Goal: Task Accomplishment & Management: Manage account settings

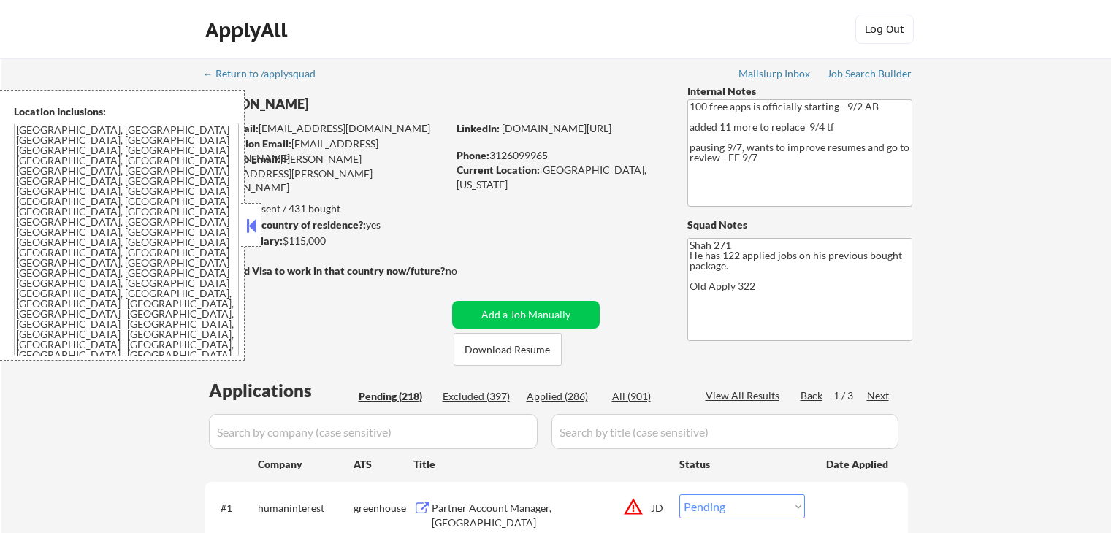
select select ""pending""
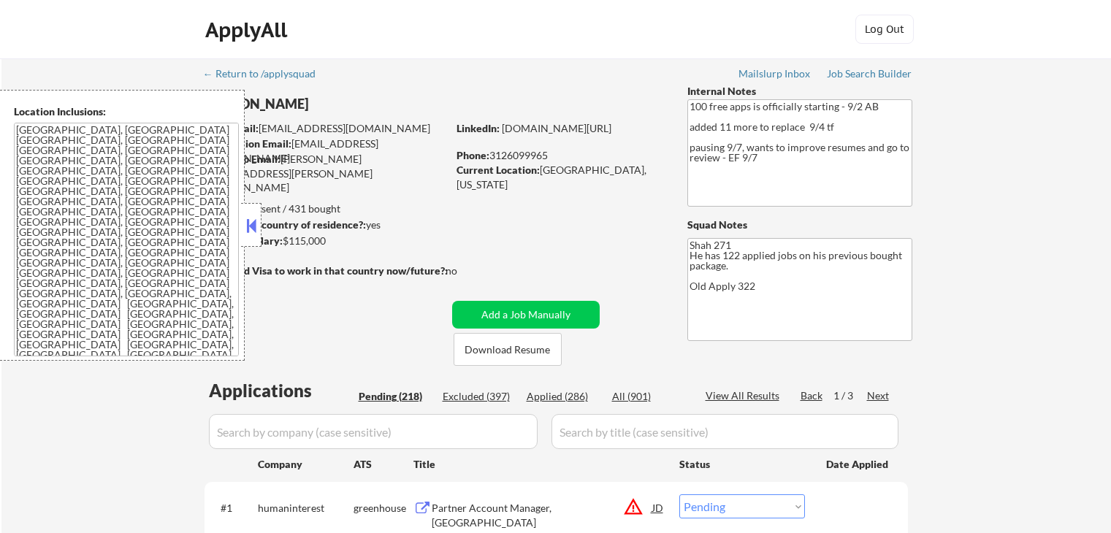
select select ""pending""
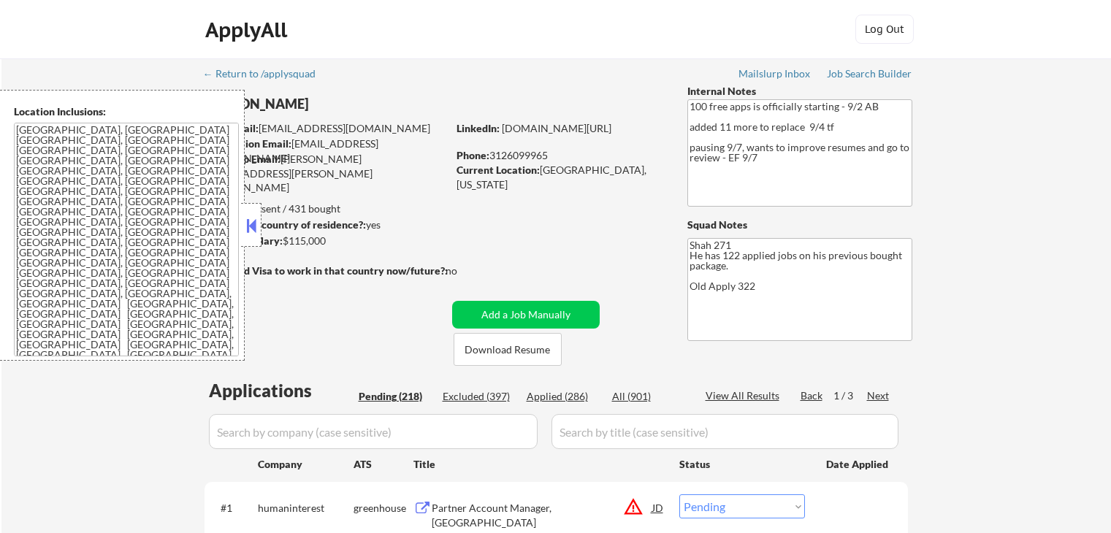
select select ""pending""
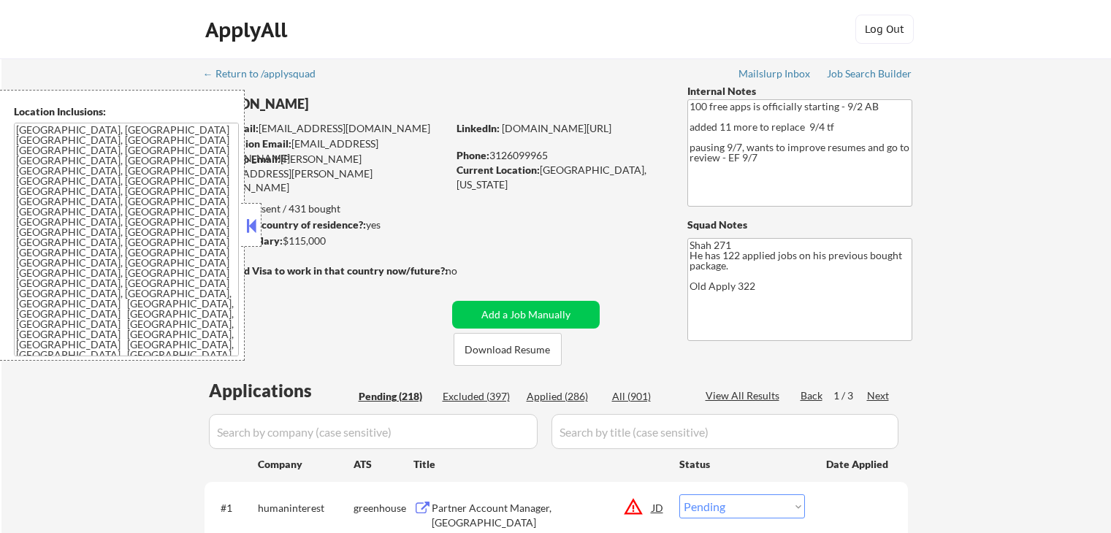
select select ""pending""
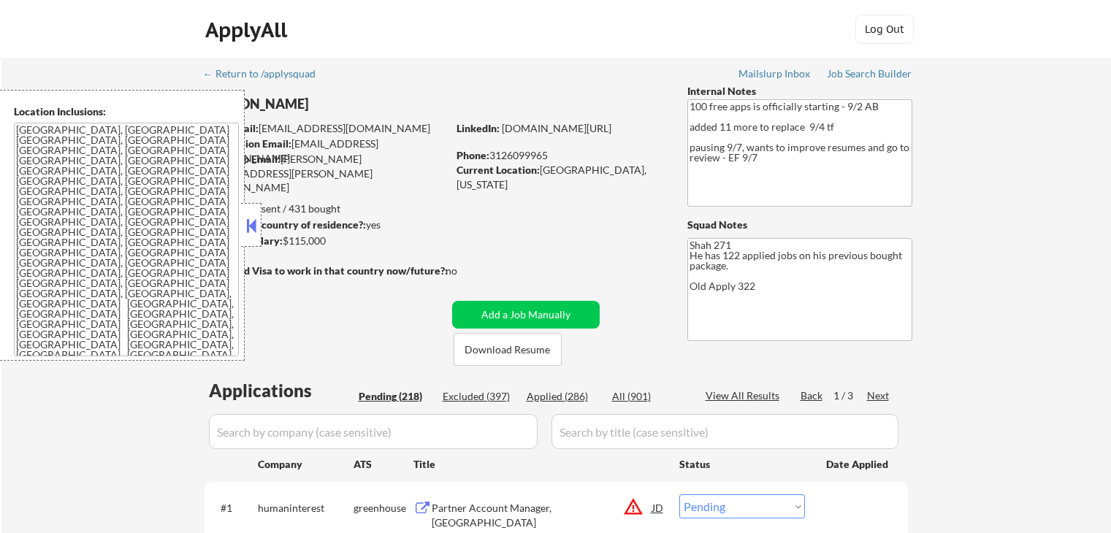
select select ""pending""
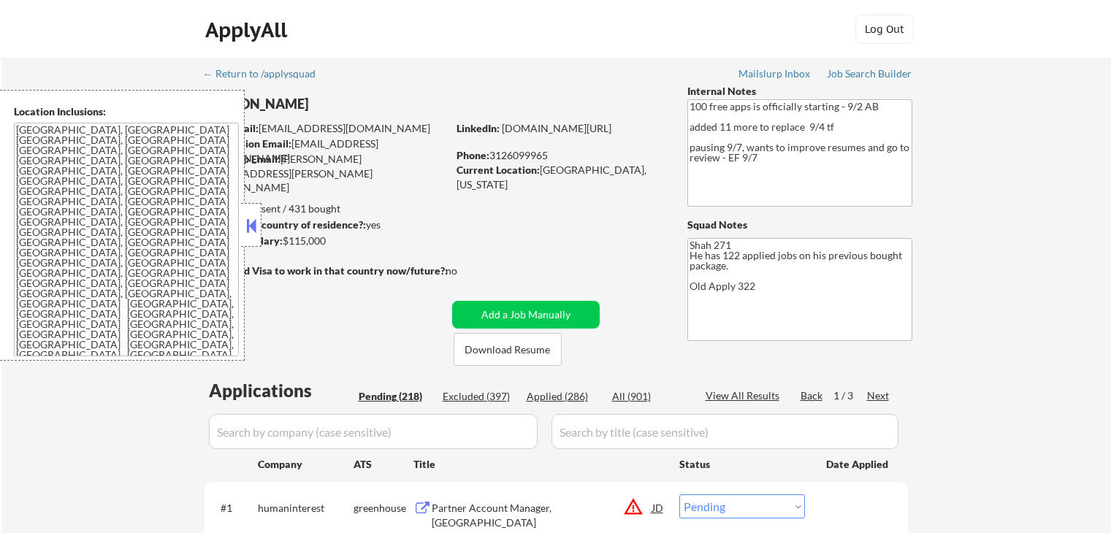
select select ""pending""
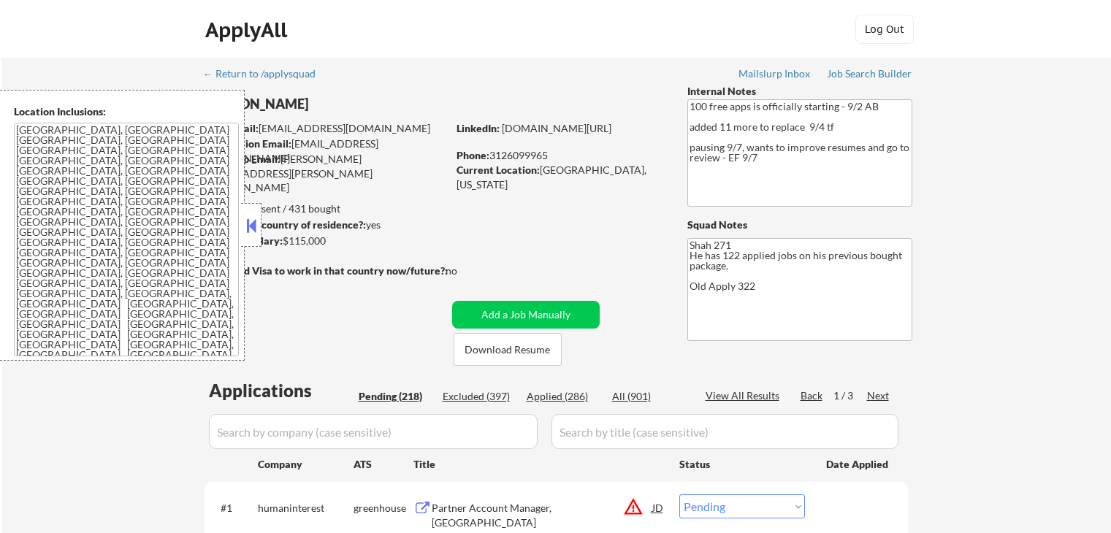
select select ""pending""
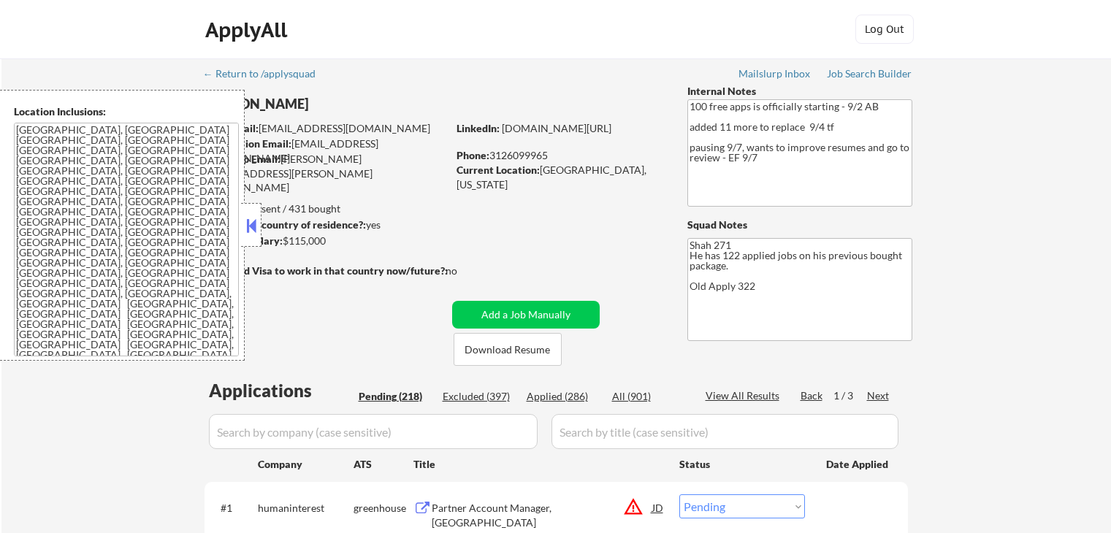
select select ""pending""
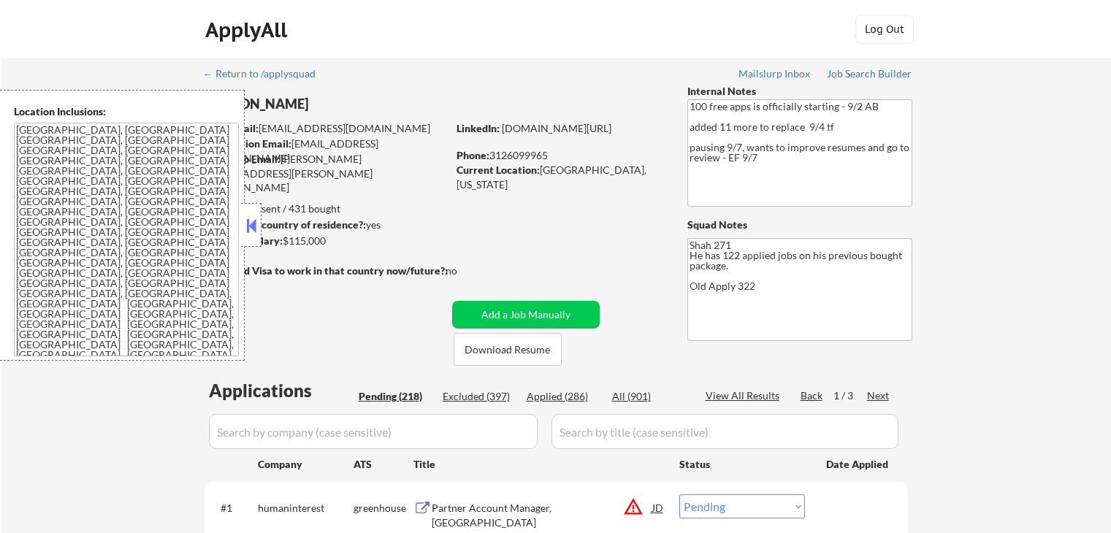
select select ""pending""
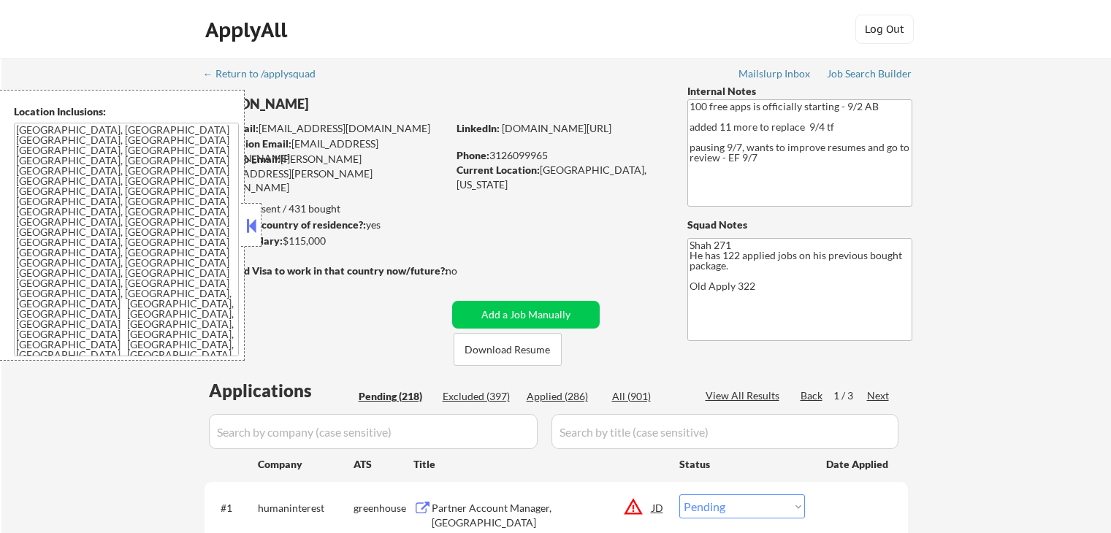
select select ""pending""
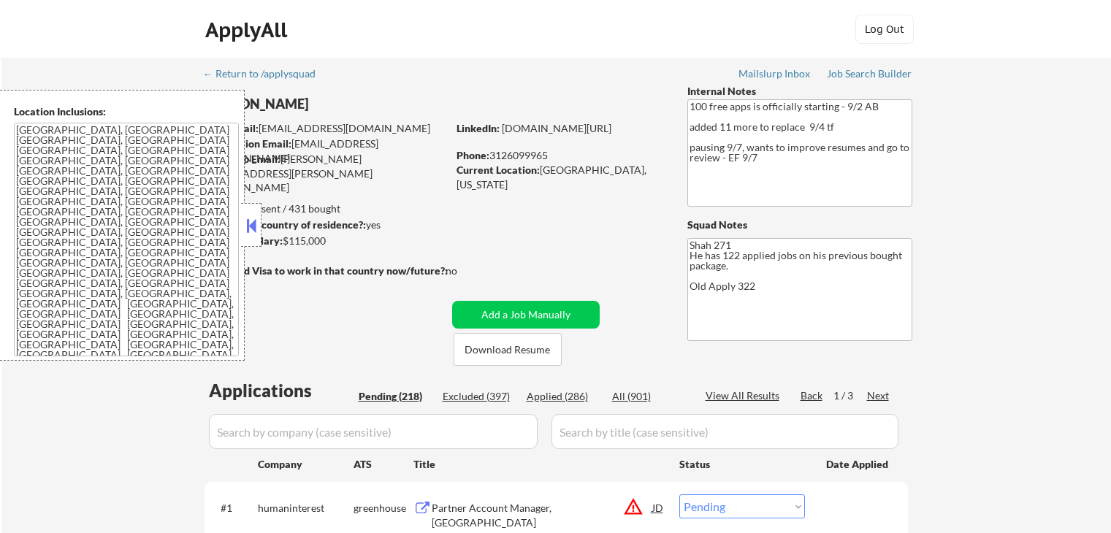
select select ""pending""
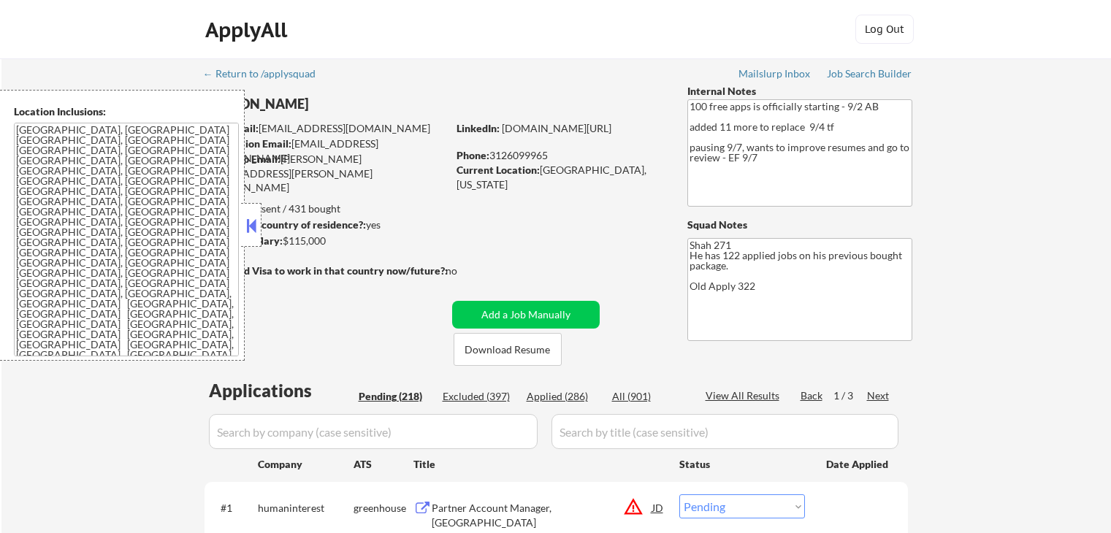
select select ""pending""
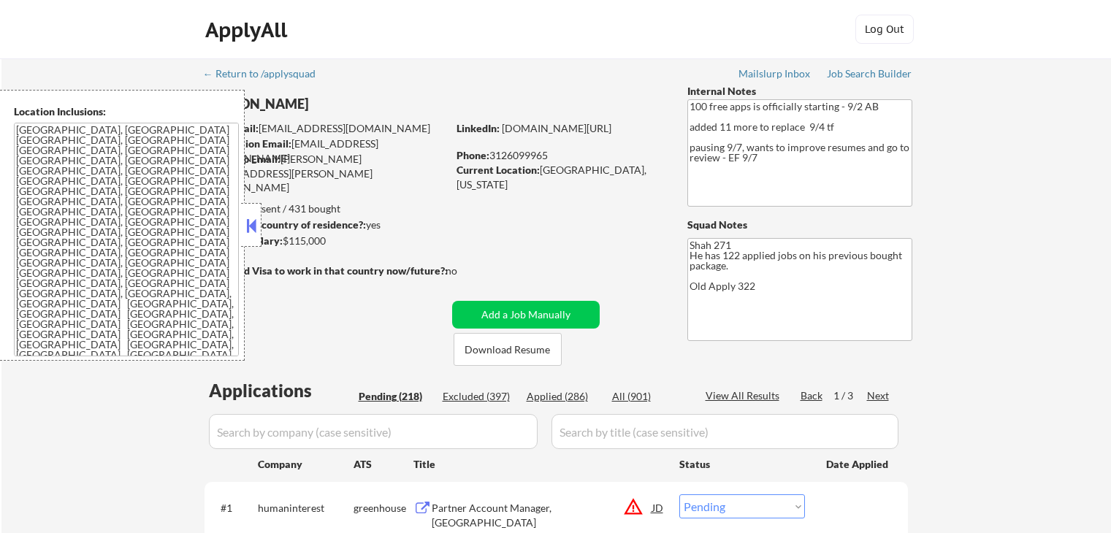
select select ""pending""
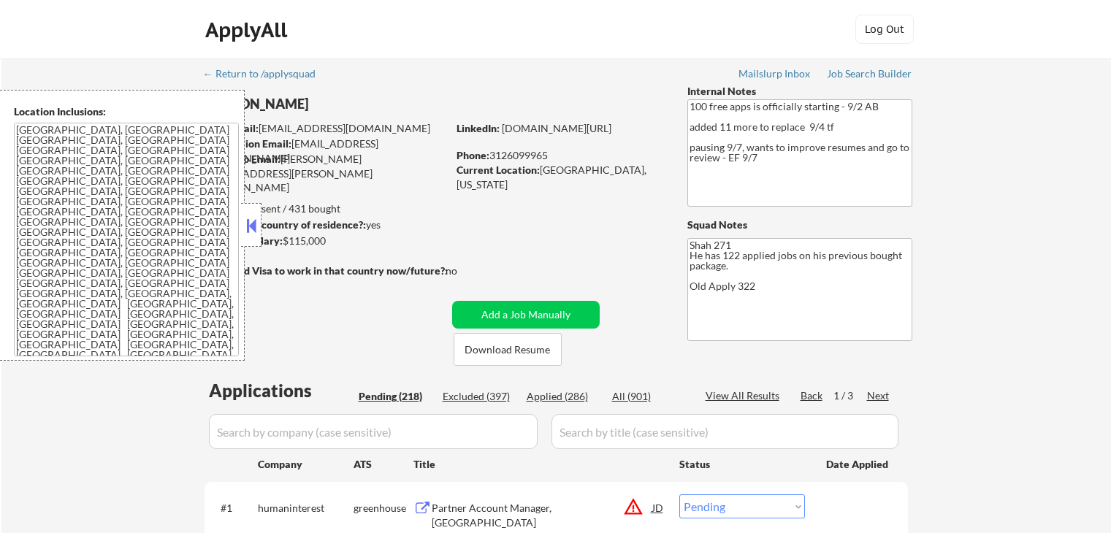
select select ""pending""
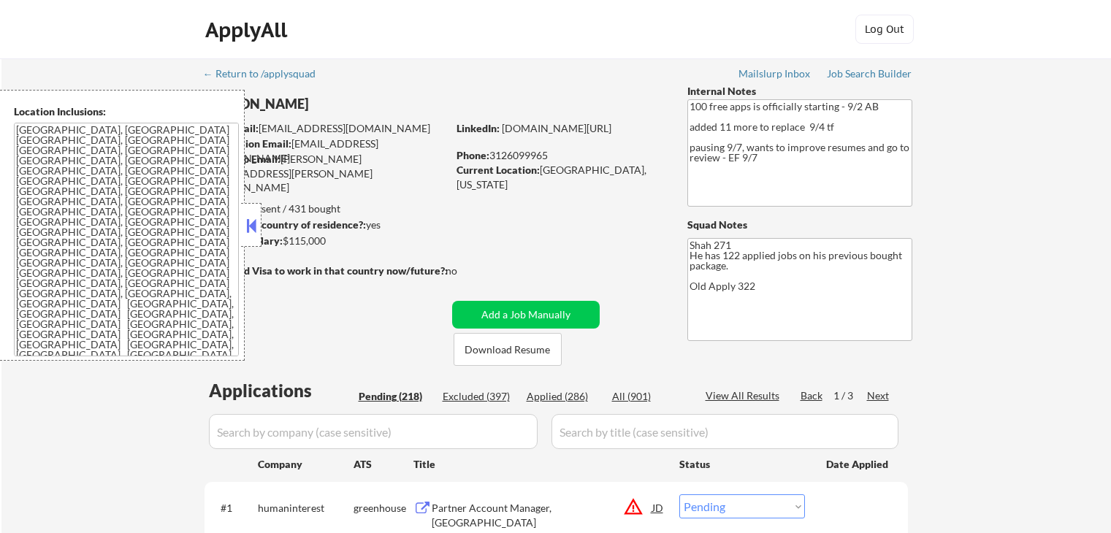
select select ""pending""
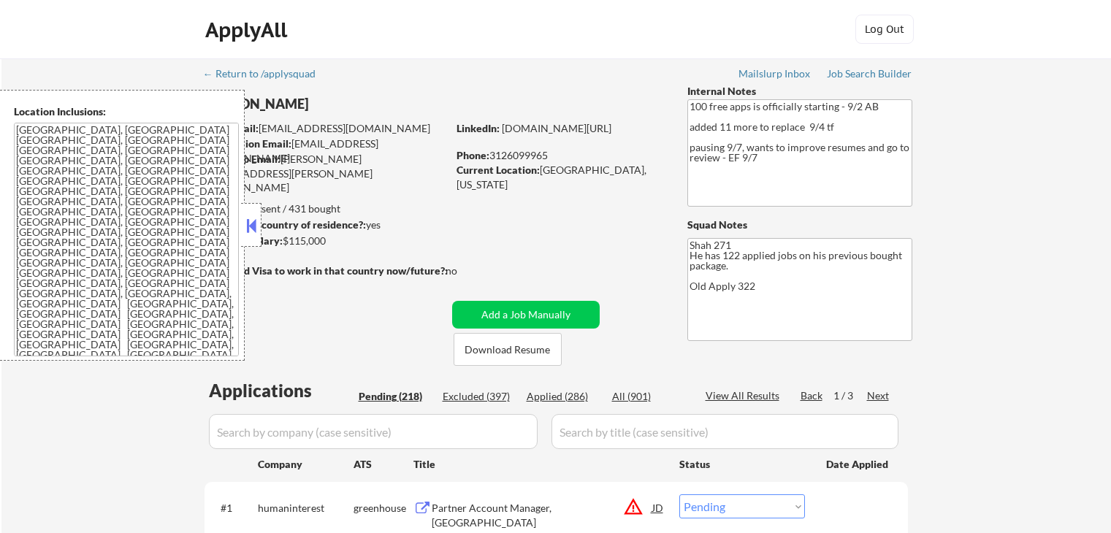
select select ""pending""
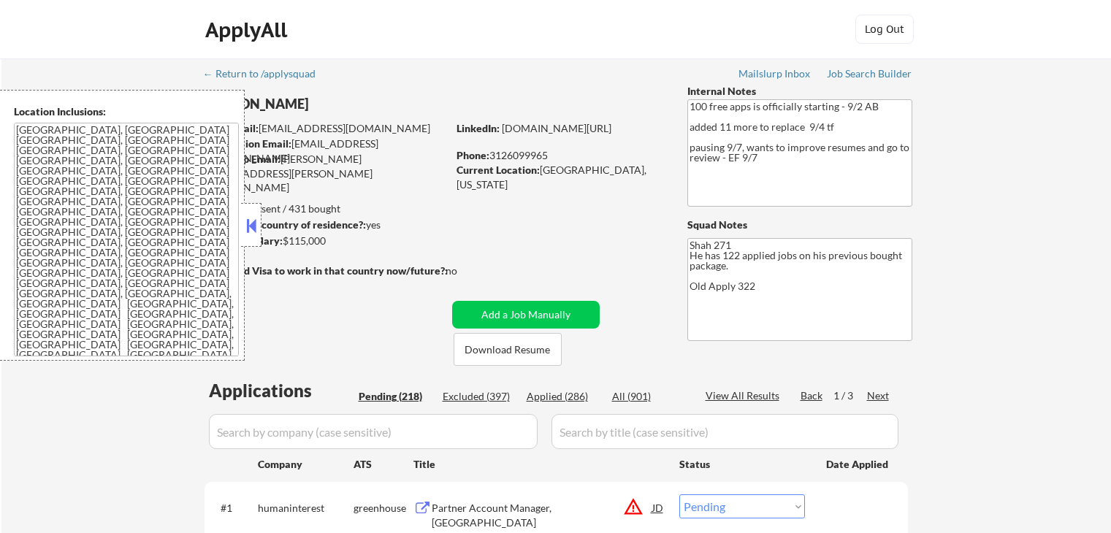
select select ""pending""
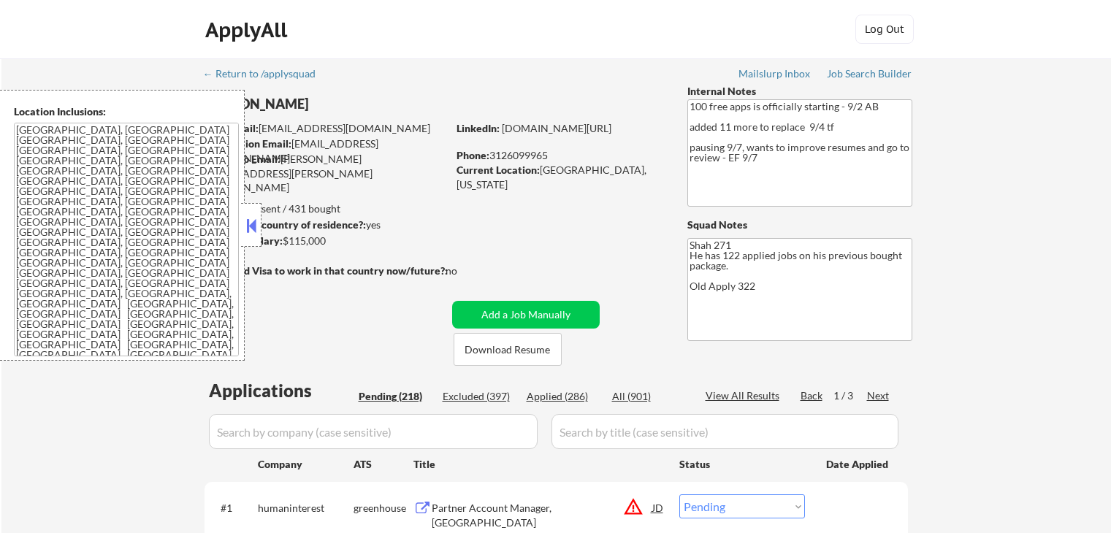
select select ""pending""
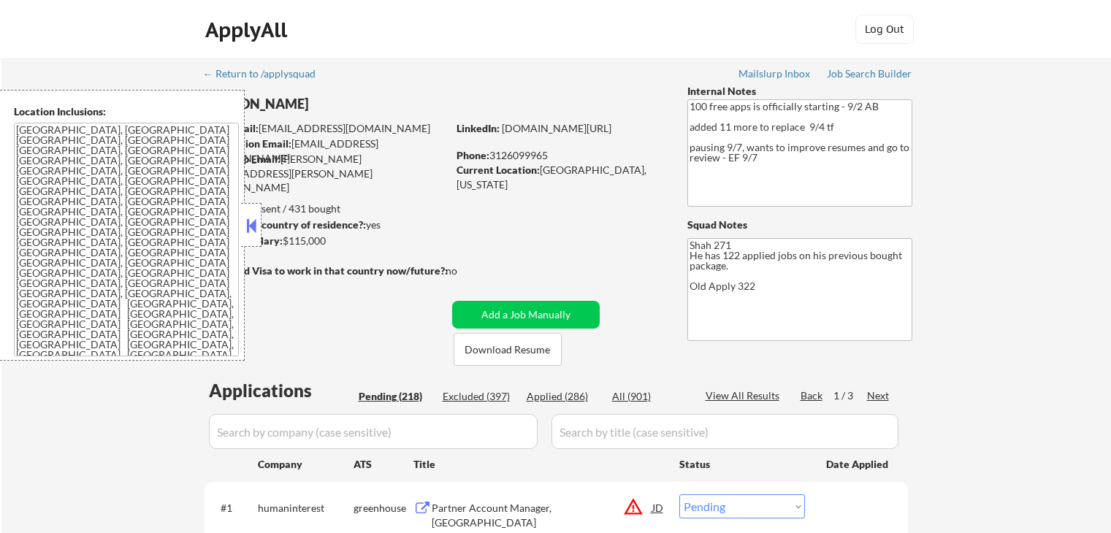
select select ""pending""
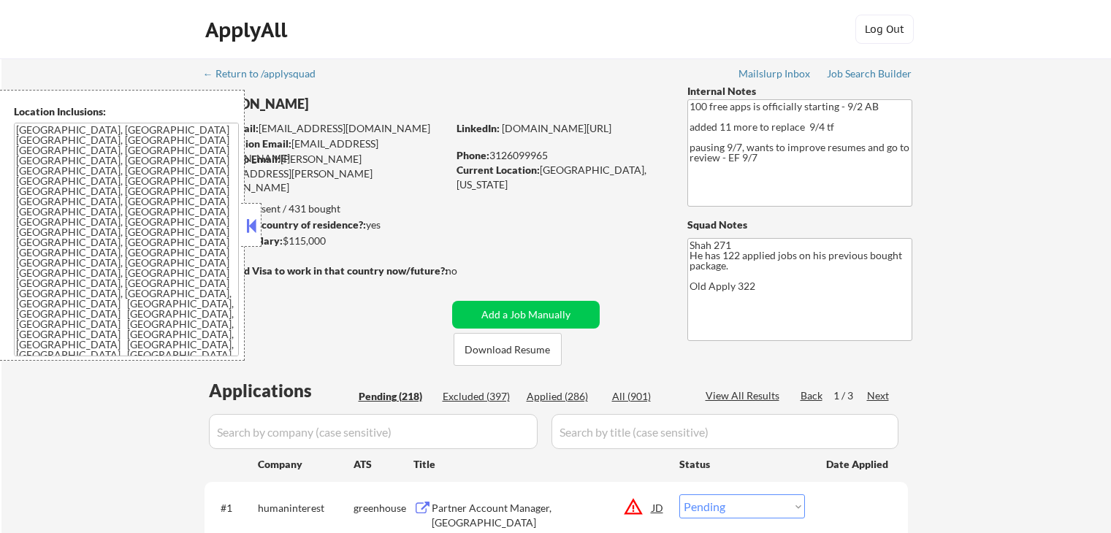
select select ""pending""
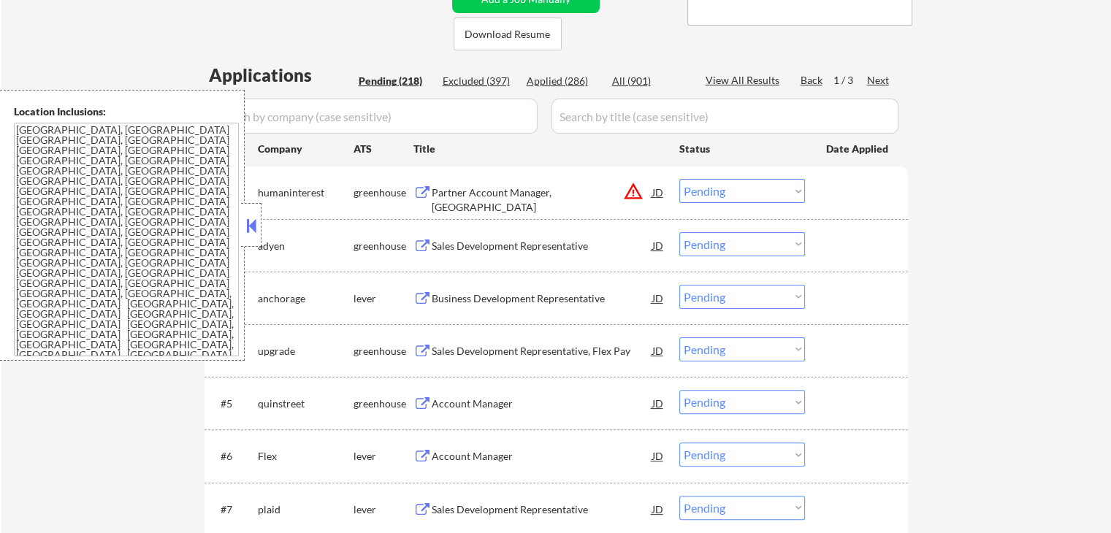
scroll to position [365, 0]
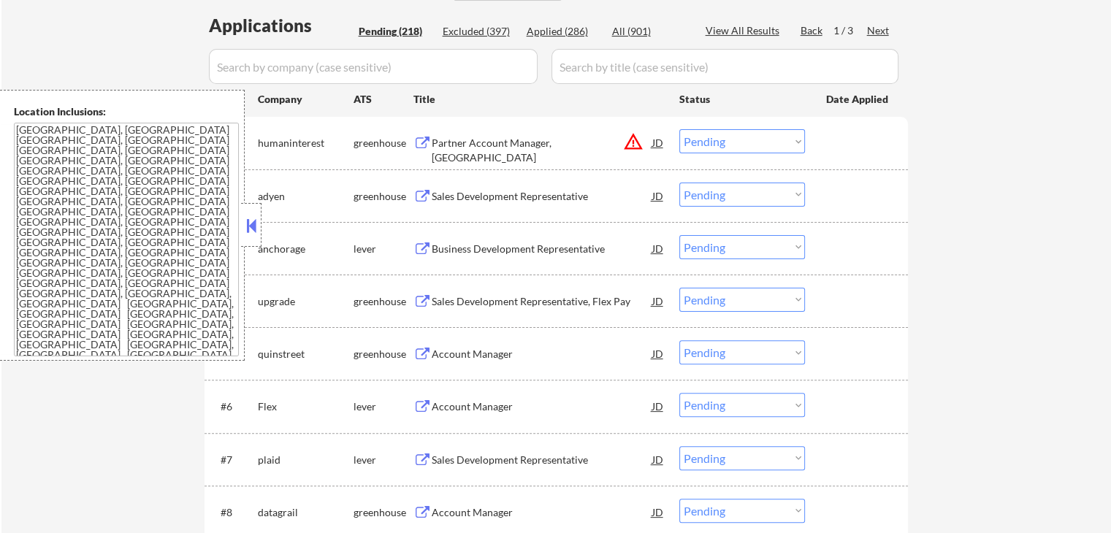
click at [257, 232] on button at bounding box center [251, 226] width 16 height 22
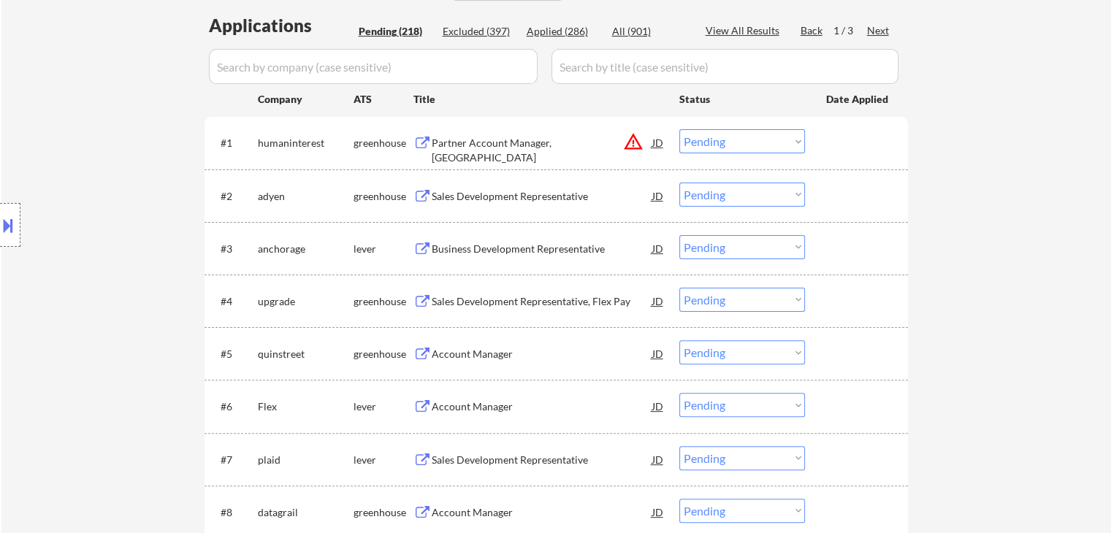
click at [14, 222] on button at bounding box center [8, 225] width 16 height 24
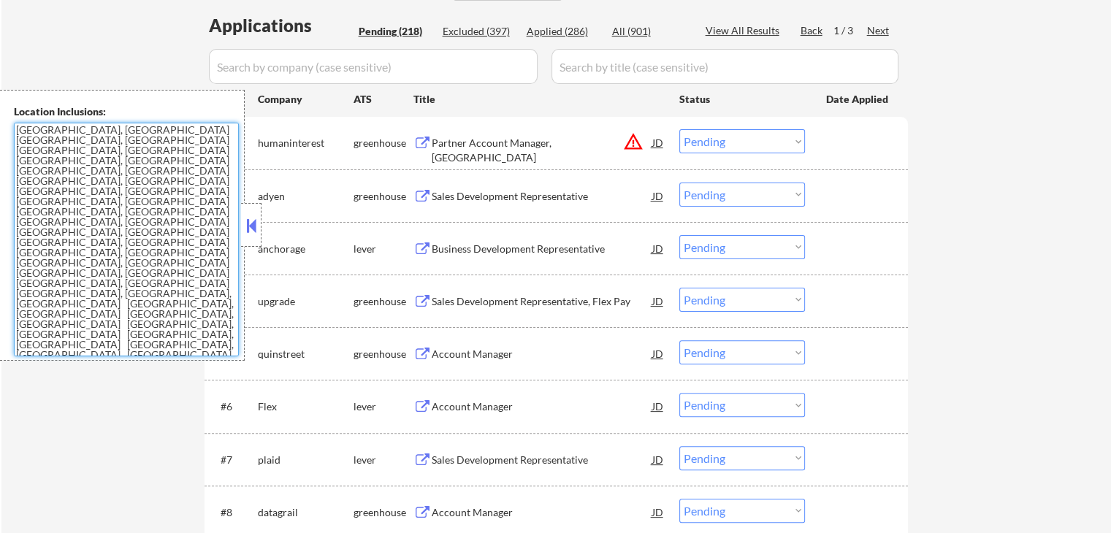
drag, startPoint x: 224, startPoint y: 295, endPoint x: 0, endPoint y: 109, distance: 291.1
click at [0, 109] on div "Location Inclusions: [GEOGRAPHIC_DATA], [GEOGRAPHIC_DATA] [GEOGRAPHIC_DATA], [G…" at bounding box center [122, 225] width 245 height 271
click at [254, 227] on button at bounding box center [251, 226] width 16 height 22
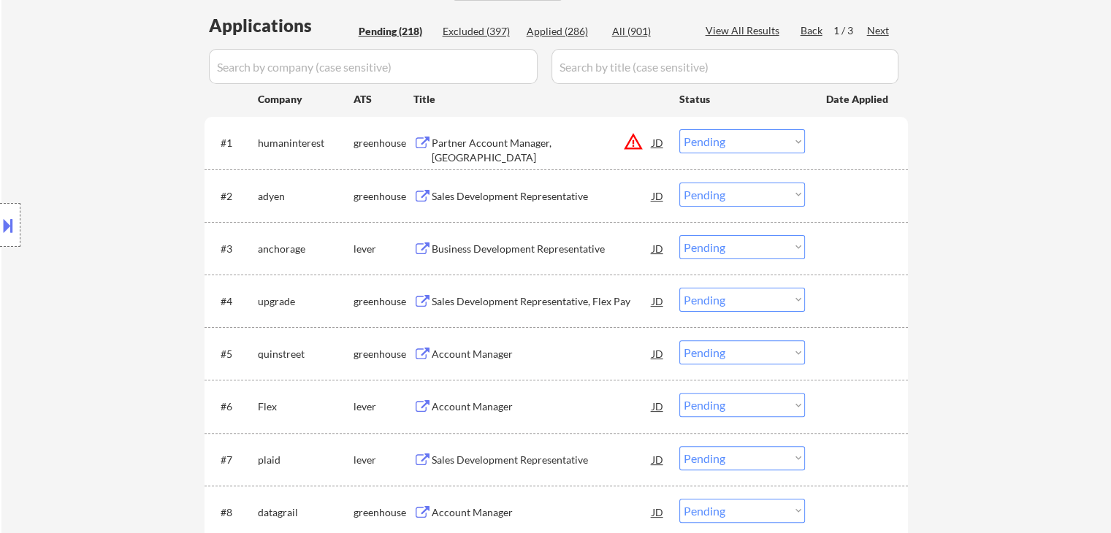
click at [459, 197] on div "Sales Development Representative" at bounding box center [542, 196] width 221 height 15
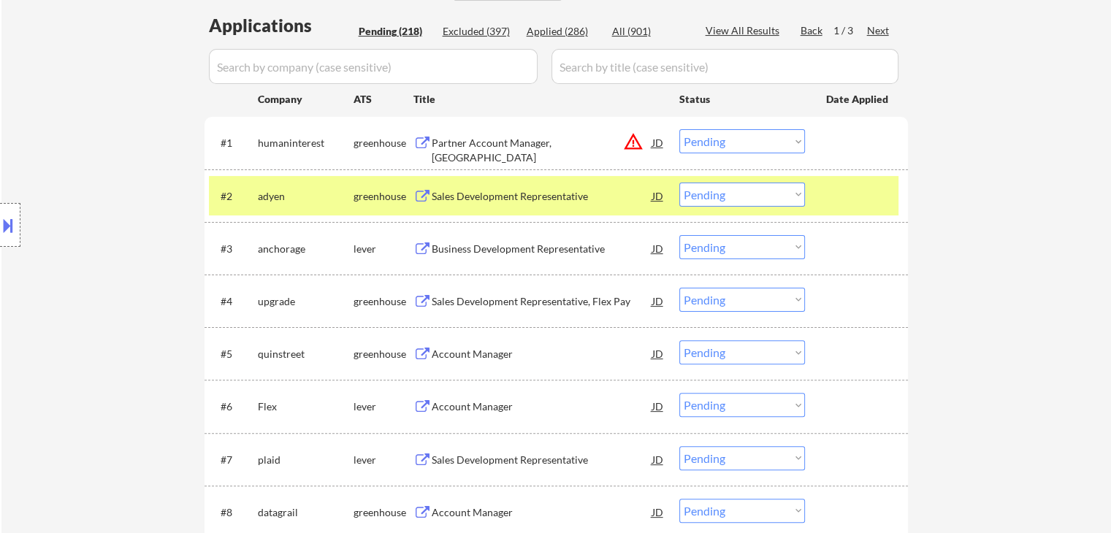
click at [441, 246] on div "Business Development Representative" at bounding box center [542, 249] width 221 height 15
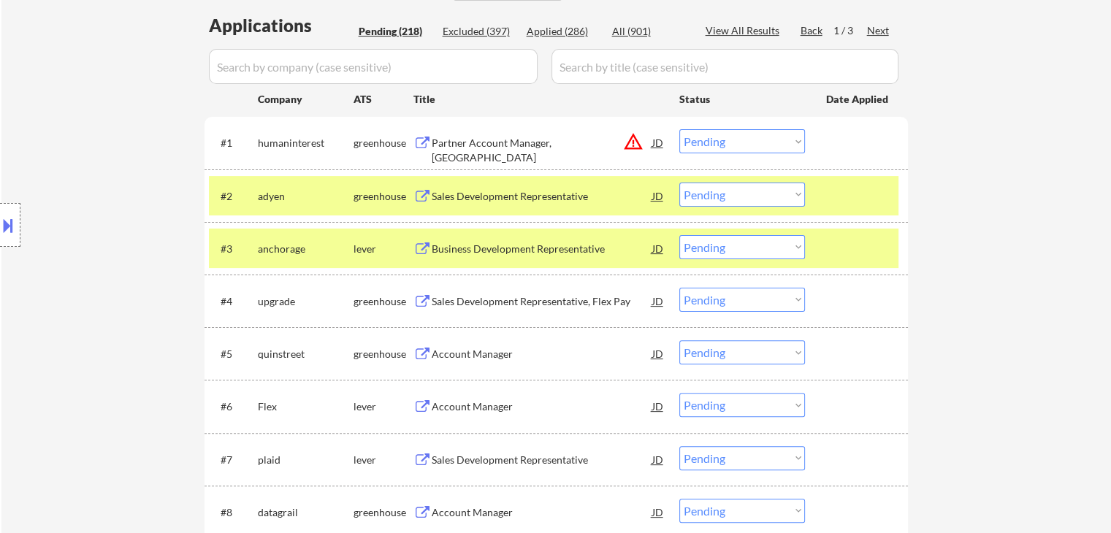
drag, startPoint x: 438, startPoint y: 299, endPoint x: 436, endPoint y: 324, distance: 25.7
click at [437, 300] on div "Sales Development Representative, Flex Pay" at bounding box center [542, 301] width 221 height 15
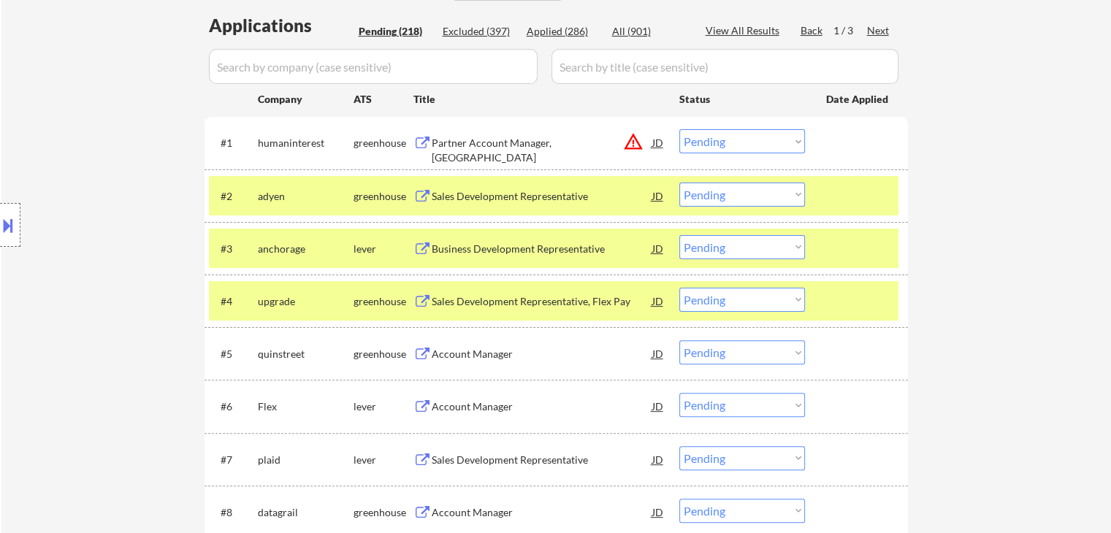
drag, startPoint x: 436, startPoint y: 352, endPoint x: 436, endPoint y: 377, distance: 24.9
click at [436, 360] on div "Account Manager" at bounding box center [542, 354] width 221 height 15
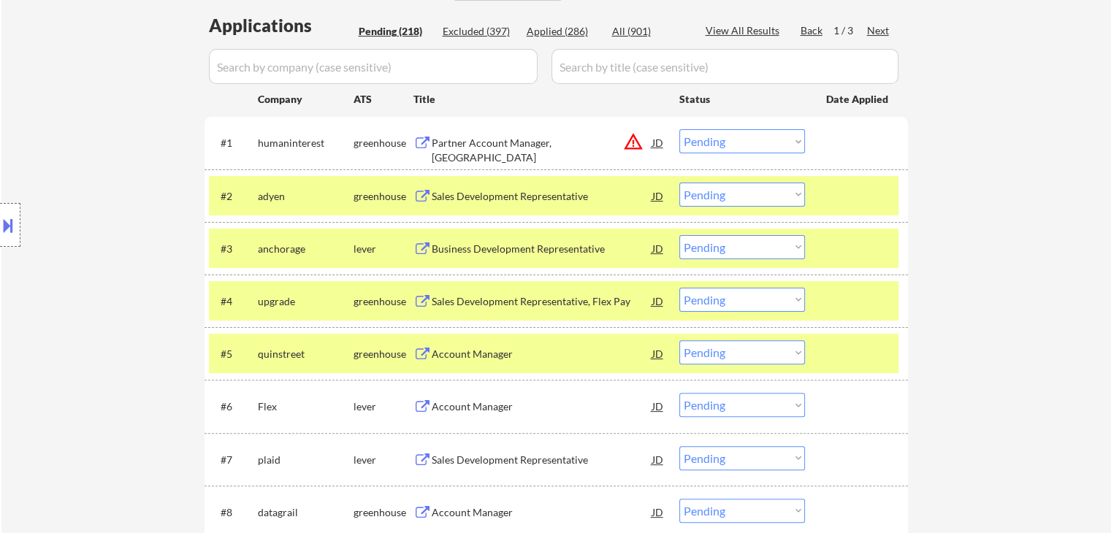
drag, startPoint x: 436, startPoint y: 407, endPoint x: 434, endPoint y: 422, distance: 14.8
click at [436, 410] on div "Account Manager" at bounding box center [542, 407] width 221 height 15
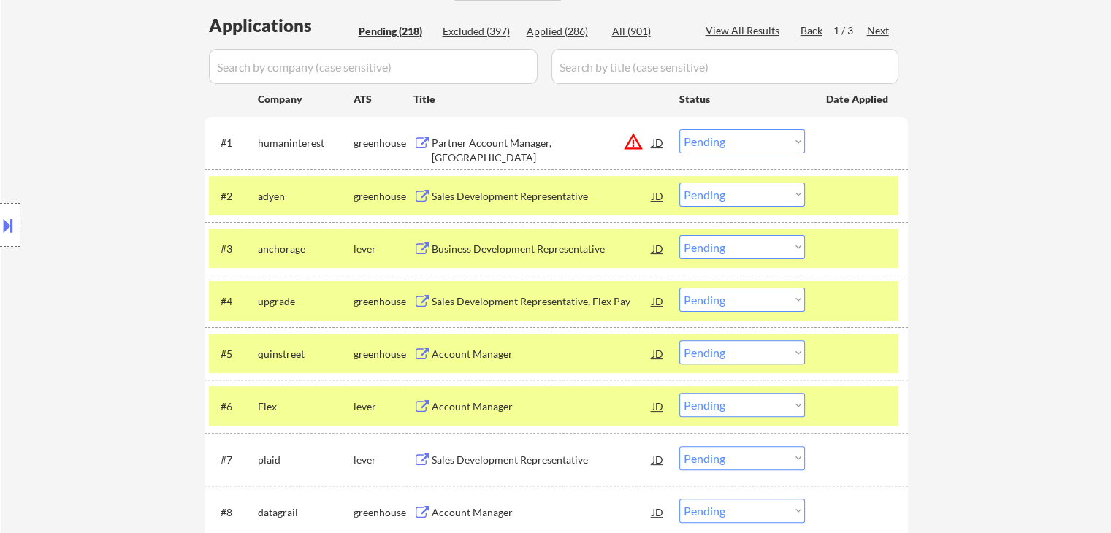
click at [463, 453] on div "Sales Development Representative" at bounding box center [542, 460] width 221 height 15
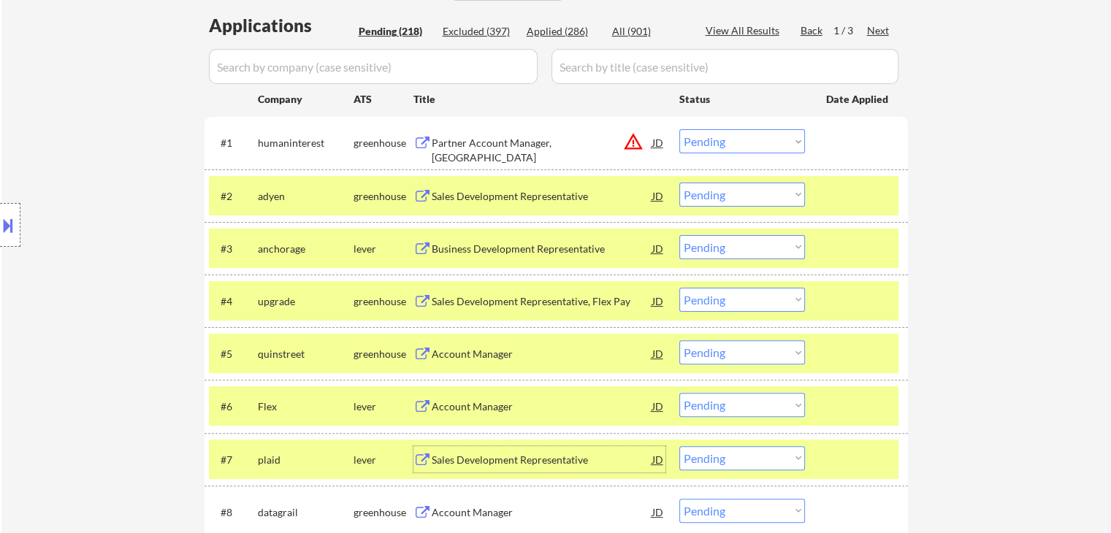
click at [760, 305] on select "Choose an option... Pending Applied Excluded (Questions) Excluded (Expired) Exc…" at bounding box center [743, 300] width 126 height 24
click at [680, 288] on select "Choose an option... Pending Applied Excluded (Questions) Excluded (Expired) Exc…" at bounding box center [743, 300] width 126 height 24
select select ""pending""
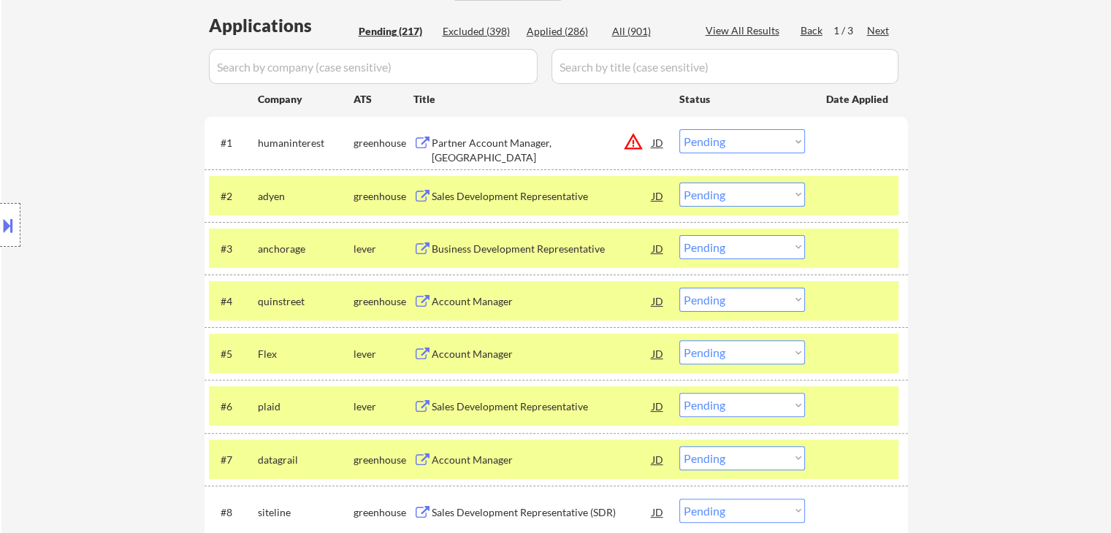
click at [716, 199] on select "Choose an option... Pending Applied Excluded (Questions) Excluded (Expired) Exc…" at bounding box center [743, 195] width 126 height 24
click at [680, 183] on select "Choose an option... Pending Applied Excluded (Questions) Excluded (Expired) Exc…" at bounding box center [743, 195] width 126 height 24
select select ""pending""
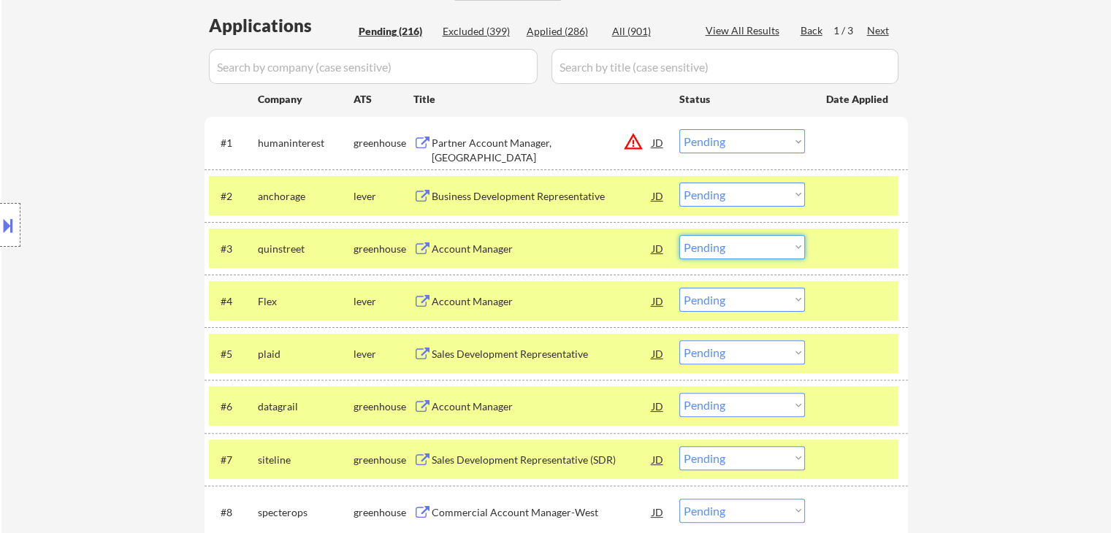
click at [735, 253] on select "Choose an option... Pending Applied Excluded (Questions) Excluded (Expired) Exc…" at bounding box center [743, 247] width 126 height 24
click at [680, 235] on select "Choose an option... Pending Applied Excluded (Questions) Excluded (Expired) Exc…" at bounding box center [743, 247] width 126 height 24
select select ""pending""
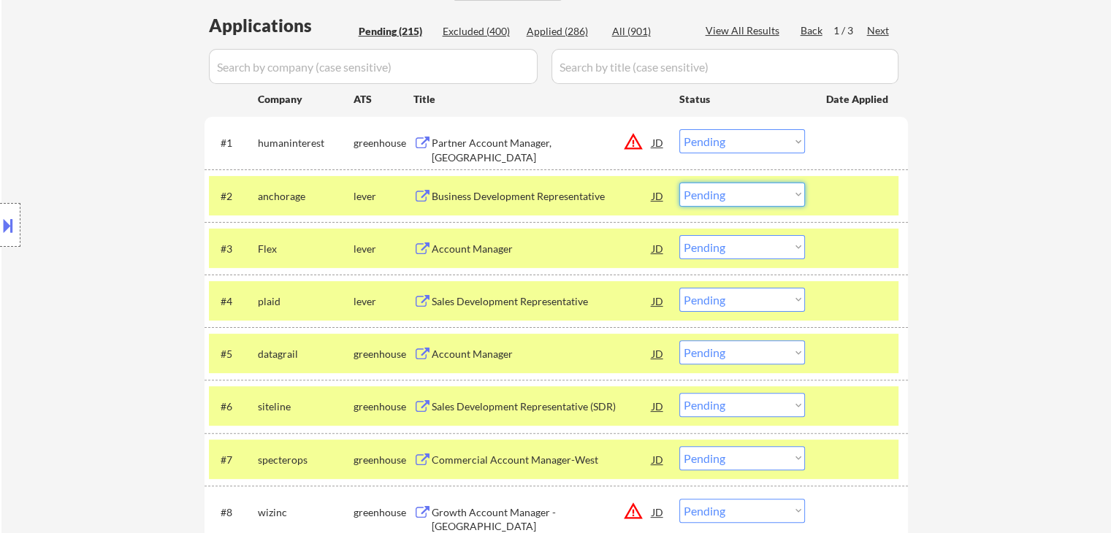
drag, startPoint x: 719, startPoint y: 186, endPoint x: 718, endPoint y: 194, distance: 7.3
click at [719, 186] on select "Choose an option... Pending Applied Excluded (Questions) Excluded (Expired) Exc…" at bounding box center [743, 195] width 126 height 24
click at [680, 183] on select "Choose an option... Pending Applied Excluded (Questions) Excluded (Expired) Exc…" at bounding box center [743, 195] width 126 height 24
select select ""pending""
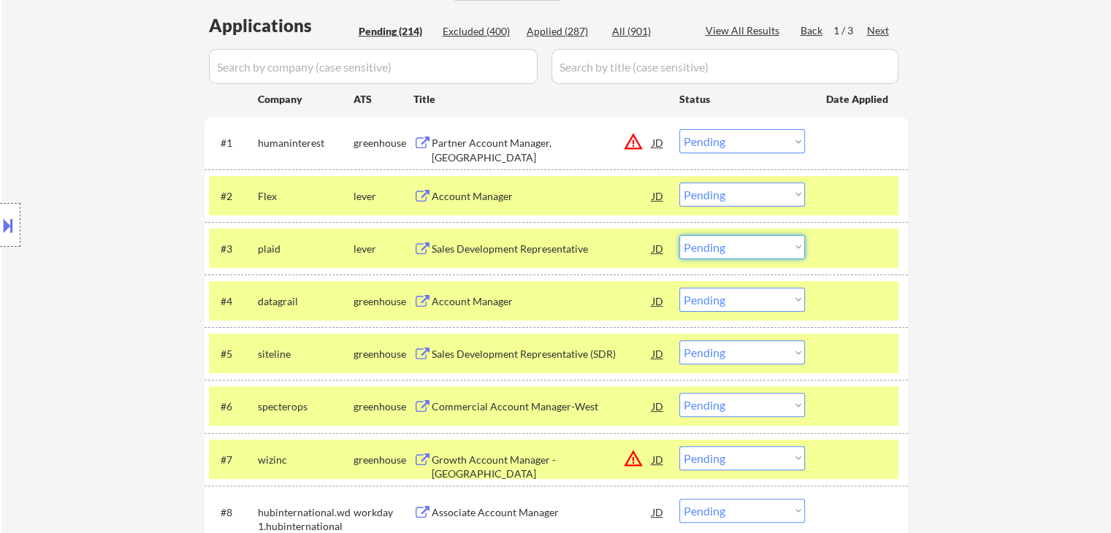
click at [752, 247] on select "Choose an option... Pending Applied Excluded (Questions) Excluded (Expired) Exc…" at bounding box center [743, 247] width 126 height 24
click at [680, 235] on select "Choose an option... Pending Applied Excluded (Questions) Excluded (Expired) Exc…" at bounding box center [743, 247] width 126 height 24
select select ""pending""
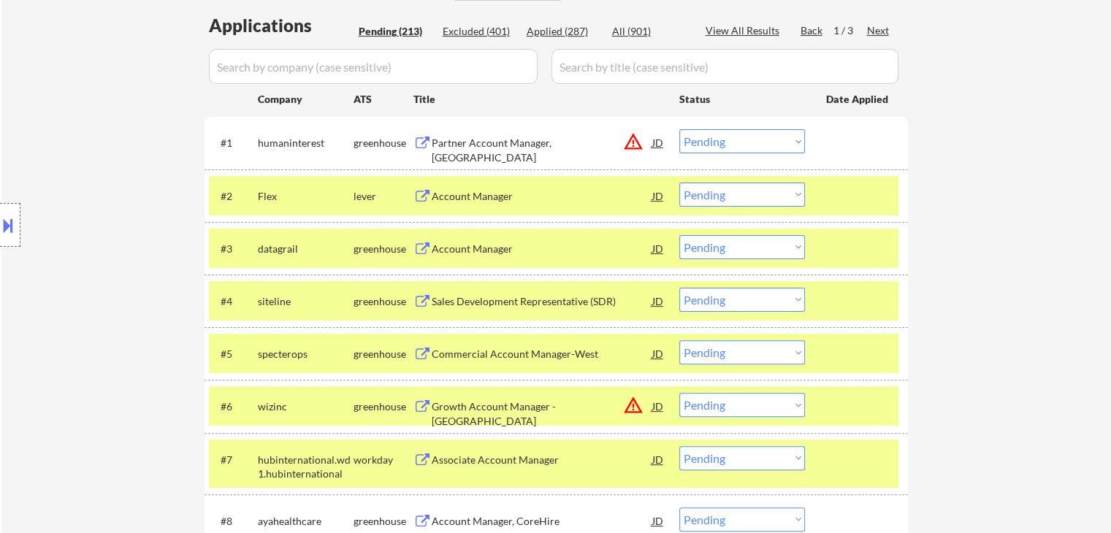
drag, startPoint x: 757, startPoint y: 189, endPoint x: 759, endPoint y: 197, distance: 7.5
click at [758, 189] on select "Choose an option... Pending Applied Excluded (Questions) Excluded (Expired) Exc…" at bounding box center [743, 195] width 126 height 24
click at [680, 183] on select "Choose an option... Pending Applied Excluded (Questions) Excluded (Expired) Exc…" at bounding box center [743, 195] width 126 height 24
click at [468, 251] on div "Account Manager" at bounding box center [542, 249] width 221 height 15
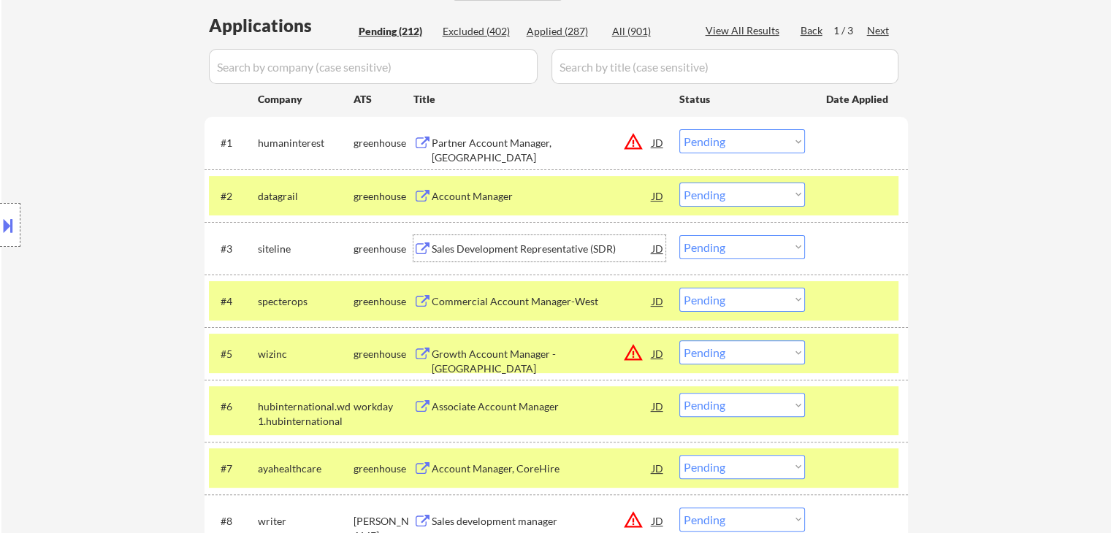
drag, startPoint x: 727, startPoint y: 194, endPoint x: 727, endPoint y: 205, distance: 11.7
click at [727, 194] on select "Choose an option... Pending Applied Excluded (Questions) Excluded (Expired) Exc…" at bounding box center [743, 195] width 126 height 24
click at [680, 183] on select "Choose an option... Pending Applied Excluded (Questions) Excluded (Expired) Exc…" at bounding box center [743, 195] width 126 height 24
click at [440, 247] on div "Sales Development Representative (SDR)" at bounding box center [542, 249] width 221 height 15
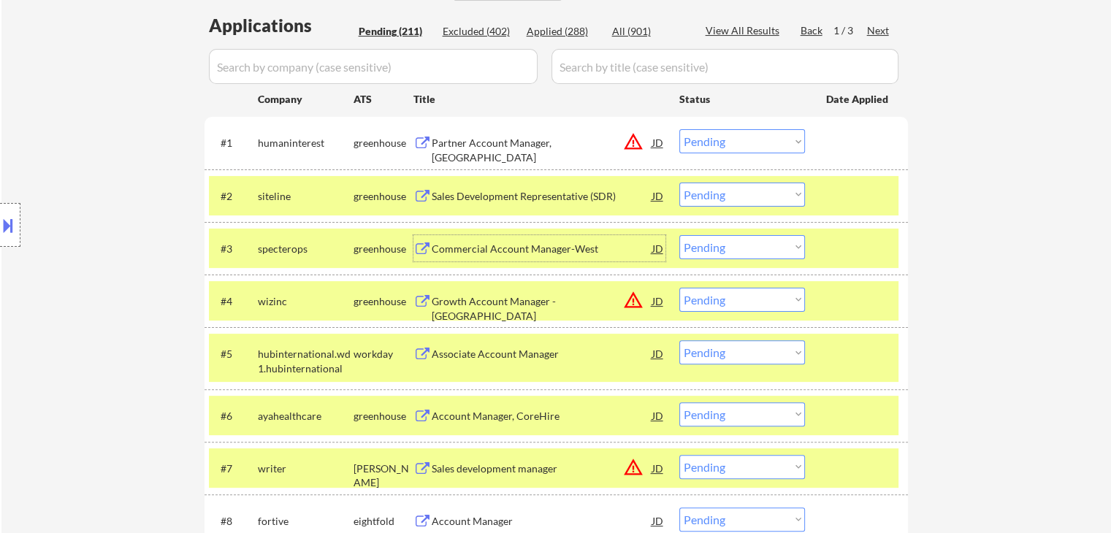
click at [471, 247] on div "Commercial Account Manager-West" at bounding box center [542, 249] width 221 height 15
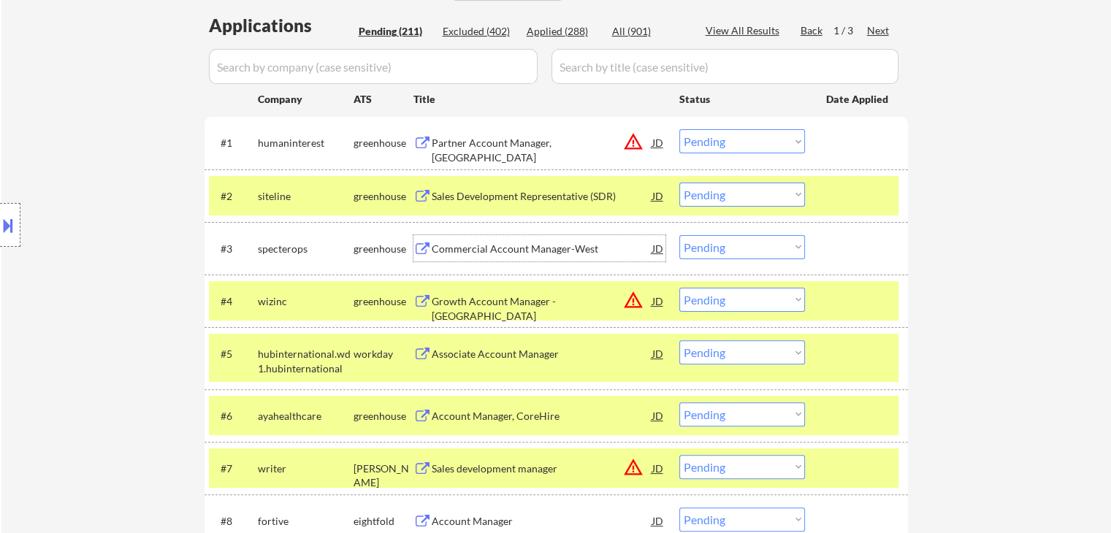
click at [729, 198] on select "Choose an option... Pending Applied Excluded (Questions) Excluded (Expired) Exc…" at bounding box center [743, 195] width 126 height 24
click at [680, 183] on select "Choose an option... Pending Applied Excluded (Questions) Excluded (Expired) Exc…" at bounding box center [743, 195] width 126 height 24
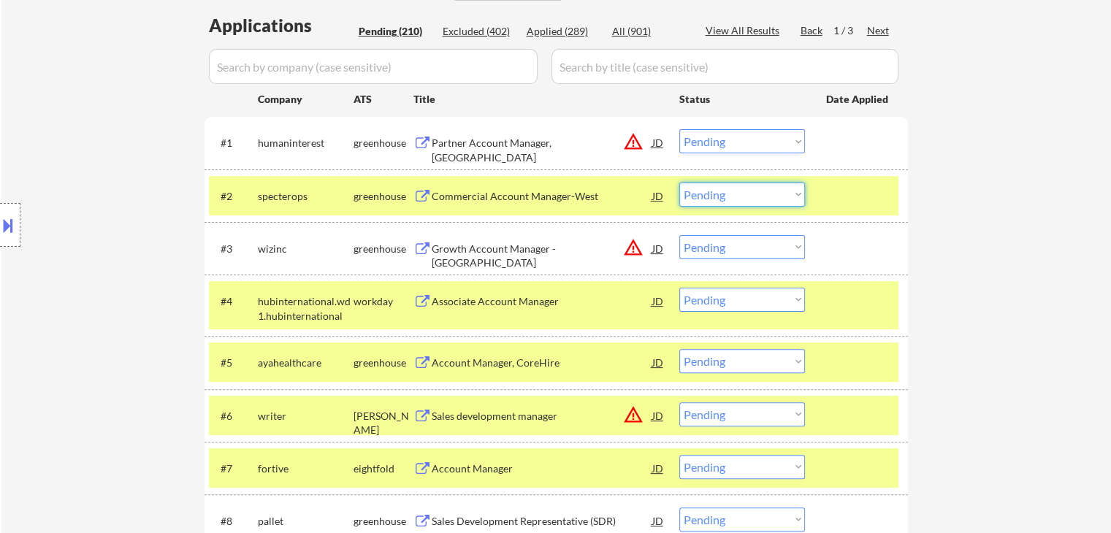
click at [746, 195] on select "Choose an option... Pending Applied Excluded (Questions) Excluded (Expired) Exc…" at bounding box center [743, 195] width 126 height 24
click at [680, 183] on select "Choose an option... Pending Applied Excluded (Questions) Excluded (Expired) Exc…" at bounding box center [743, 195] width 126 height 24
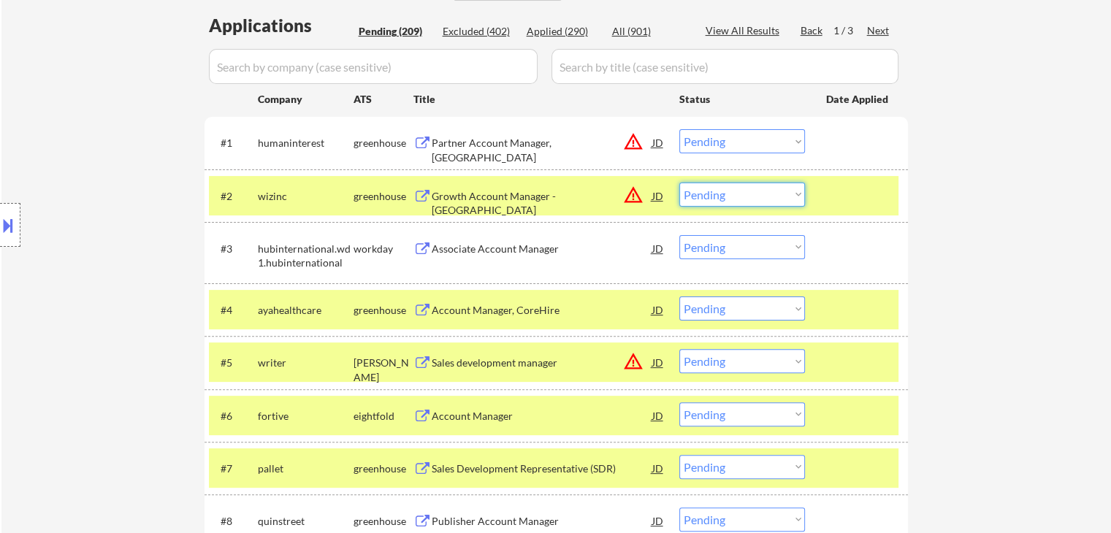
click at [708, 197] on select "Choose an option... Pending Applied Excluded (Questions) Excluded (Expired) Exc…" at bounding box center [743, 195] width 126 height 24
click at [680, 183] on select "Choose an option... Pending Applied Excluded (Questions) Excluded (Expired) Exc…" at bounding box center [743, 195] width 126 height 24
select select ""pending""
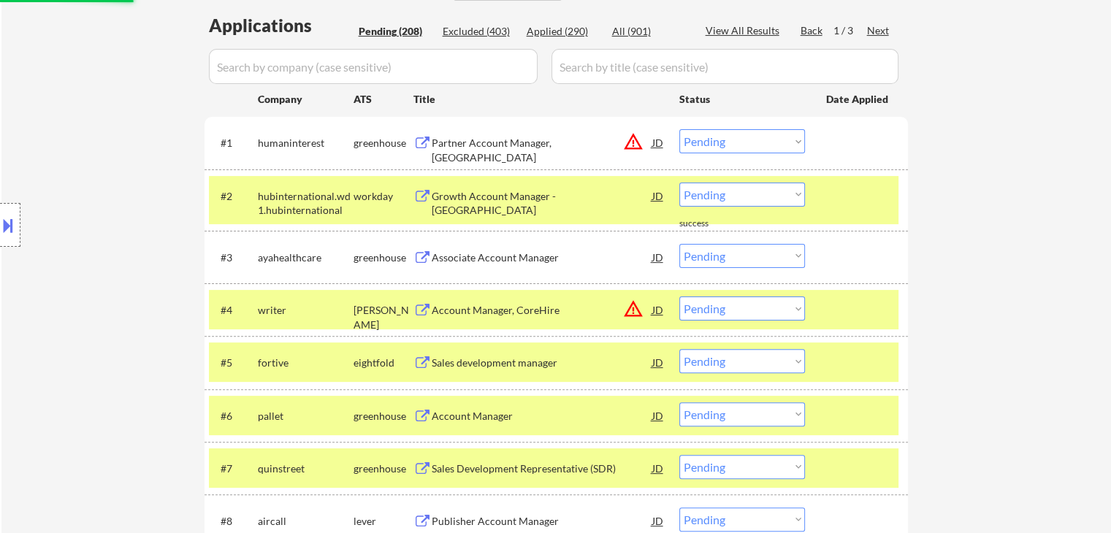
drag, startPoint x: 707, startPoint y: 141, endPoint x: 715, endPoint y: 148, distance: 10.9
click at [708, 141] on select "Choose an option... Pending Applied Excluded (Questions) Excluded (Expired) Exc…" at bounding box center [743, 141] width 126 height 24
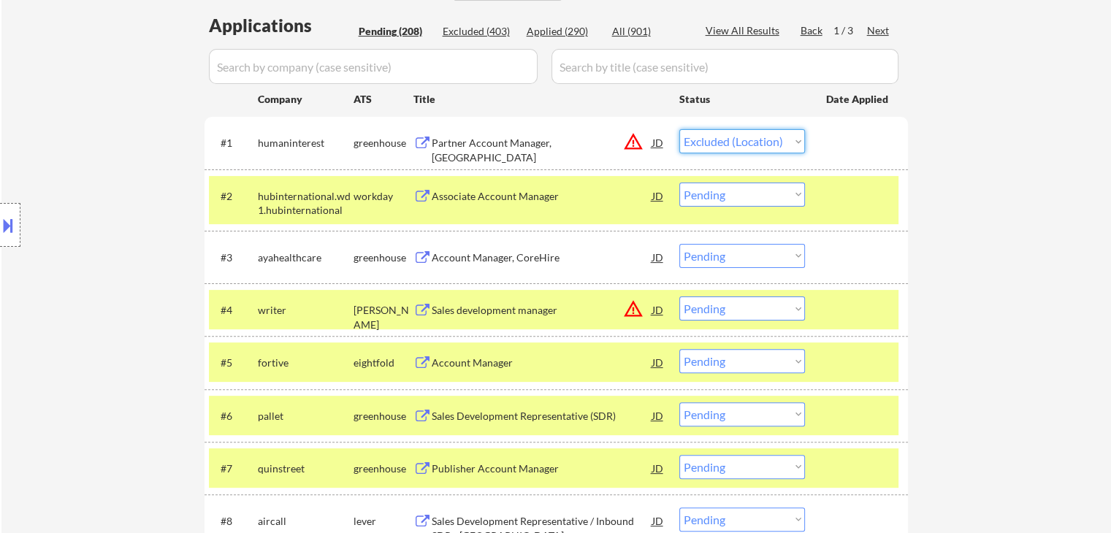
click at [680, 129] on select "Choose an option... Pending Applied Excluded (Questions) Excluded (Expired) Exc…" at bounding box center [743, 141] width 126 height 24
select select ""pending""
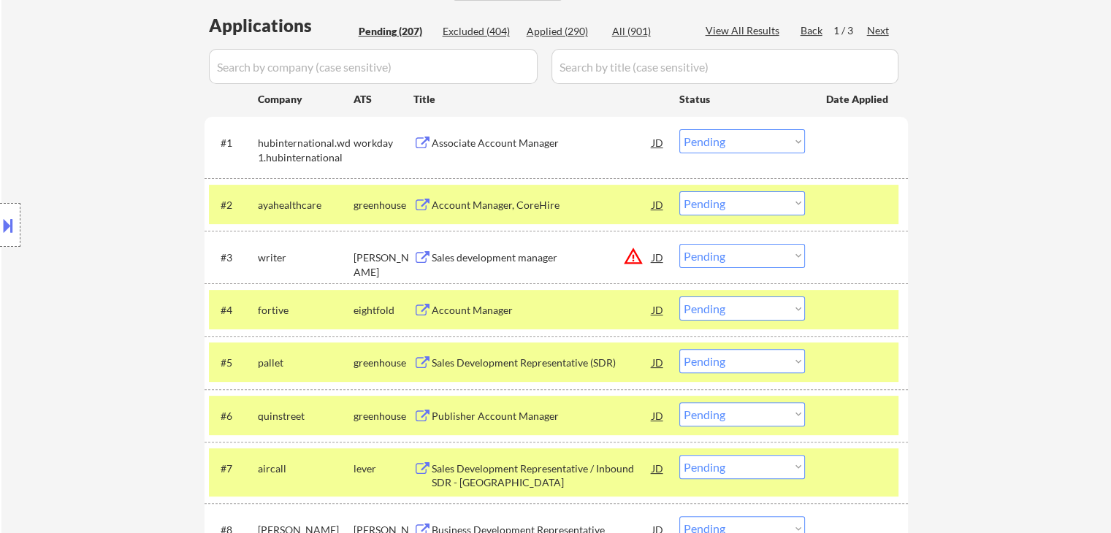
click at [447, 194] on div "Account Manager, CoreHire" at bounding box center [542, 204] width 221 height 26
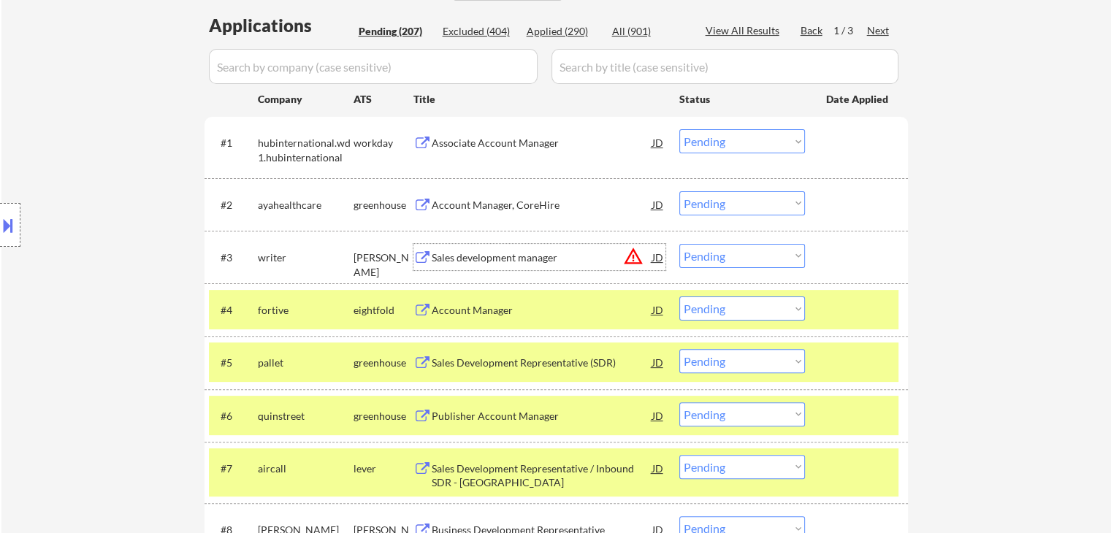
click at [446, 257] on div "Sales development manager" at bounding box center [542, 258] width 221 height 15
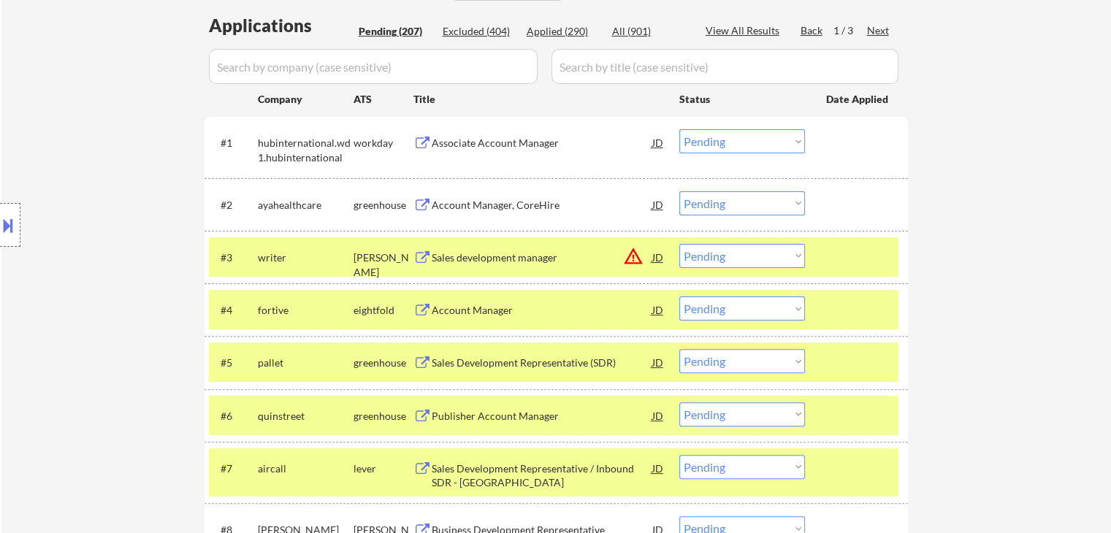
click at [449, 363] on div "Sales Development Representative (SDR)" at bounding box center [542, 363] width 221 height 15
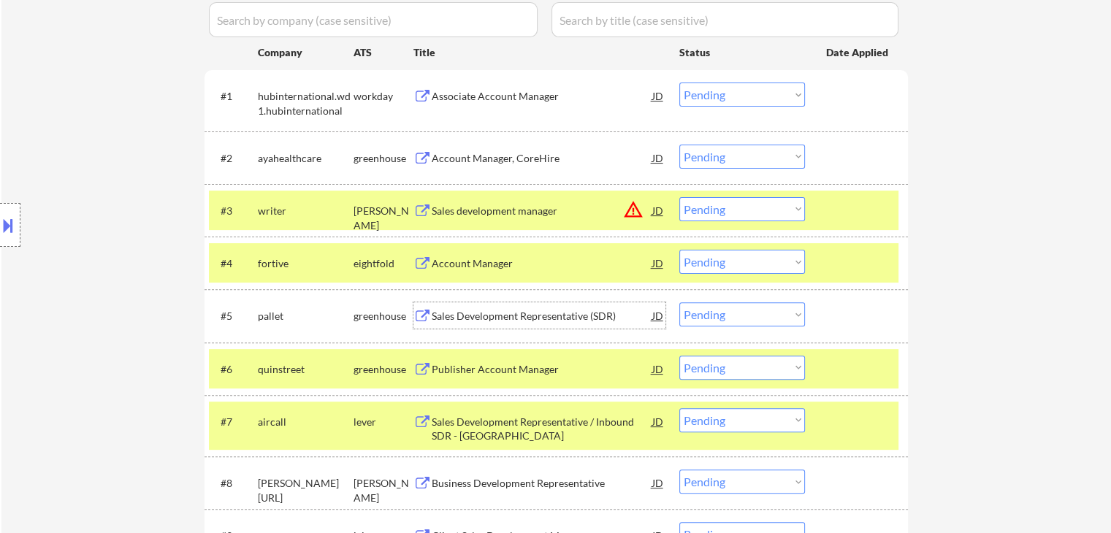
scroll to position [438, 0]
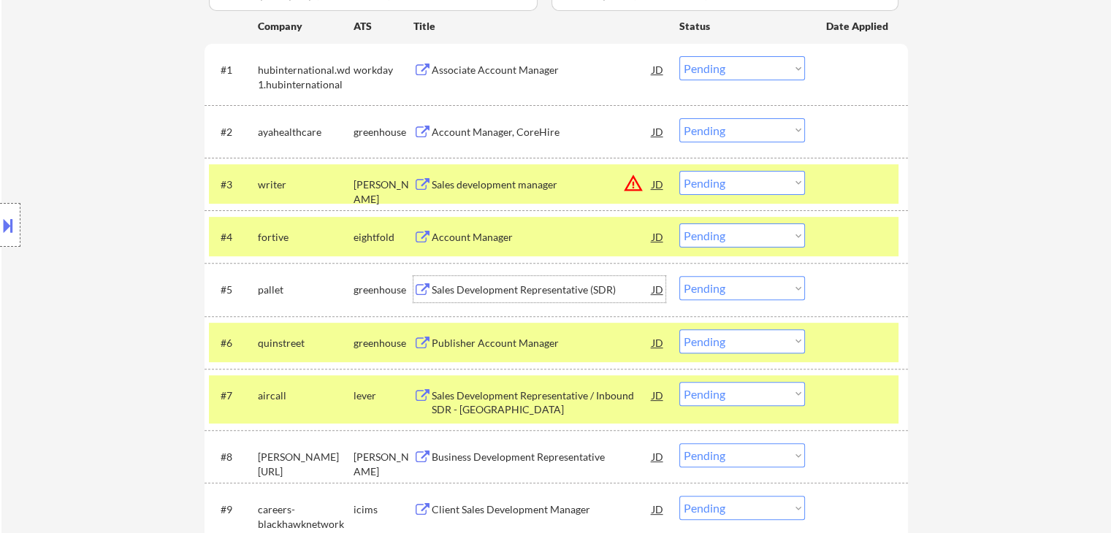
click at [745, 120] on select "Choose an option... Pending Applied Excluded (Questions) Excluded (Expired) Exc…" at bounding box center [743, 130] width 126 height 24
click at [680, 118] on select "Choose an option... Pending Applied Excluded (Questions) Excluded (Expired) Exc…" at bounding box center [743, 130] width 126 height 24
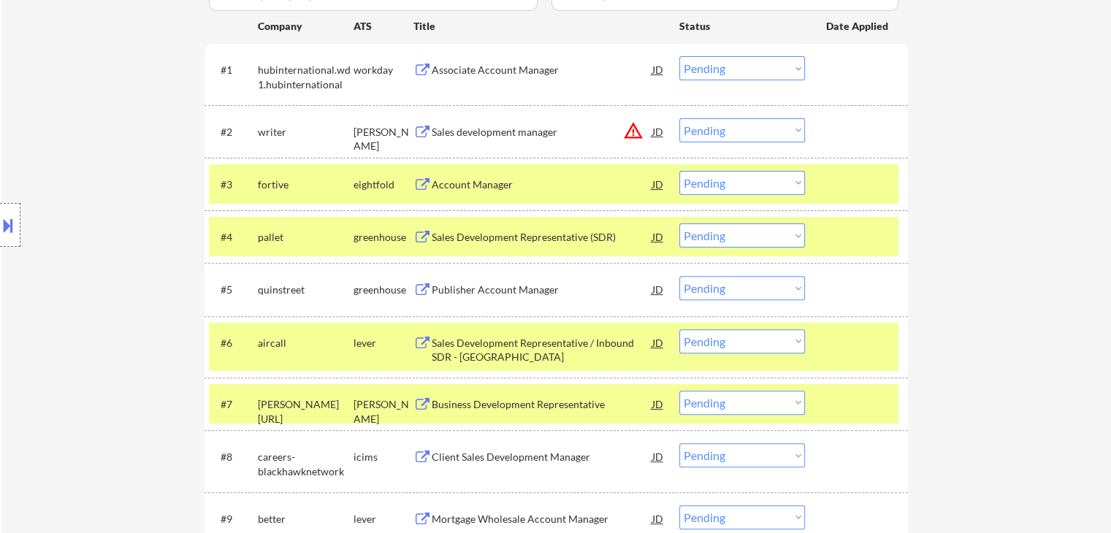
drag, startPoint x: 754, startPoint y: 123, endPoint x: 756, endPoint y: 136, distance: 12.6
click at [754, 123] on select "Choose an option... Pending Applied Excluded (Questions) Excluded (Expired) Exc…" at bounding box center [743, 130] width 126 height 24
click at [680, 118] on select "Choose an option... Pending Applied Excluded (Questions) Excluded (Expired) Exc…" at bounding box center [743, 130] width 126 height 24
select select ""pending""
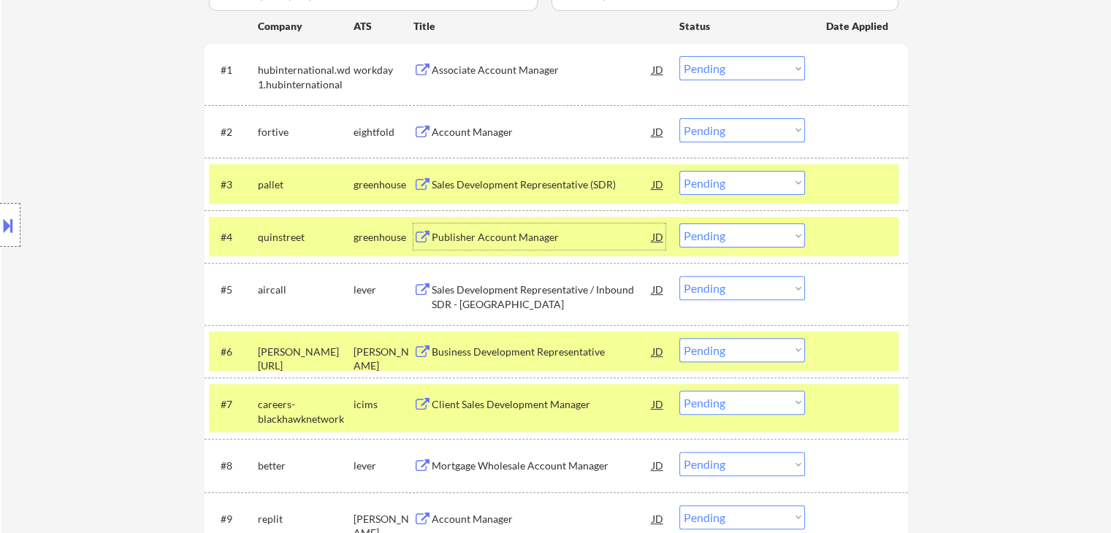
click at [465, 232] on div "Publisher Account Manager" at bounding box center [542, 237] width 221 height 15
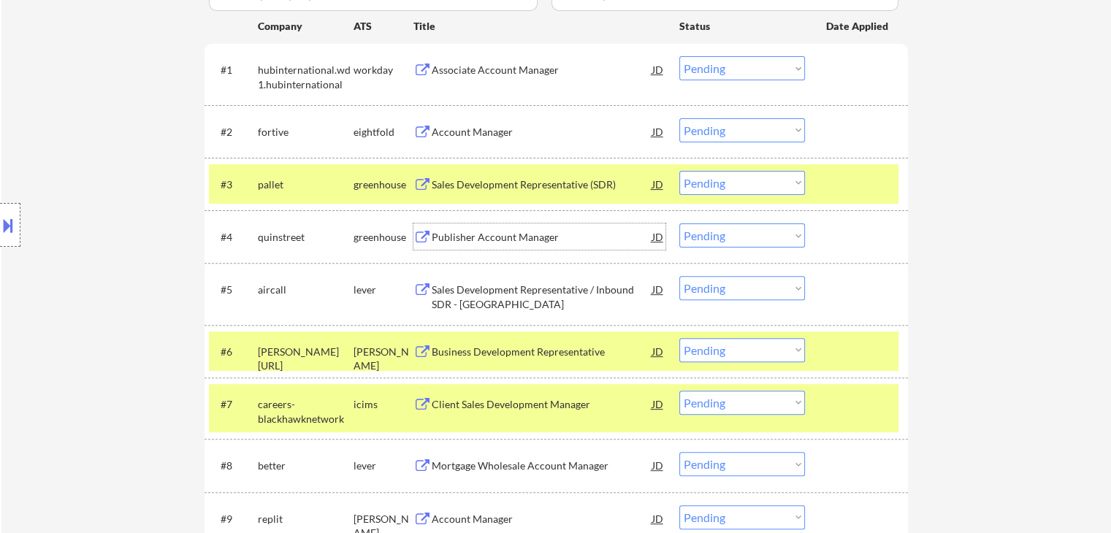
click at [441, 295] on div "Sales Development Representative / Inbound SDR - [GEOGRAPHIC_DATA]" at bounding box center [542, 297] width 221 height 28
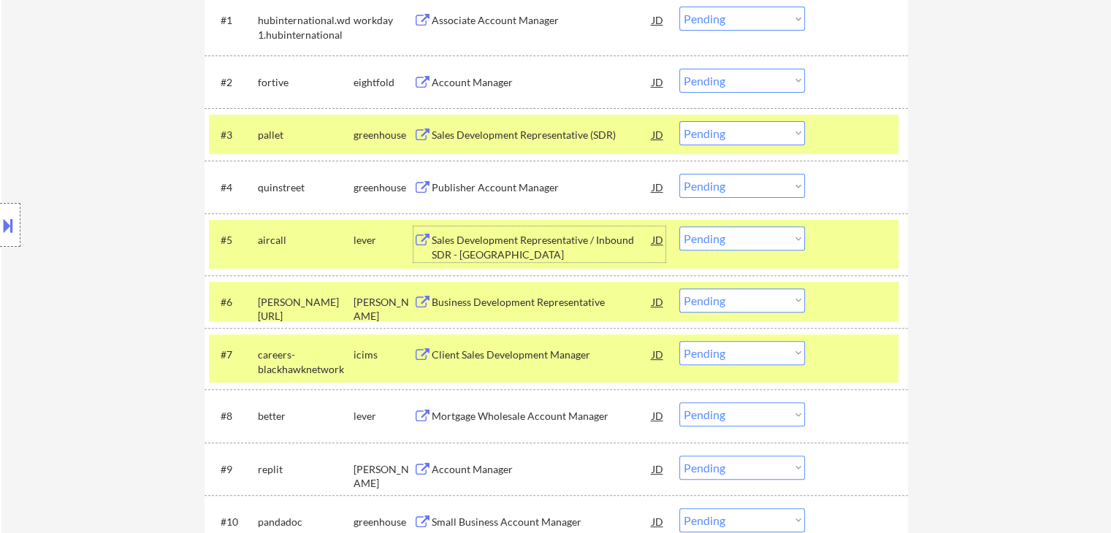
scroll to position [512, 0]
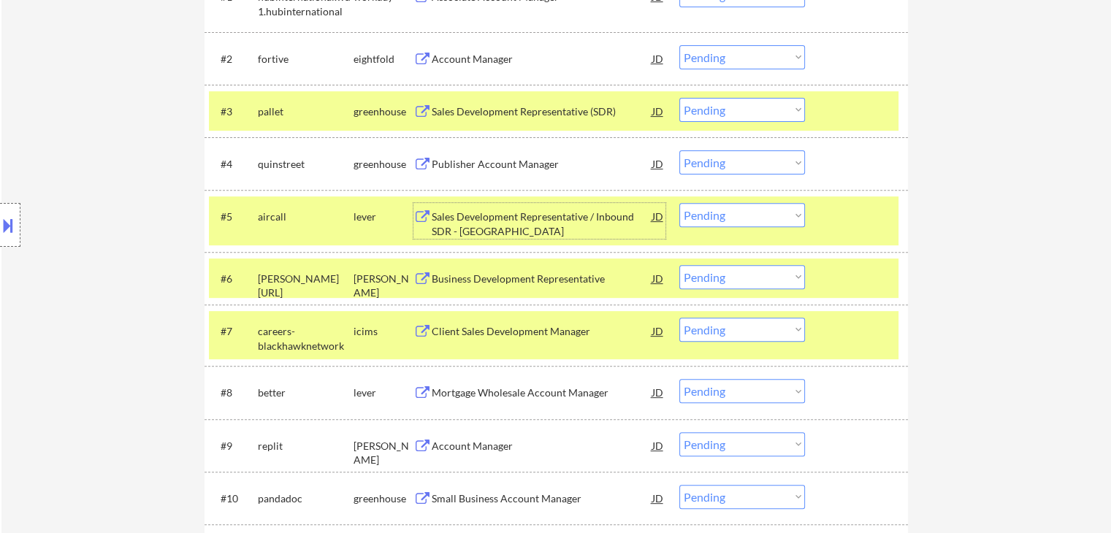
drag, startPoint x: 737, startPoint y: 213, endPoint x: 740, endPoint y: 226, distance: 12.8
click at [738, 218] on select "Choose an option... Pending Applied Excluded (Questions) Excluded (Expired) Exc…" at bounding box center [743, 215] width 126 height 24
click at [680, 203] on select "Choose an option... Pending Applied Excluded (Questions) Excluded (Expired) Exc…" at bounding box center [743, 215] width 126 height 24
select select ""pending""
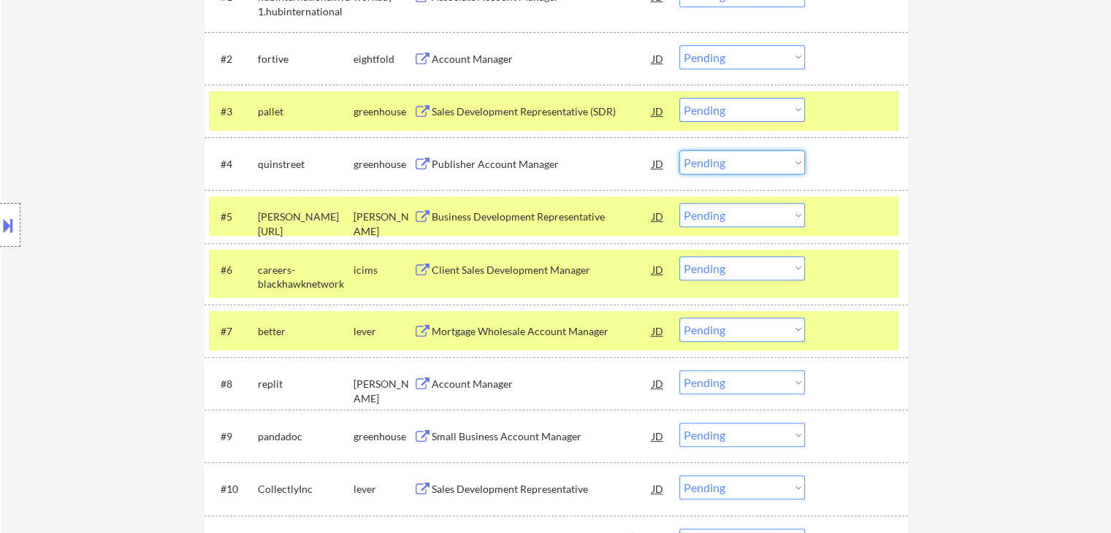
drag, startPoint x: 726, startPoint y: 164, endPoint x: 728, endPoint y: 171, distance: 7.6
click at [726, 164] on select "Choose an option... Pending Applied Excluded (Questions) Excluded (Expired) Exc…" at bounding box center [743, 163] width 126 height 24
click at [680, 151] on select "Choose an option... Pending Applied Excluded (Questions) Excluded (Expired) Exc…" at bounding box center [743, 163] width 126 height 24
select select ""pending""
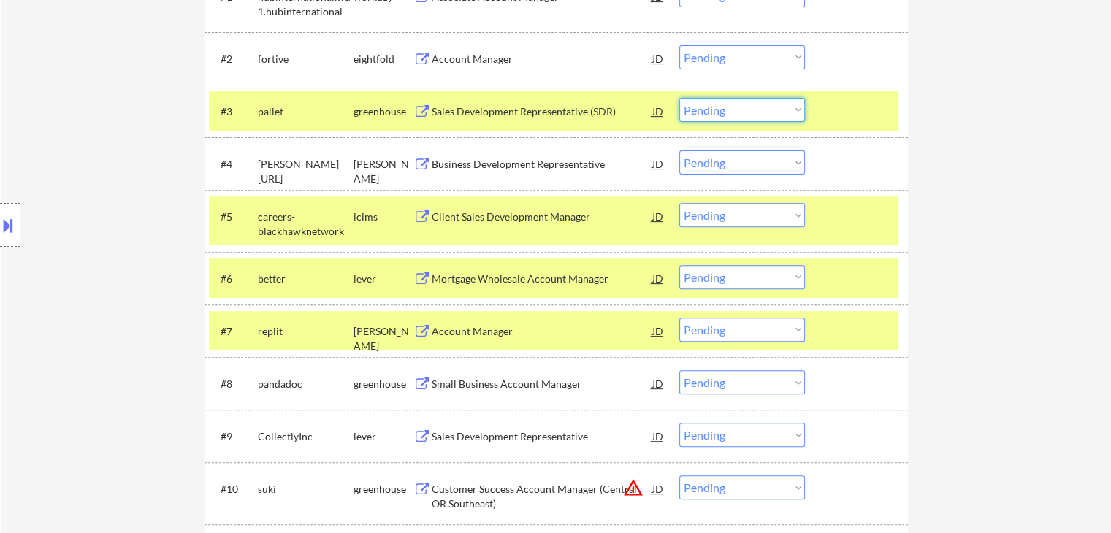
click at [739, 113] on select "Choose an option... Pending Applied Excluded (Questions) Excluded (Expired) Exc…" at bounding box center [743, 110] width 126 height 24
click at [680, 98] on select "Choose an option... Pending Applied Excluded (Questions) Excluded (Expired) Exc…" at bounding box center [743, 110] width 126 height 24
click at [480, 163] on div "Business Development Representative" at bounding box center [542, 164] width 221 height 15
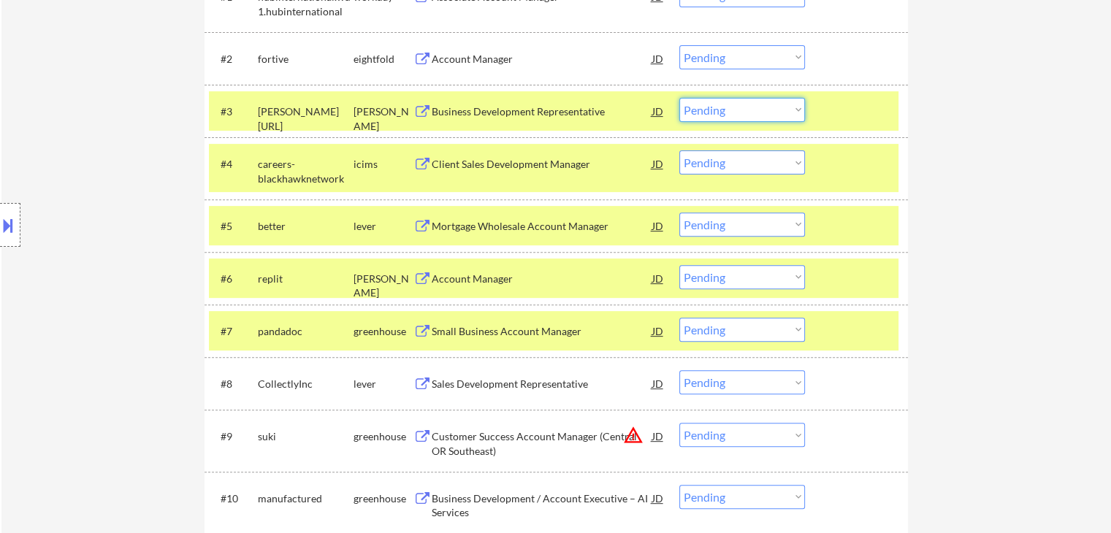
click at [745, 105] on select "Choose an option... Pending Applied Excluded (Questions) Excluded (Expired) Exc…" at bounding box center [743, 110] width 126 height 24
click at [680, 98] on select "Choose an option... Pending Applied Excluded (Questions) Excluded (Expired) Exc…" at bounding box center [743, 110] width 126 height 24
click at [474, 225] on div "Mortgage Wholesale Account Manager" at bounding box center [542, 226] width 221 height 15
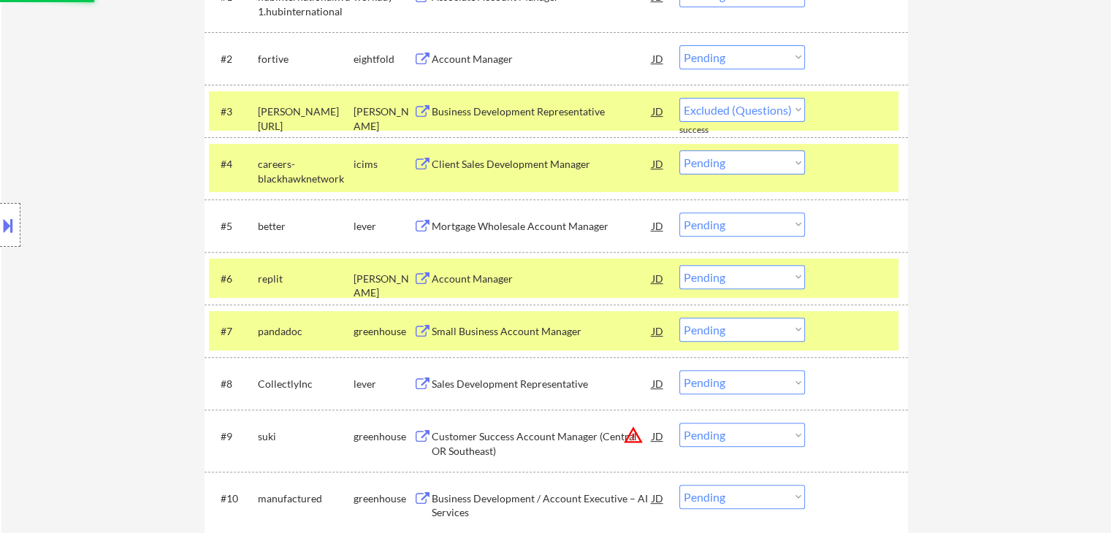
select select ""pending""
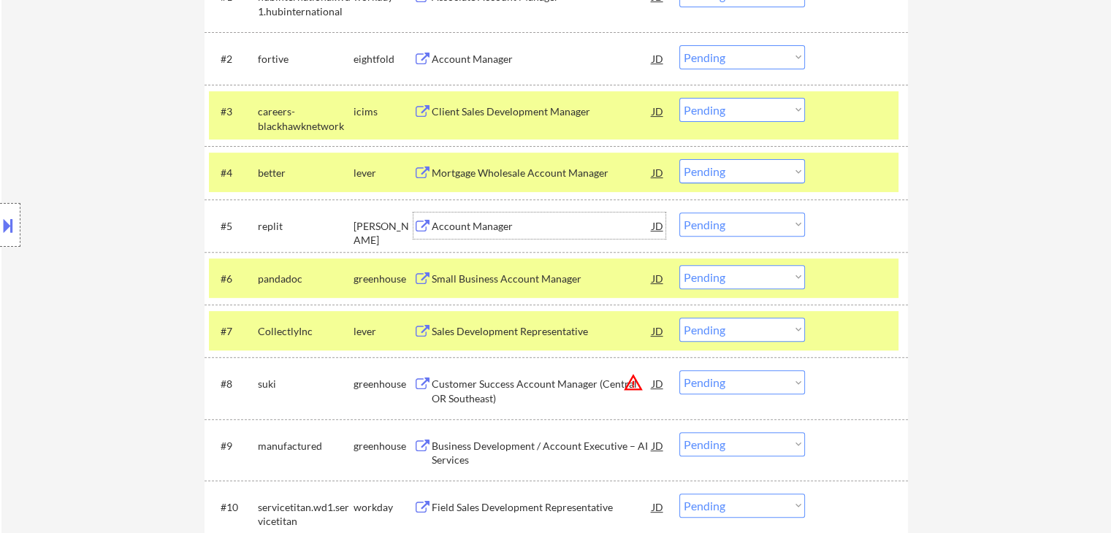
click at [460, 222] on div "Account Manager" at bounding box center [542, 226] width 221 height 15
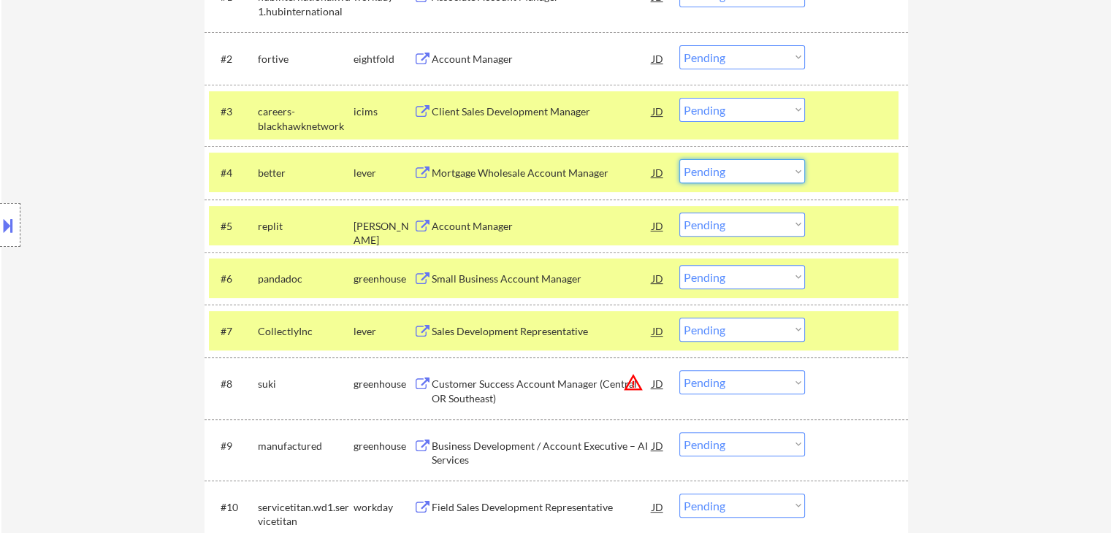
click at [728, 174] on select "Choose an option... Pending Applied Excluded (Questions) Excluded (Expired) Exc…" at bounding box center [743, 171] width 126 height 24
click at [680, 159] on select "Choose an option... Pending Applied Excluded (Questions) Excluded (Expired) Exc…" at bounding box center [743, 171] width 126 height 24
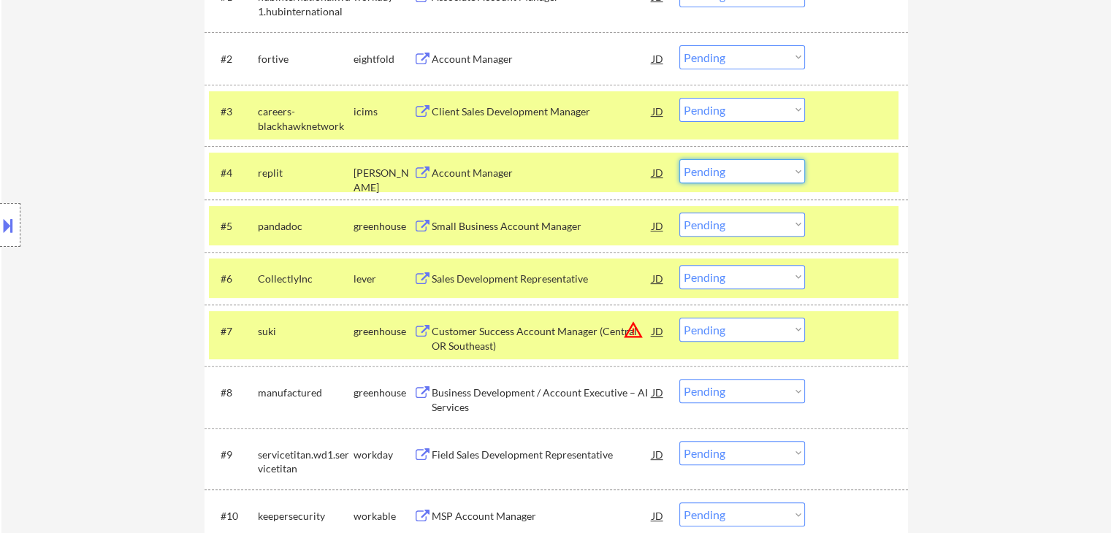
drag, startPoint x: 740, startPoint y: 170, endPoint x: 741, endPoint y: 179, distance: 8.8
click at [740, 170] on select "Choose an option... Pending Applied Excluded (Questions) Excluded (Expired) Exc…" at bounding box center [743, 171] width 126 height 24
click at [680, 159] on select "Choose an option... Pending Applied Excluded (Questions) Excluded (Expired) Exc…" at bounding box center [743, 171] width 126 height 24
select select ""pending""
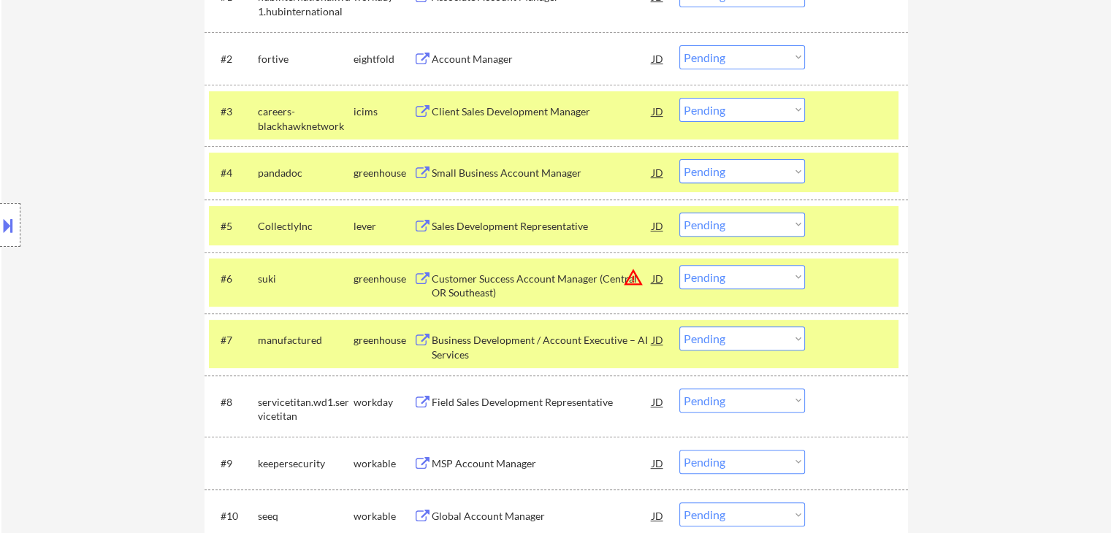
click at [457, 173] on div "Small Business Account Manager" at bounding box center [542, 173] width 221 height 15
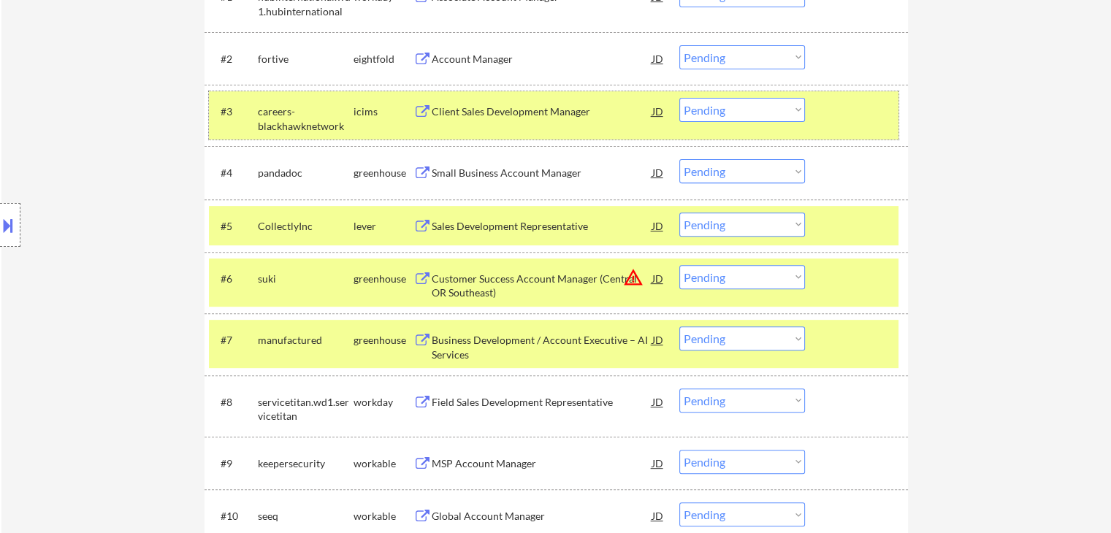
click at [865, 121] on div at bounding box center [858, 111] width 64 height 26
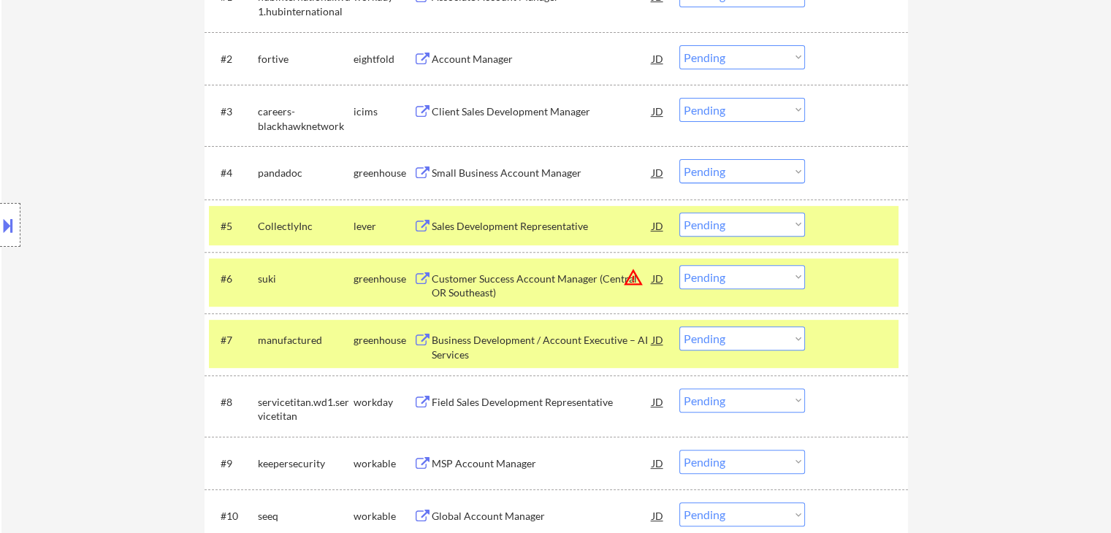
click at [460, 218] on div "Sales Development Representative" at bounding box center [542, 226] width 221 height 26
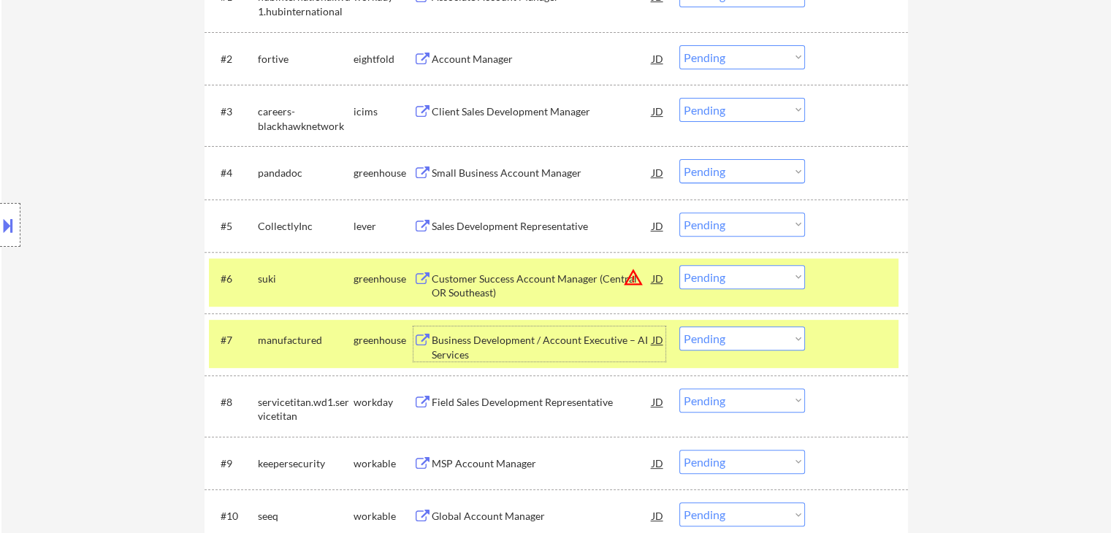
click at [459, 346] on div "Business Development / Account Executive – AI Services" at bounding box center [542, 347] width 221 height 28
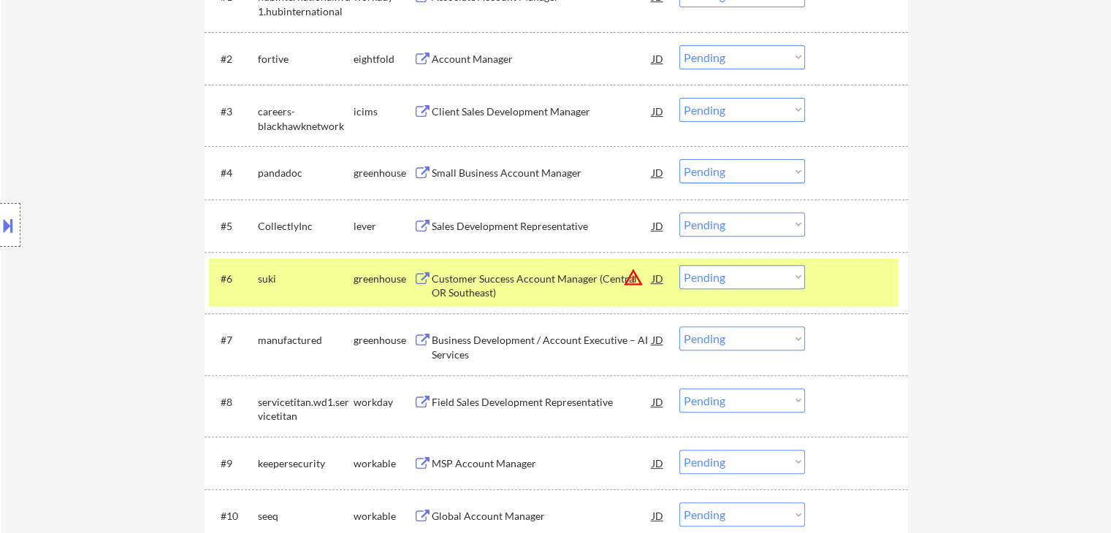
click at [456, 289] on div "Customer Success Account Manager (Central OR Southeast)" at bounding box center [542, 286] width 221 height 28
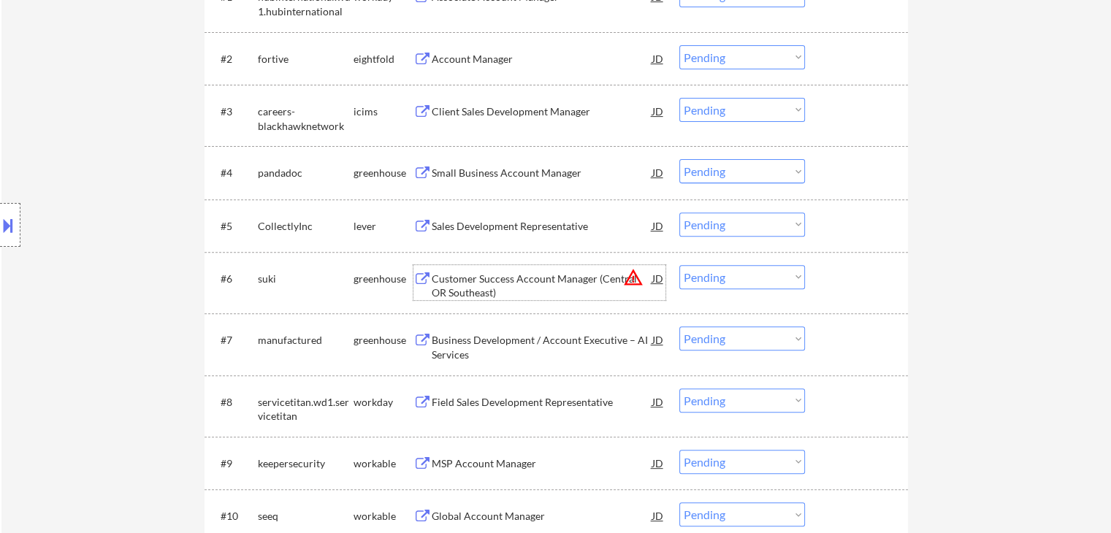
click at [772, 221] on select "Choose an option... Pending Applied Excluded (Questions) Excluded (Expired) Exc…" at bounding box center [743, 225] width 126 height 24
click at [680, 213] on select "Choose an option... Pending Applied Excluded (Questions) Excluded (Expired) Exc…" at bounding box center [743, 225] width 126 height 24
select select ""pending""
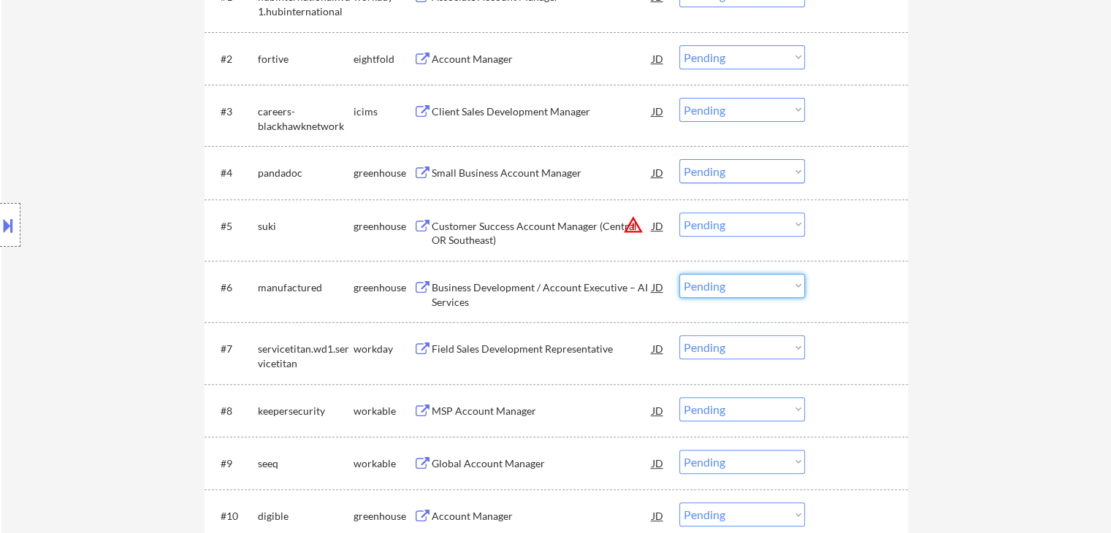
click at [723, 289] on select "Choose an option... Pending Applied Excluded (Questions) Excluded (Expired) Exc…" at bounding box center [743, 286] width 126 height 24
click at [680, 274] on select "Choose an option... Pending Applied Excluded (Questions) Excluded (Expired) Exc…" at bounding box center [743, 286] width 126 height 24
select select ""pending""
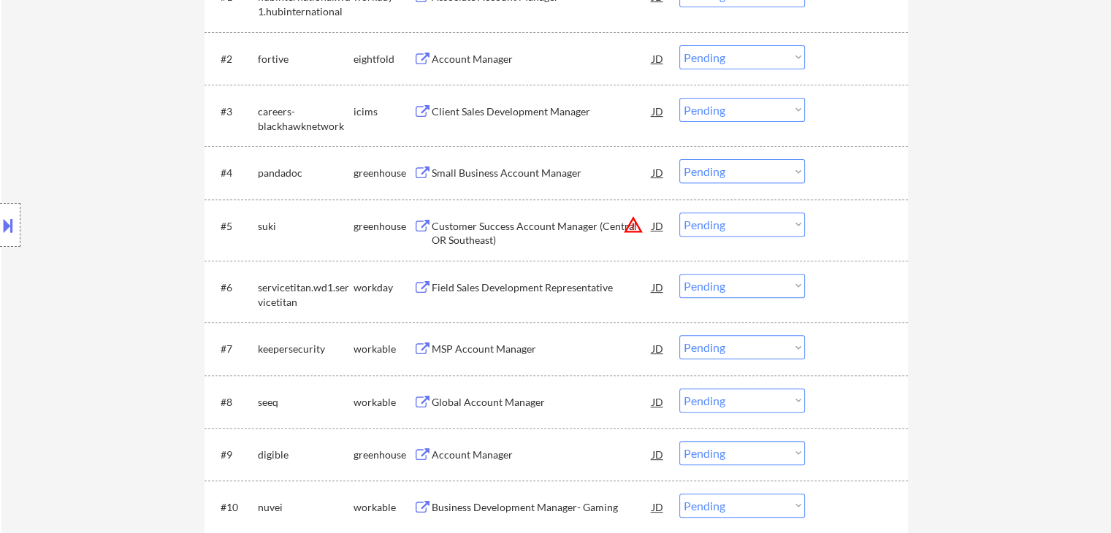
click at [751, 221] on select "Choose an option... Pending Applied Excluded (Questions) Excluded (Expired) Exc…" at bounding box center [743, 225] width 126 height 24
click at [680, 213] on select "Choose an option... Pending Applied Excluded (Questions) Excluded (Expired) Exc…" at bounding box center [743, 225] width 126 height 24
select select ""pending""
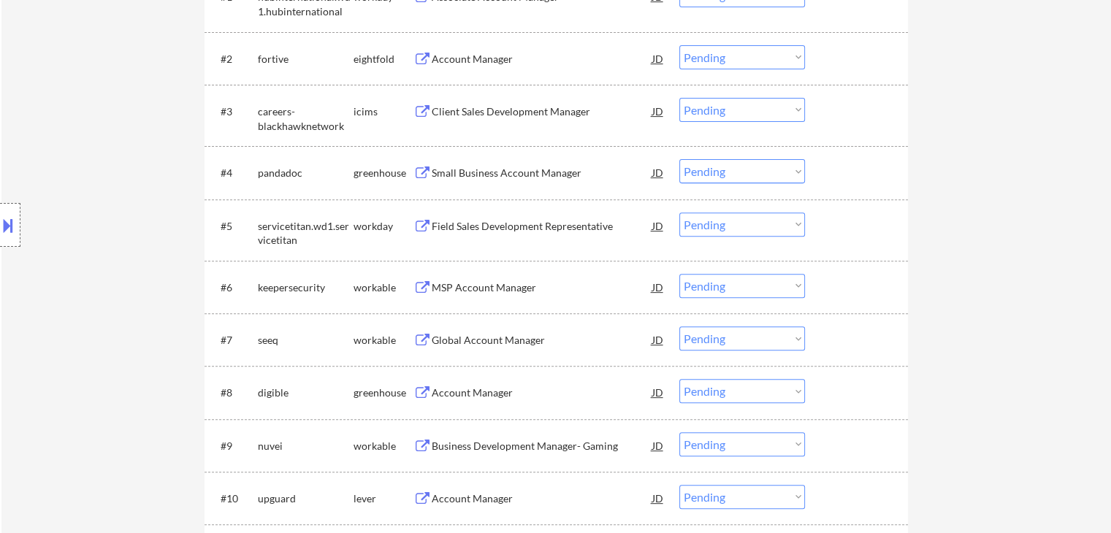
click at [663, 170] on div "JD" at bounding box center [658, 172] width 15 height 26
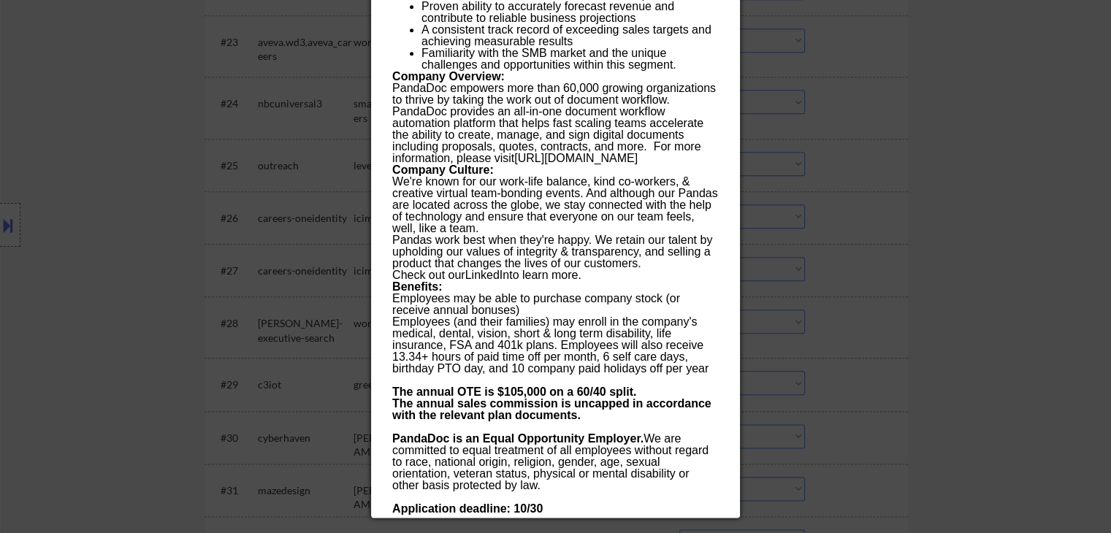
scroll to position [1754, 0]
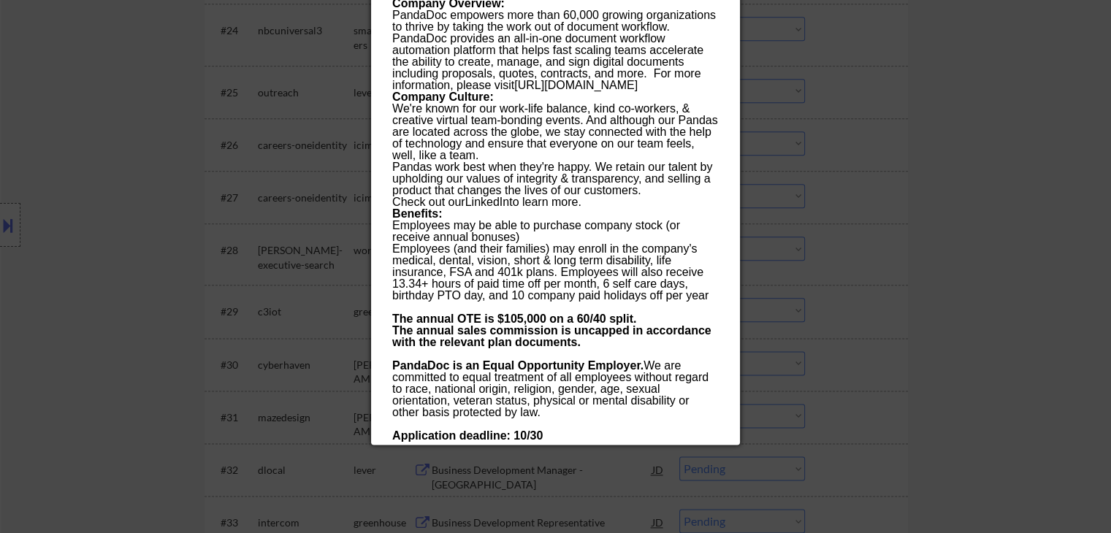
click at [875, 236] on div at bounding box center [555, 266] width 1111 height 533
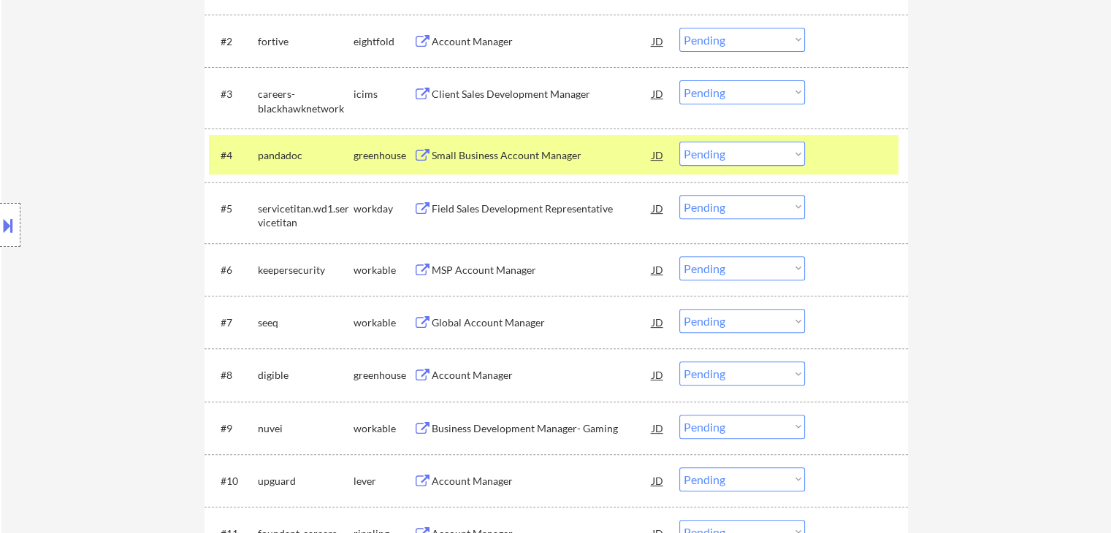
scroll to position [585, 0]
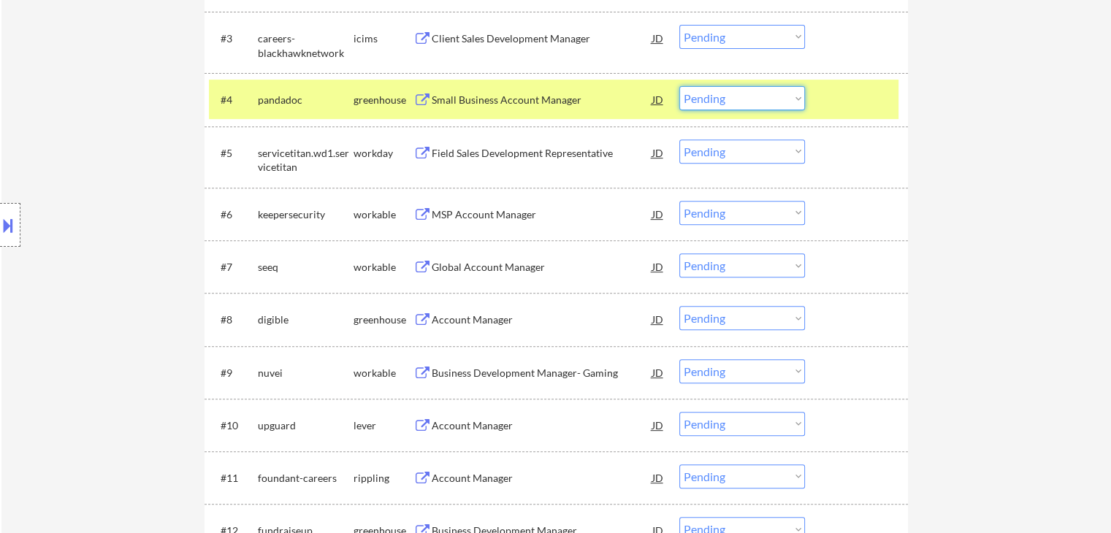
click at [751, 100] on select "Choose an option... Pending Applied Excluded (Questions) Excluded (Expired) Exc…" at bounding box center [743, 98] width 126 height 24
click at [680, 86] on select "Choose an option... Pending Applied Excluded (Questions) Excluded (Expired) Exc…" at bounding box center [743, 98] width 126 height 24
click at [423, 215] on button at bounding box center [423, 215] width 18 height 14
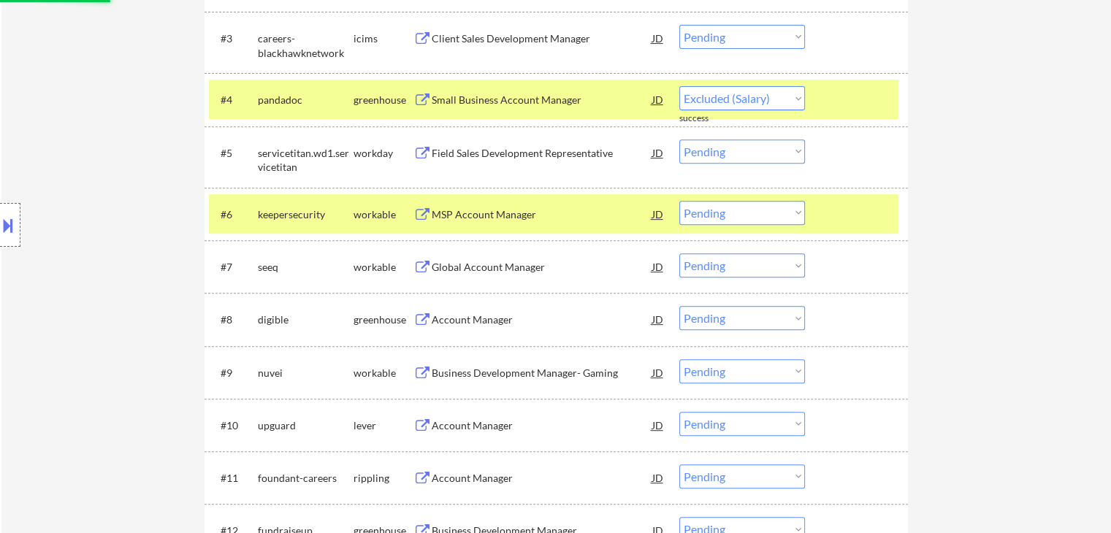
select select ""pending""
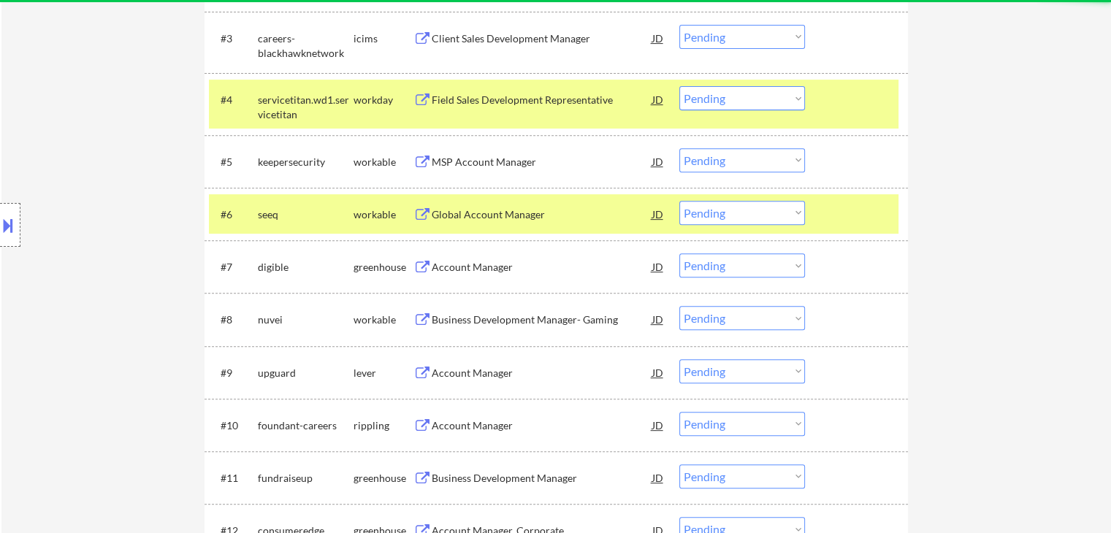
click at [0, 232] on button at bounding box center [8, 225] width 16 height 24
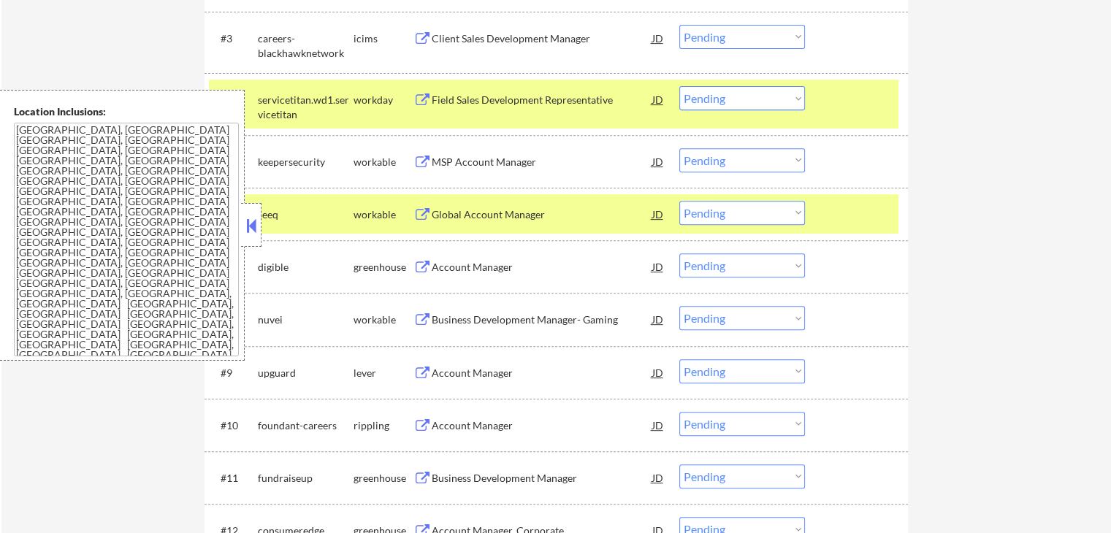
click at [748, 158] on select "Choose an option... Pending Applied Excluded (Questions) Excluded (Expired) Exc…" at bounding box center [743, 160] width 126 height 24
click at [680, 148] on select "Choose an option... Pending Applied Excluded (Questions) Excluded (Expired) Exc…" at bounding box center [743, 160] width 126 height 24
click at [499, 216] on div "Global Account Manager" at bounding box center [542, 215] width 221 height 15
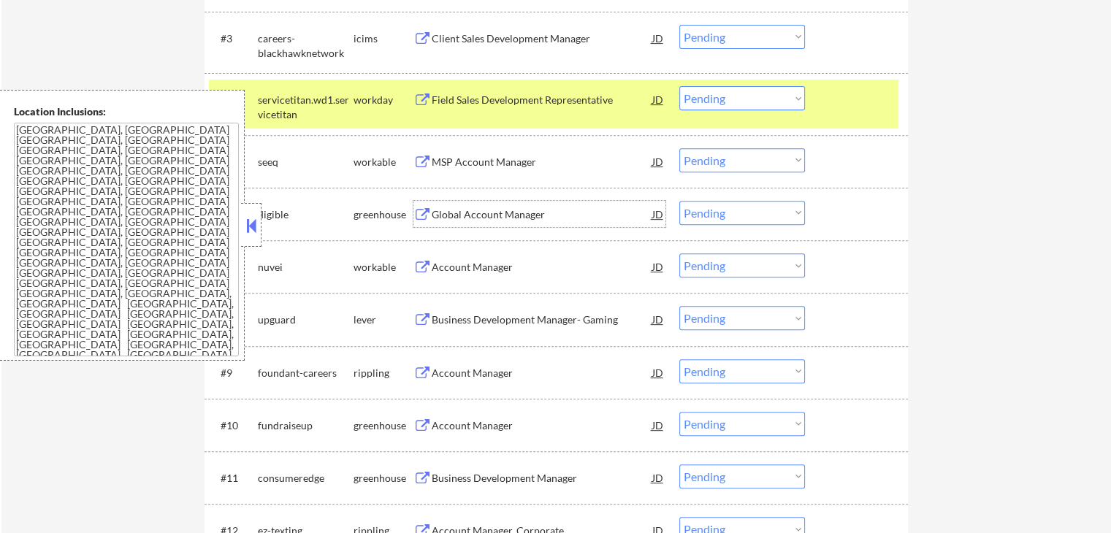
click at [423, 211] on button at bounding box center [423, 215] width 18 height 14
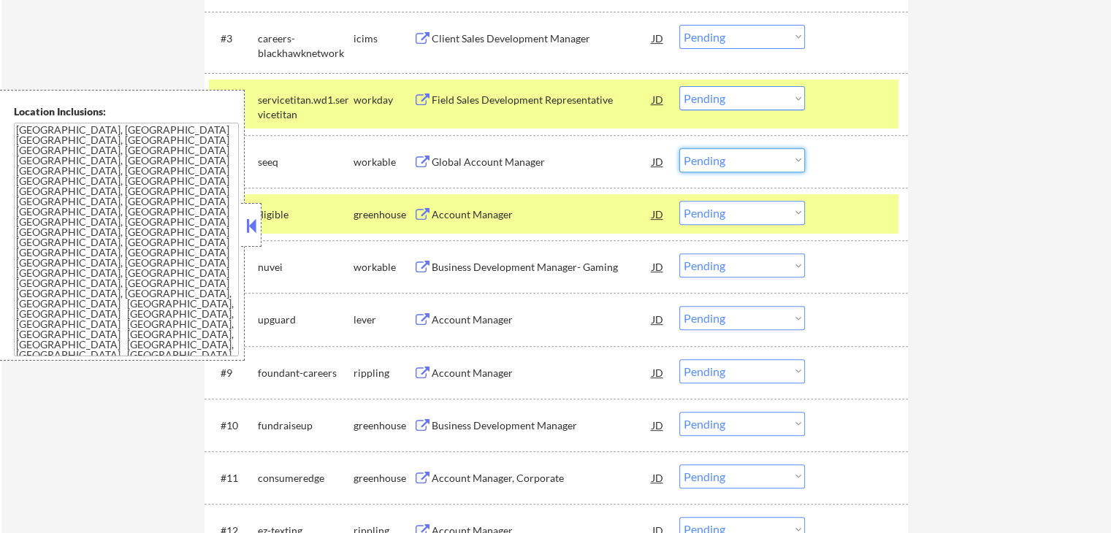
drag, startPoint x: 737, startPoint y: 157, endPoint x: 740, endPoint y: 170, distance: 13.7
click at [738, 158] on select "Choose an option... Pending Applied Excluded (Questions) Excluded (Expired) Exc…" at bounding box center [743, 160] width 126 height 24
click at [680, 148] on select "Choose an option... Pending Applied Excluded (Questions) Excluded (Expired) Exc…" at bounding box center [743, 160] width 126 height 24
click at [851, 111] on div at bounding box center [858, 99] width 64 height 26
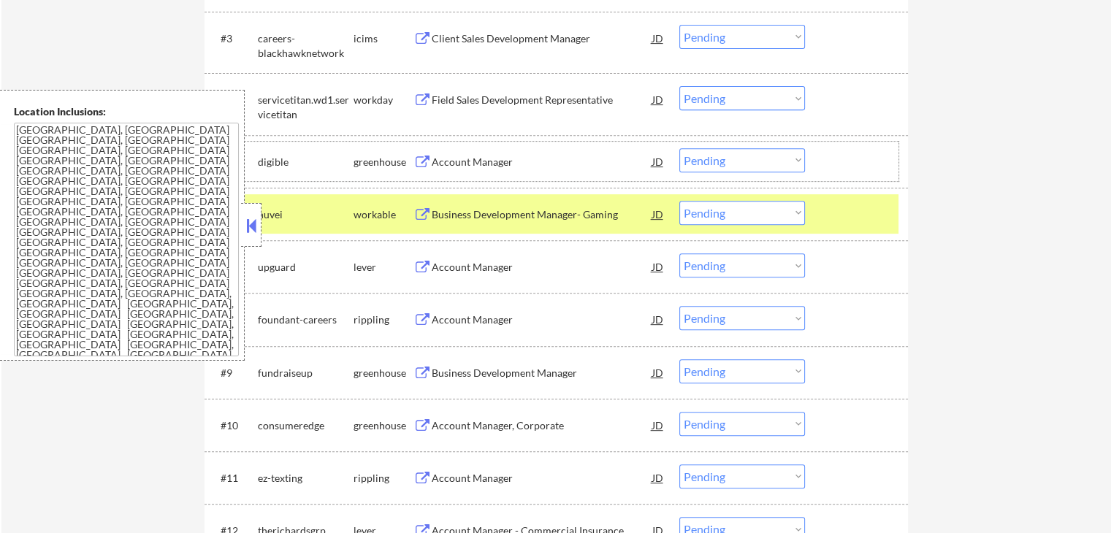
click at [738, 143] on div "#5 digible greenhouse Account Manager JD warning_amber Choose an option... Pend…" at bounding box center [554, 161] width 690 height 39
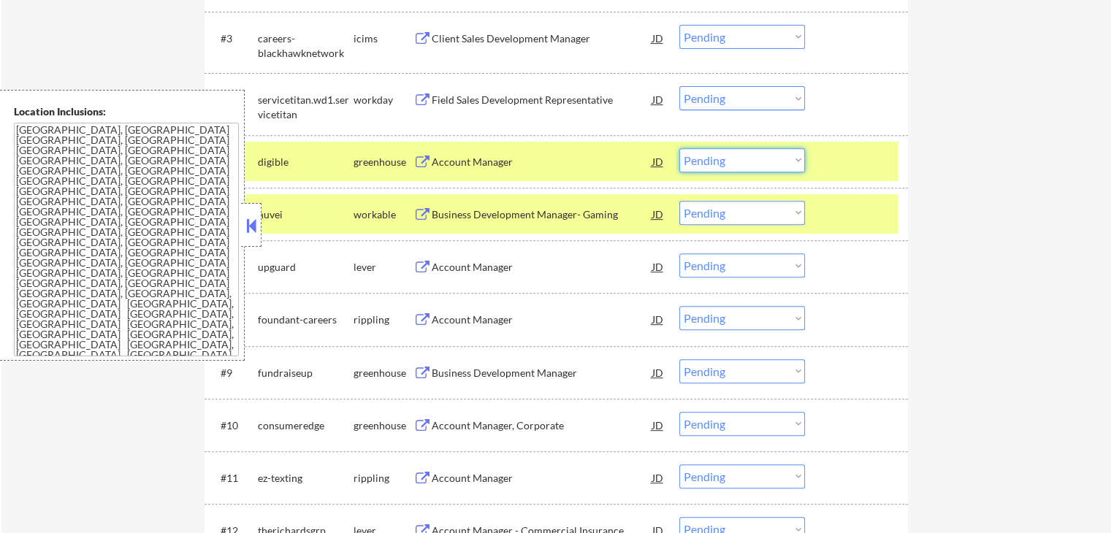
click at [740, 159] on select "Choose an option... Pending Applied Excluded (Questions) Excluded (Expired) Exc…" at bounding box center [743, 160] width 126 height 24
click at [680, 148] on select "Choose an option... Pending Applied Excluded (Questions) Excluded (Expired) Exc…" at bounding box center [743, 160] width 126 height 24
select select ""pending""
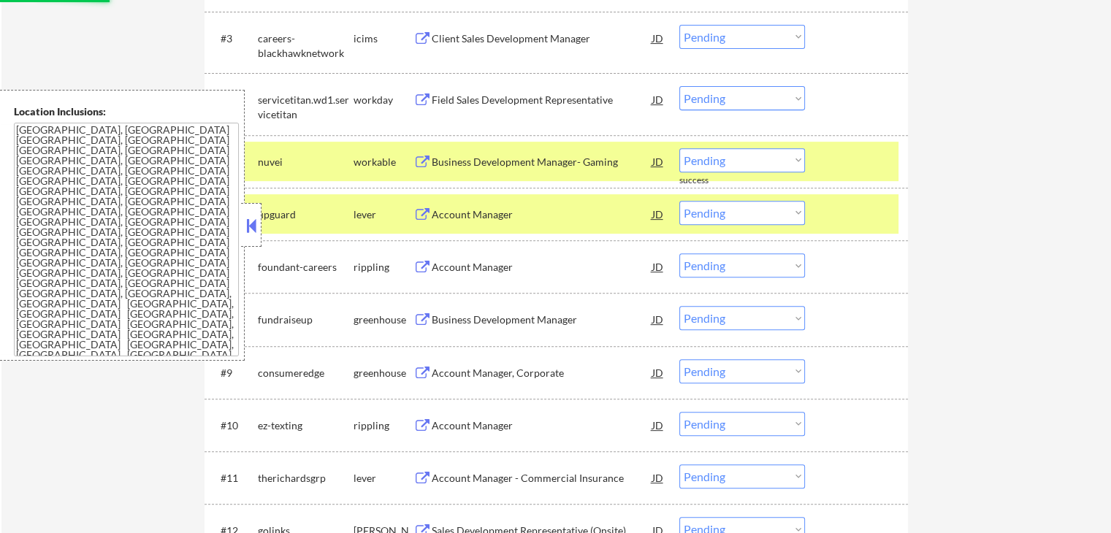
click at [436, 166] on div "Business Development Manager- Gaming" at bounding box center [542, 162] width 221 height 15
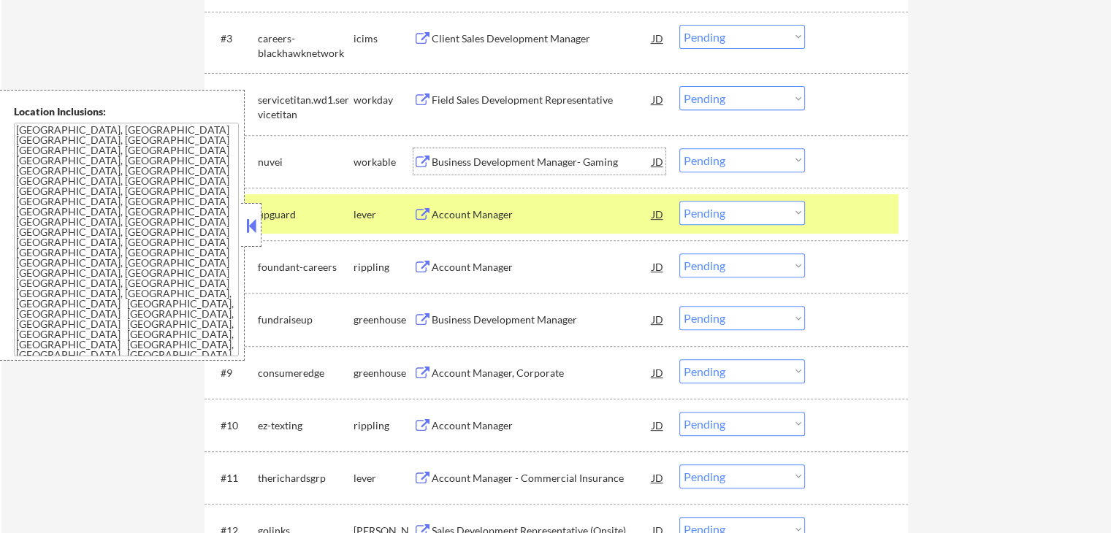
click at [459, 208] on div "Account Manager" at bounding box center [542, 215] width 221 height 15
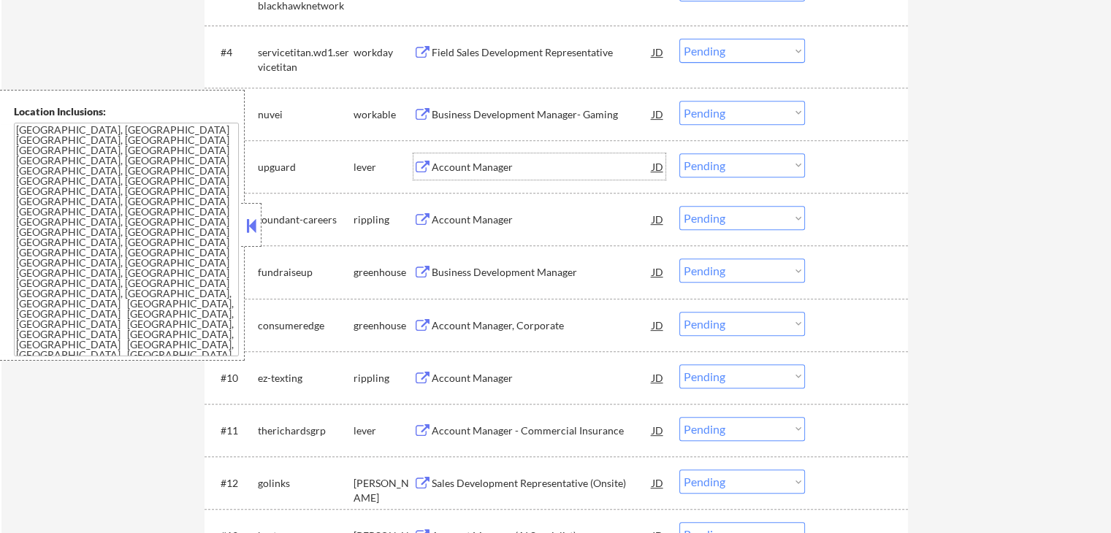
scroll to position [658, 0]
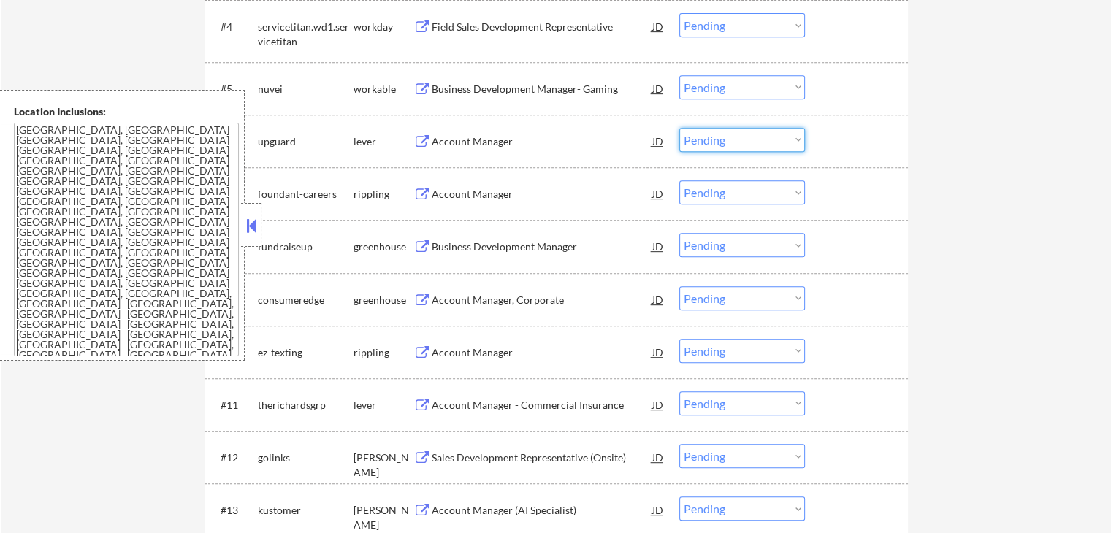
drag, startPoint x: 734, startPoint y: 132, endPoint x: 735, endPoint y: 147, distance: 14.6
click at [735, 132] on select "Choose an option... Pending Applied Excluded (Questions) Excluded (Expired) Exc…" at bounding box center [743, 140] width 126 height 24
click at [680, 128] on select "Choose an option... Pending Applied Excluded (Questions) Excluded (Expired) Exc…" at bounding box center [743, 140] width 126 height 24
select select ""pending""
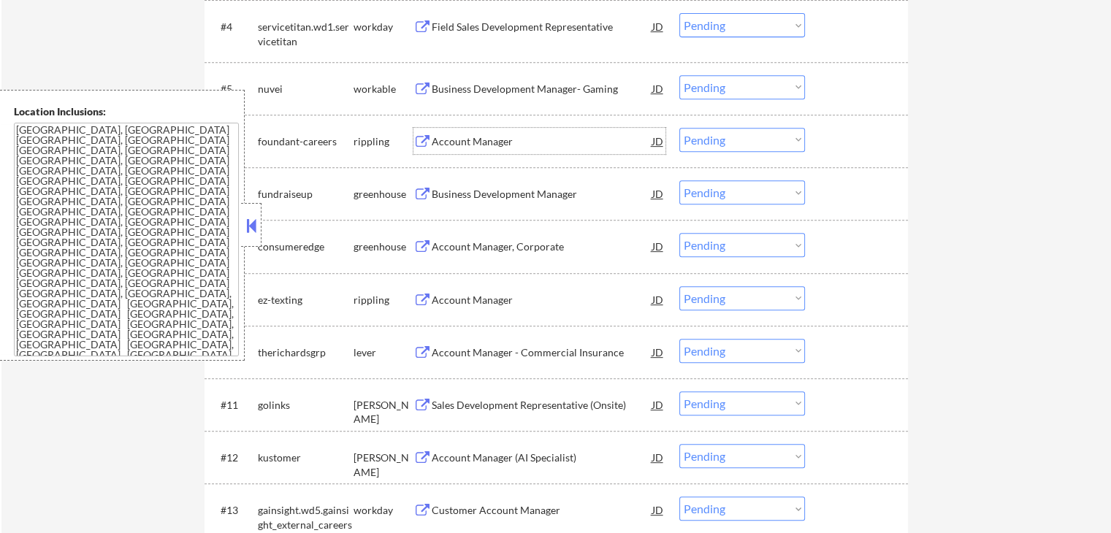
click at [453, 140] on div "Account Manager" at bounding box center [542, 141] width 221 height 15
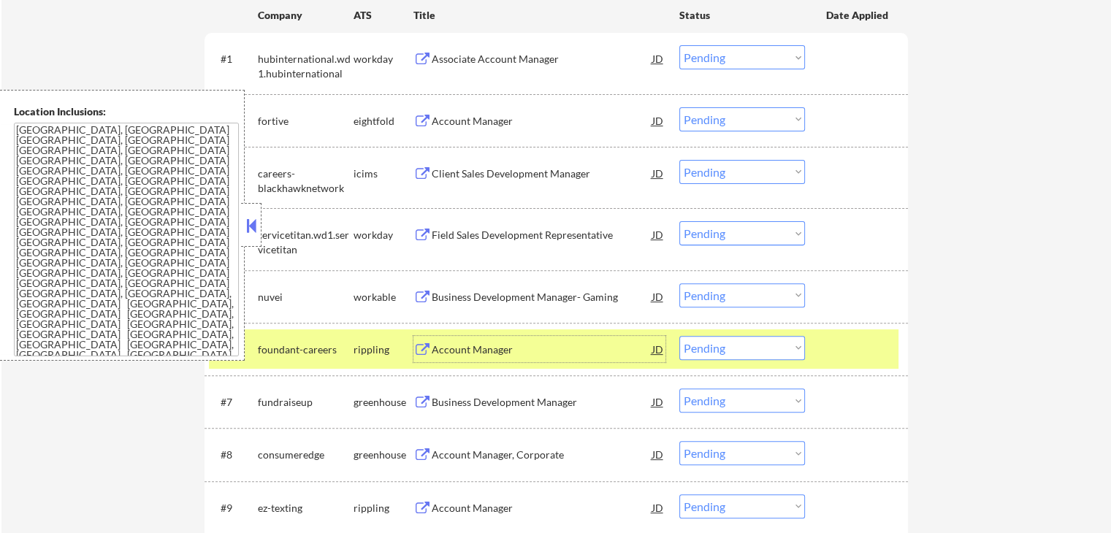
scroll to position [585, 0]
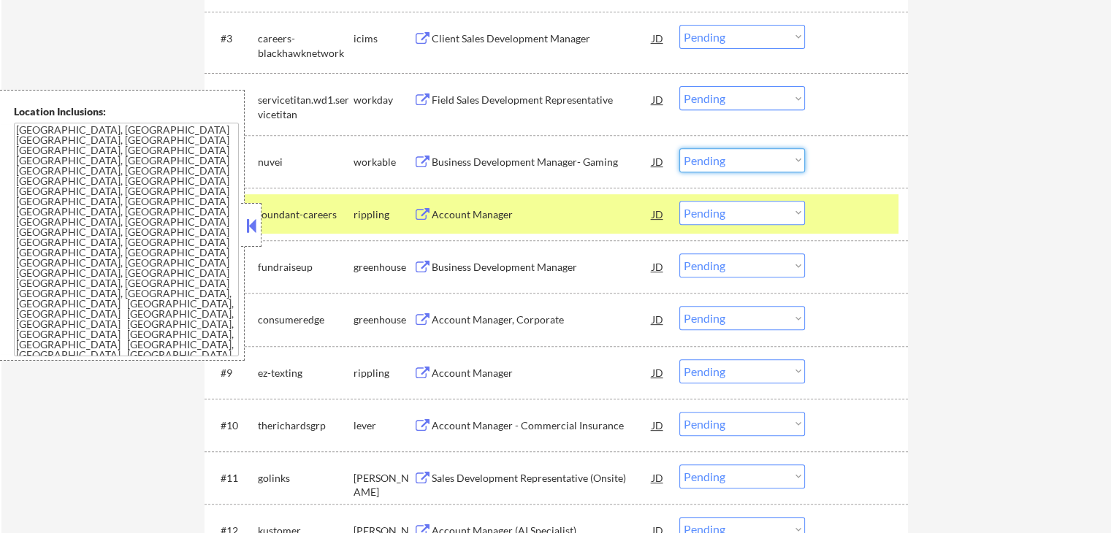
click at [714, 169] on select "Choose an option... Pending Applied Excluded (Questions) Excluded (Expired) Exc…" at bounding box center [743, 160] width 126 height 24
click at [680, 148] on select "Choose an option... Pending Applied Excluded (Questions) Excluded (Expired) Exc…" at bounding box center [743, 160] width 126 height 24
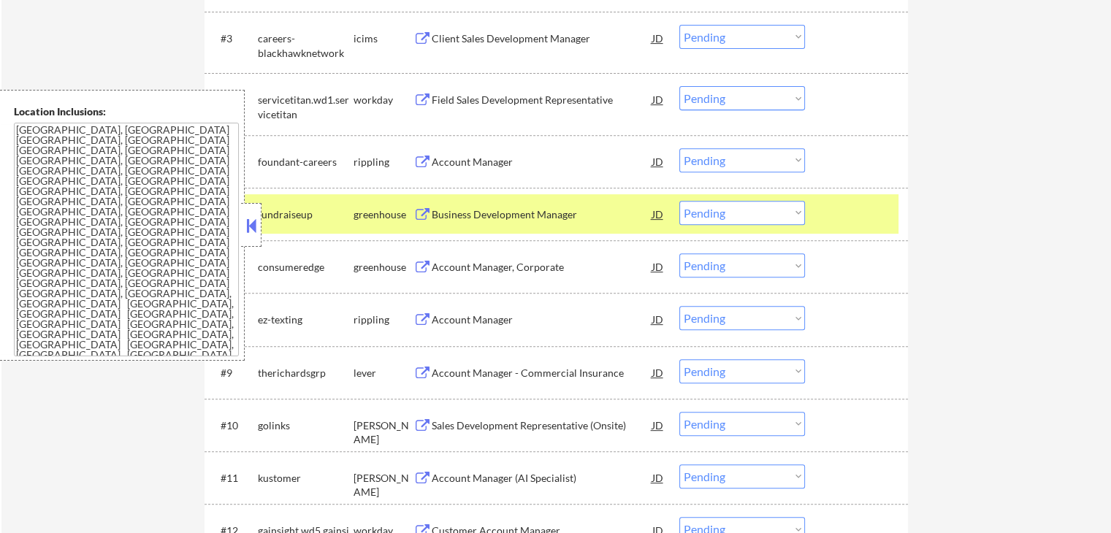
click at [731, 156] on select "Choose an option... Pending Applied Excluded (Questions) Excluded (Expired) Exc…" at bounding box center [743, 160] width 126 height 24
click at [680, 148] on select "Choose an option... Pending Applied Excluded (Questions) Excluded (Expired) Exc…" at bounding box center [743, 160] width 126 height 24
click at [482, 217] on div "Business Development Manager" at bounding box center [542, 215] width 221 height 15
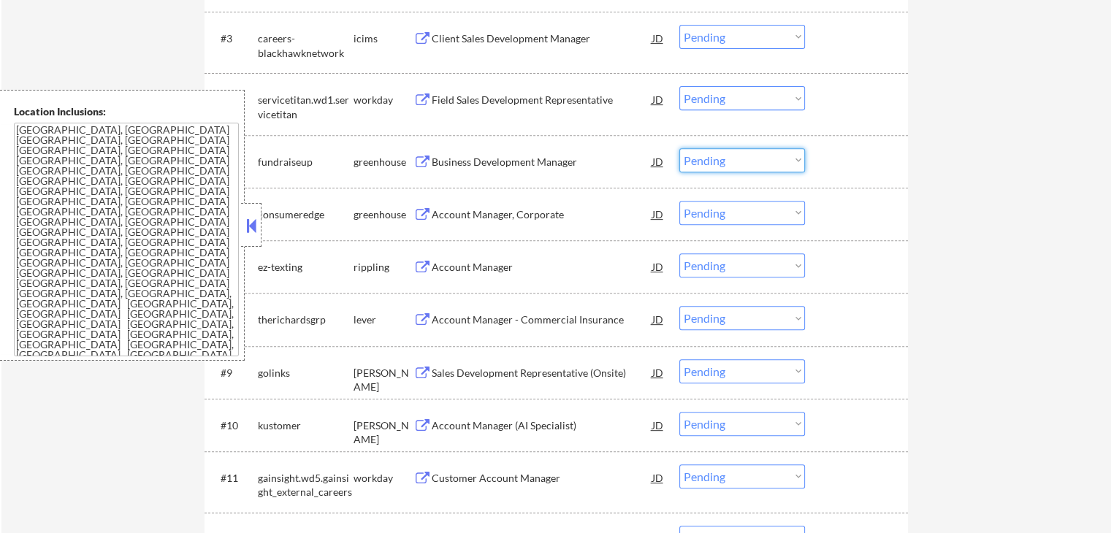
click at [749, 153] on select "Choose an option... Pending Applied Excluded (Questions) Excluded (Expired) Exc…" at bounding box center [743, 160] width 126 height 24
click at [680, 148] on select "Choose an option... Pending Applied Excluded (Questions) Excluded (Expired) Exc…" at bounding box center [743, 160] width 126 height 24
click at [467, 221] on div "Account Manager, Corporate" at bounding box center [542, 215] width 221 height 15
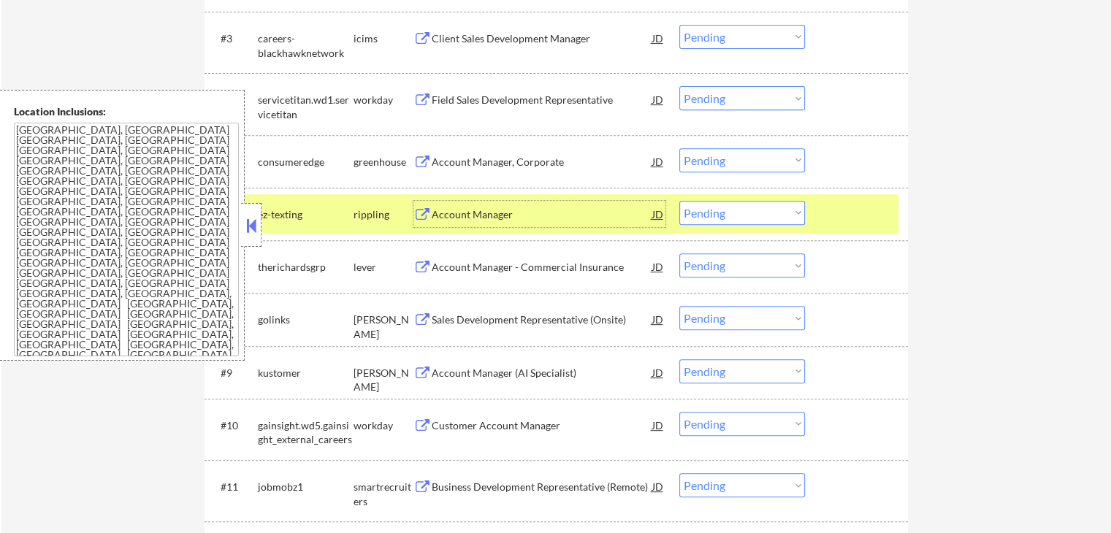
click at [456, 210] on div "Account Manager" at bounding box center [542, 215] width 221 height 15
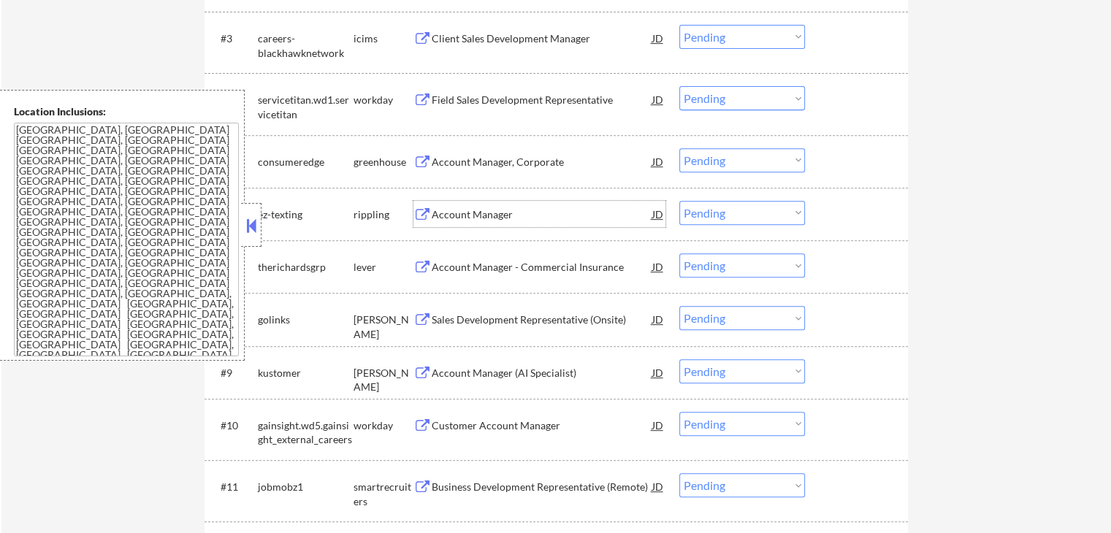
click at [729, 159] on select "Choose an option... Pending Applied Excluded (Questions) Excluded (Expired) Exc…" at bounding box center [743, 160] width 126 height 24
click at [680, 148] on select "Choose an option... Pending Applied Excluded (Questions) Excluded (Expired) Exc…" at bounding box center [743, 160] width 126 height 24
select select ""pending""
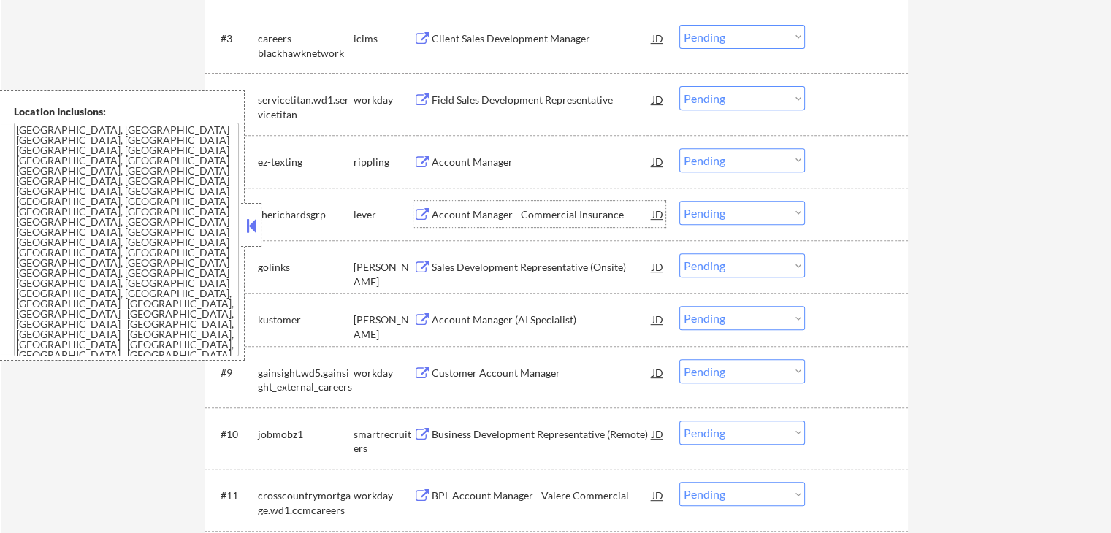
click at [467, 214] on div "Account Manager - Commercial Insurance" at bounding box center [542, 215] width 221 height 15
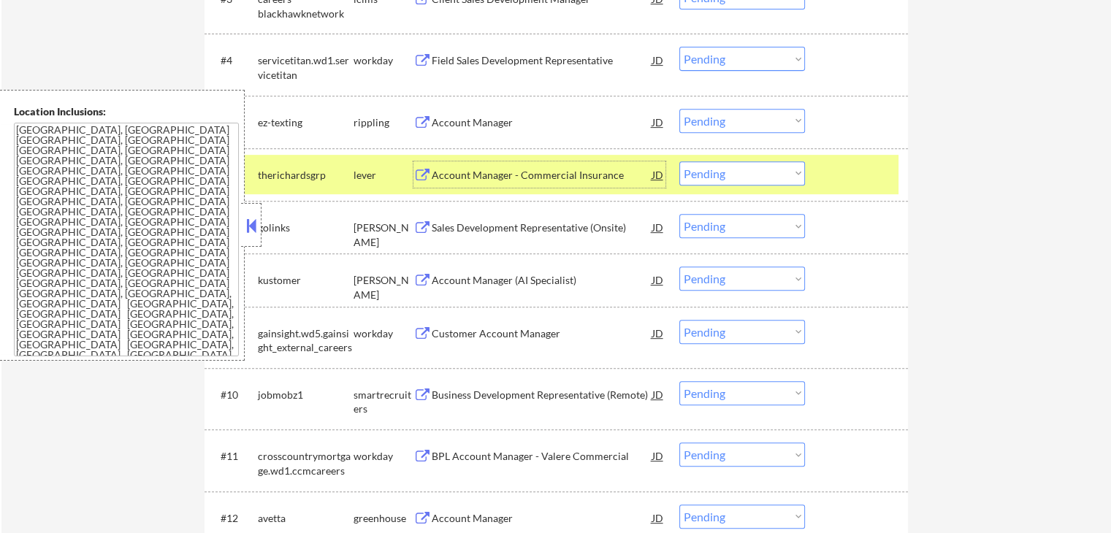
scroll to position [658, 0]
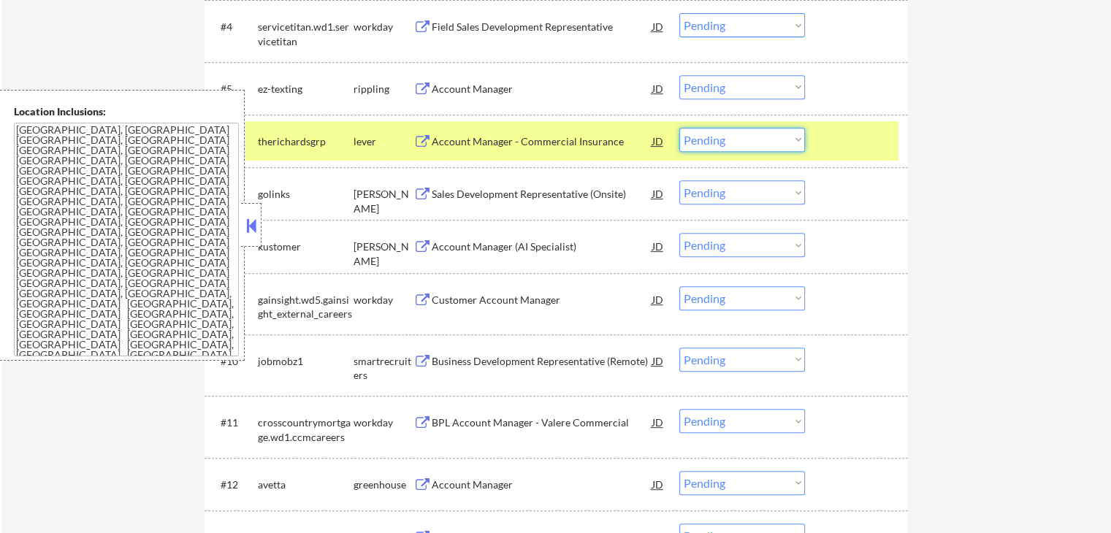
drag, startPoint x: 757, startPoint y: 142, endPoint x: 763, endPoint y: 150, distance: 9.4
click at [760, 146] on select "Choose an option... Pending Applied Excluded (Questions) Excluded (Expired) Exc…" at bounding box center [743, 140] width 126 height 24
click at [680, 128] on select "Choose an option... Pending Applied Excluded (Questions) Excluded (Expired) Exc…" at bounding box center [743, 140] width 126 height 24
select select ""pending""
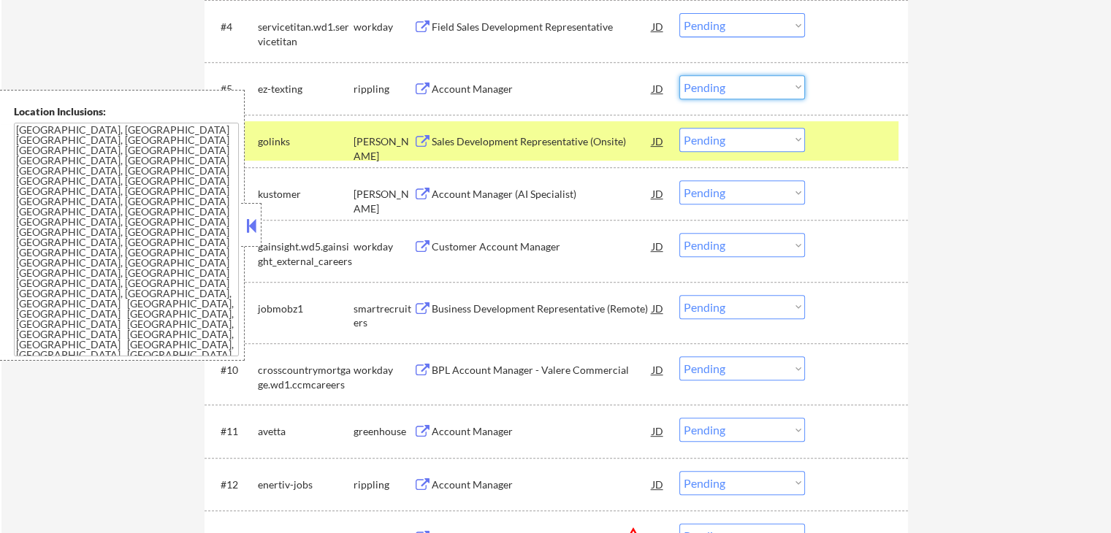
drag, startPoint x: 729, startPoint y: 85, endPoint x: 730, endPoint y: 94, distance: 8.1
click at [729, 85] on select "Choose an option... Pending Applied Excluded (Questions) Excluded (Expired) Exc…" at bounding box center [743, 87] width 126 height 24
click at [680, 75] on select "Choose an option... Pending Applied Excluded (Questions) Excluded (Expired) Exc…" at bounding box center [743, 87] width 126 height 24
select select ""pending""
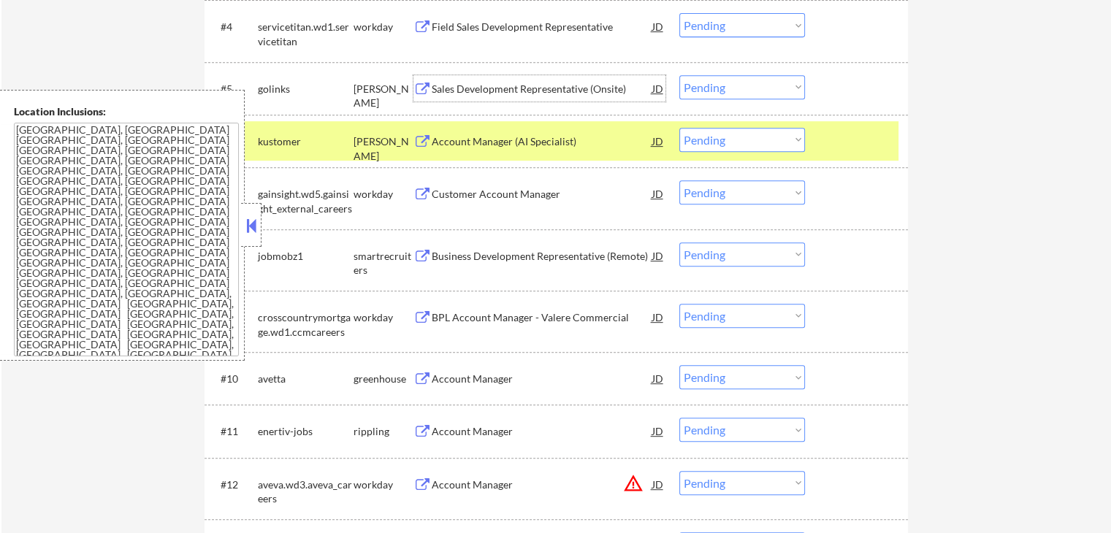
click at [512, 85] on div "Sales Development Representative (Onsite)" at bounding box center [542, 89] width 221 height 15
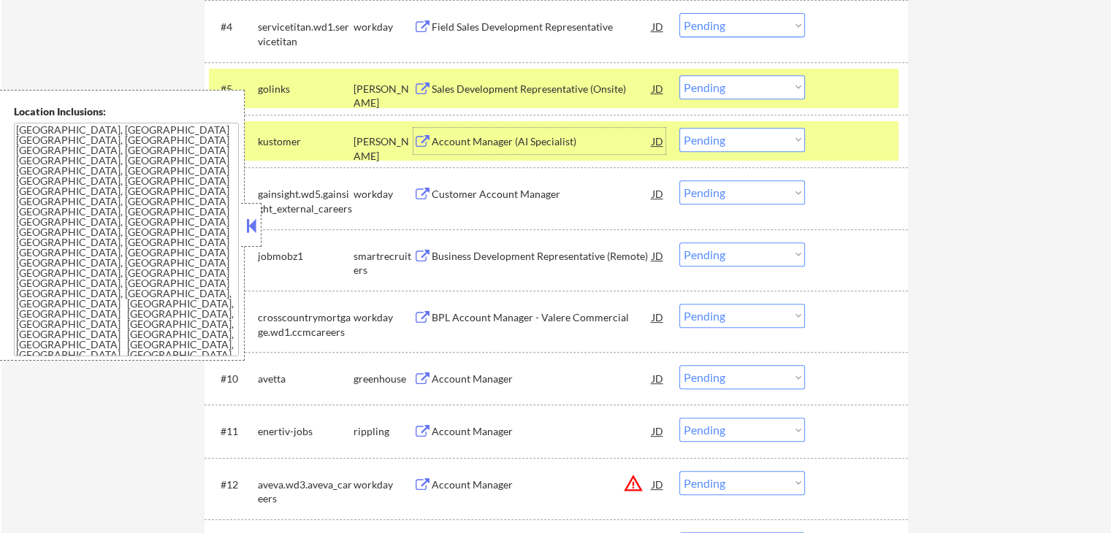
click at [520, 143] on div "Account Manager (AI Specialist)" at bounding box center [542, 141] width 221 height 15
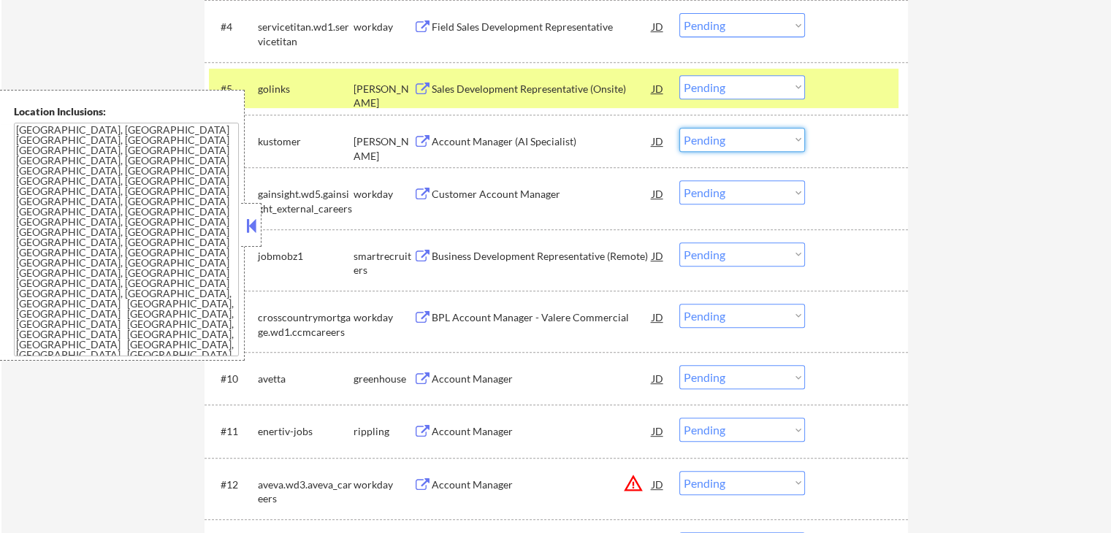
click at [707, 144] on select "Choose an option... Pending Applied Excluded (Questions) Excluded (Expired) Exc…" at bounding box center [743, 140] width 126 height 24
click at [680, 128] on select "Choose an option... Pending Applied Excluded (Questions) Excluded (Expired) Exc…" at bounding box center [743, 140] width 126 height 24
select select ""pending""
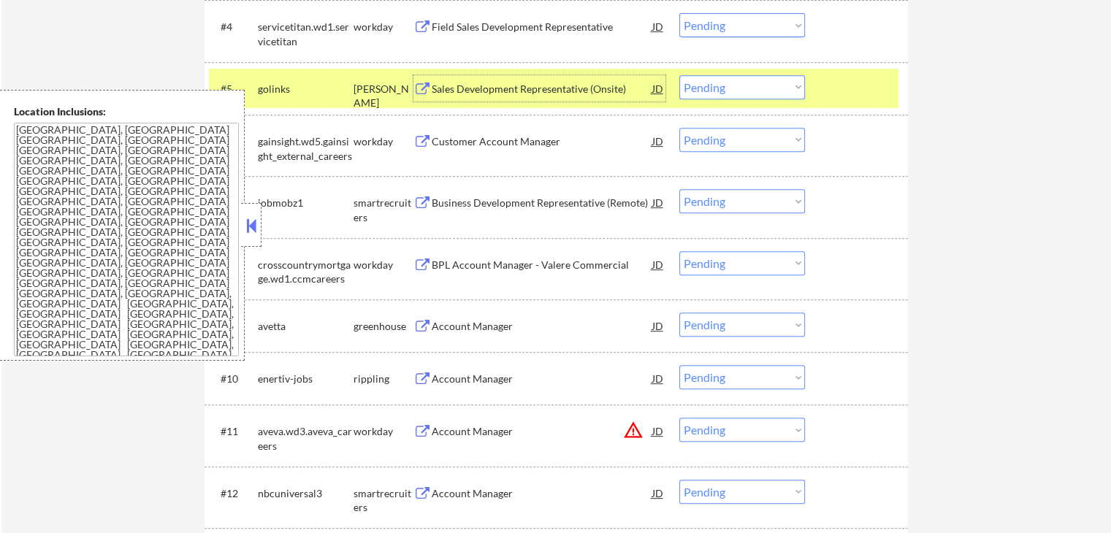
click at [505, 88] on div "Sales Development Representative (Onsite)" at bounding box center [542, 89] width 221 height 15
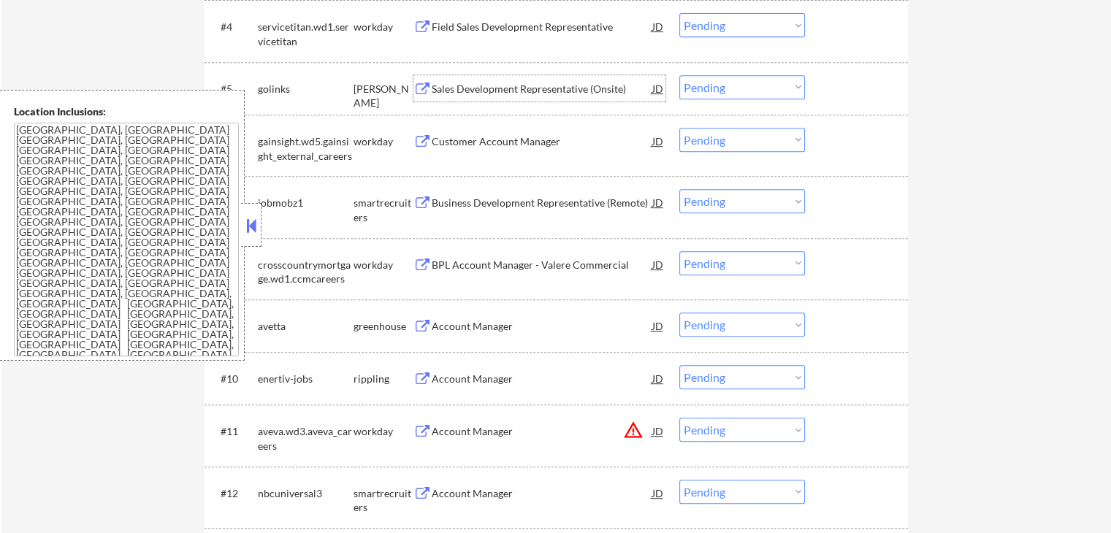
click at [715, 86] on select "Choose an option... Pending Applied Excluded (Questions) Excluded (Expired) Exc…" at bounding box center [743, 87] width 126 height 24
click at [680, 75] on select "Choose an option... Pending Applied Excluded (Questions) Excluded (Expired) Exc…" at bounding box center [743, 87] width 126 height 24
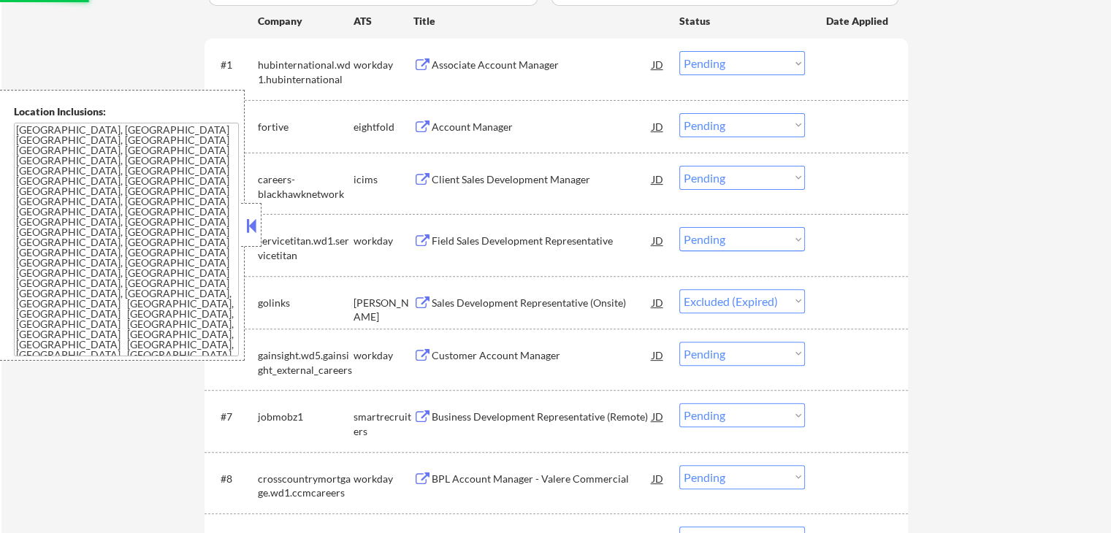
scroll to position [365, 0]
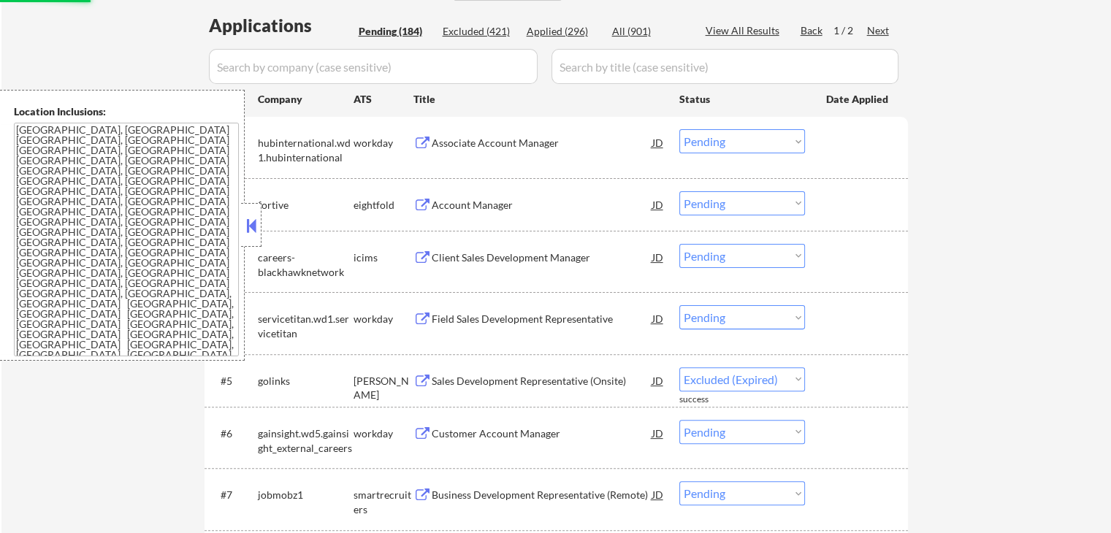
select select ""pending""
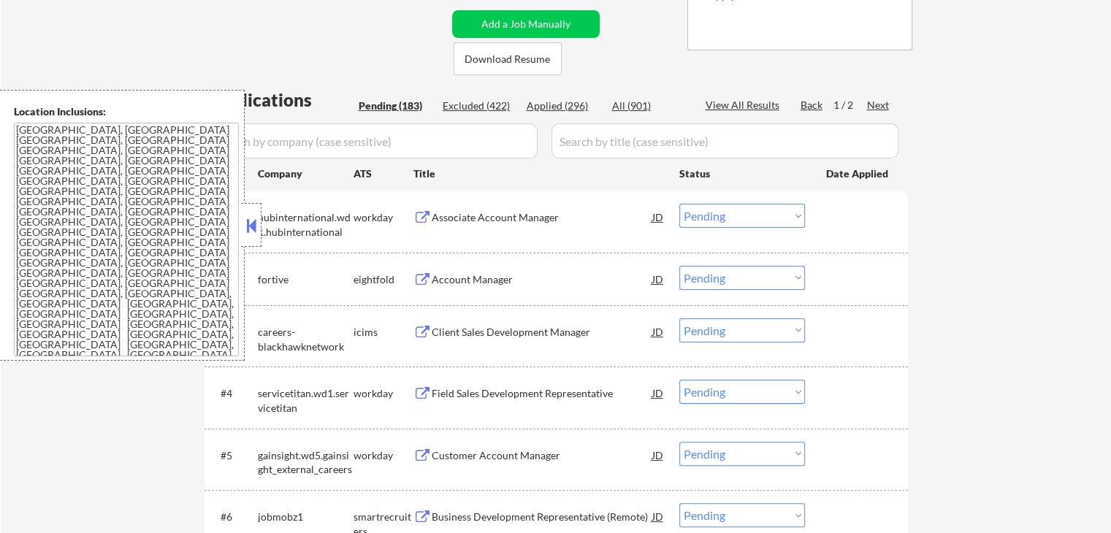
scroll to position [219, 0]
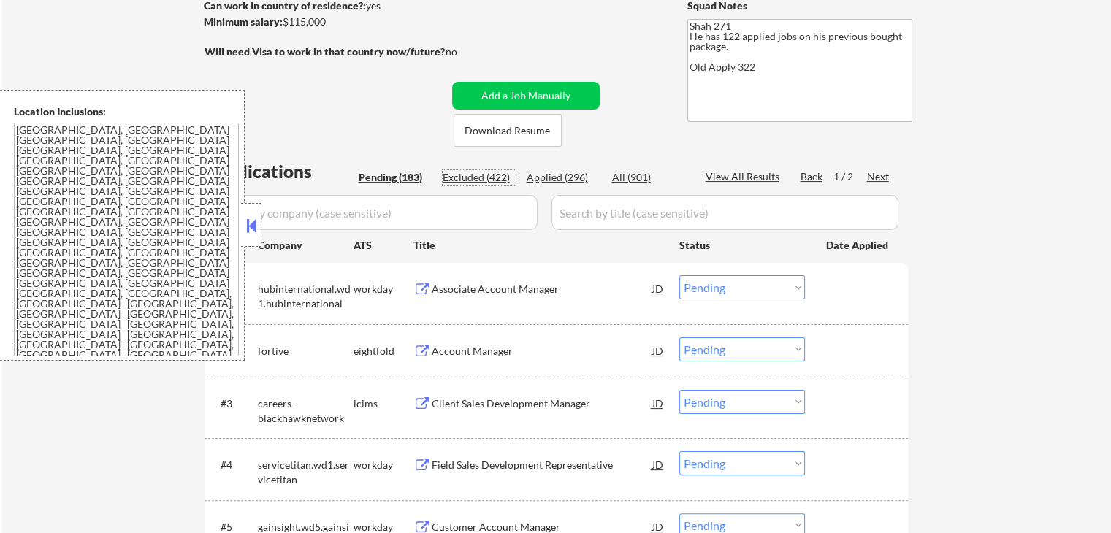
click at [477, 182] on div "Excluded (422)" at bounding box center [479, 177] width 73 height 15
select select ""excluded__expired_""
select select ""excluded__location_""
select select ""excluded__salary_""
select select ""excluded__expired_""
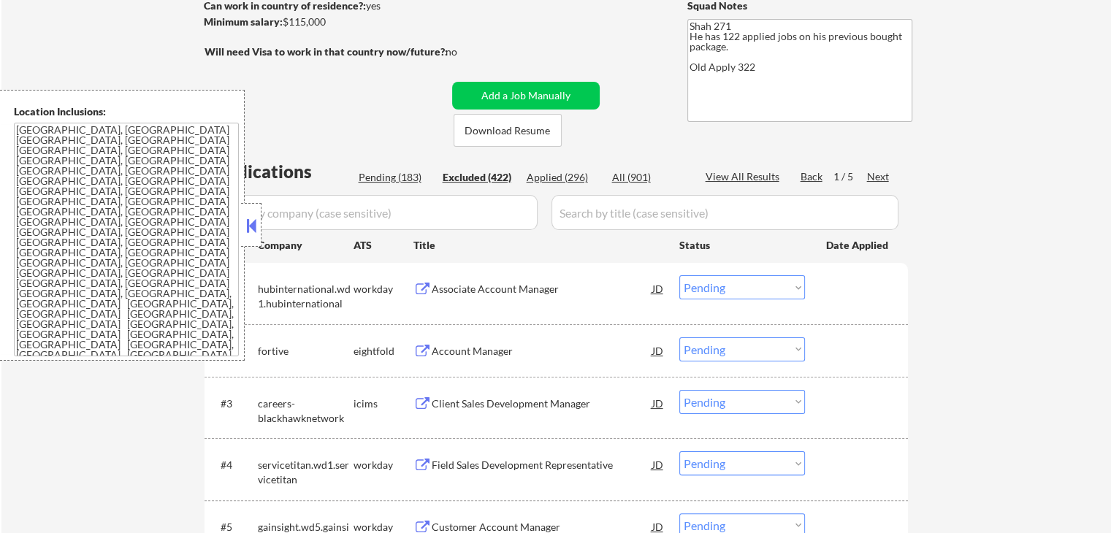
select select ""excluded""
select select ""excluded__expired_""
select select ""excluded__salary_""
select select ""excluded""
select select ""excluded__salary_""
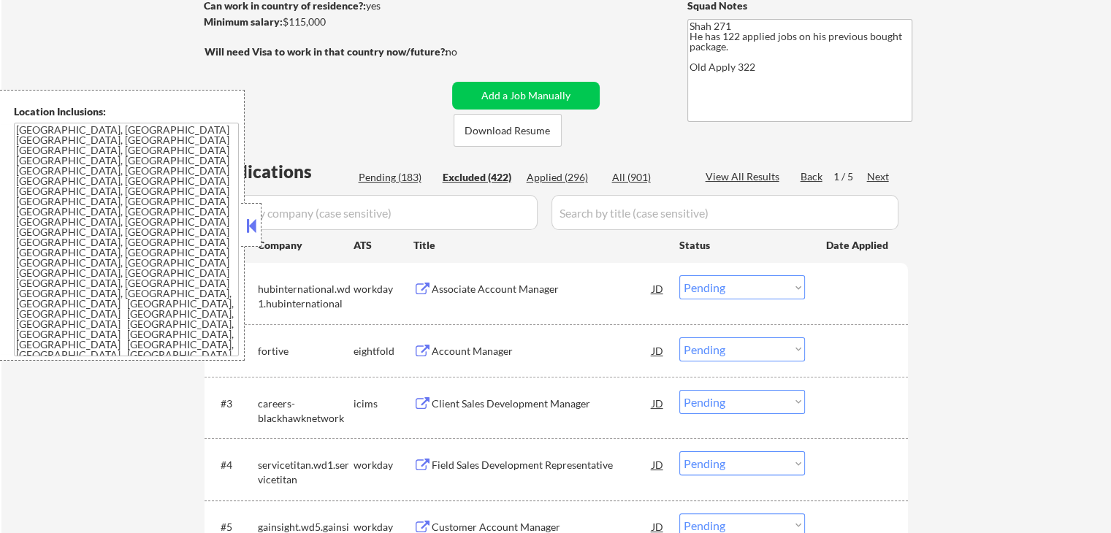
select select ""excluded__location_""
select select ""excluded__salary_""
select select ""excluded__expired_""
select select ""excluded__location_""
select select ""excluded__salary_""
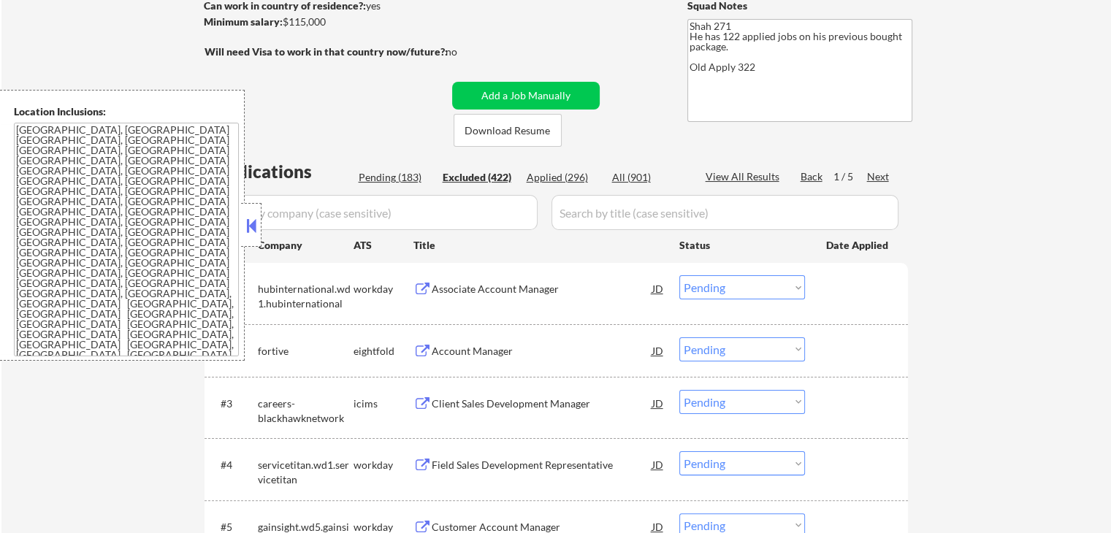
select select ""excluded__expired_""
select select ""excluded__salary_""
select select ""excluded__bad_match_""
select select ""excluded__salary_""
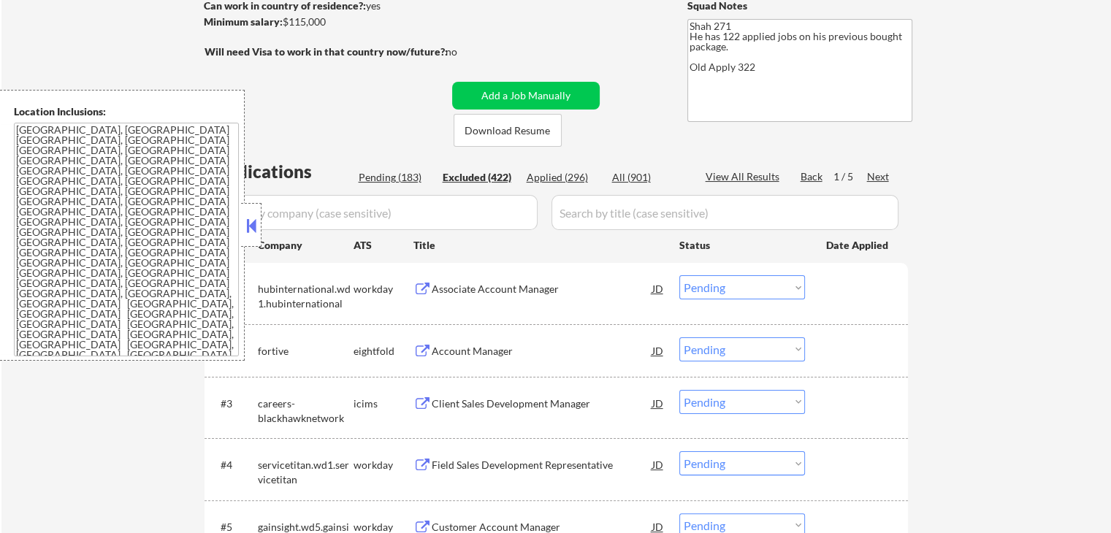
select select ""excluded""
select select ""excluded__expired_""
select select ""excluded__salary_""
select select ""excluded__expired_""
select select ""excluded__salary_""
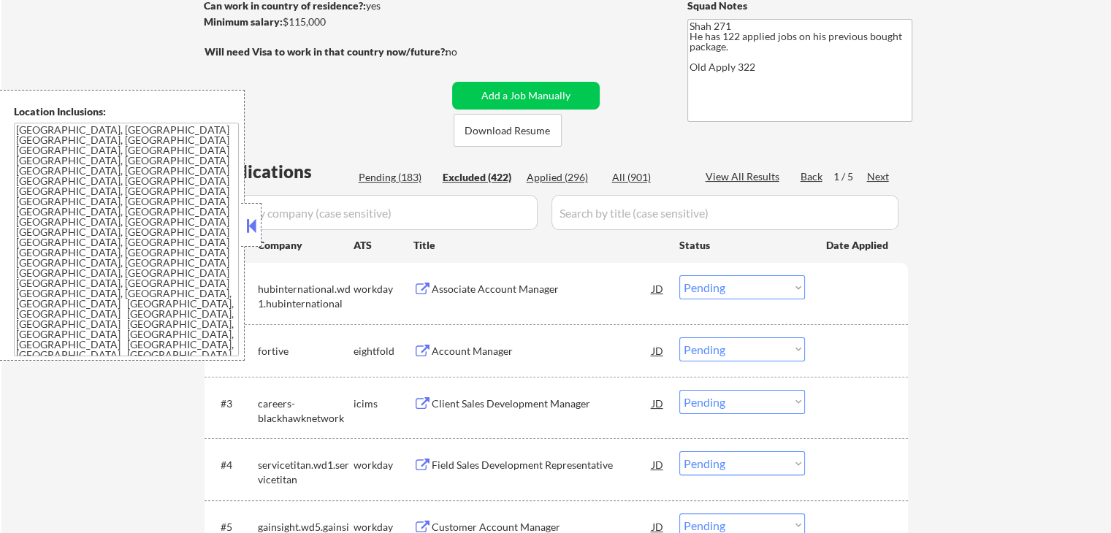
select select ""excluded__expired_""
select select ""excluded__salary_""
select select ""excluded__expired_""
select select ""excluded__salary_""
select select ""excluded__expired_""
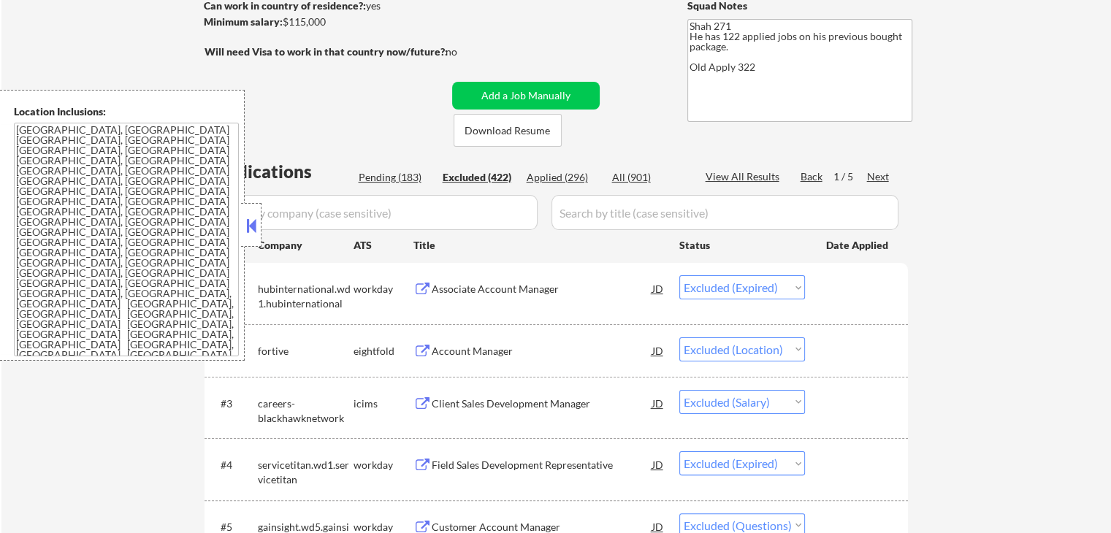
select select ""excluded__expired_""
select select ""excluded""
select select ""excluded__expired_""
select select ""excluded""
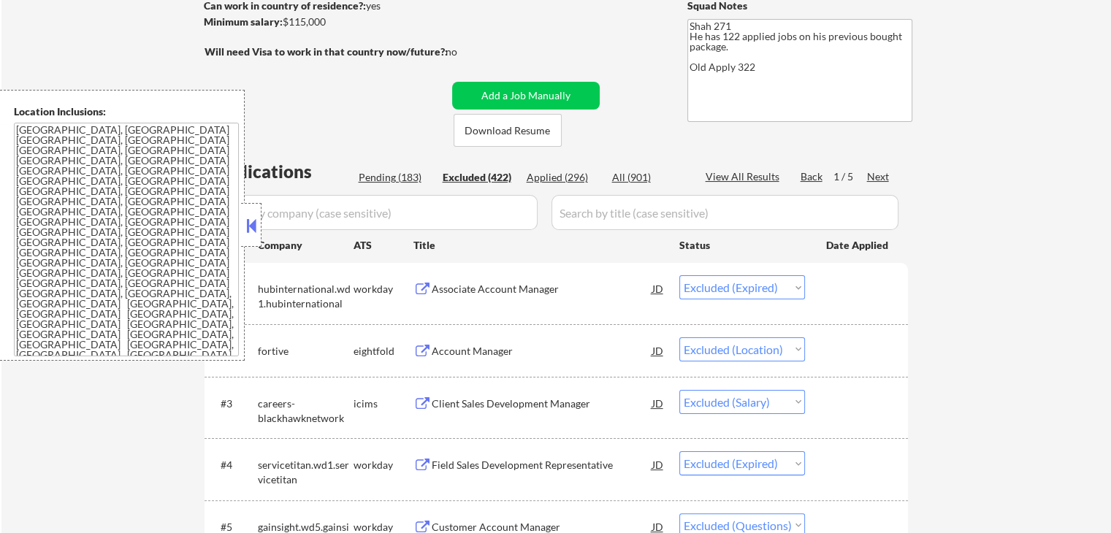
select select ""excluded__expired_""
select select ""excluded__salary_""
select select ""excluded""
select select ""excluded__location_""
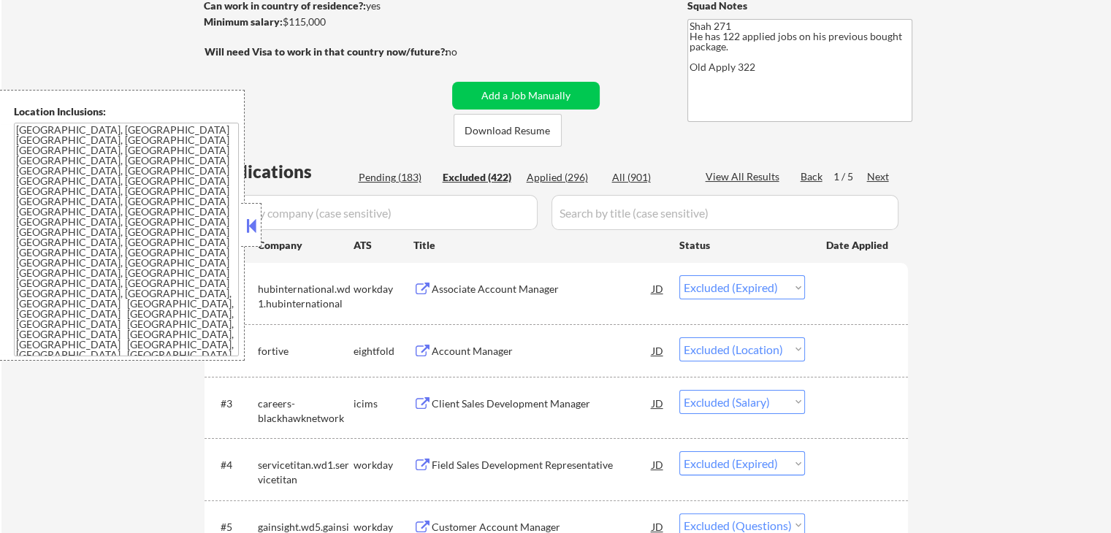
select select ""excluded__expired_""
select select ""excluded""
select select ""excluded__salary_""
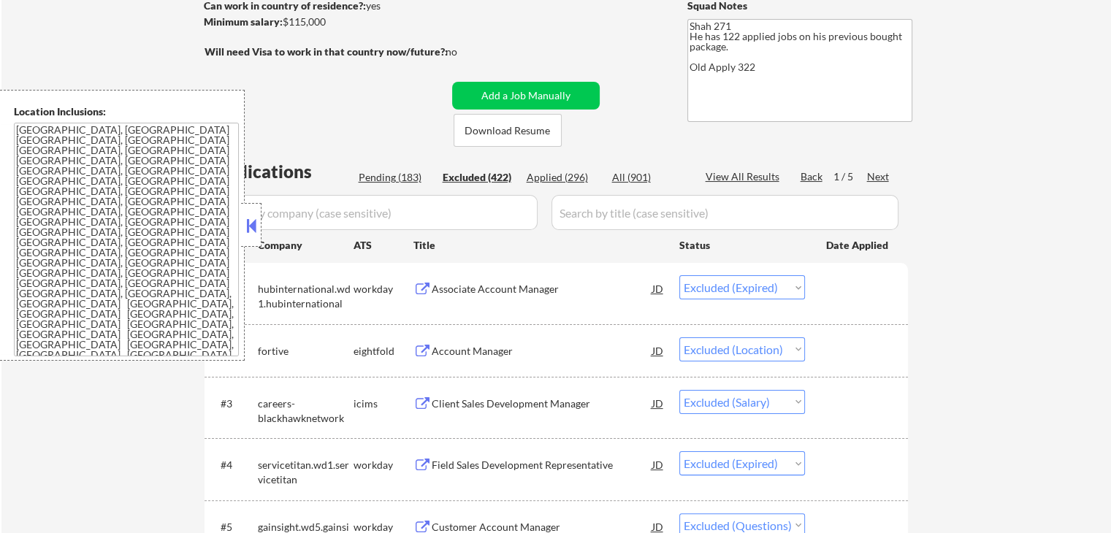
select select ""excluded""
select select ""excluded__salary_""
select select ""excluded""
select select ""excluded__expired_""
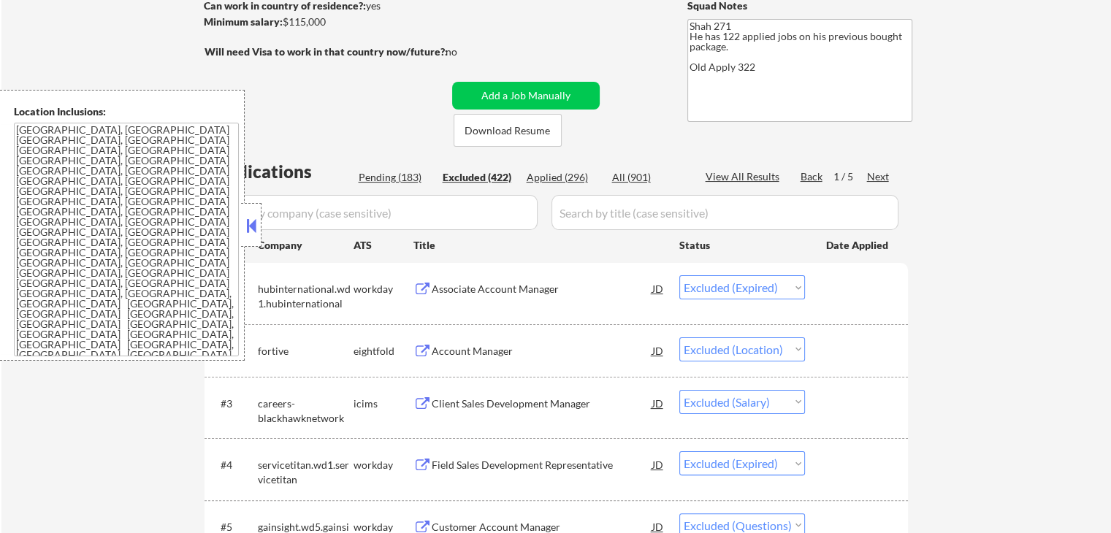
select select ""excluded__location_""
select select ""excluded""
select select ""excluded__expired_""
select select ""excluded__salary_""
select select ""excluded__location_""
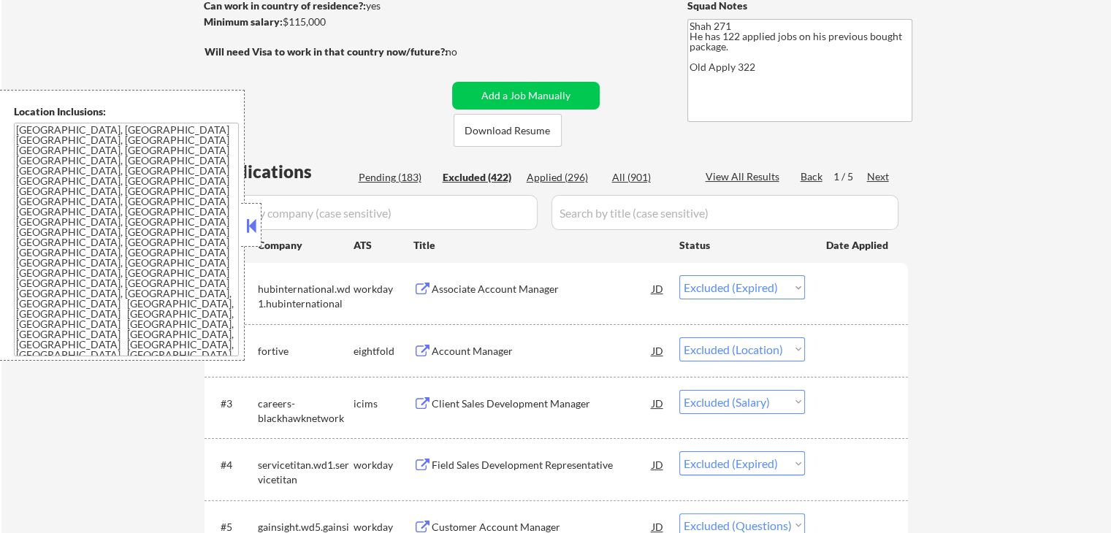
select select ""excluded__salary_""
select select ""excluded__expired_""
select select ""excluded""
select select ""excluded__location_""
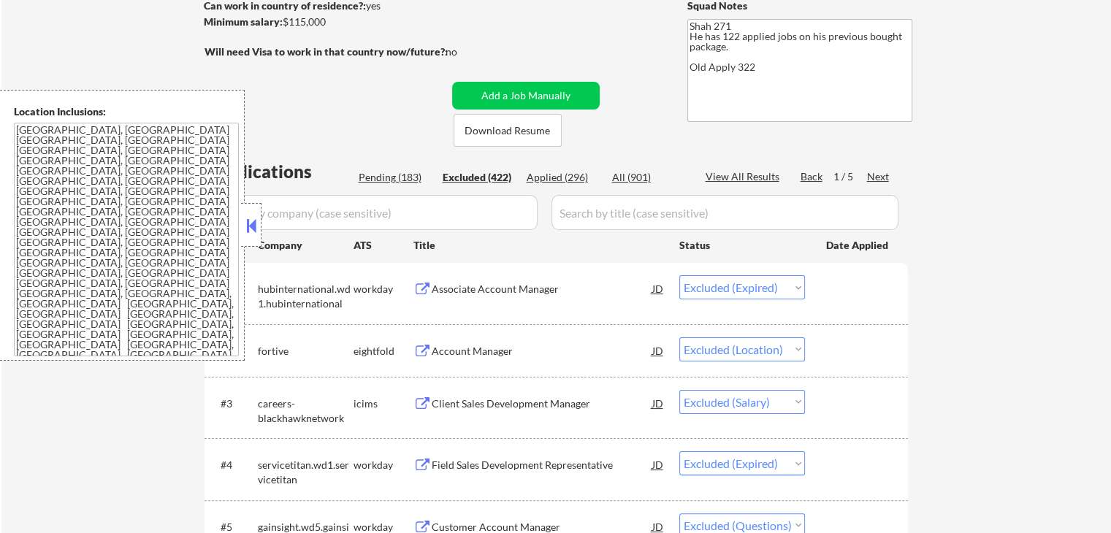
select select ""excluded""
select select ""excluded__expired_""
select select ""excluded""
select select ""excluded__location_""
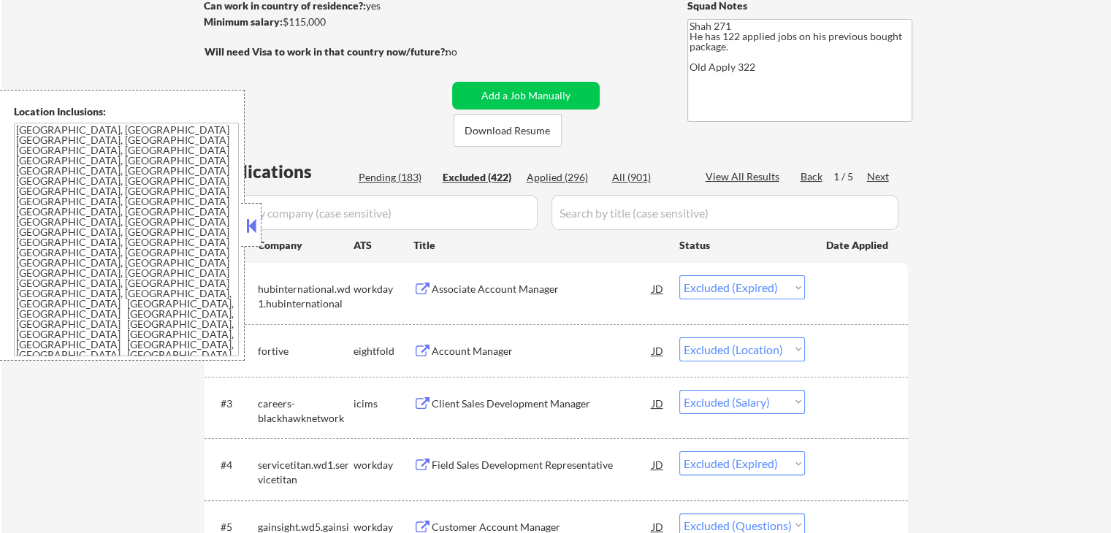
select select ""excluded__expired_""
select select ""excluded__salary_""
select select ""excluded__expired_""
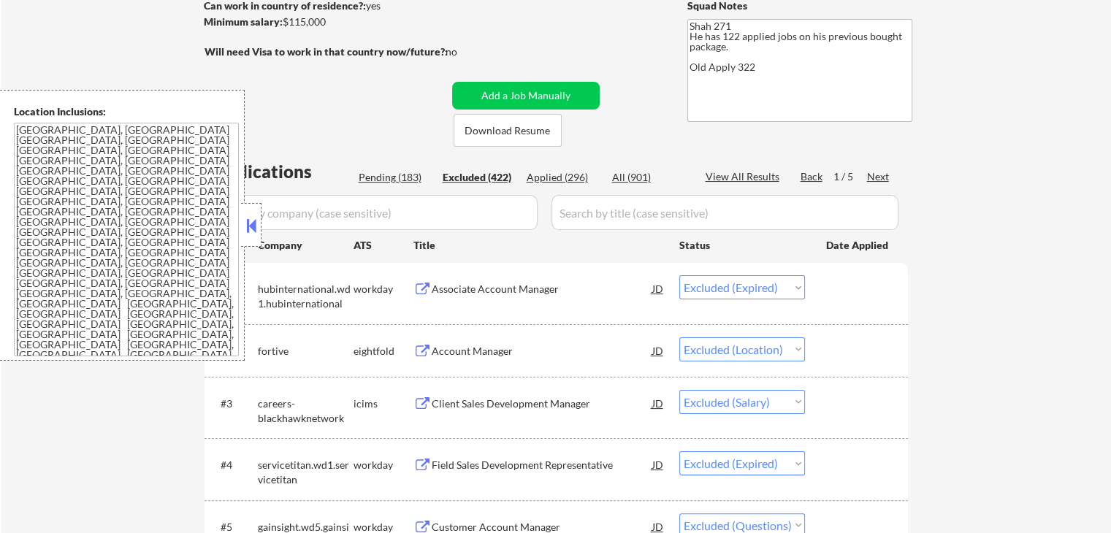
select select ""excluded__expired_""
select select ""excluded__location_""
select select ""excluded__expired_""
select select ""excluded__location_""
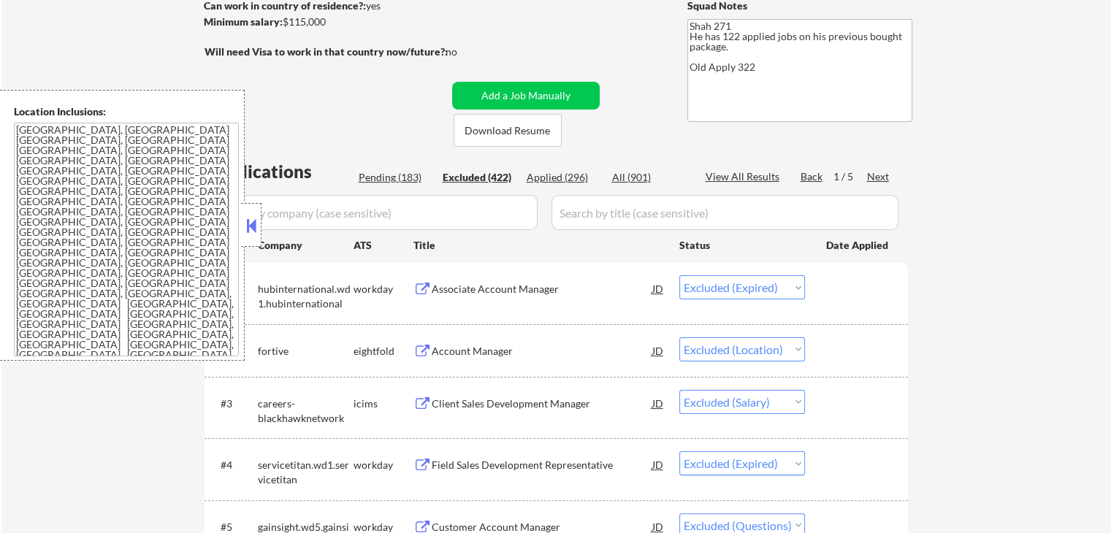
select select ""excluded__salary_""
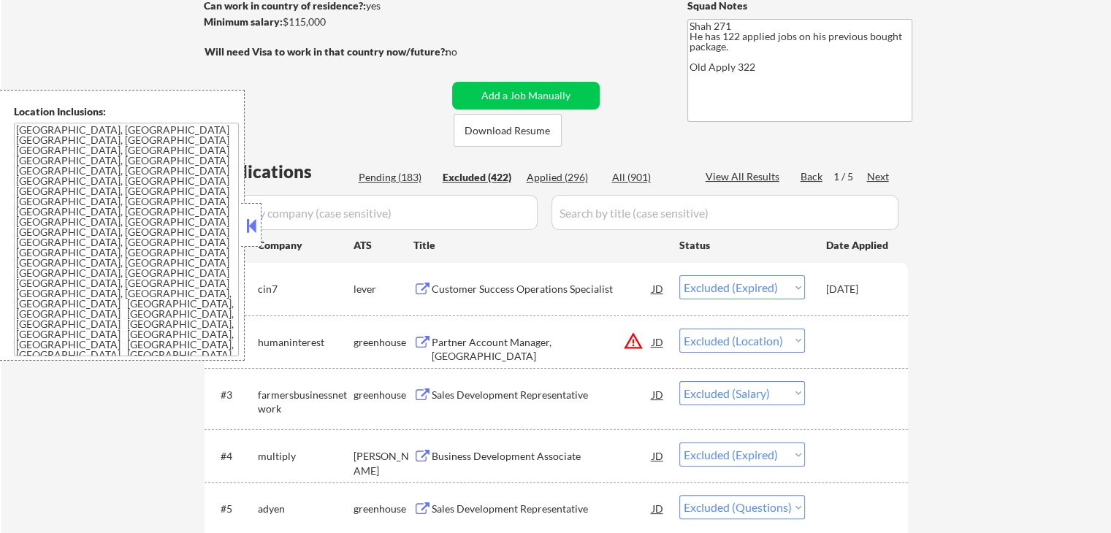
scroll to position [2845, 0]
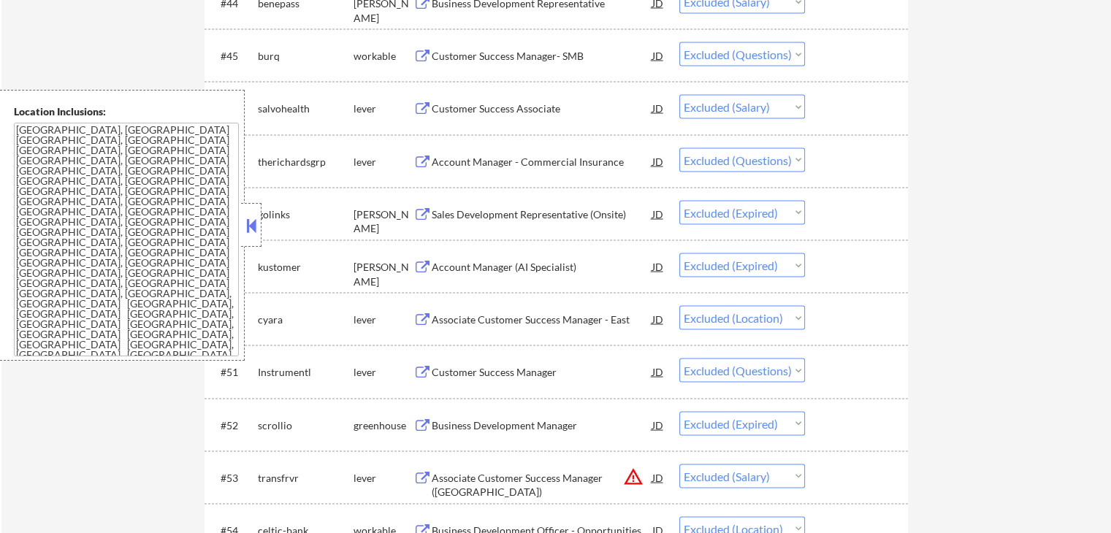
click at [757, 263] on select "Choose an option... Pending Applied Excluded (Questions) Excluded (Expired) Exc…" at bounding box center [743, 266] width 126 height 24
click at [680, 254] on select "Choose an option... Pending Applied Excluded (Questions) Excluded (Expired) Exc…" at bounding box center [743, 266] width 126 height 24
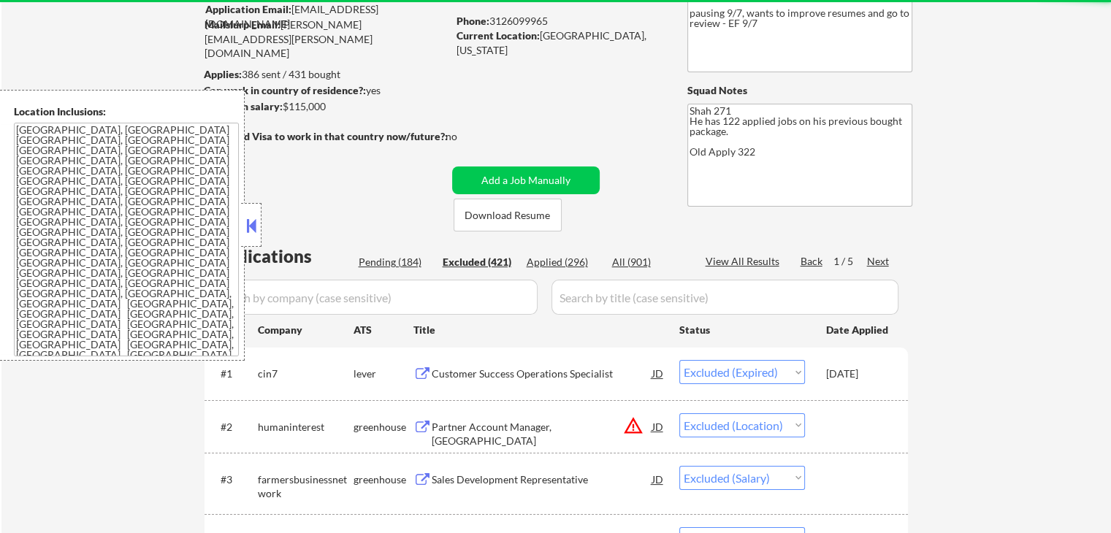
scroll to position [68, 0]
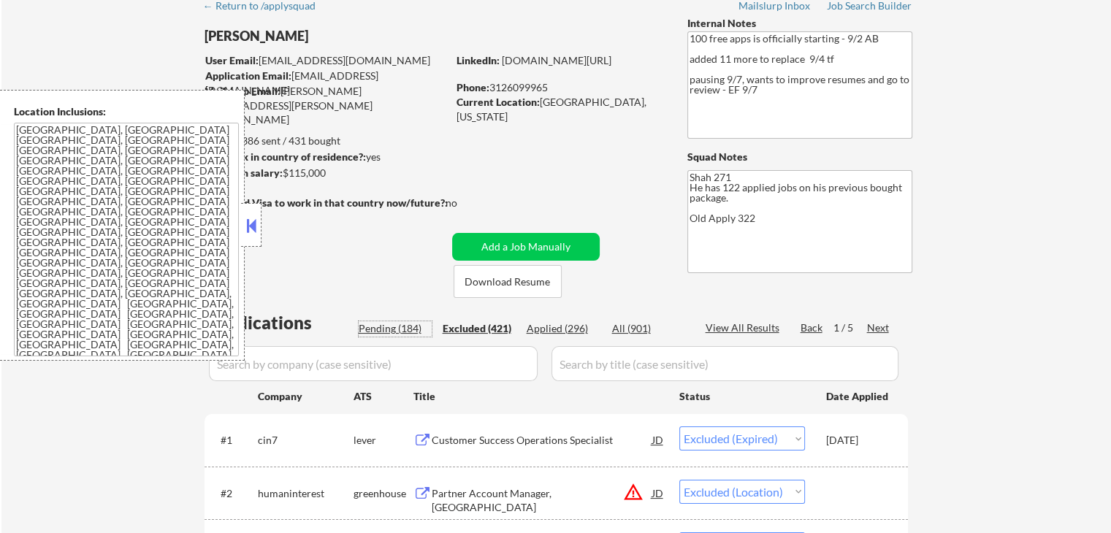
click at [393, 333] on div "Pending (184)" at bounding box center [395, 329] width 73 height 15
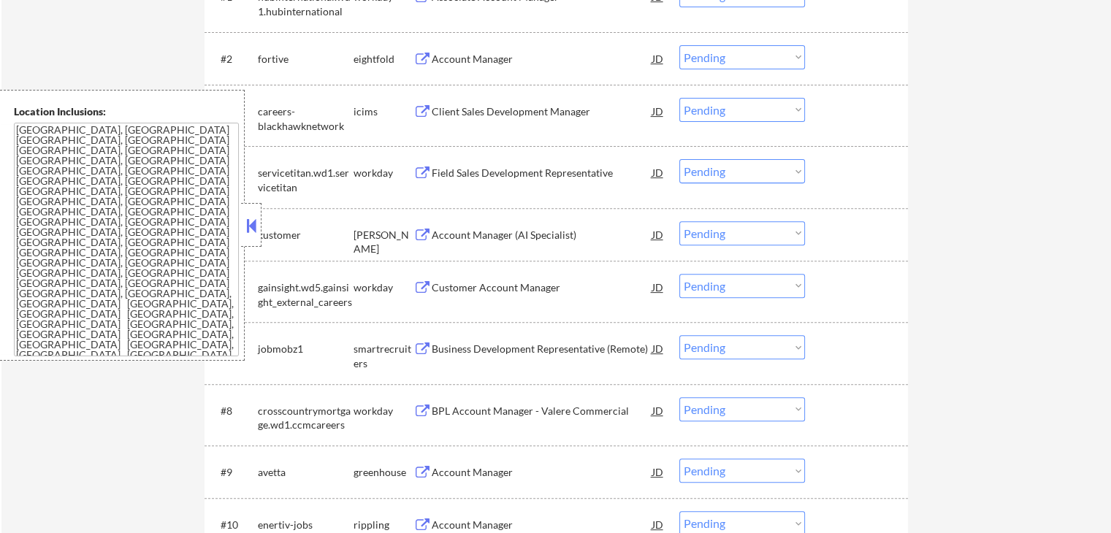
scroll to position [585, 0]
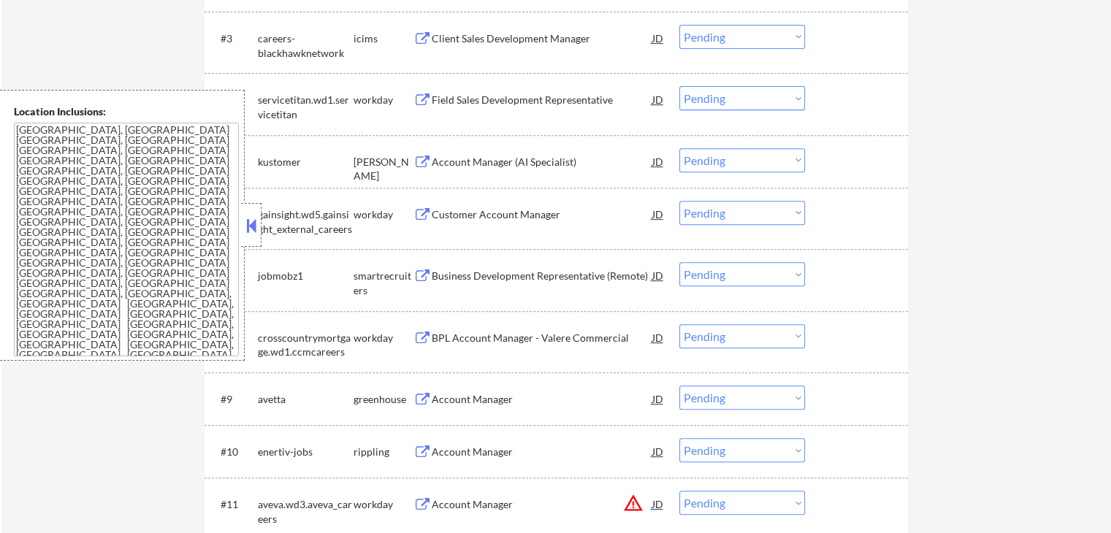
click at [756, 153] on select "Choose an option... Pending Applied Excluded (Questions) Excluded (Expired) Exc…" at bounding box center [743, 160] width 126 height 24
click at [680, 148] on select "Choose an option... Pending Applied Excluded (Questions) Excluded (Expired) Exc…" at bounding box center [743, 160] width 126 height 24
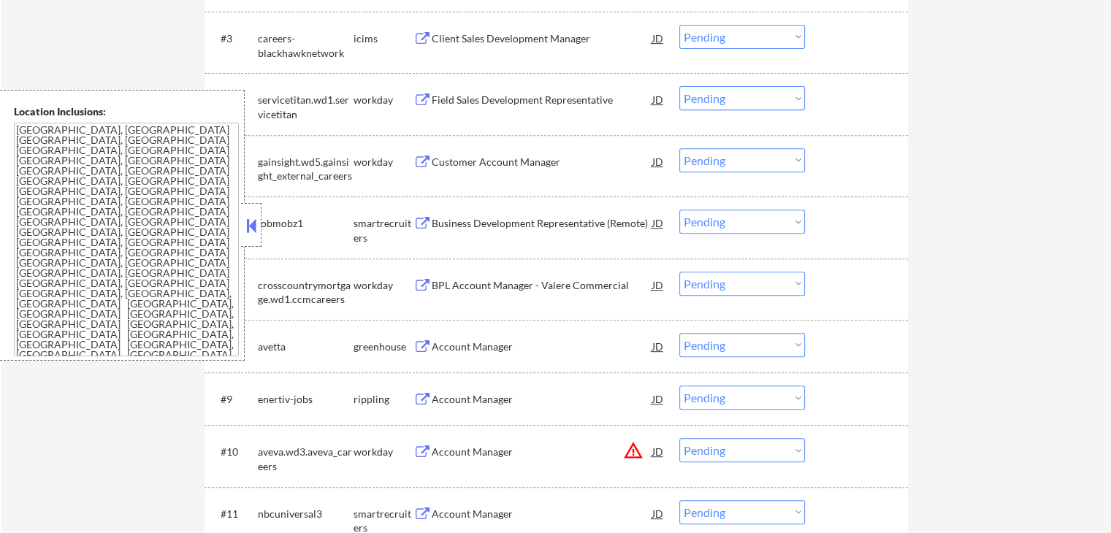
click at [446, 221] on div "Business Development Representative (Remote)" at bounding box center [542, 223] width 221 height 15
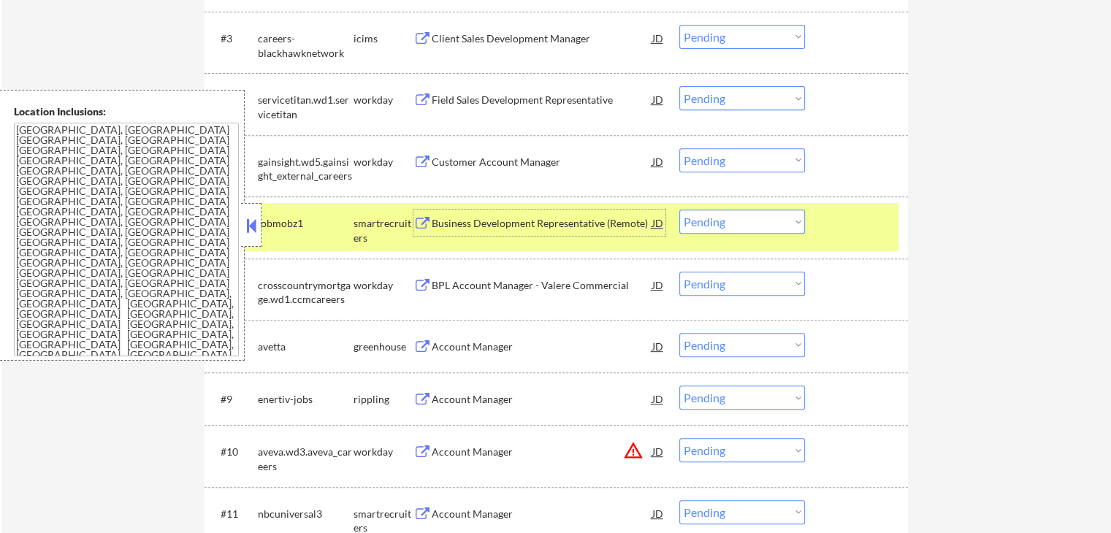
drag, startPoint x: 722, startPoint y: 219, endPoint x: 727, endPoint y: 232, distance: 13.4
click at [722, 220] on select "Choose an option... Pending Applied Excluded (Questions) Excluded (Expired) Exc…" at bounding box center [743, 222] width 126 height 24
click at [680, 210] on select "Choose an option... Pending Applied Excluded (Questions) Excluded (Expired) Exc…" at bounding box center [743, 222] width 126 height 24
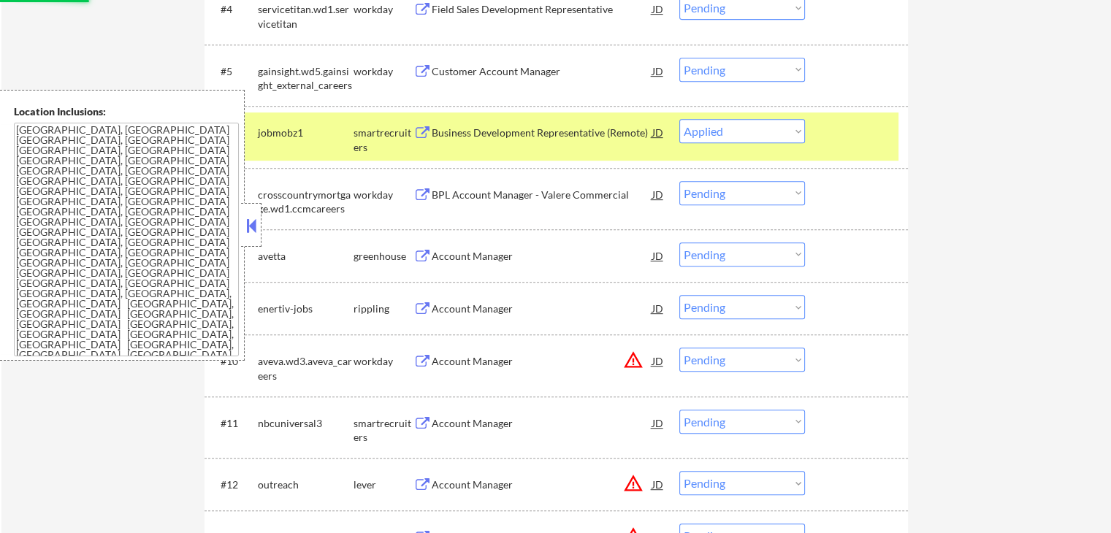
scroll to position [804, 0]
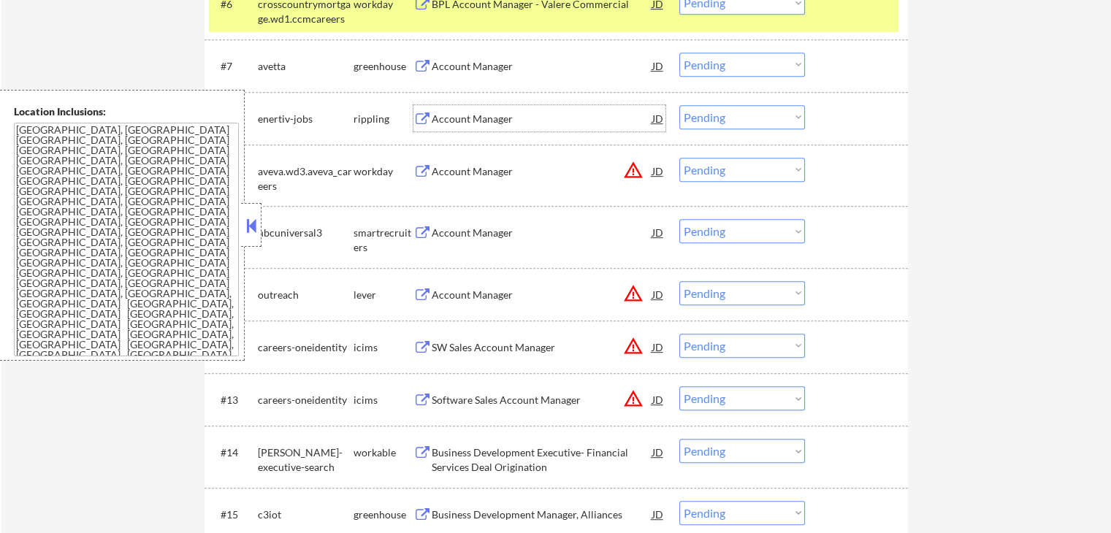
click at [440, 116] on div "Account Manager" at bounding box center [542, 119] width 221 height 15
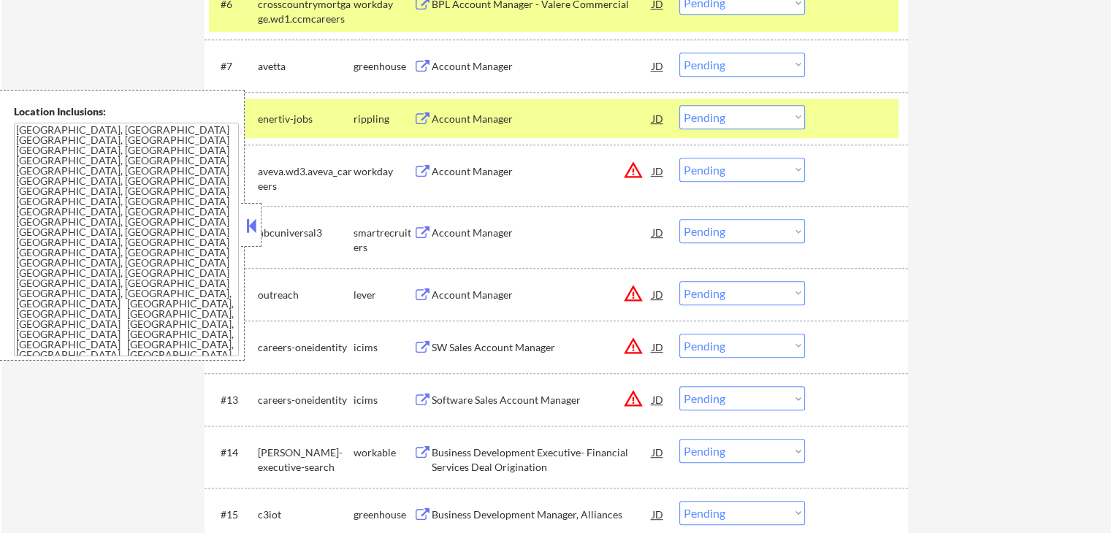
click at [434, 59] on div "Account Manager" at bounding box center [542, 66] width 221 height 15
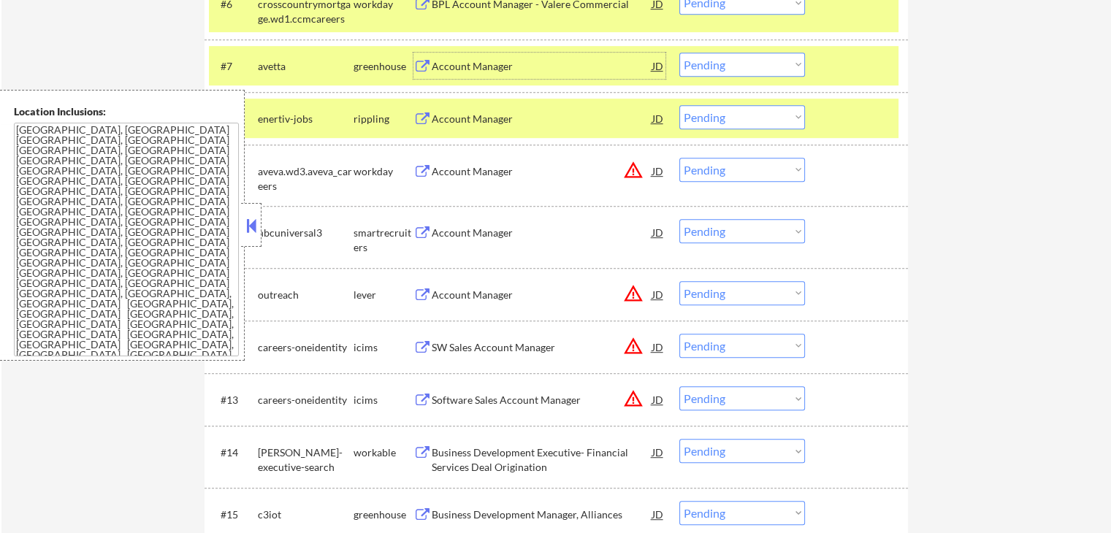
drag, startPoint x: 700, startPoint y: 119, endPoint x: 707, endPoint y: 125, distance: 9.4
click at [702, 119] on select "Choose an option... Pending Applied Excluded (Questions) Excluded (Expired) Exc…" at bounding box center [743, 117] width 126 height 24
click at [680, 105] on select "Choose an option... Pending Applied Excluded (Questions) Excluded (Expired) Exc…" at bounding box center [743, 117] width 126 height 24
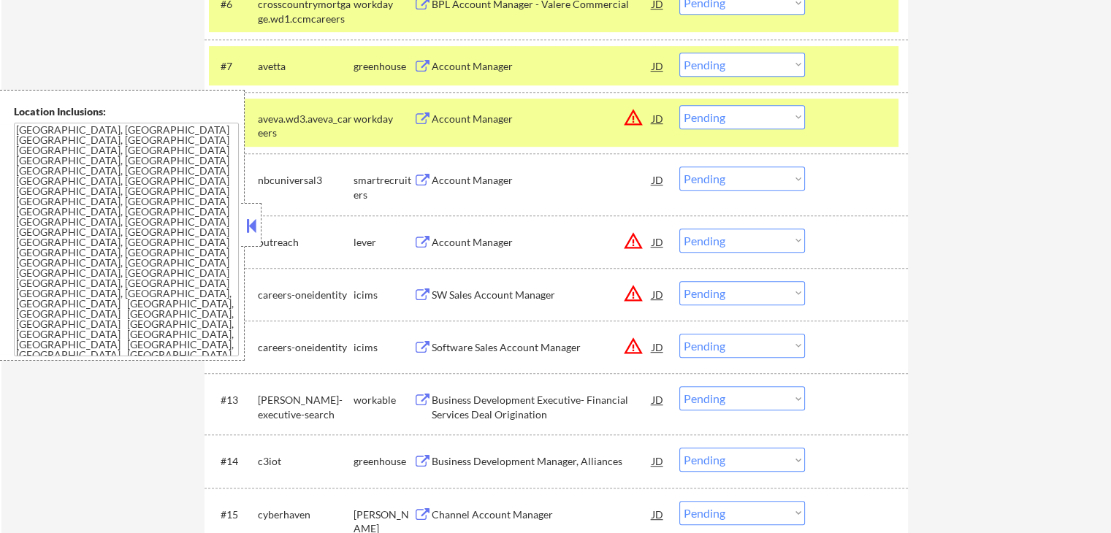
drag, startPoint x: 731, startPoint y: 64, endPoint x: 734, endPoint y: 74, distance: 9.7
click at [732, 64] on select "Choose an option... Pending Applied Excluded (Questions) Excluded (Expired) Exc…" at bounding box center [743, 65] width 126 height 24
click at [680, 53] on select "Choose an option... Pending Applied Excluded (Questions) Excluded (Expired) Exc…" at bounding box center [743, 65] width 126 height 24
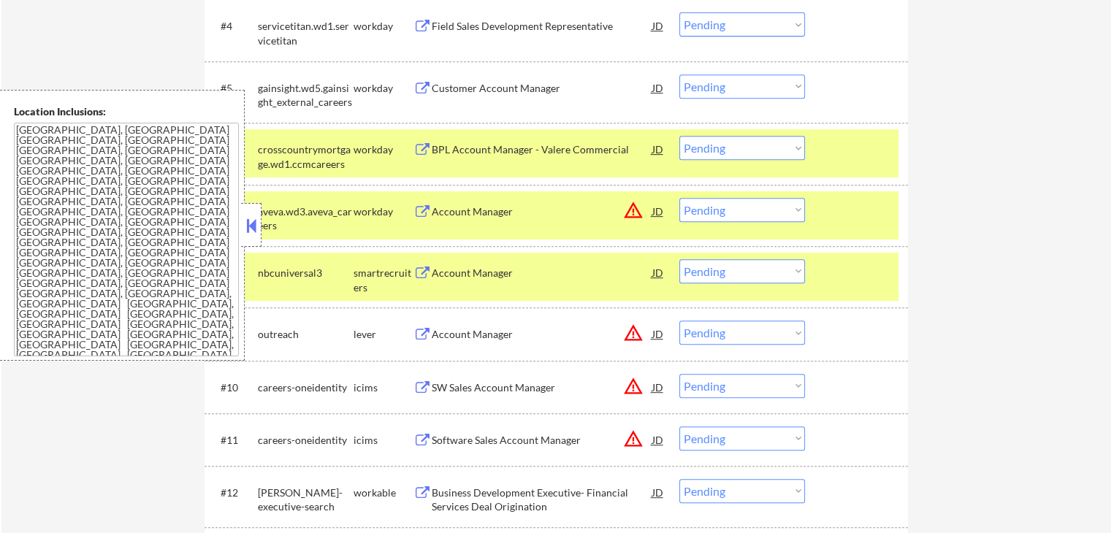
scroll to position [731, 0]
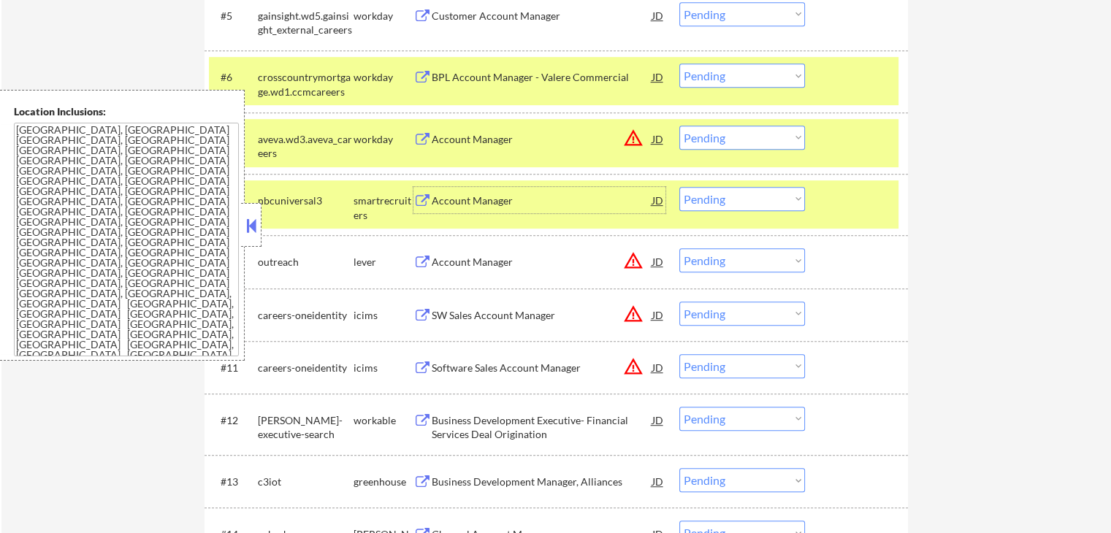
click at [452, 202] on div "Account Manager" at bounding box center [542, 201] width 221 height 15
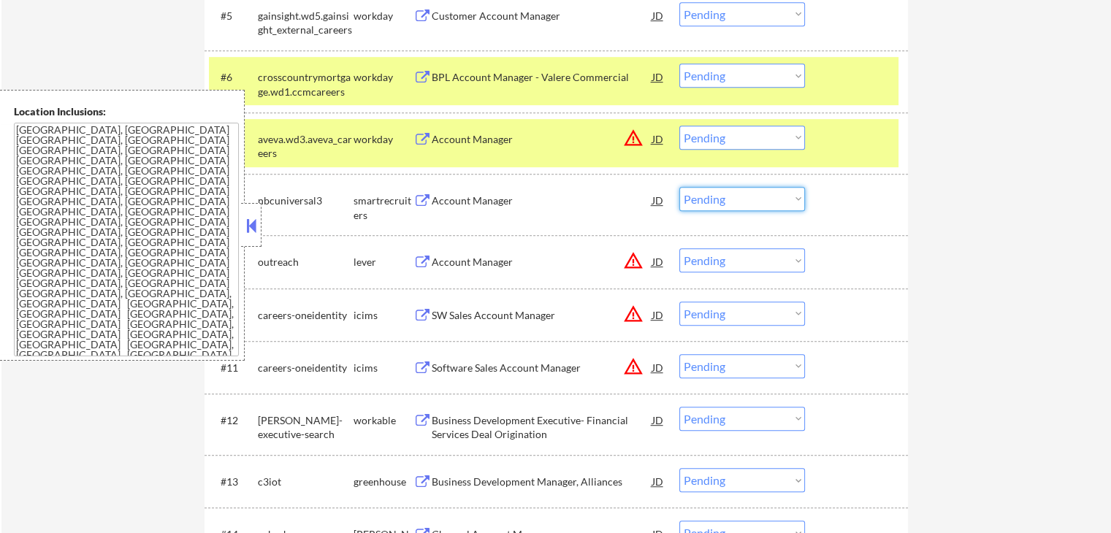
click at [752, 202] on select "Choose an option... Pending Applied Excluded (Questions) Excluded (Expired) Exc…" at bounding box center [743, 199] width 126 height 24
click at [680, 187] on select "Choose an option... Pending Applied Excluded (Questions) Excluded (Expired) Exc…" at bounding box center [743, 199] width 126 height 24
click at [450, 264] on div "Account Manager" at bounding box center [542, 262] width 221 height 15
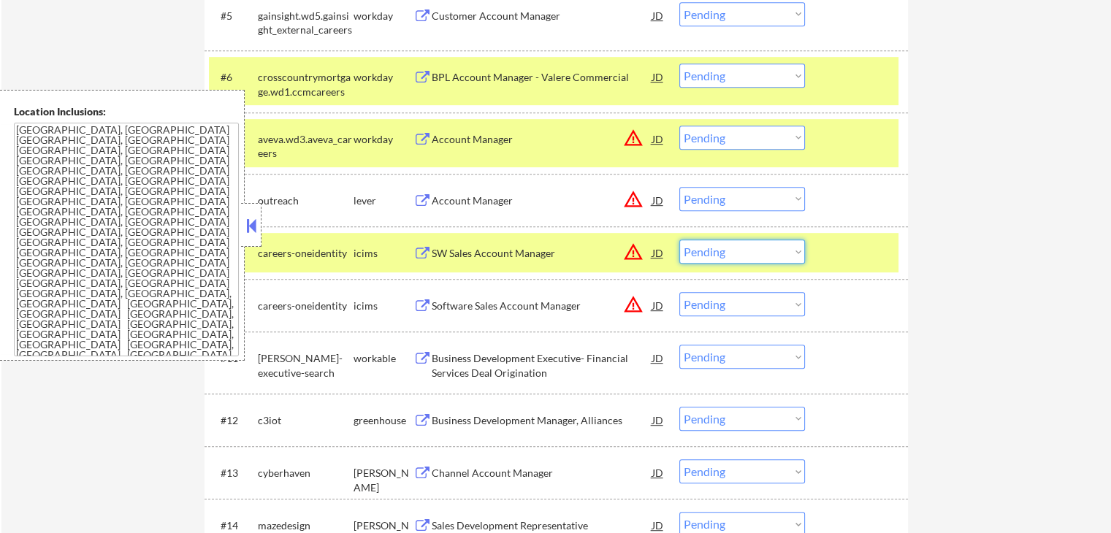
drag, startPoint x: 754, startPoint y: 252, endPoint x: 760, endPoint y: 261, distance: 10.5
click at [756, 252] on select "Choose an option... Pending Applied Excluded (Questions) Excluded (Expired) Exc…" at bounding box center [743, 252] width 126 height 24
click at [680, 240] on select "Choose an option... Pending Applied Excluded (Questions) Excluded (Expired) Exc…" at bounding box center [743, 252] width 126 height 24
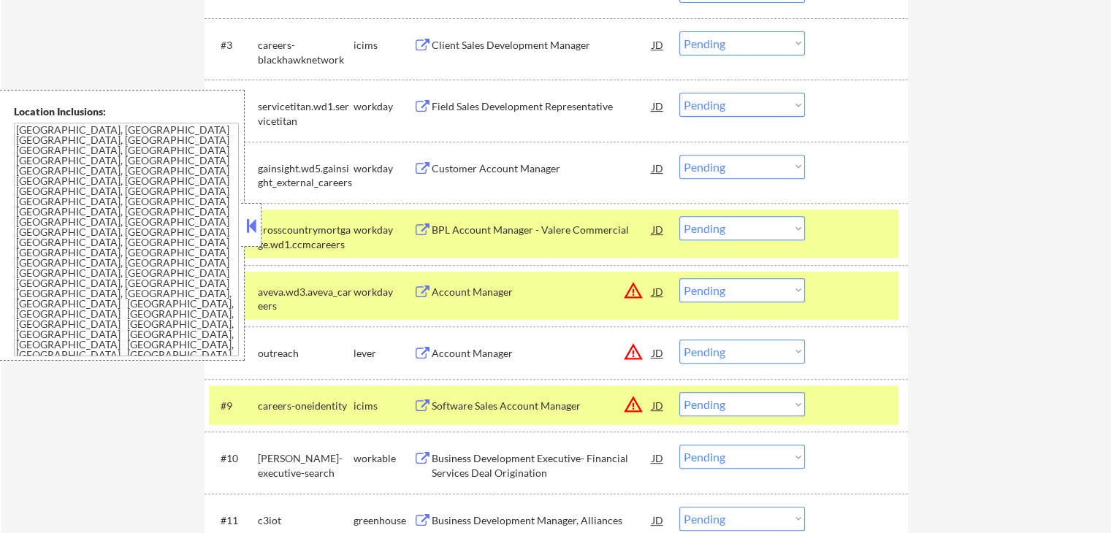
scroll to position [658, 0]
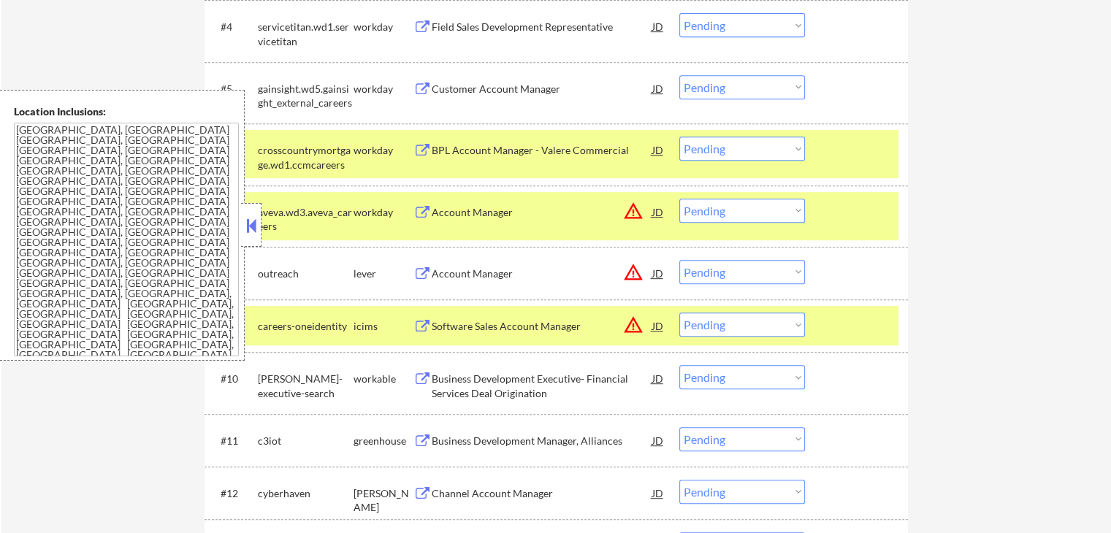
click at [503, 387] on div "Business Development Executive- Financial Services Deal Origination" at bounding box center [542, 386] width 221 height 28
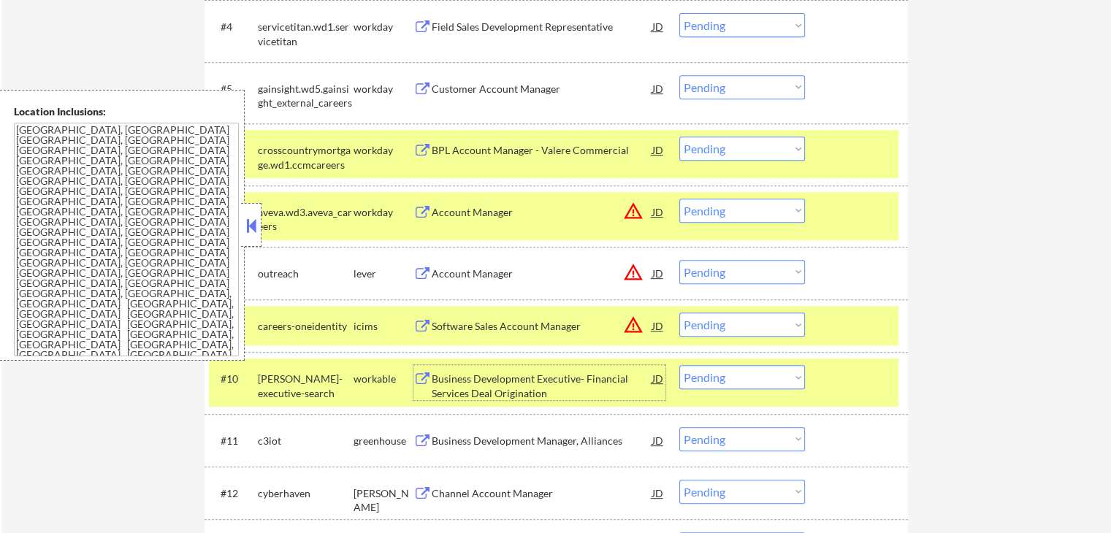
scroll to position [731, 0]
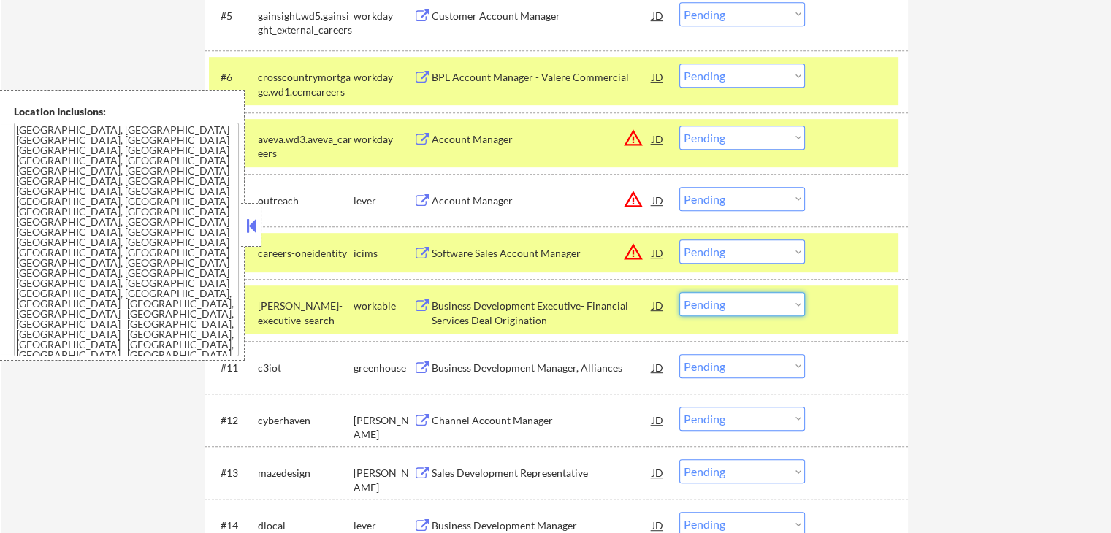
click at [768, 308] on select "Choose an option... Pending Applied Excluded (Questions) Excluded (Expired) Exc…" at bounding box center [743, 304] width 126 height 24
click at [680, 292] on select "Choose an option... Pending Applied Excluded (Questions) Excluded (Expired) Exc…" at bounding box center [743, 304] width 126 height 24
click at [471, 370] on div "Business Development Manager, Alliances" at bounding box center [542, 368] width 221 height 15
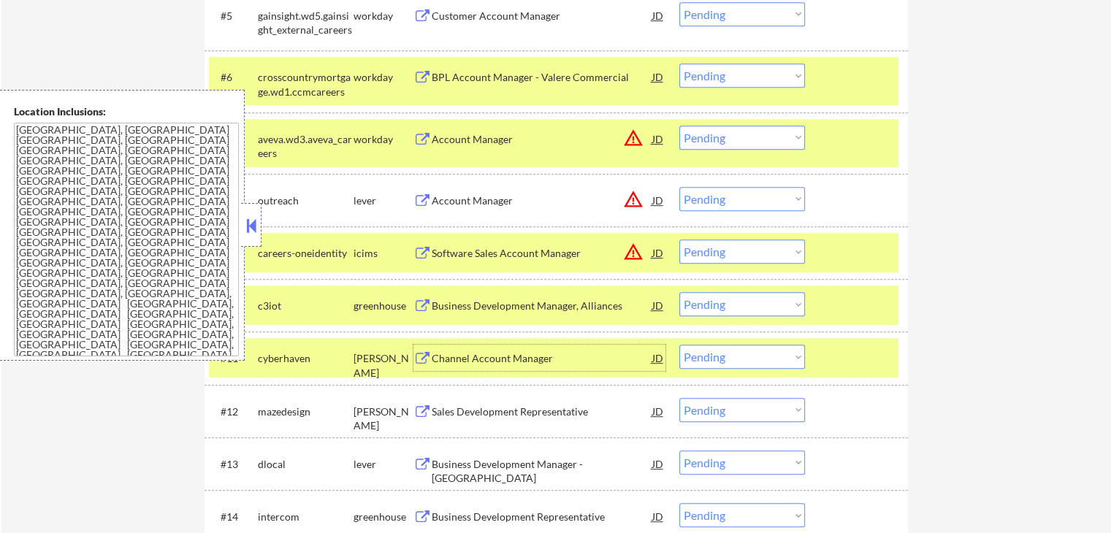
drag, startPoint x: 693, startPoint y: 194, endPoint x: 703, endPoint y: 204, distance: 14.5
click at [693, 194] on select "Choose an option... Pending Applied Excluded (Questions) Excluded (Expired) Exc…" at bounding box center [743, 199] width 126 height 24
click at [680, 187] on select "Choose an option... Pending Applied Excluded (Questions) Excluded (Expired) Exc…" at bounding box center [743, 199] width 126 height 24
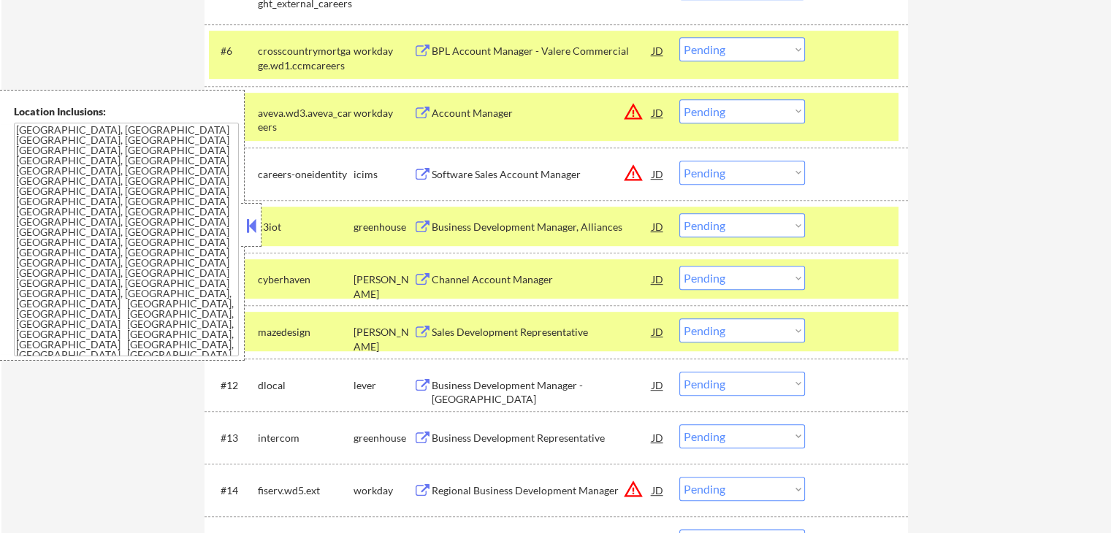
scroll to position [804, 0]
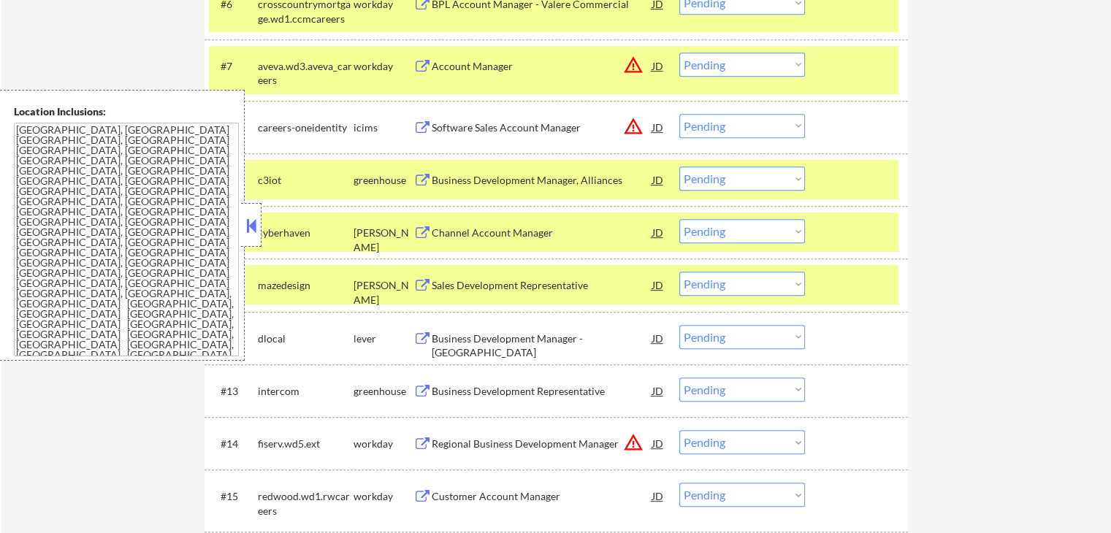
click at [753, 175] on select "Choose an option... Pending Applied Excluded (Questions) Excluded (Expired) Exc…" at bounding box center [743, 179] width 126 height 24
click at [680, 167] on select "Choose an option... Pending Applied Excluded (Questions) Excluded (Expired) Exc…" at bounding box center [743, 179] width 126 height 24
click at [490, 235] on div "Channel Account Manager" at bounding box center [542, 233] width 221 height 15
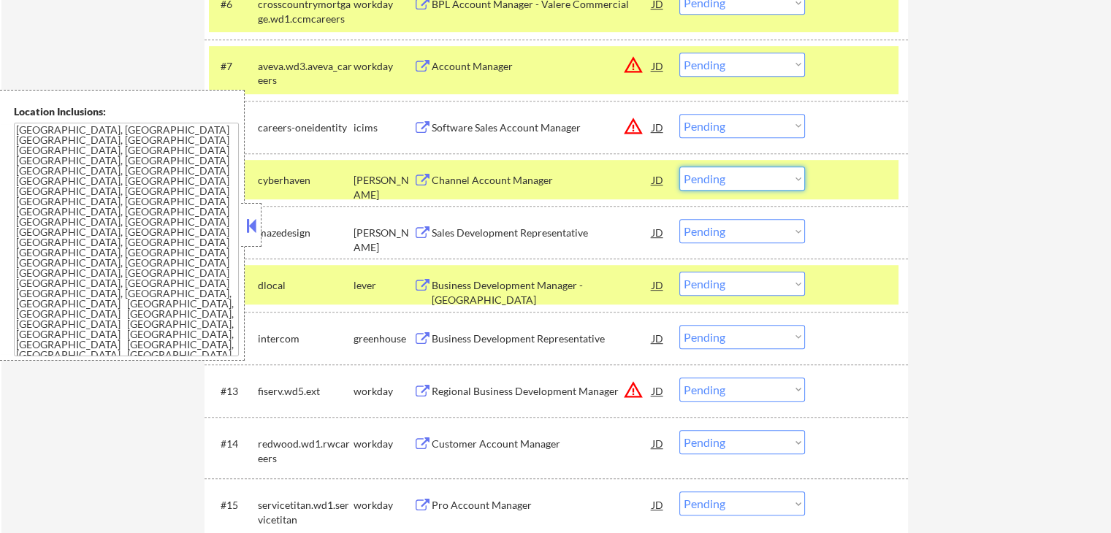
click at [769, 178] on select "Choose an option... Pending Applied Excluded (Questions) Excluded (Expired) Exc…" at bounding box center [743, 179] width 126 height 24
click at [680, 167] on select "Choose an option... Pending Applied Excluded (Questions) Excluded (Expired) Exc…" at bounding box center [743, 179] width 126 height 24
click at [517, 231] on div "Sales Development Representative" at bounding box center [542, 233] width 221 height 15
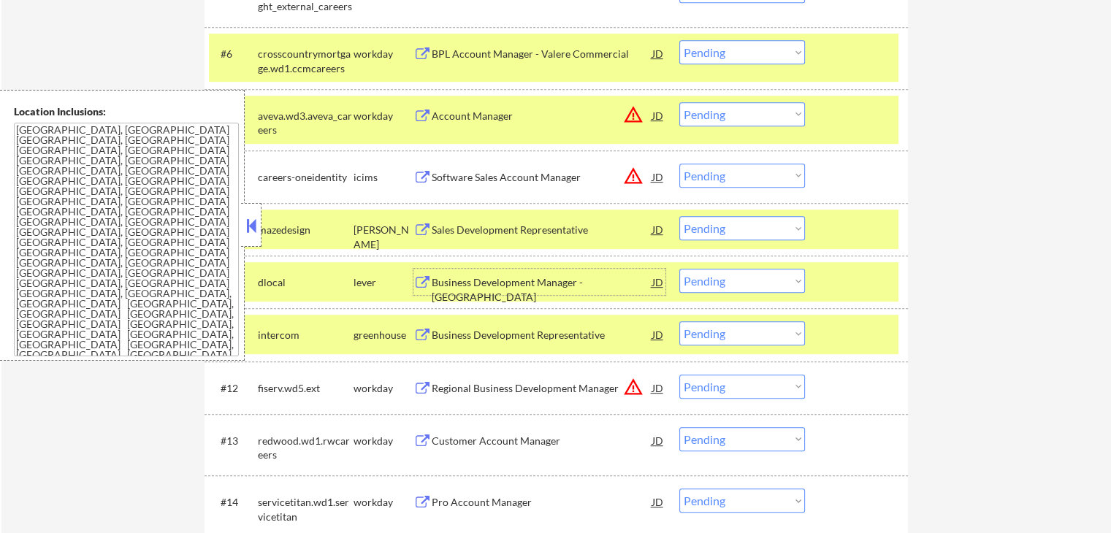
scroll to position [731, 0]
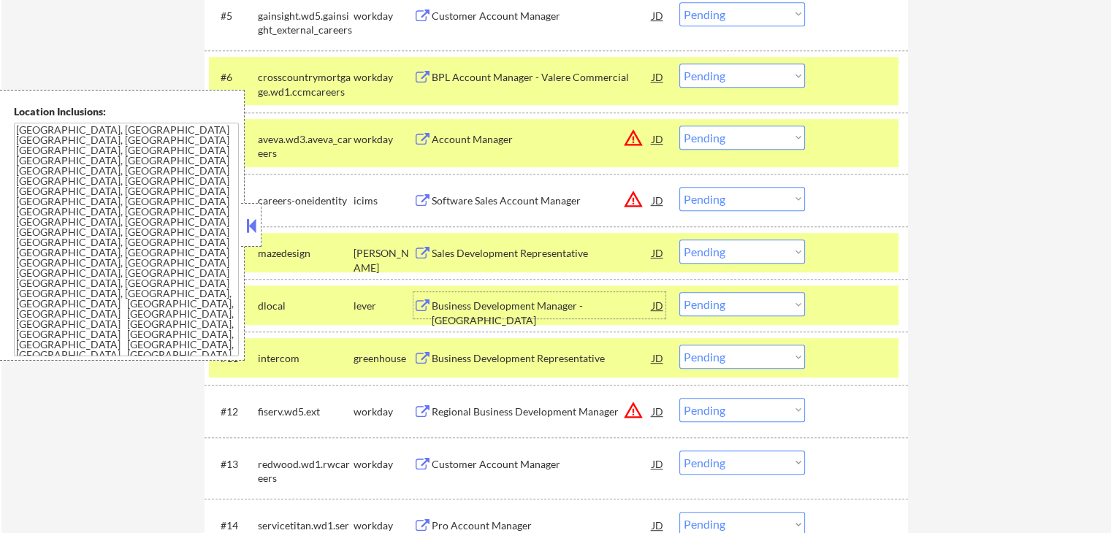
click at [465, 303] on div "Business Development Manager - [GEOGRAPHIC_DATA]" at bounding box center [542, 313] width 221 height 28
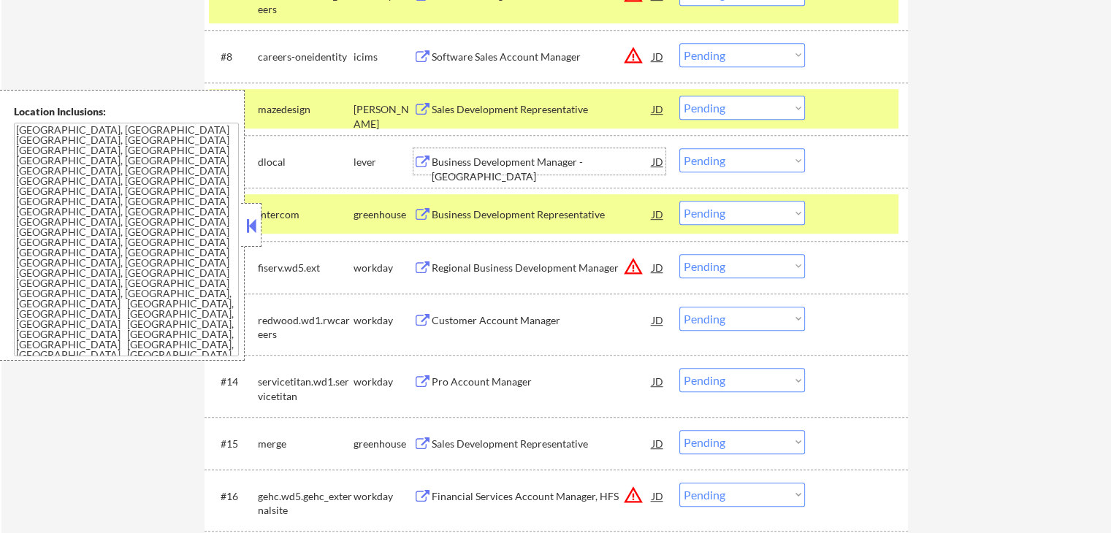
scroll to position [877, 0]
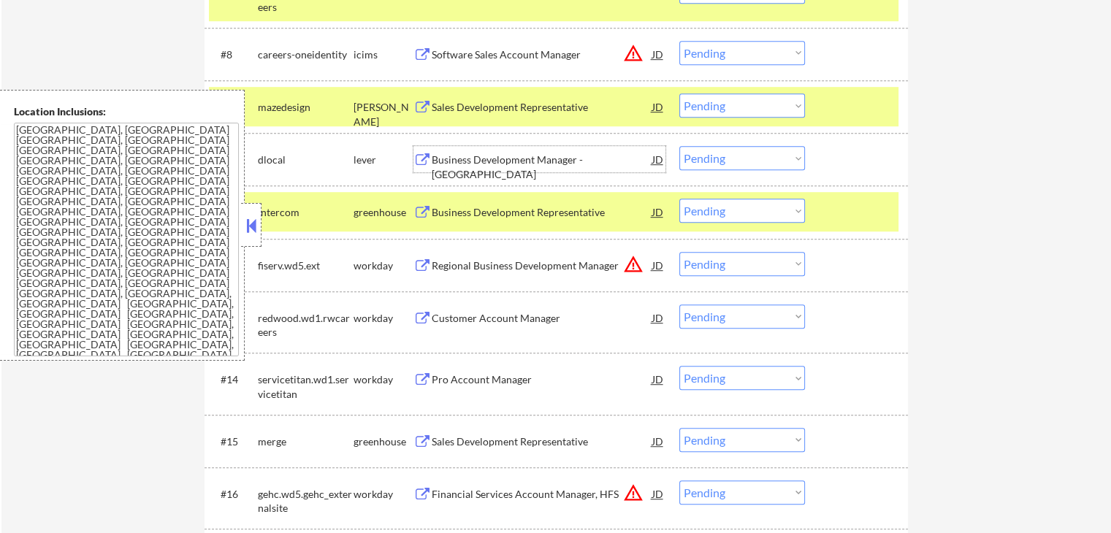
click at [740, 99] on select "Choose an option... Pending Applied Excluded (Questions) Excluded (Expired) Exc…" at bounding box center [743, 106] width 126 height 24
click at [680, 94] on select "Choose an option... Pending Applied Excluded (Questions) Excluded (Expired) Exc…" at bounding box center [743, 106] width 126 height 24
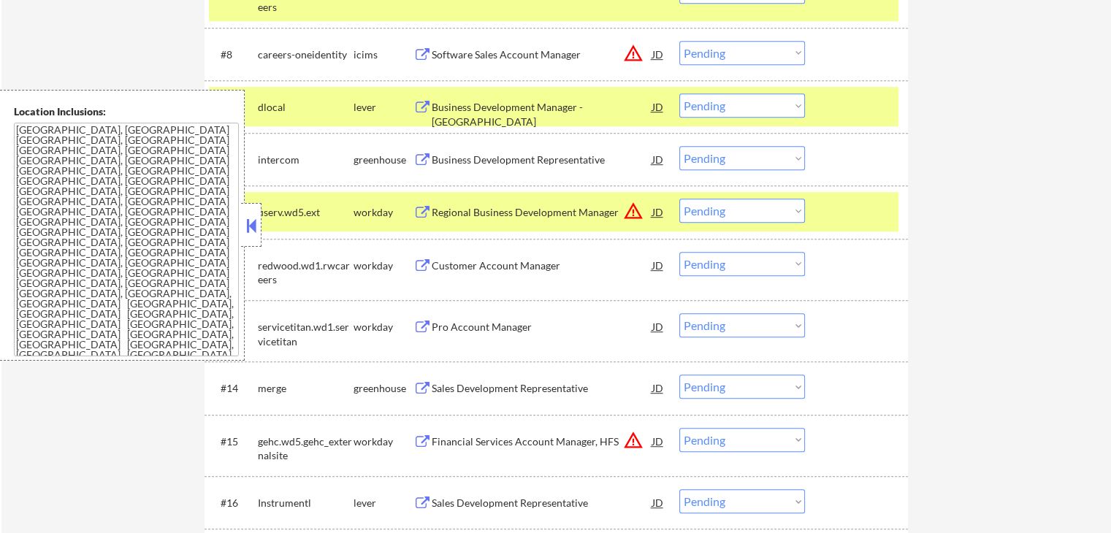
click at [705, 106] on select "Choose an option... Pending Applied Excluded (Questions) Excluded (Expired) Exc…" at bounding box center [743, 106] width 126 height 24
click at [680, 94] on select "Choose an option... Pending Applied Excluded (Questions) Excluded (Expired) Exc…" at bounding box center [743, 106] width 126 height 24
click at [479, 162] on div "Business Development Representative" at bounding box center [542, 160] width 221 height 15
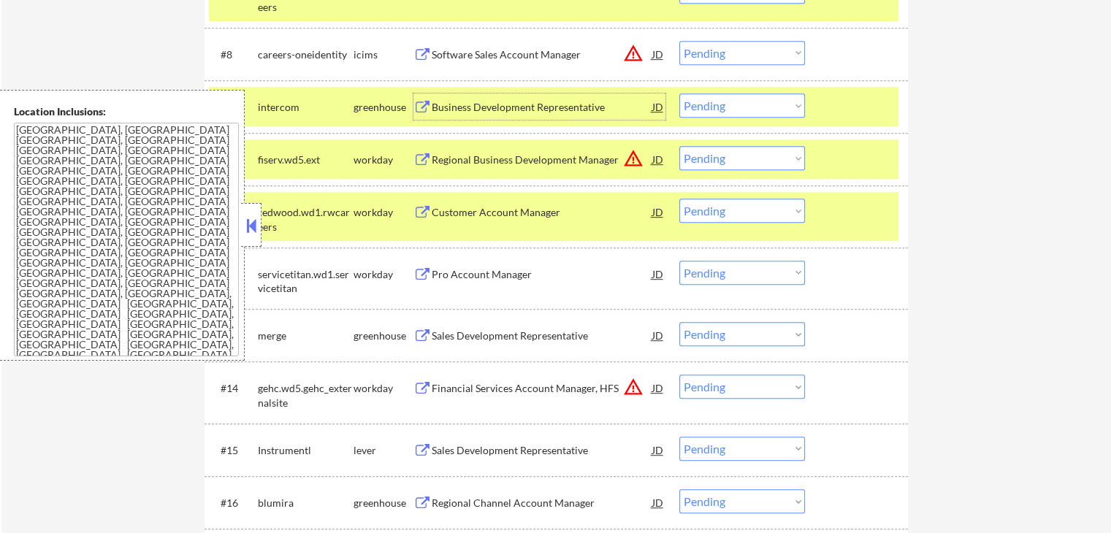
click at [446, 109] on div "Business Development Representative" at bounding box center [542, 107] width 221 height 15
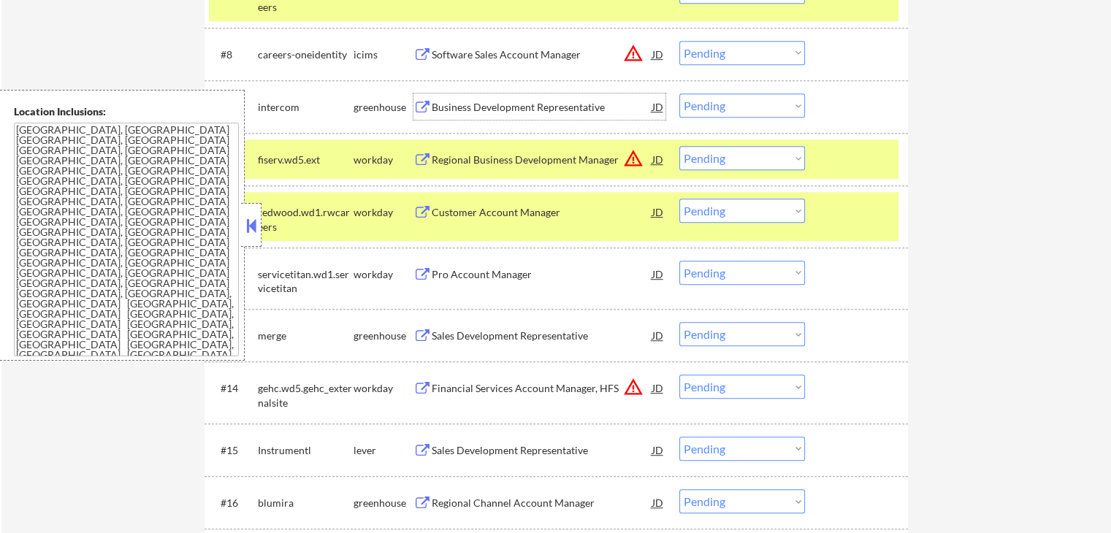
drag, startPoint x: 739, startPoint y: 103, endPoint x: 742, endPoint y: 113, distance: 9.9
click at [739, 103] on select "Choose an option... Pending Applied Excluded (Questions) Excluded (Expired) Exc…" at bounding box center [743, 106] width 126 height 24
click at [680, 94] on select "Choose an option... Pending Applied Excluded (Questions) Excluded (Expired) Exc…" at bounding box center [743, 106] width 126 height 24
click at [461, 333] on div "Sales Development Representative" at bounding box center [542, 336] width 221 height 15
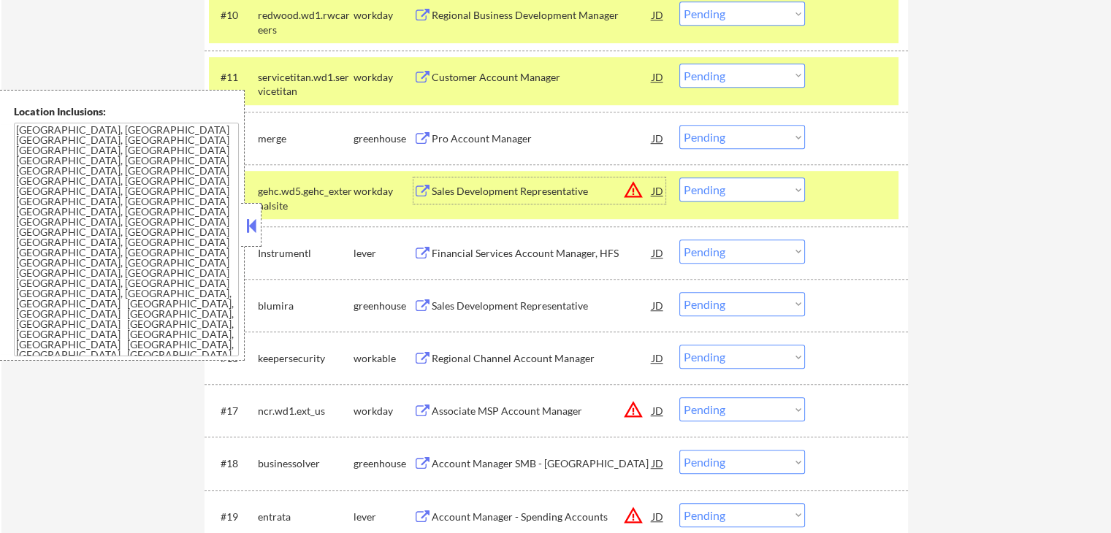
scroll to position [1023, 0]
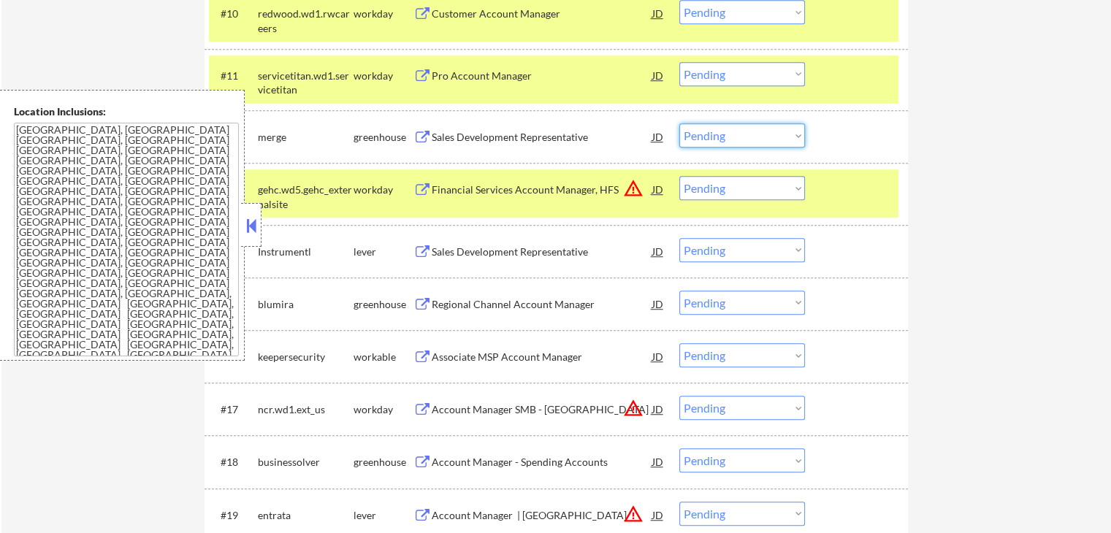
drag, startPoint x: 729, startPoint y: 135, endPoint x: 731, endPoint y: 147, distance: 11.9
click at [729, 135] on select "Choose an option... Pending Applied Excluded (Questions) Excluded (Expired) Exc…" at bounding box center [743, 135] width 126 height 24
click at [680, 123] on select "Choose an option... Pending Applied Excluded (Questions) Excluded (Expired) Exc…" at bounding box center [743, 135] width 126 height 24
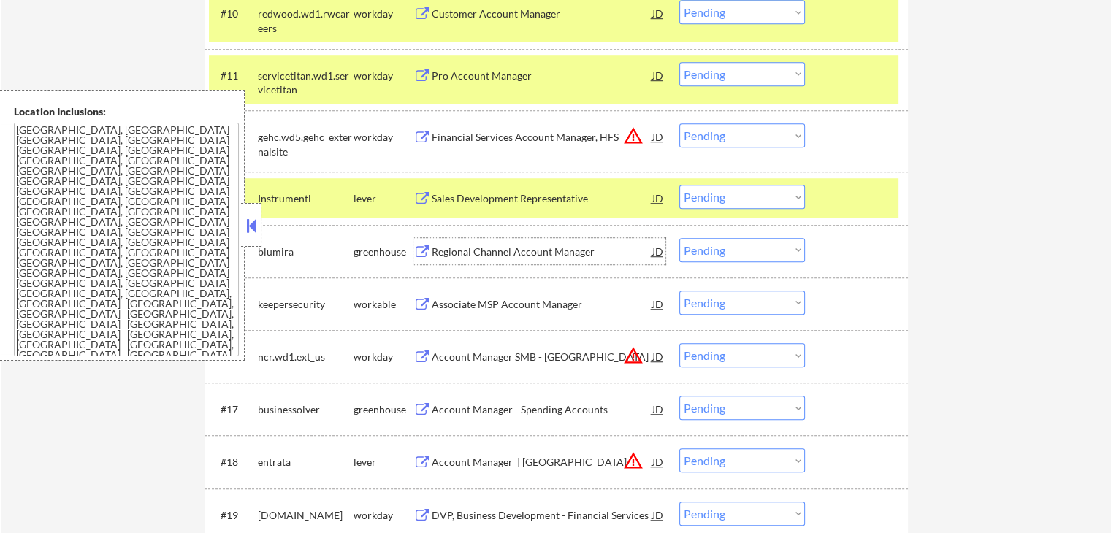
click at [459, 252] on div "Regional Channel Account Manager" at bounding box center [542, 252] width 221 height 15
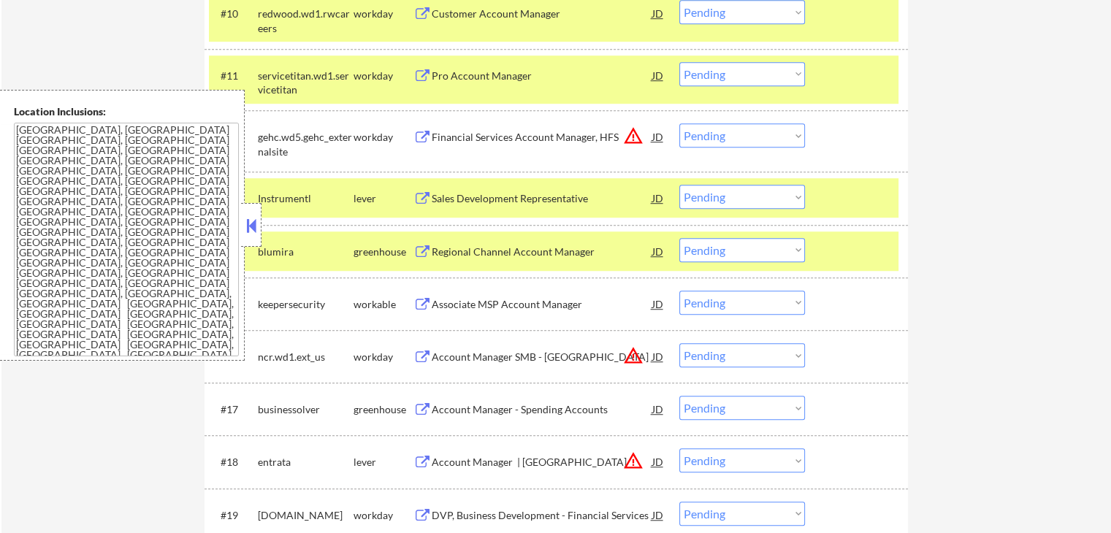
click at [446, 198] on div "Sales Development Representative" at bounding box center [542, 198] width 221 height 15
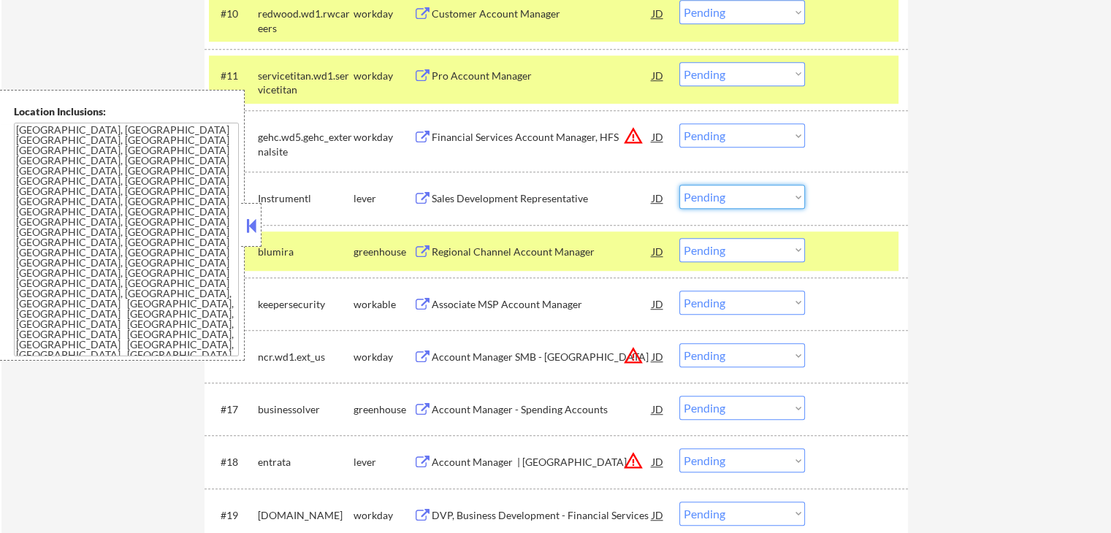
drag, startPoint x: 739, startPoint y: 193, endPoint x: 744, endPoint y: 205, distance: 13.4
click at [739, 193] on select "Choose an option... Pending Applied Excluded (Questions) Excluded (Expired) Exc…" at bounding box center [743, 197] width 126 height 24
click at [680, 185] on select "Choose an option... Pending Applied Excluded (Questions) Excluded (Expired) Exc…" at bounding box center [743, 197] width 126 height 24
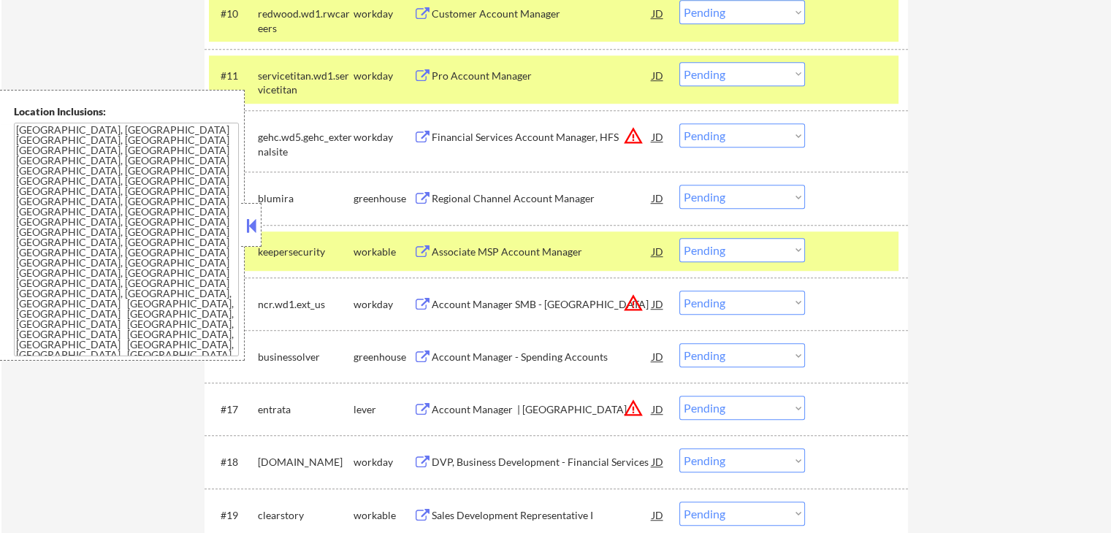
click at [709, 194] on select "Choose an option... Pending Applied Excluded (Questions) Excluded (Expired) Exc…" at bounding box center [743, 197] width 126 height 24
click at [680, 185] on select "Choose an option... Pending Applied Excluded (Questions) Excluded (Expired) Exc…" at bounding box center [743, 197] width 126 height 24
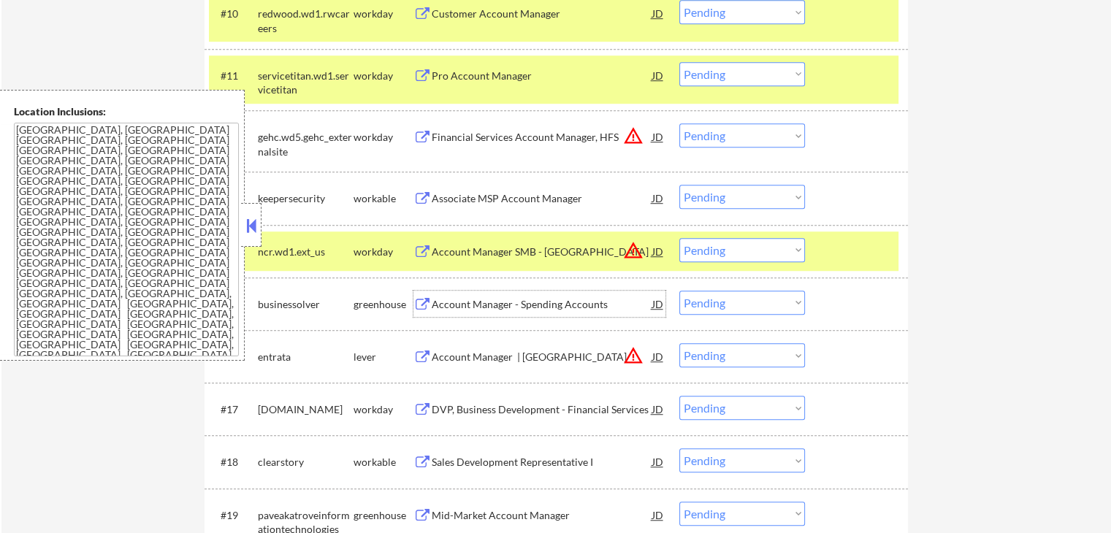
click at [445, 303] on div "Account Manager - Spending Accounts" at bounding box center [542, 304] width 221 height 15
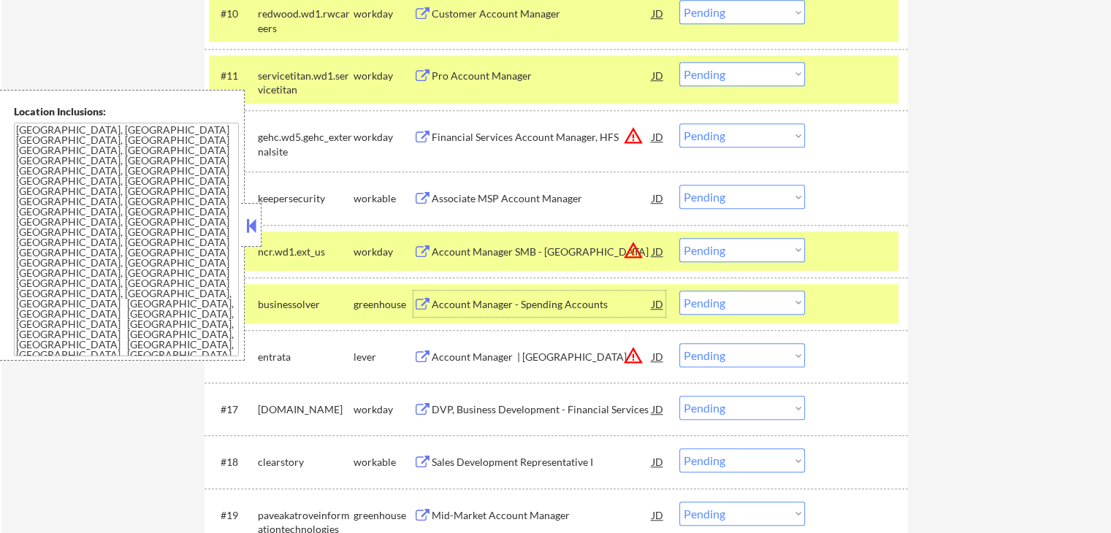
scroll to position [1169, 0]
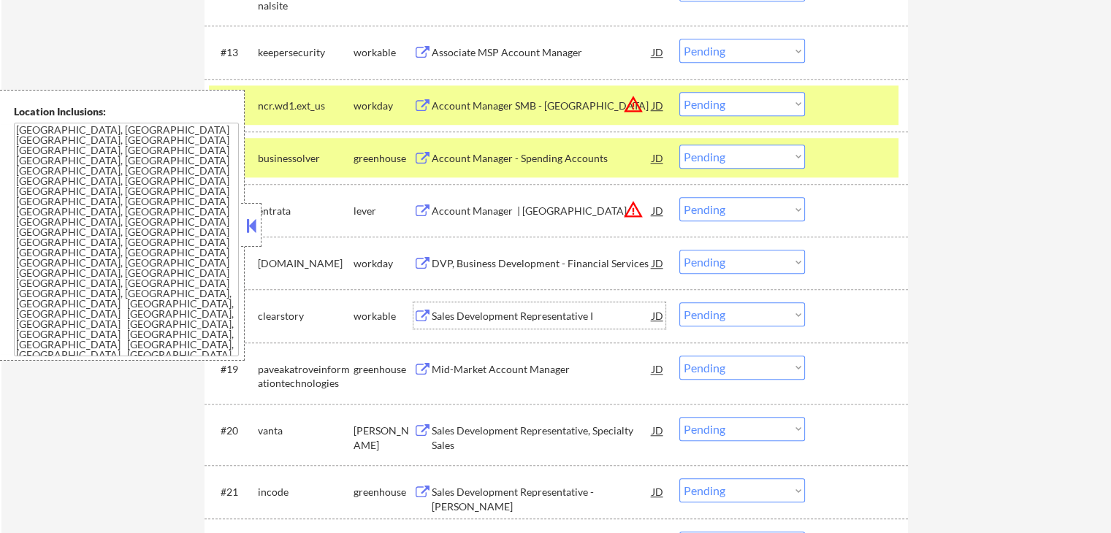
click at [458, 317] on div "Sales Development Representative I" at bounding box center [542, 316] width 221 height 15
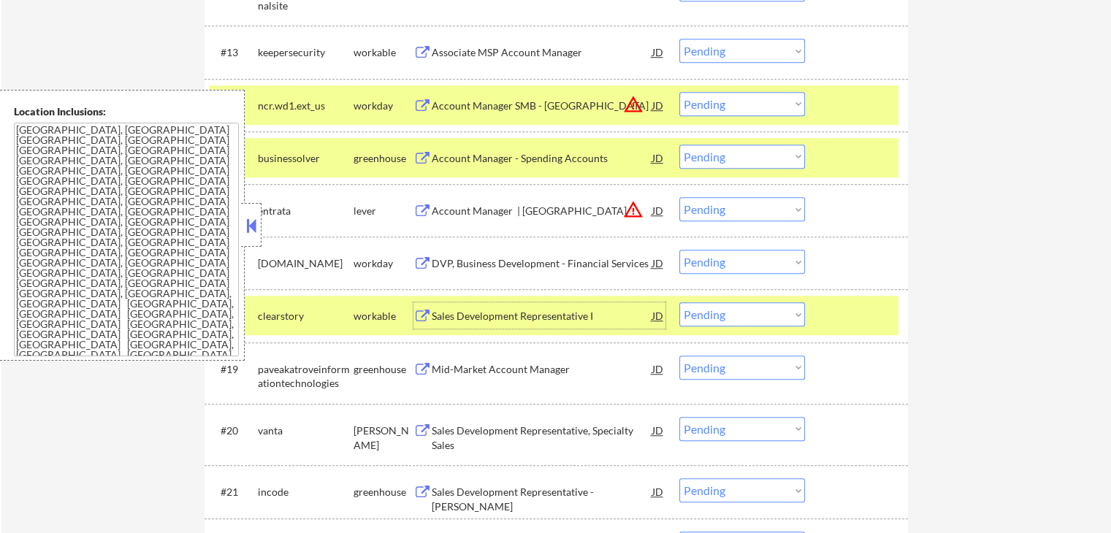
click at [750, 313] on select "Choose an option... Pending Applied Excluded (Questions) Excluded (Expired) Exc…" at bounding box center [743, 315] width 126 height 24
click at [680, 303] on select "Choose an option... Pending Applied Excluded (Questions) Excluded (Expired) Exc…" at bounding box center [743, 315] width 126 height 24
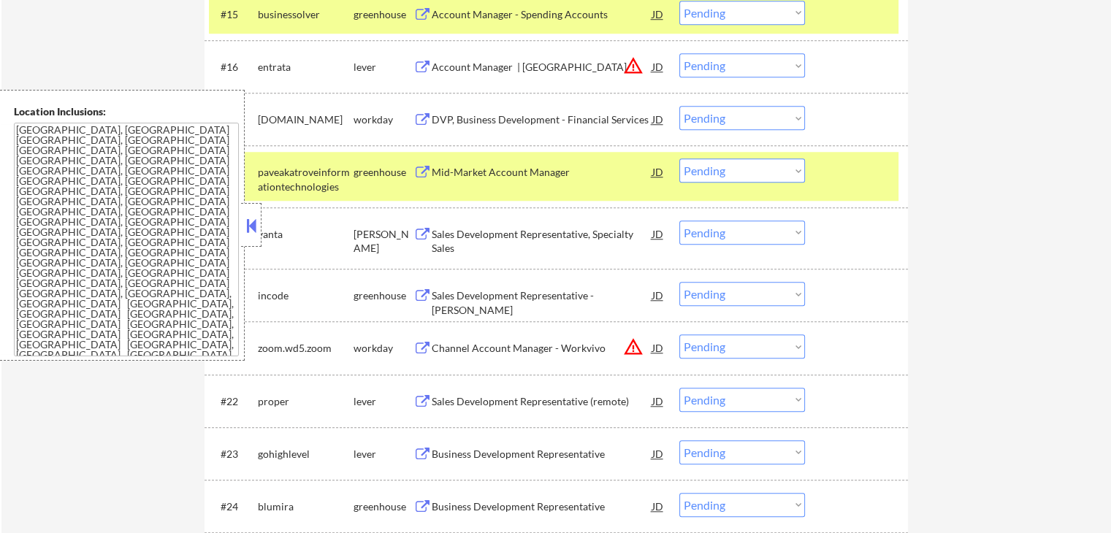
scroll to position [1388, 0]
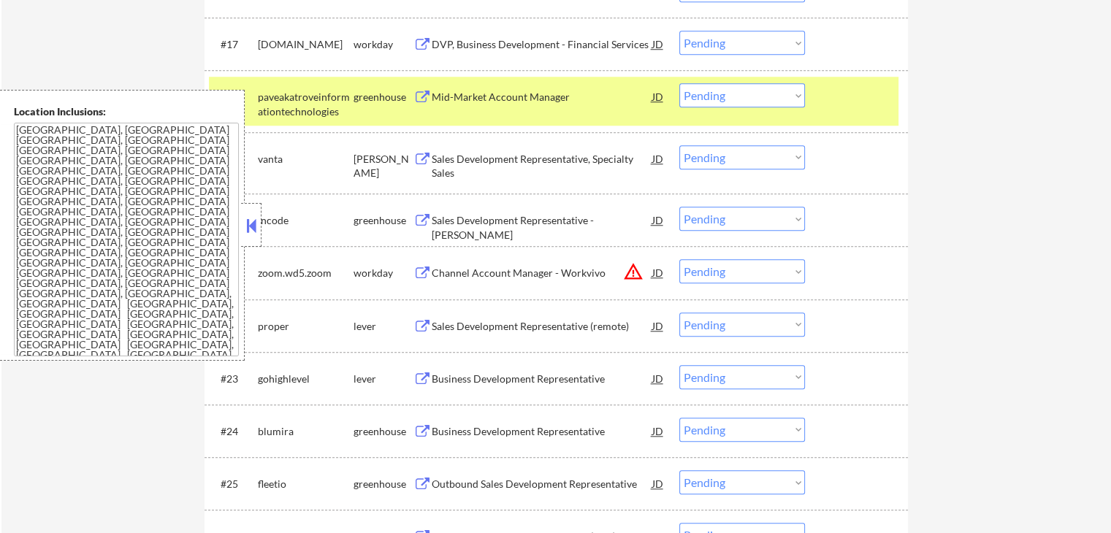
click at [455, 180] on div "Sales Development Representative, Specialty Sales" at bounding box center [542, 166] width 221 height 28
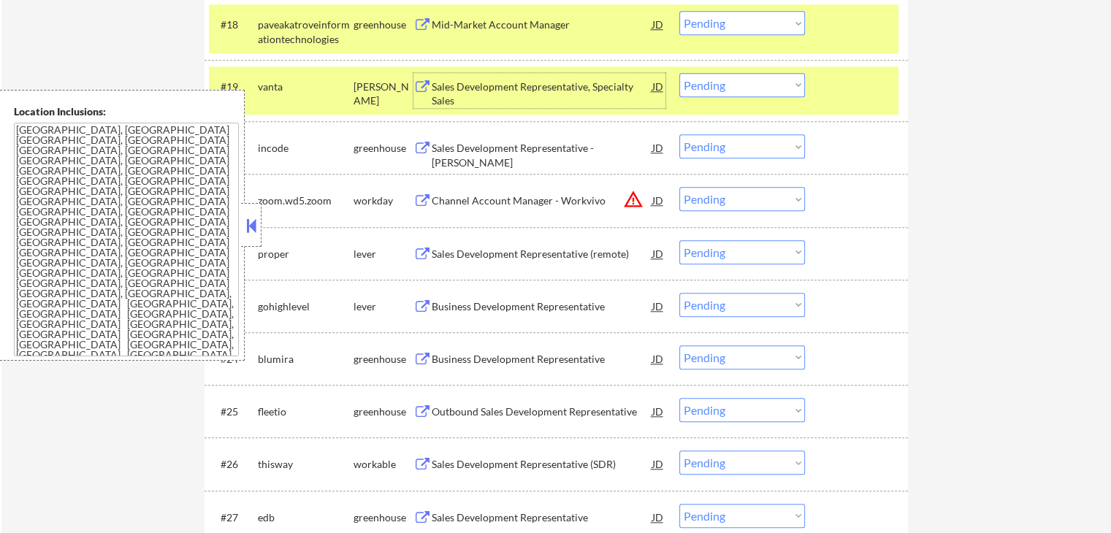
scroll to position [1462, 0]
click at [452, 256] on div "Sales Development Representative (remote)" at bounding box center [542, 253] width 221 height 15
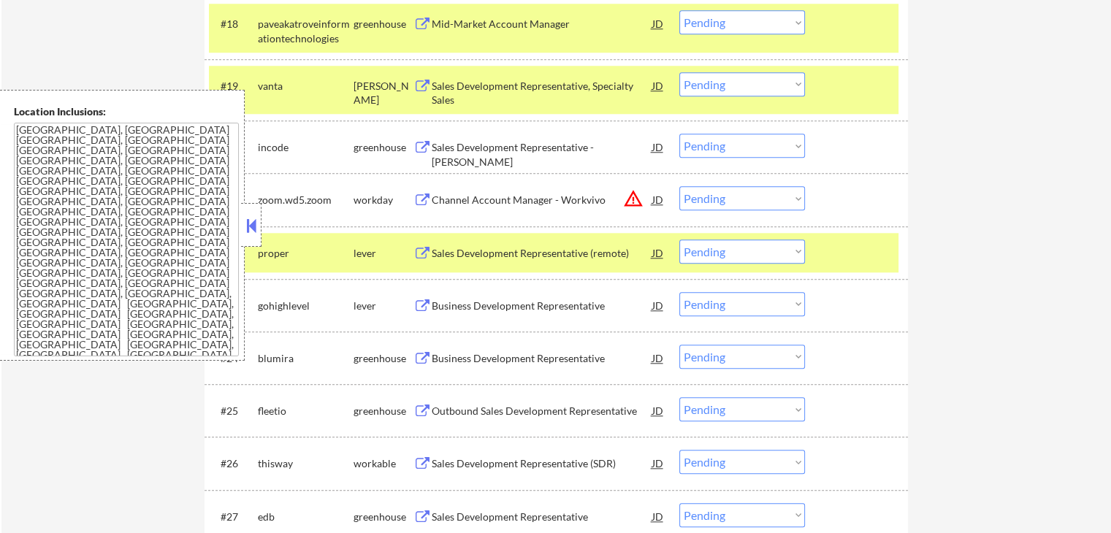
click at [447, 355] on div "Business Development Representative" at bounding box center [542, 358] width 221 height 15
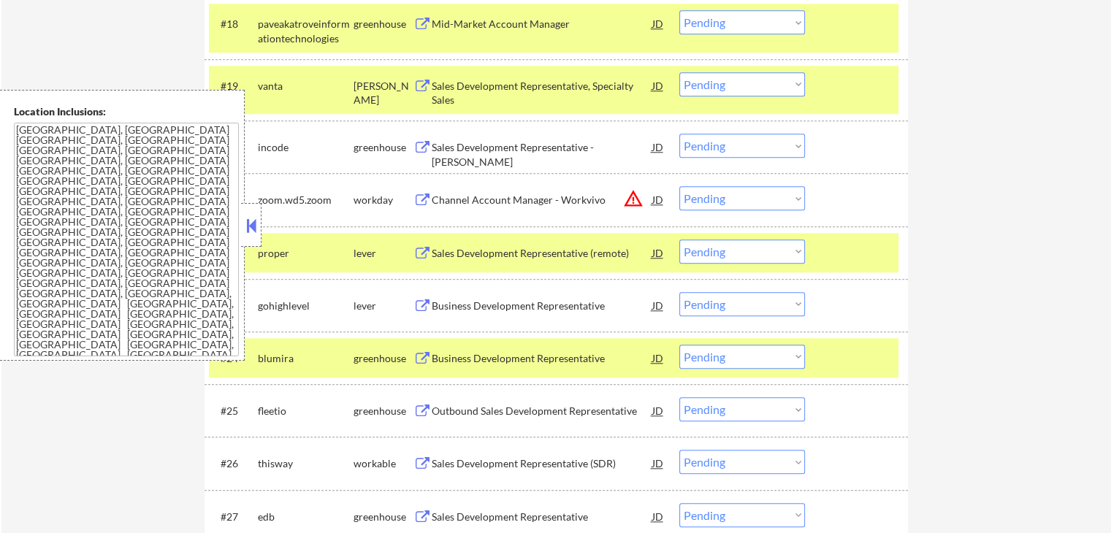
click at [436, 408] on div "Outbound Sales Development Representative" at bounding box center [542, 411] width 221 height 15
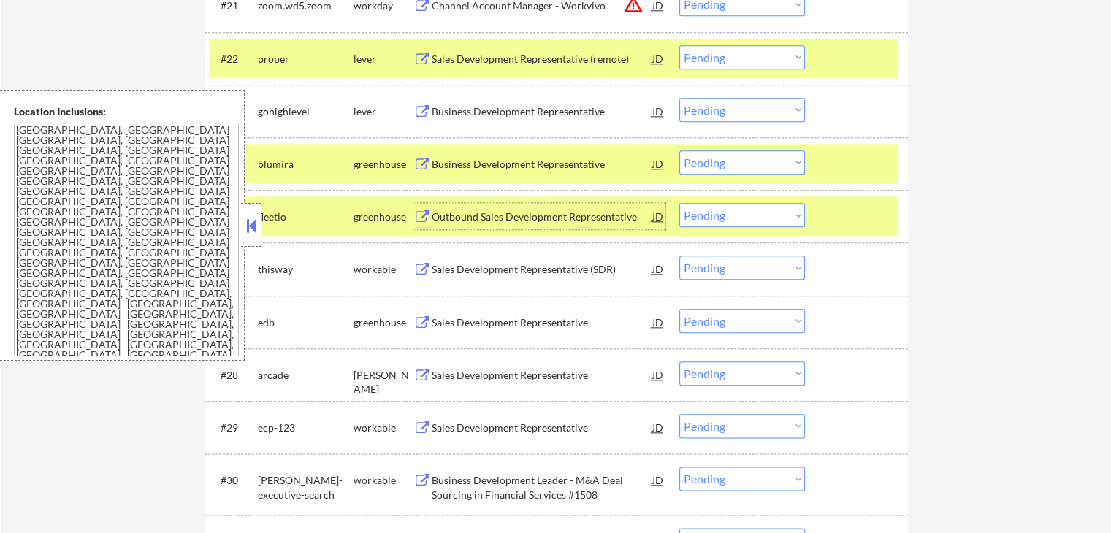
scroll to position [1681, 0]
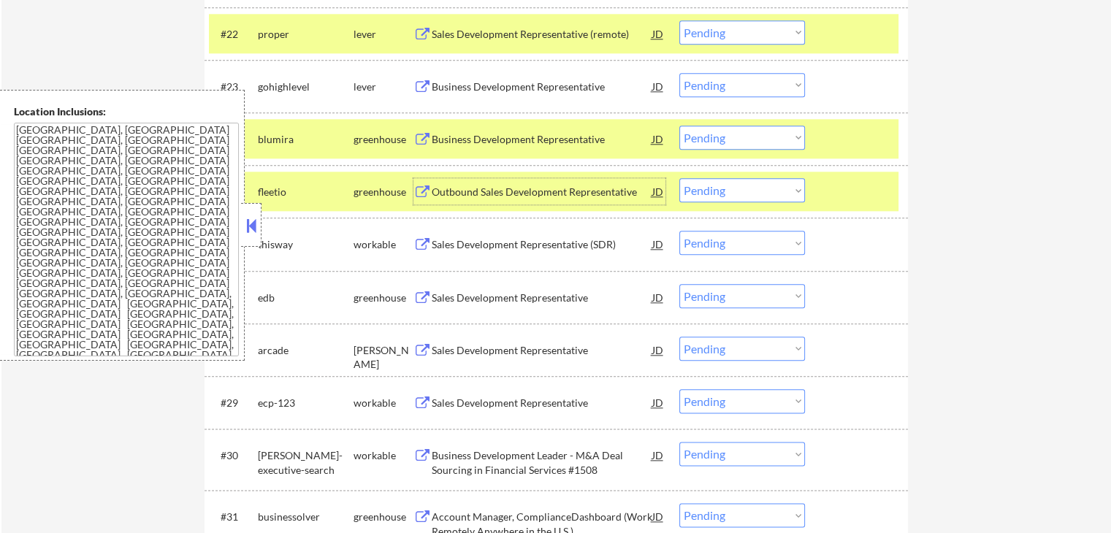
click at [759, 183] on select "Choose an option... Pending Applied Excluded (Questions) Excluded (Expired) Exc…" at bounding box center [743, 190] width 126 height 24
click at [680, 178] on select "Choose an option... Pending Applied Excluded (Questions) Excluded (Expired) Exc…" at bounding box center [743, 190] width 126 height 24
click at [456, 243] on div "Sales Development Representative (SDR)" at bounding box center [542, 244] width 221 height 15
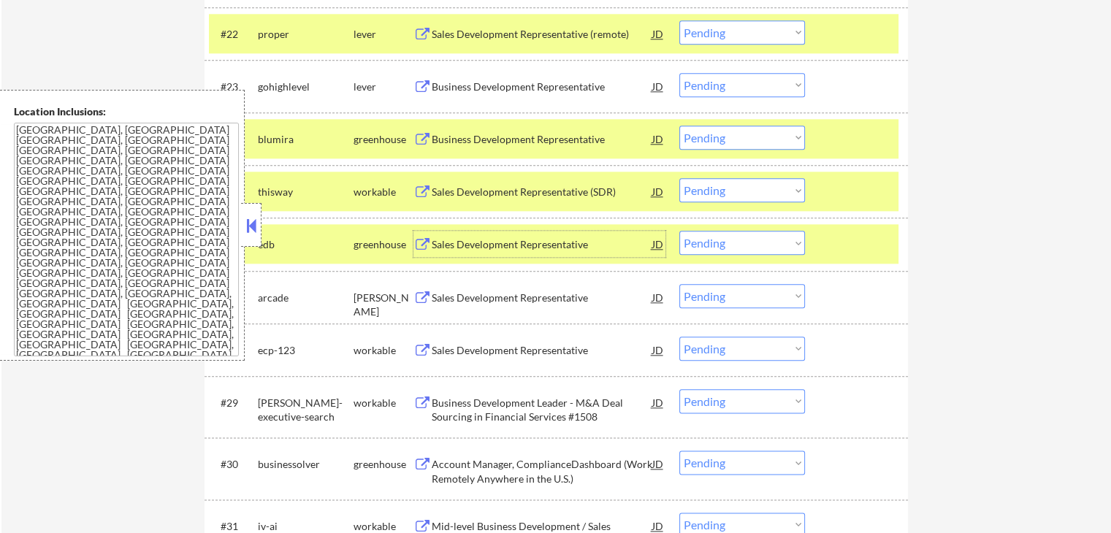
drag, startPoint x: 745, startPoint y: 191, endPoint x: 751, endPoint y: 200, distance: 11.2
click at [748, 194] on select "Choose an option... Pending Applied Excluded (Questions) Excluded (Expired) Exc…" at bounding box center [743, 190] width 126 height 24
click at [680, 178] on select "Choose an option... Pending Applied Excluded (Questions) Excluded (Expired) Exc…" at bounding box center [743, 190] width 126 height 24
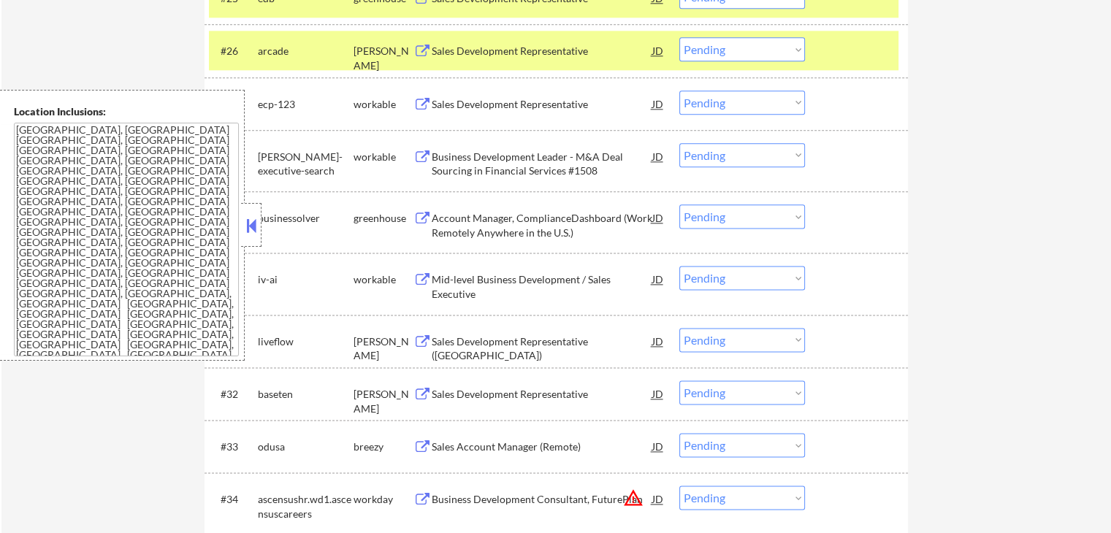
scroll to position [1900, 0]
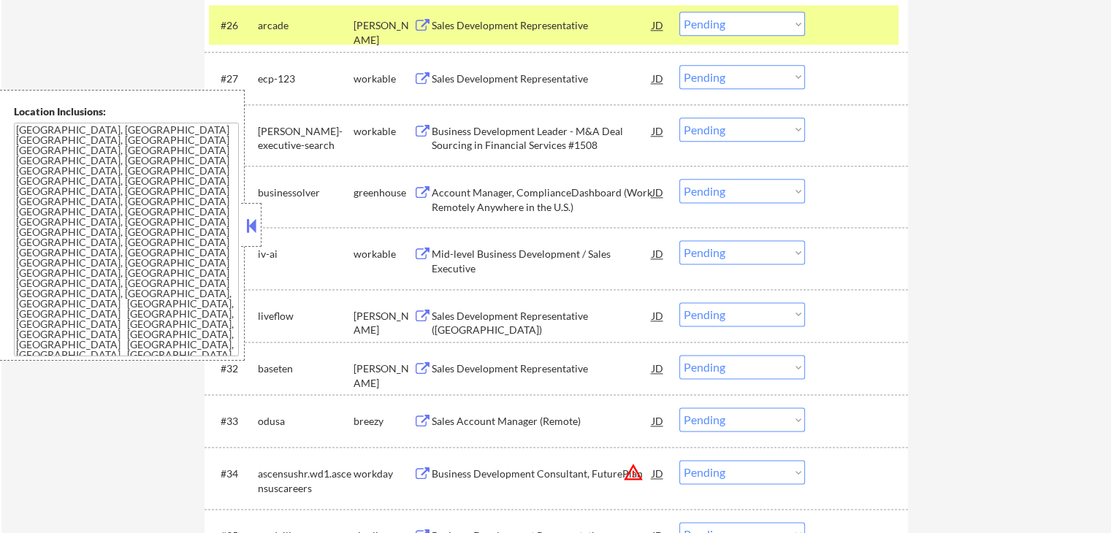
click at [464, 80] on div "Sales Development Representative" at bounding box center [542, 79] width 221 height 15
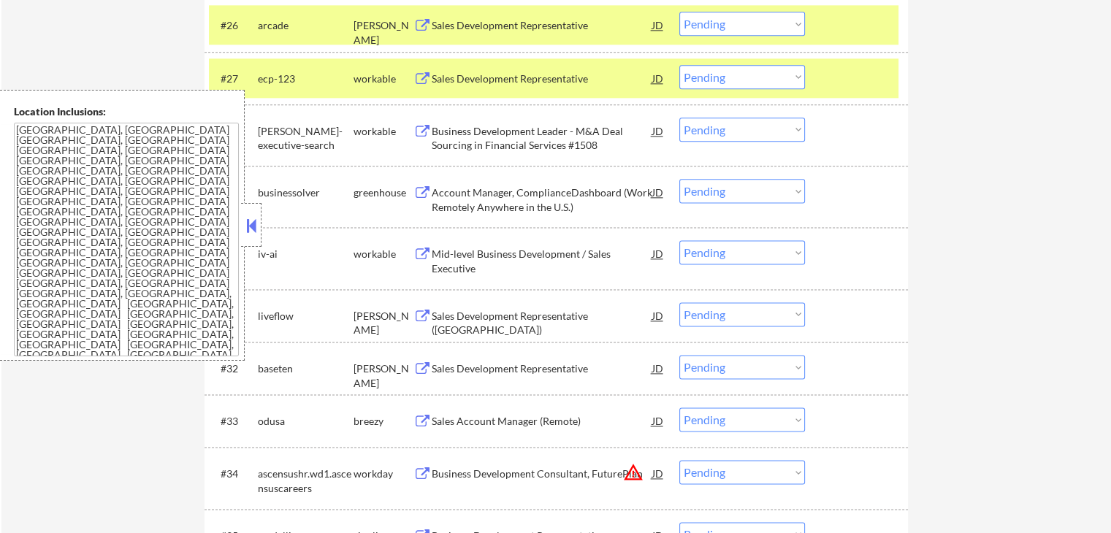
click at [447, 132] on div "Business Development Leader - M&A Deal Sourcing in Financial Services #1508" at bounding box center [542, 138] width 221 height 28
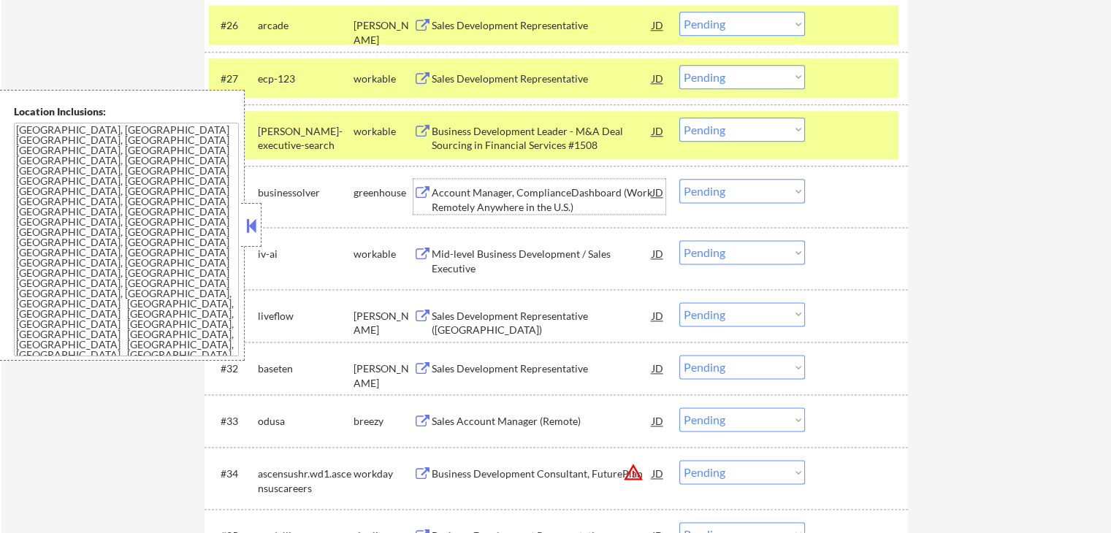
click at [446, 194] on div "Account Manager, ComplianceDashboard (Work Remotely Anywhere in the U.S.)" at bounding box center [542, 200] width 221 height 28
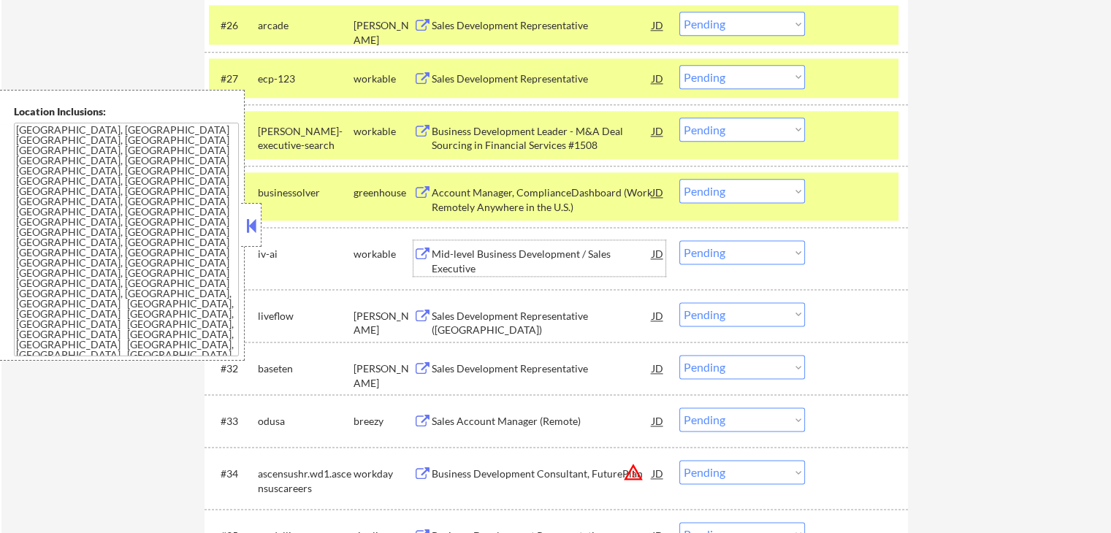
click at [443, 248] on div "Mid-level Business Development / Sales Executive" at bounding box center [542, 261] width 221 height 28
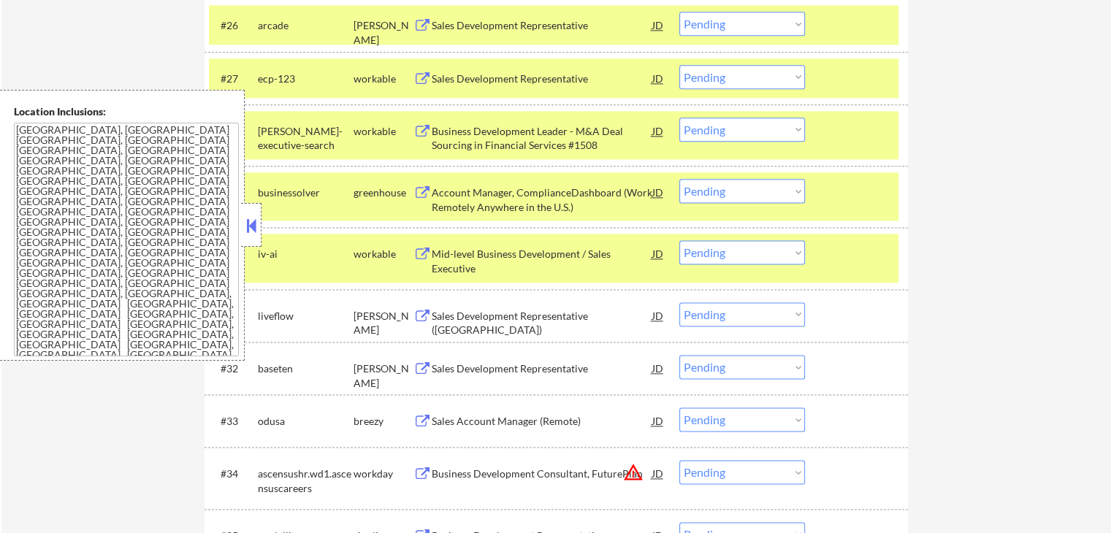
click at [434, 316] on div "Sales Development Representative ([GEOGRAPHIC_DATA])" at bounding box center [542, 323] width 221 height 28
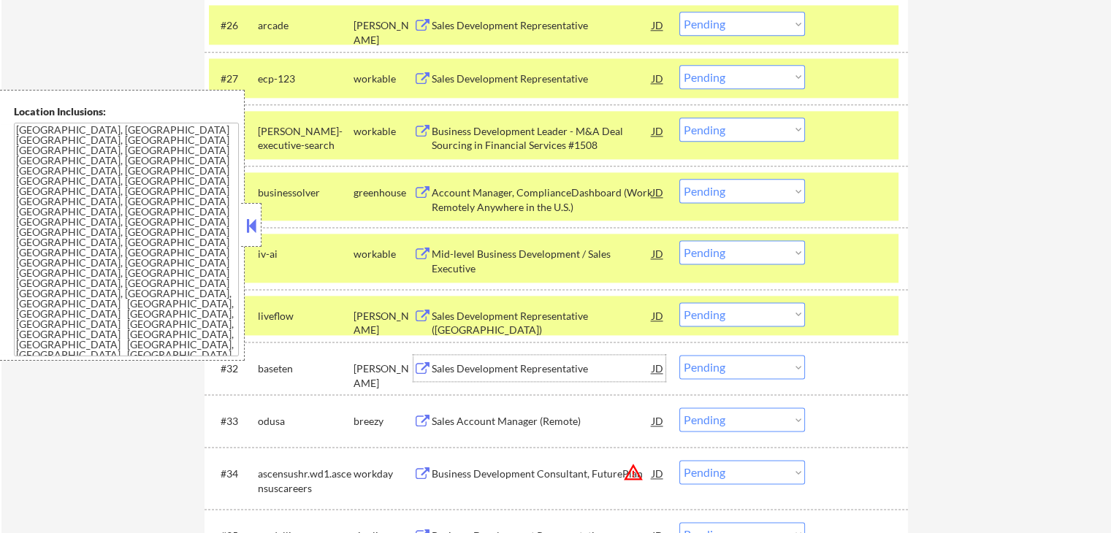
click at [435, 357] on div "Sales Development Representative" at bounding box center [542, 368] width 221 height 26
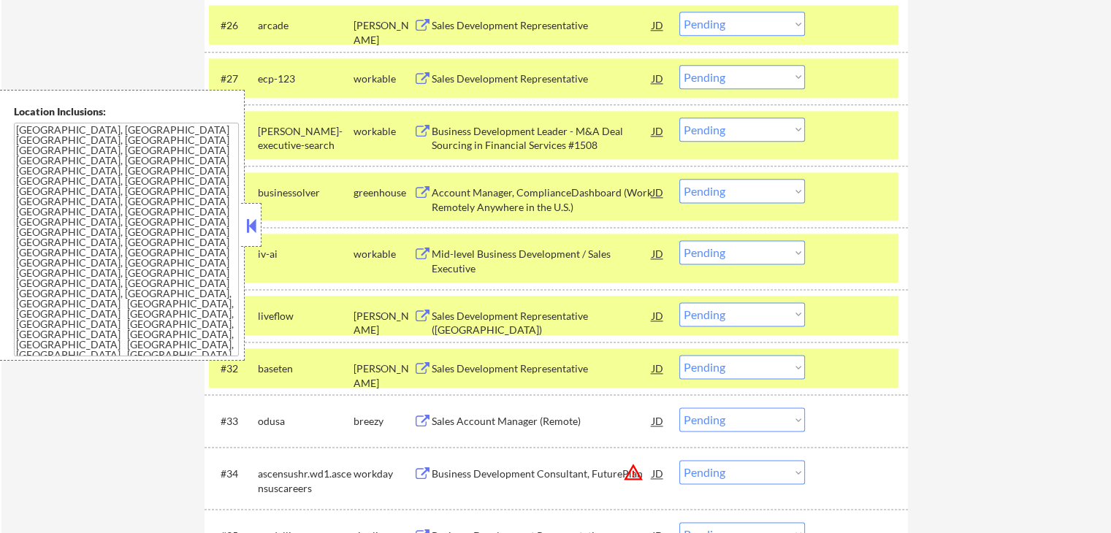
click at [436, 421] on div "Sales Account Manager (Remote)" at bounding box center [542, 421] width 221 height 15
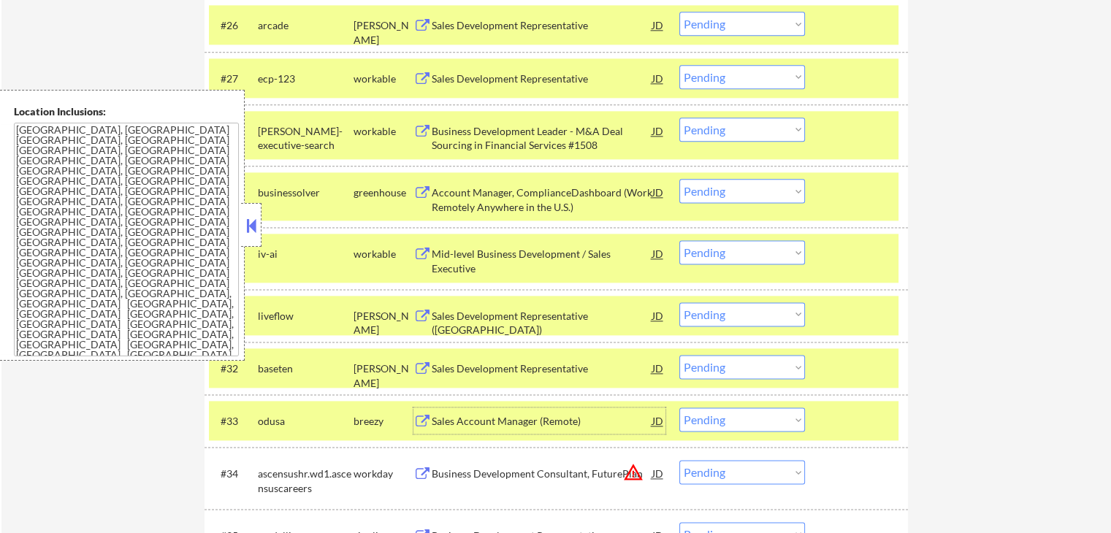
click at [742, 315] on select "Choose an option... Pending Applied Excluded (Questions) Excluded (Expired) Exc…" at bounding box center [743, 315] width 126 height 24
click at [680, 303] on select "Choose an option... Pending Applied Excluded (Questions) Excluded (Expired) Exc…" at bounding box center [743, 315] width 126 height 24
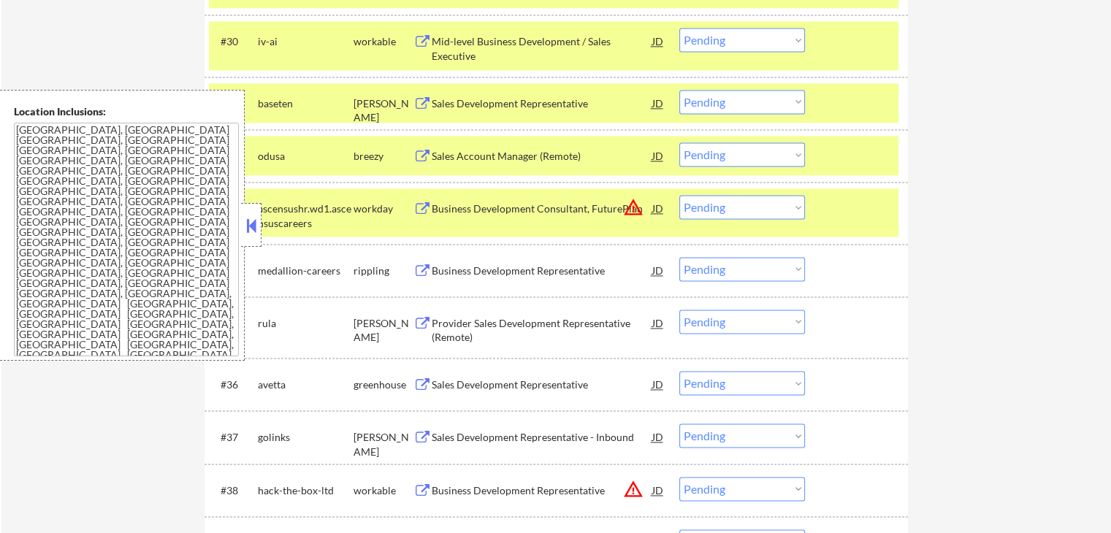
scroll to position [2192, 0]
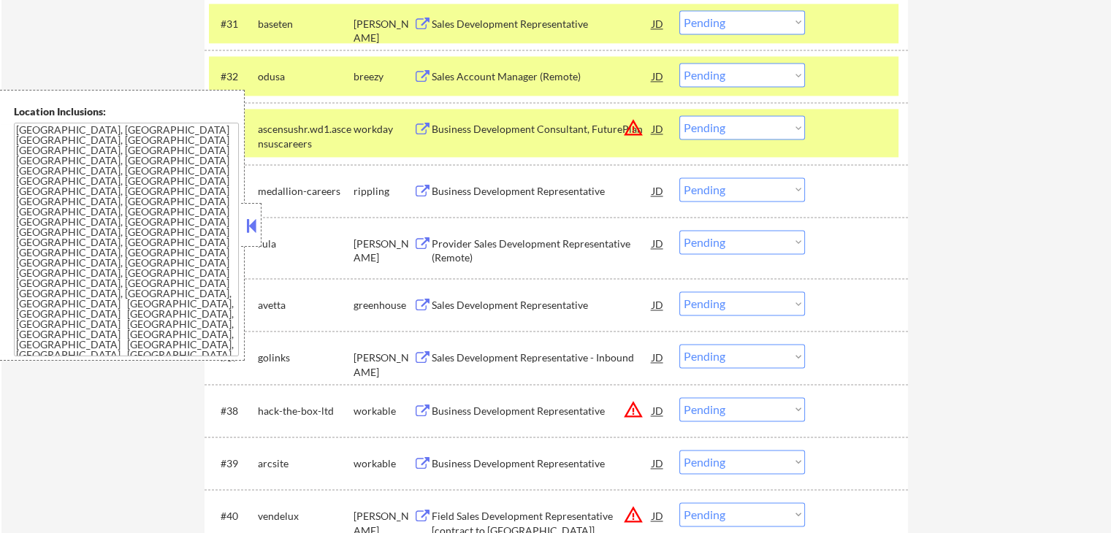
click at [469, 189] on div "Business Development Representative" at bounding box center [542, 191] width 221 height 15
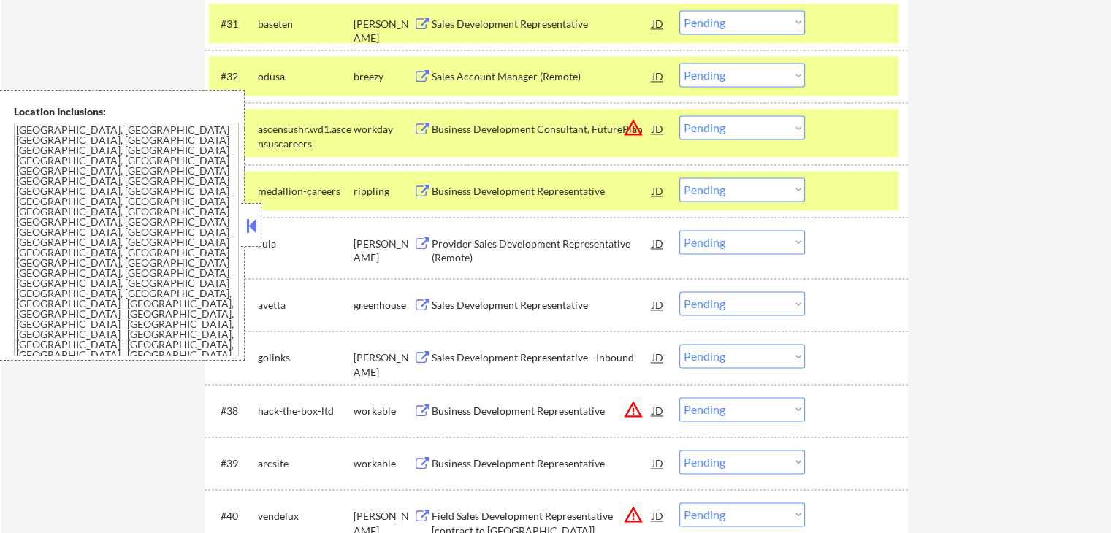
click at [459, 247] on div "Provider Sales Development Representative (Remote)" at bounding box center [542, 251] width 221 height 28
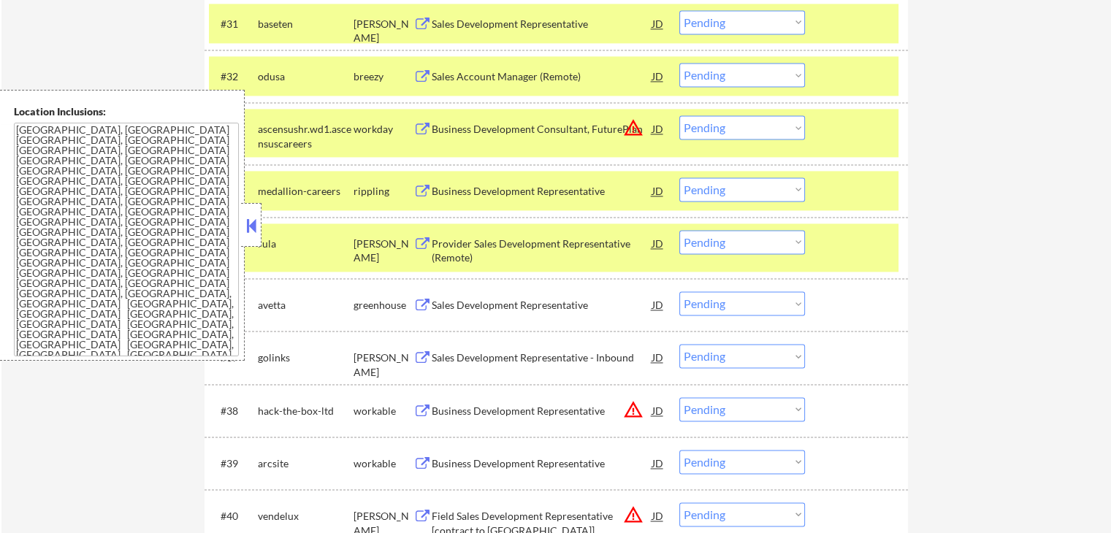
click at [447, 307] on div "Sales Development Representative" at bounding box center [542, 305] width 221 height 15
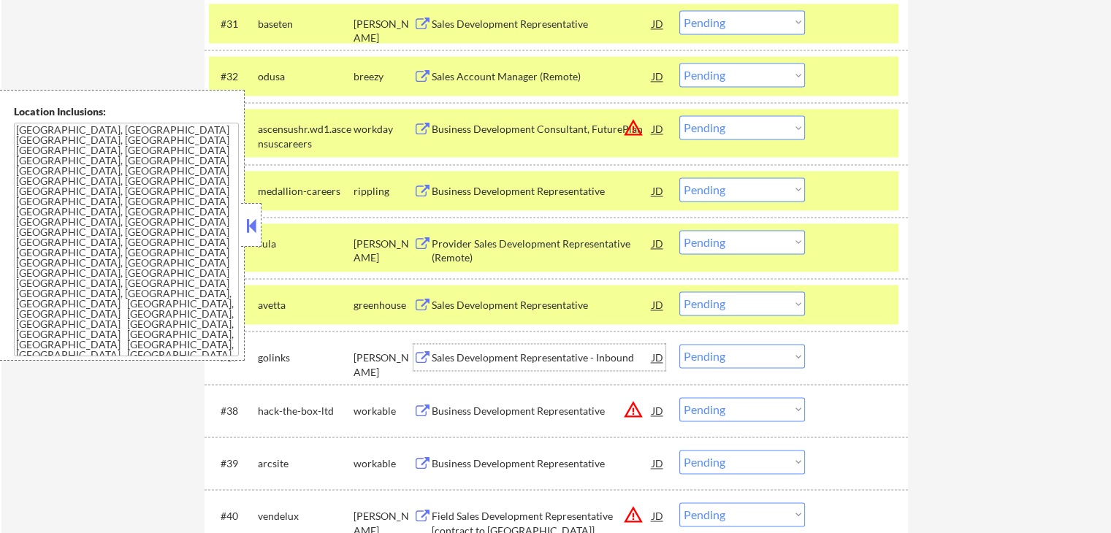
click at [446, 355] on div "Sales Development Representative - Inbound" at bounding box center [542, 358] width 221 height 15
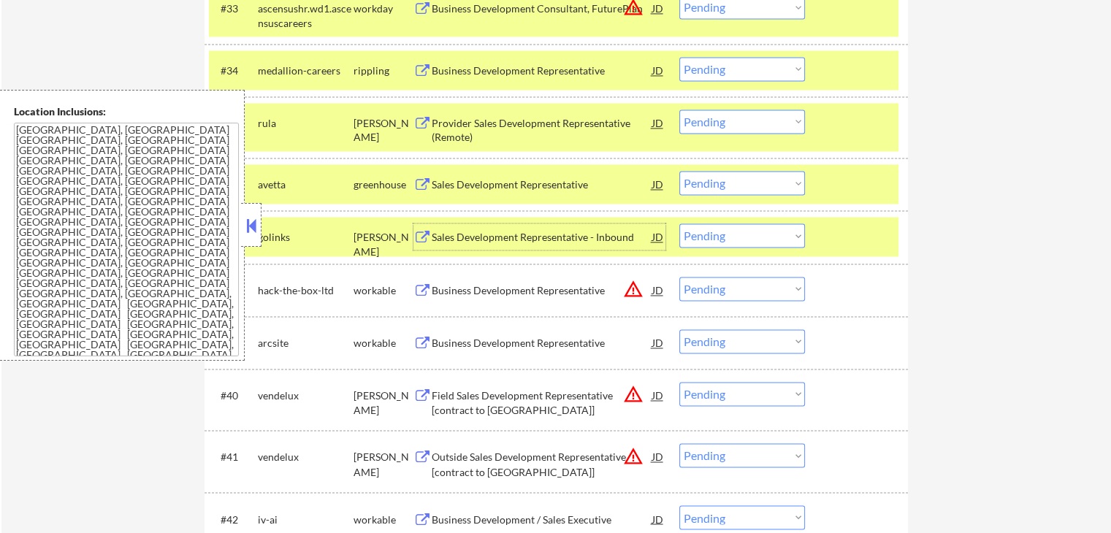
scroll to position [2338, 0]
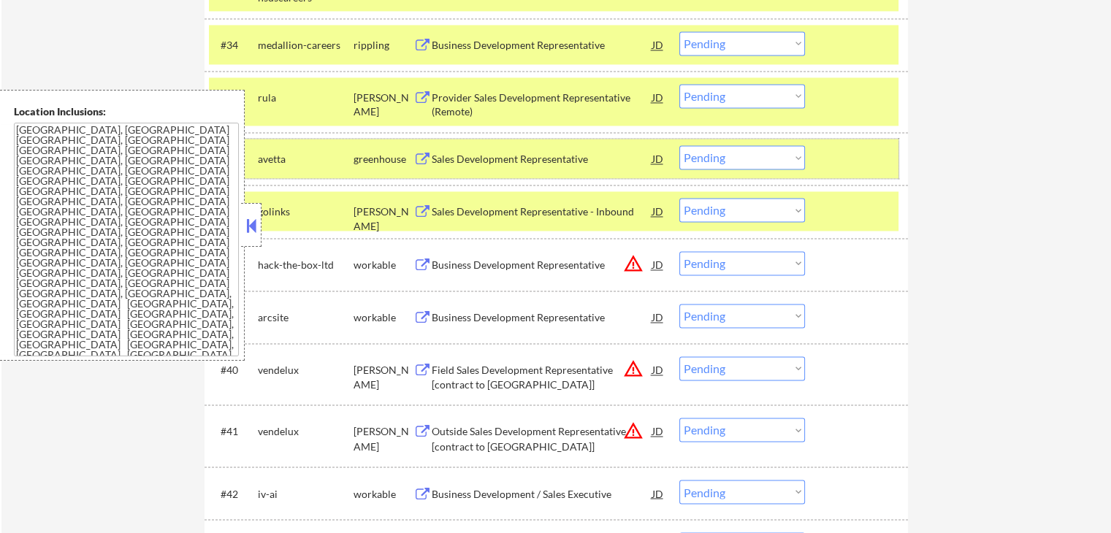
click at [737, 141] on div "#36 avetta greenhouse Sales Development Representative JD warning_amber Choose …" at bounding box center [554, 158] width 690 height 39
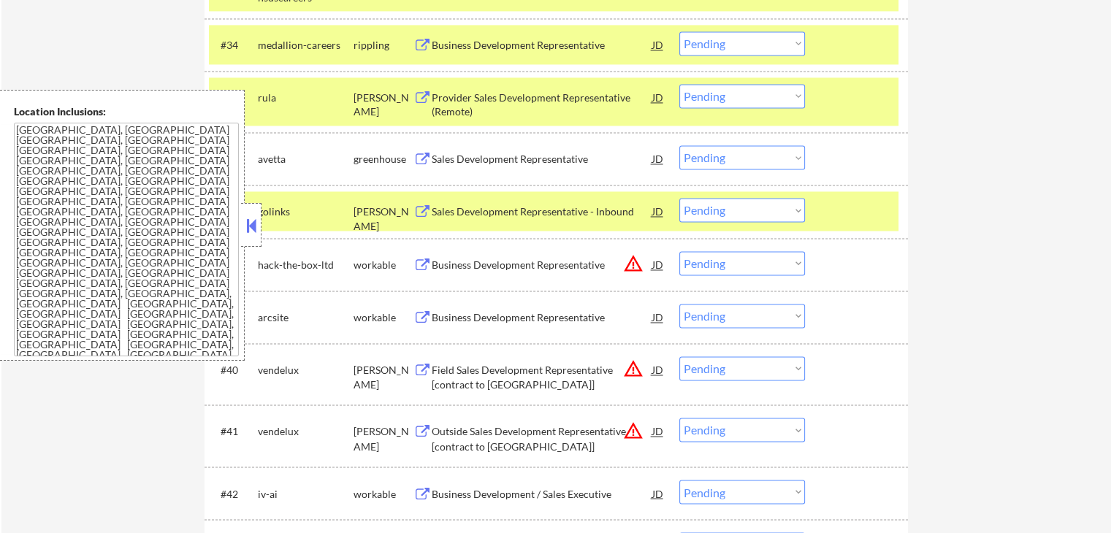
click at [739, 151] on select "Choose an option... Pending Applied Excluded (Questions) Excluded (Expired) Exc…" at bounding box center [743, 157] width 126 height 24
click at [680, 145] on select "Choose an option... Pending Applied Excluded (Questions) Excluded (Expired) Exc…" at bounding box center [743, 157] width 126 height 24
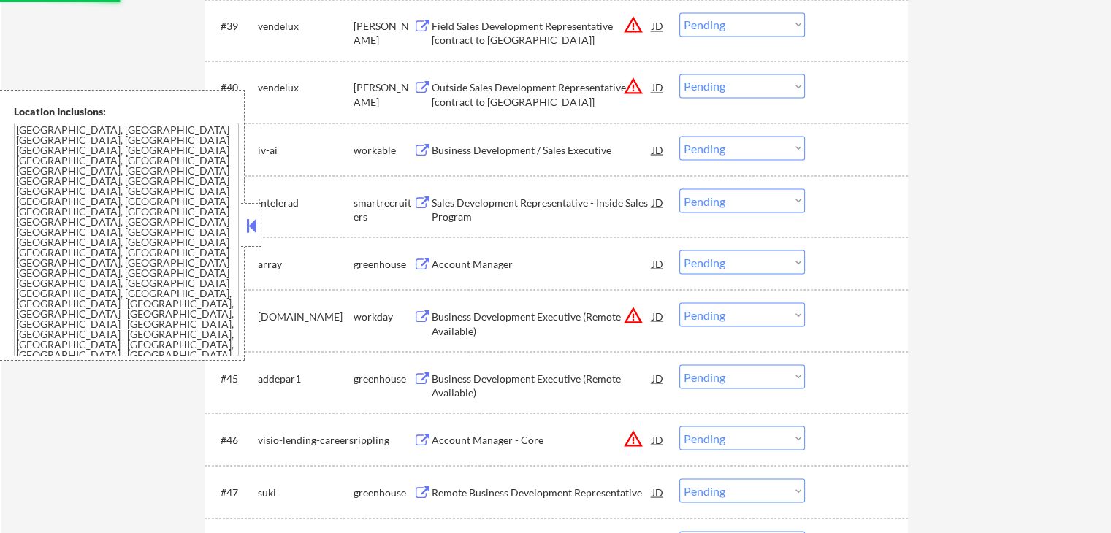
scroll to position [2631, 0]
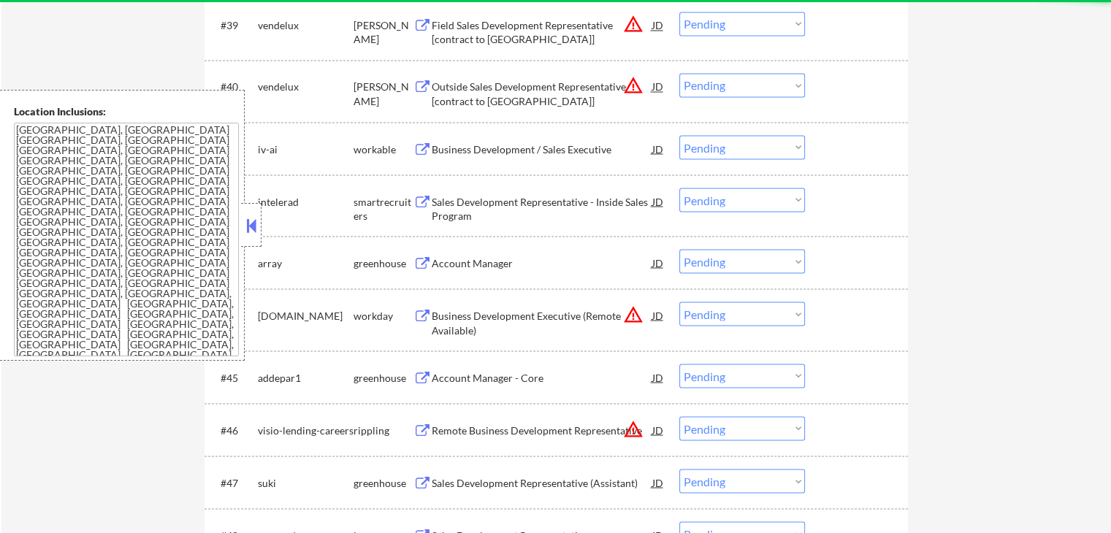
click at [455, 146] on div "Business Development / Sales Executive" at bounding box center [542, 149] width 221 height 15
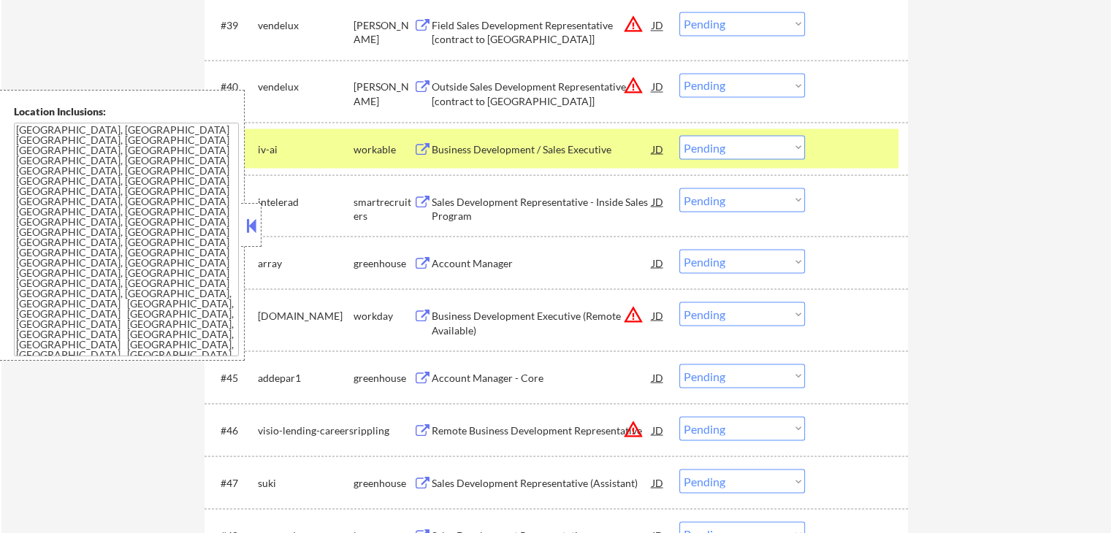
click at [444, 206] on div "Sales Development Representative - Inside Sales Program" at bounding box center [542, 208] width 221 height 28
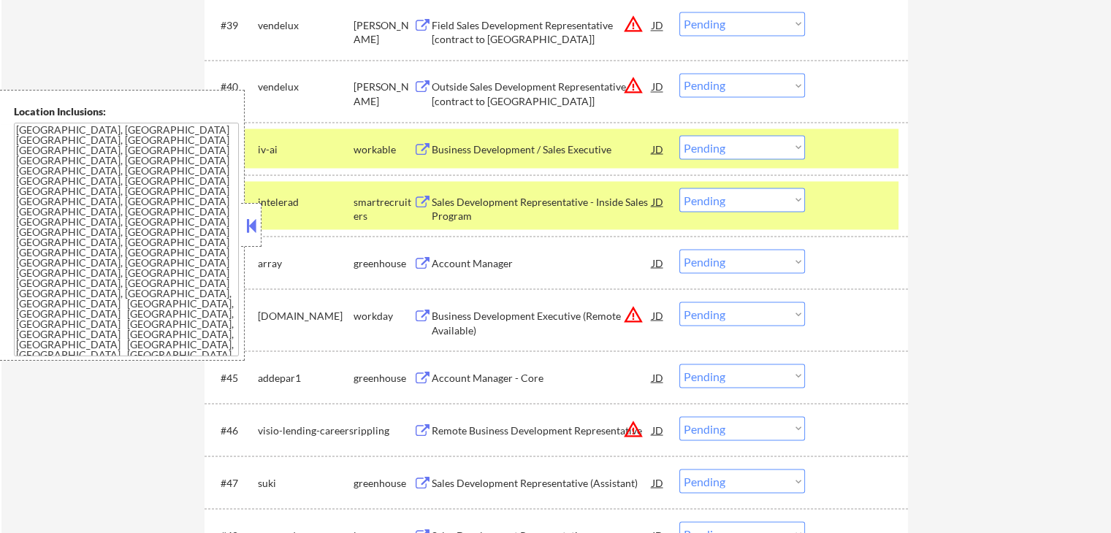
click at [436, 264] on div "Account Manager" at bounding box center [542, 263] width 221 height 15
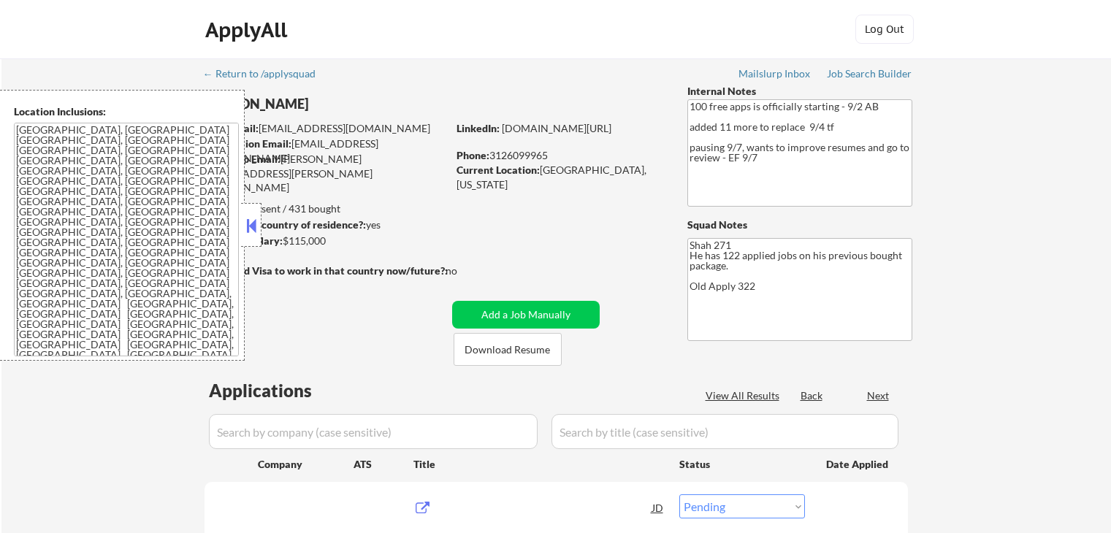
select select ""pending""
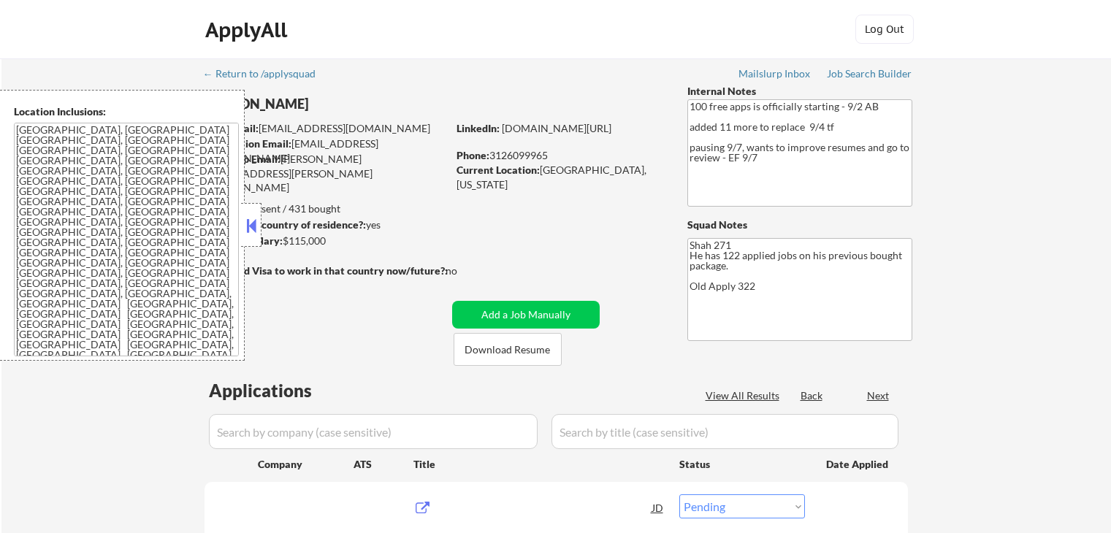
select select ""pending""
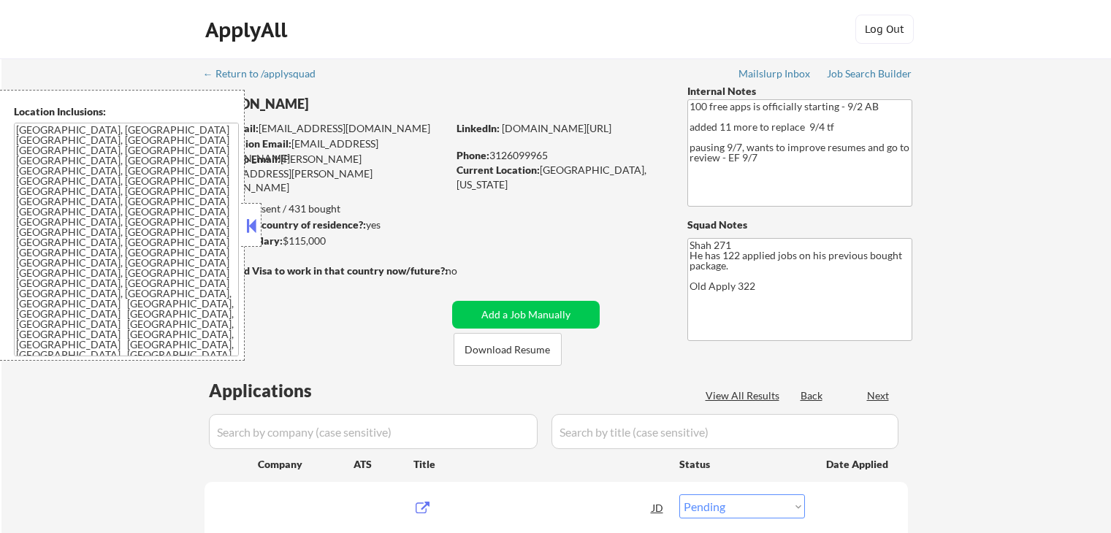
select select ""pending""
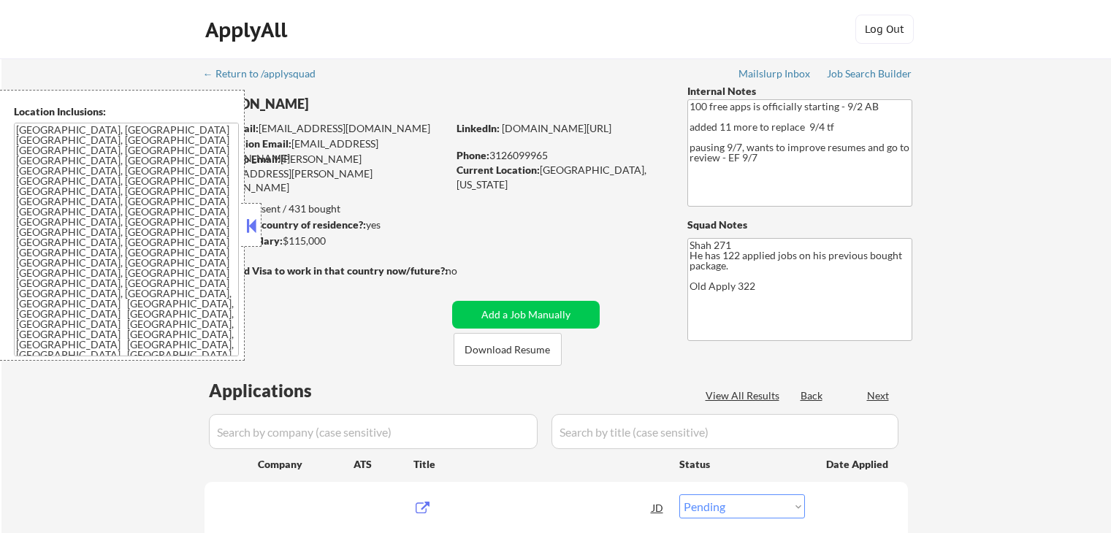
select select ""pending""
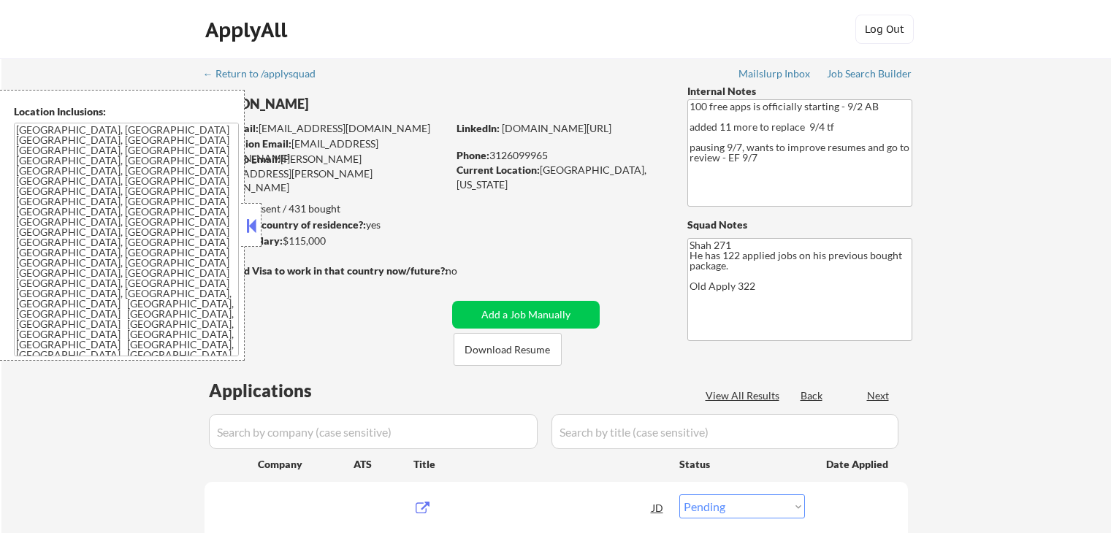
select select ""pending""
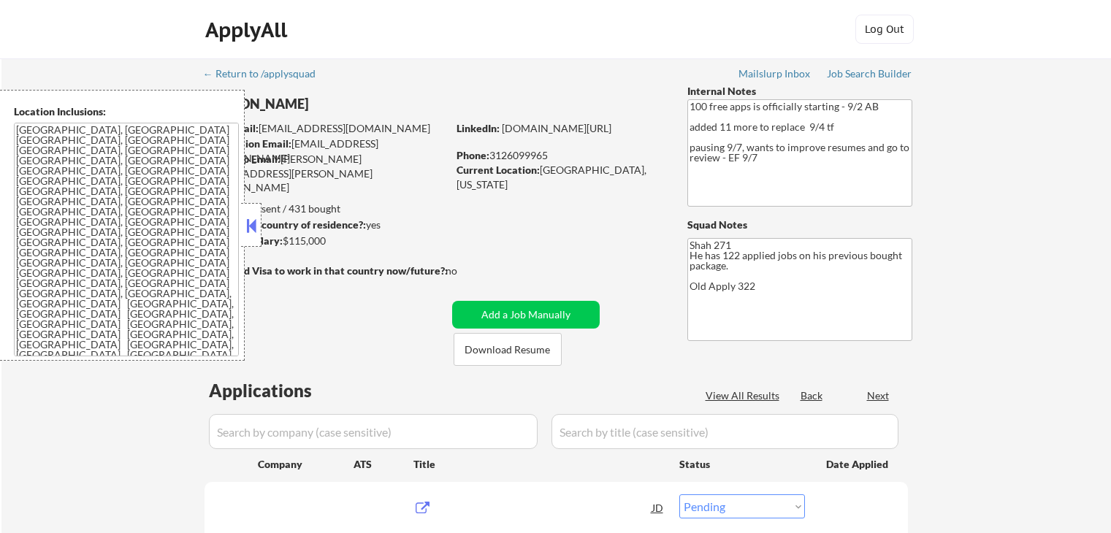
select select ""pending""
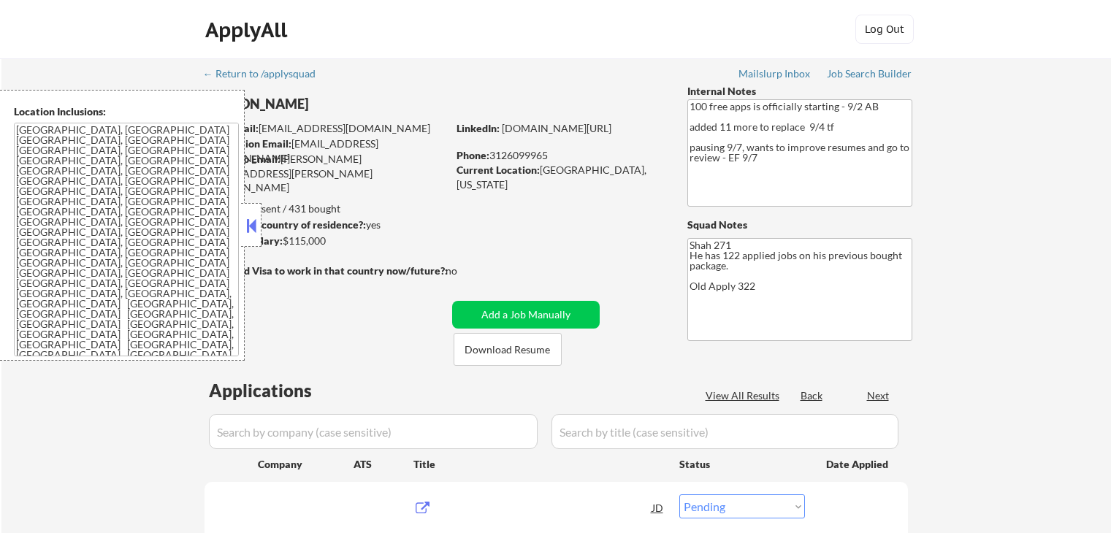
select select ""pending""
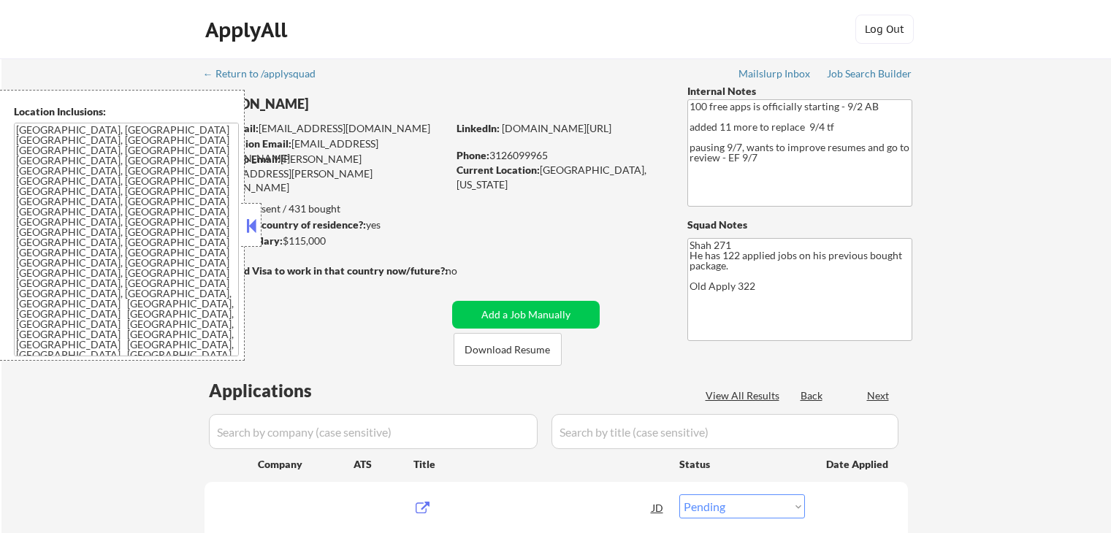
select select ""pending""
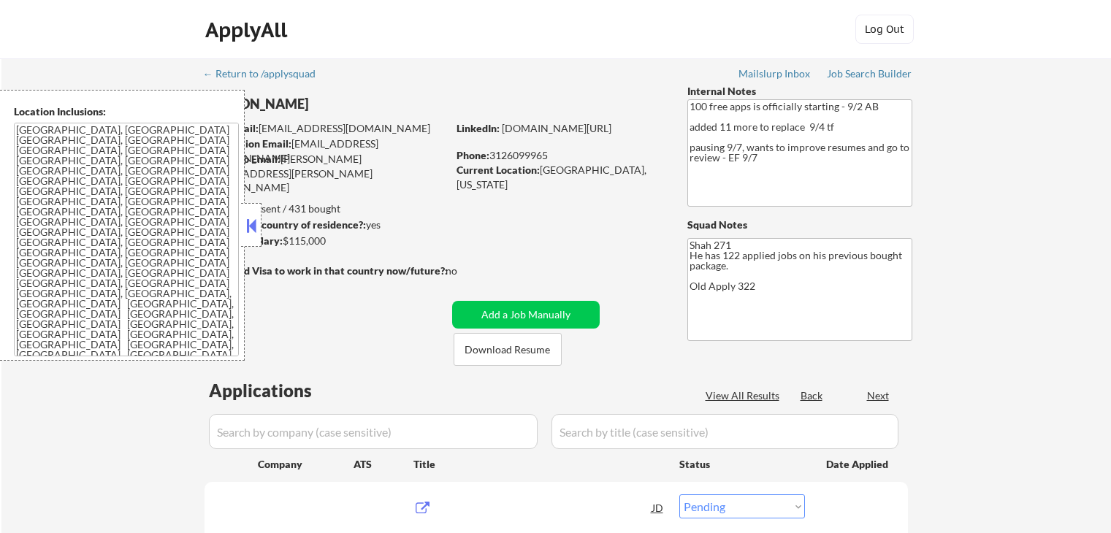
select select ""pending""
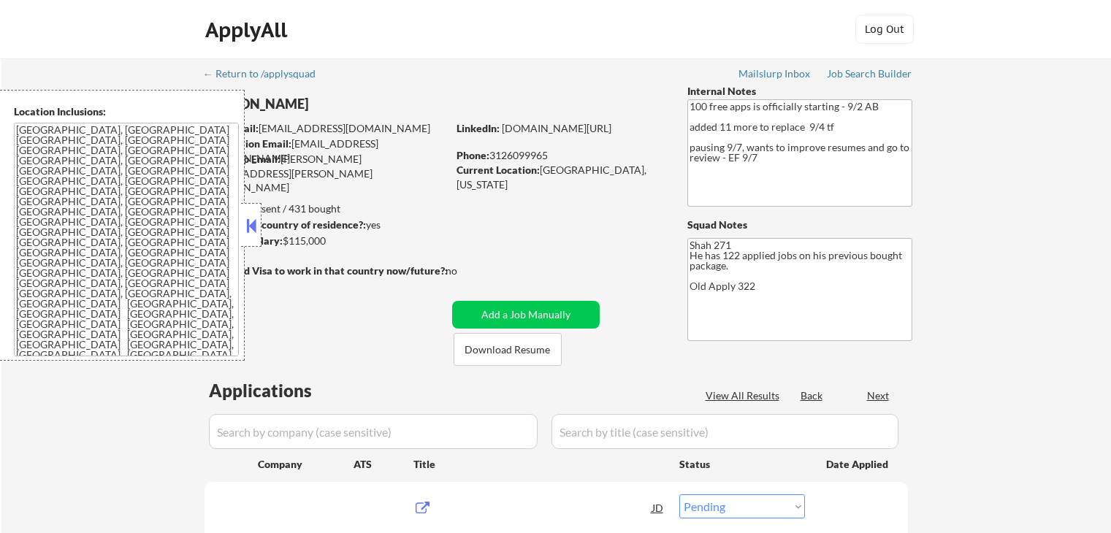
select select ""pending""
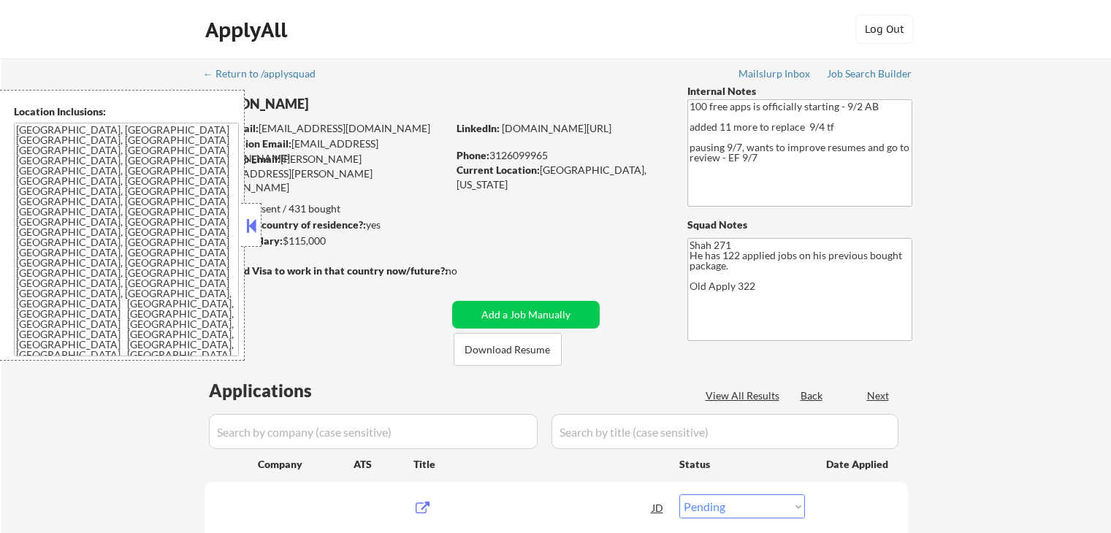
select select ""pending""
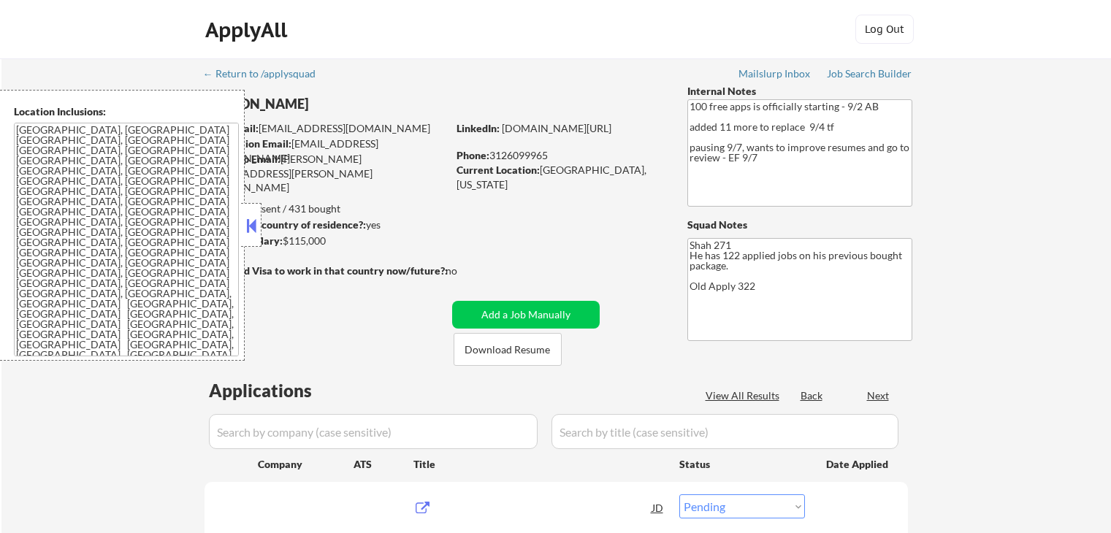
select select ""pending""
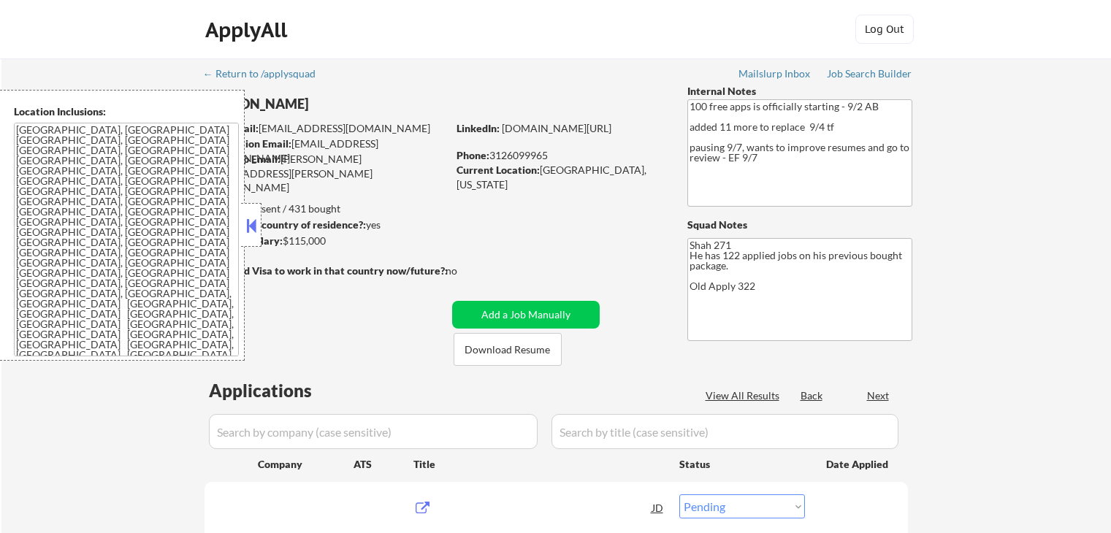
select select ""pending""
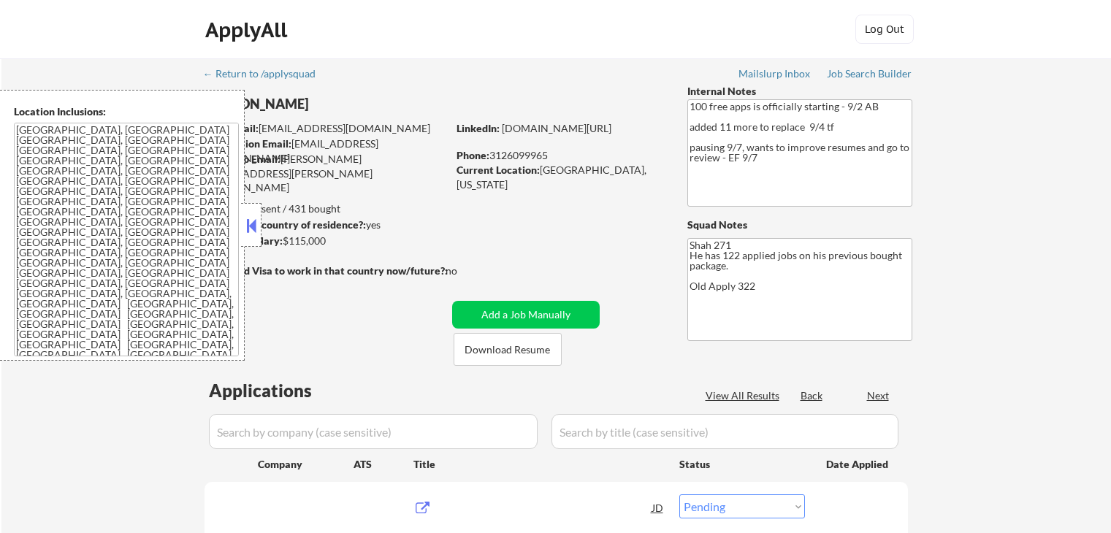
select select ""pending""
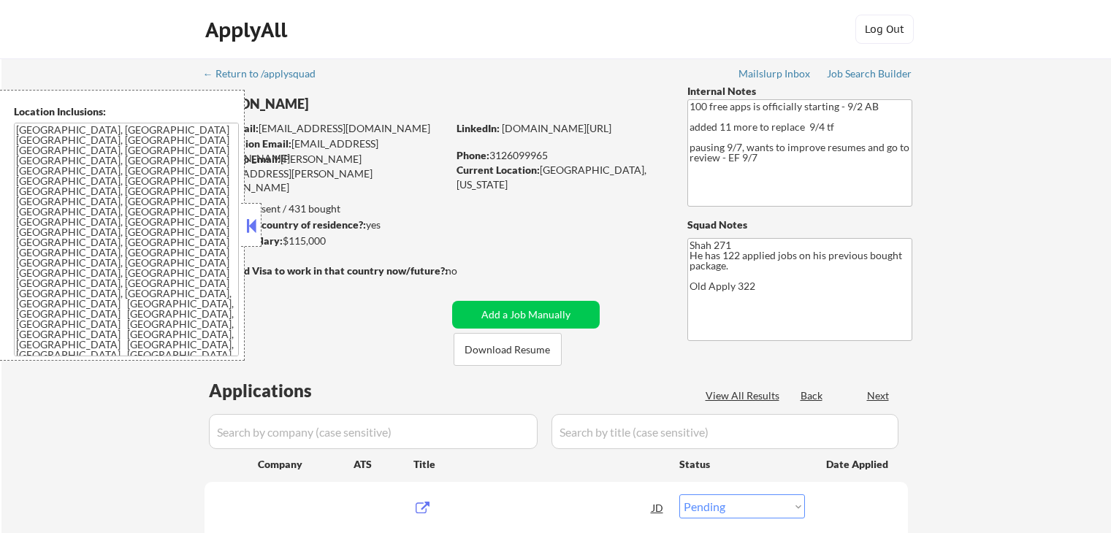
select select ""pending""
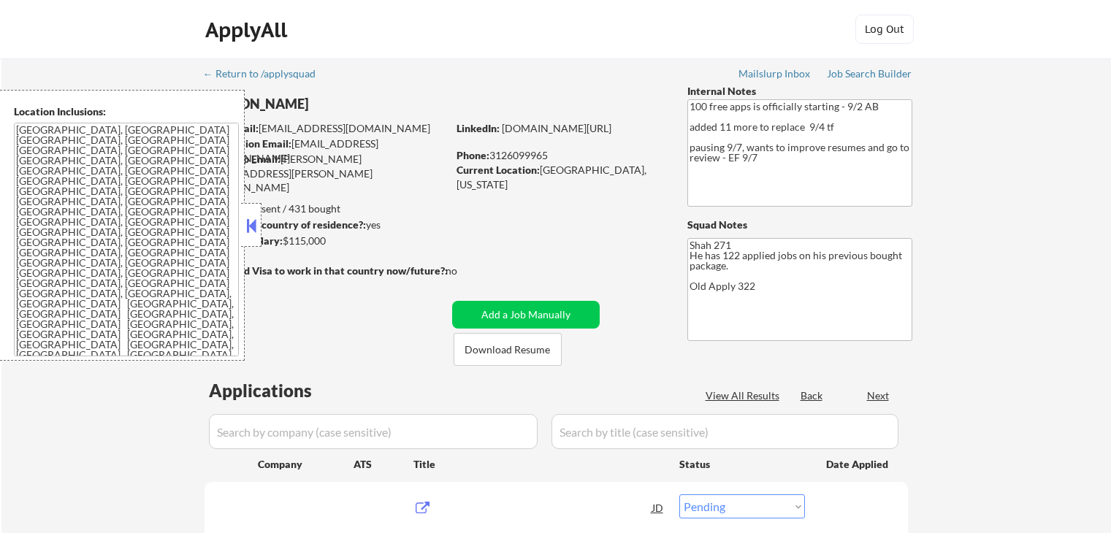
select select ""pending""
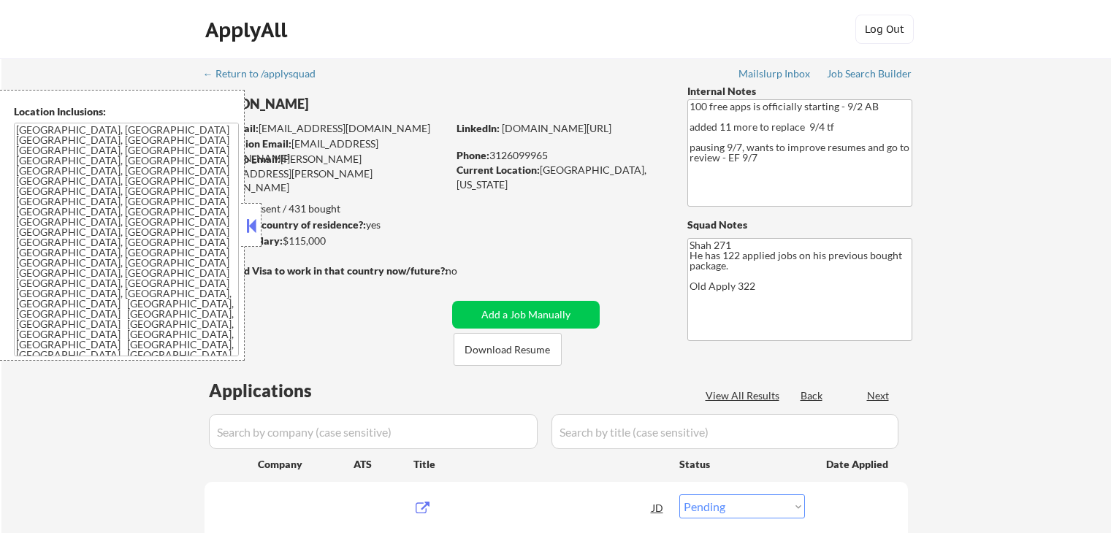
select select ""pending""
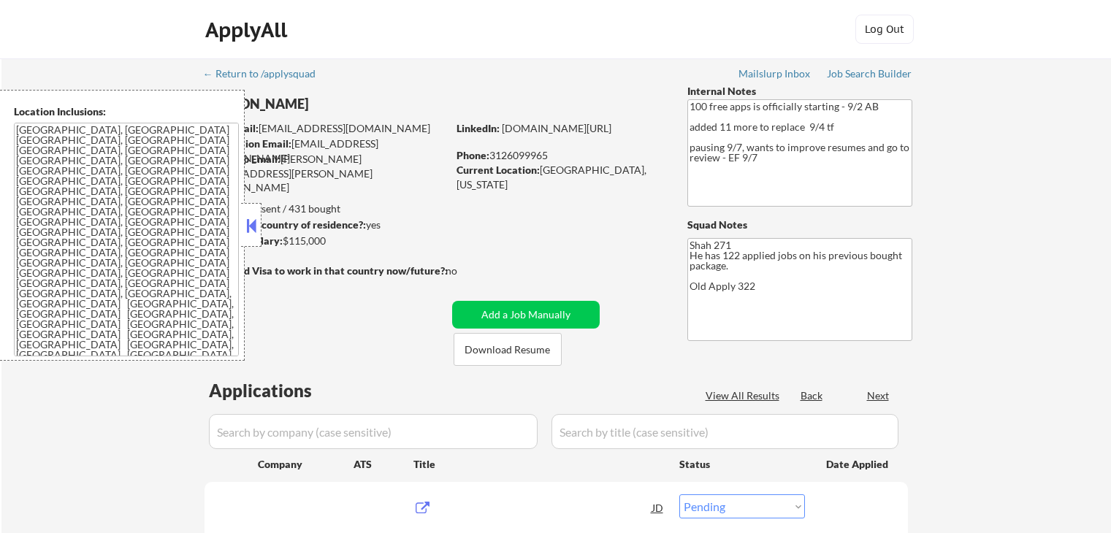
select select ""pending""
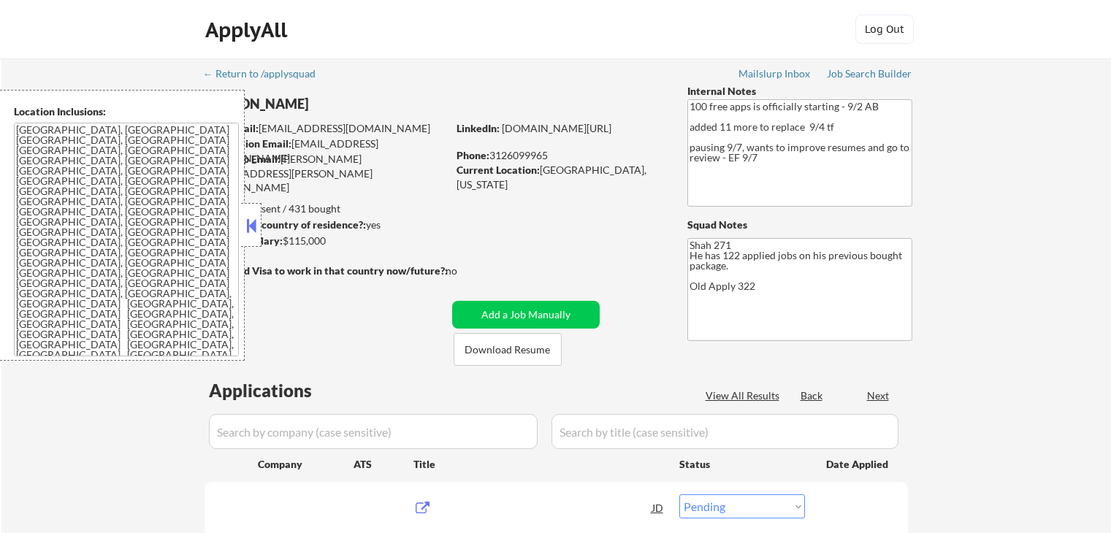
select select ""pending""
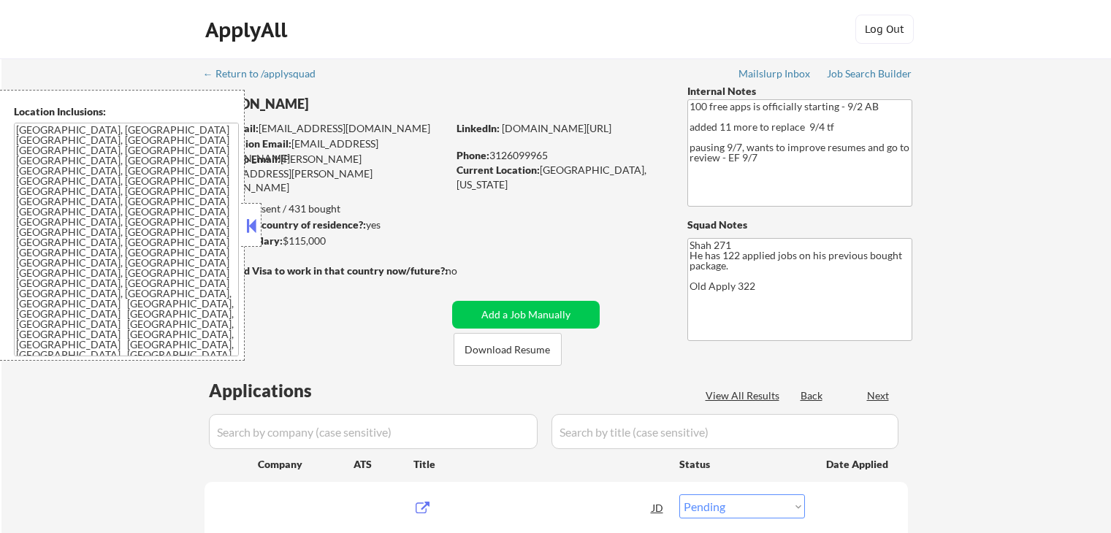
select select ""pending""
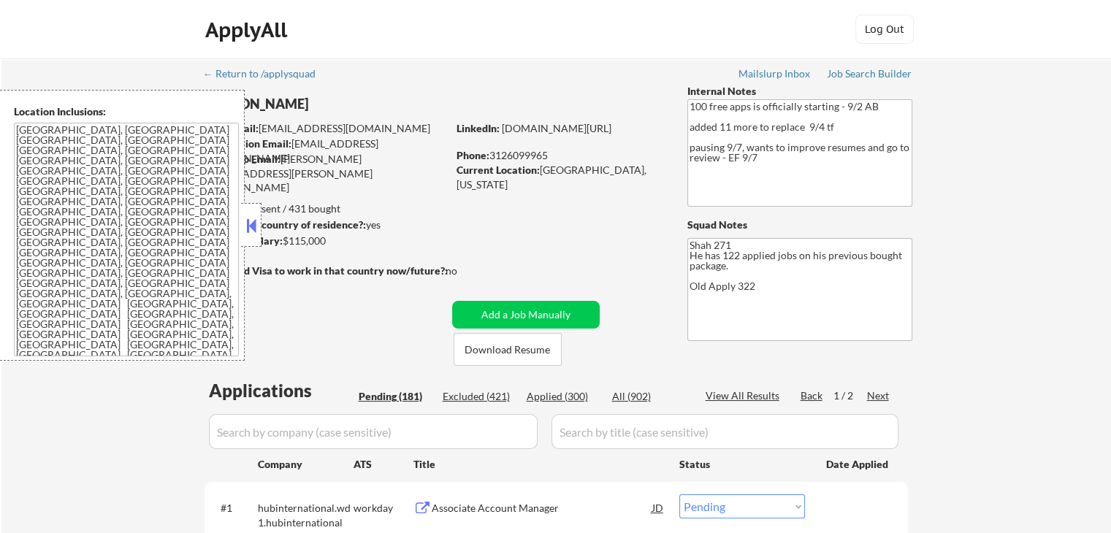
select select ""pending""
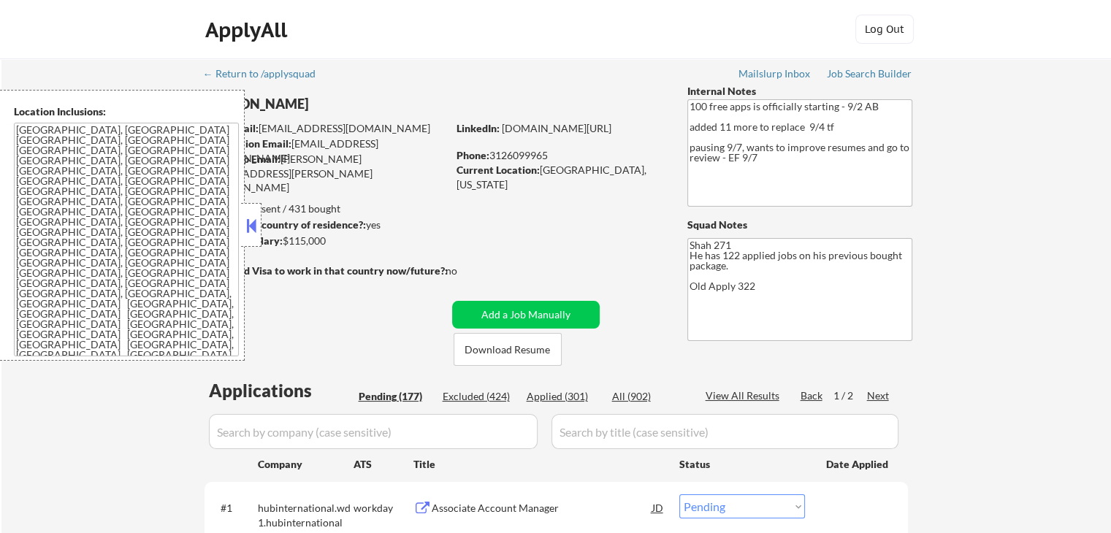
select select ""pending""
select select ""excluded__salary_""
select select ""pending""
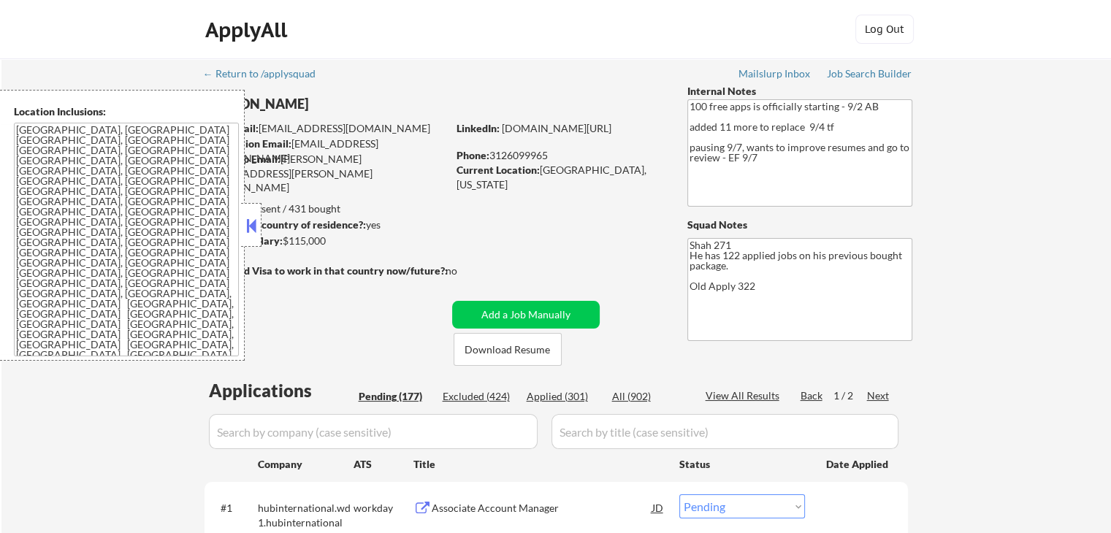
select select ""pending""
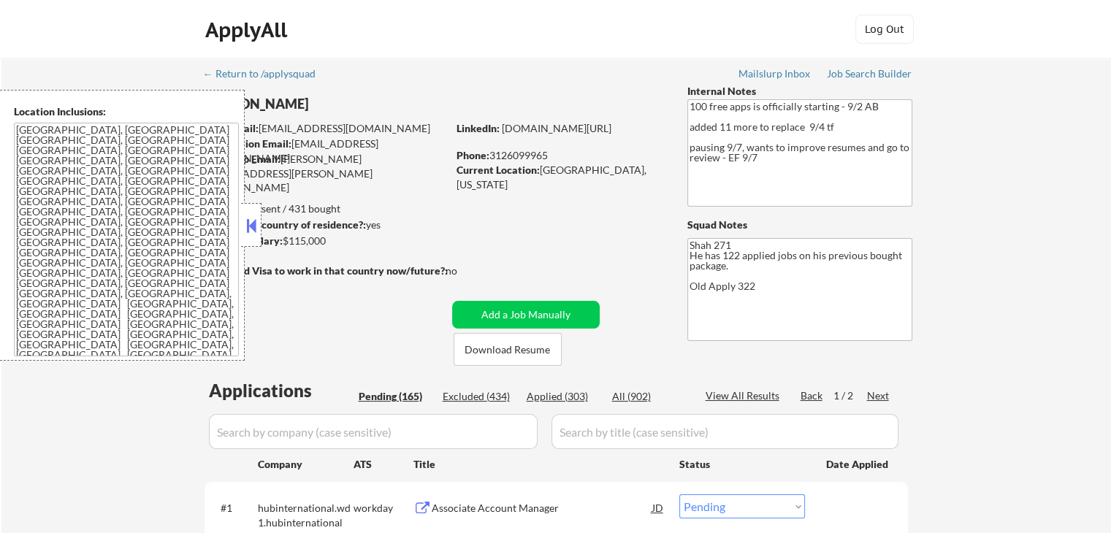
select select ""pending""
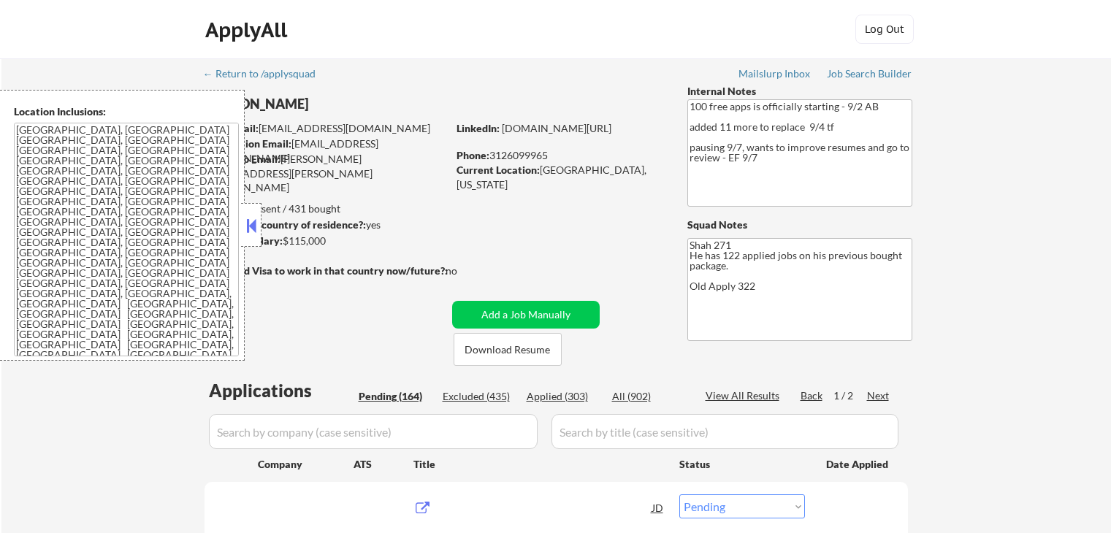
select select ""pending""
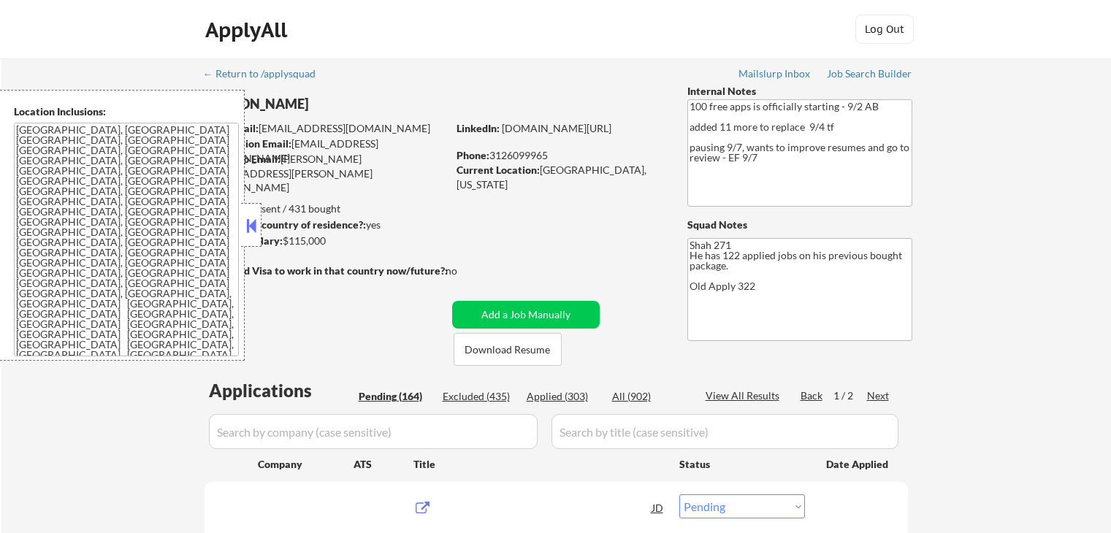
select select ""pending""
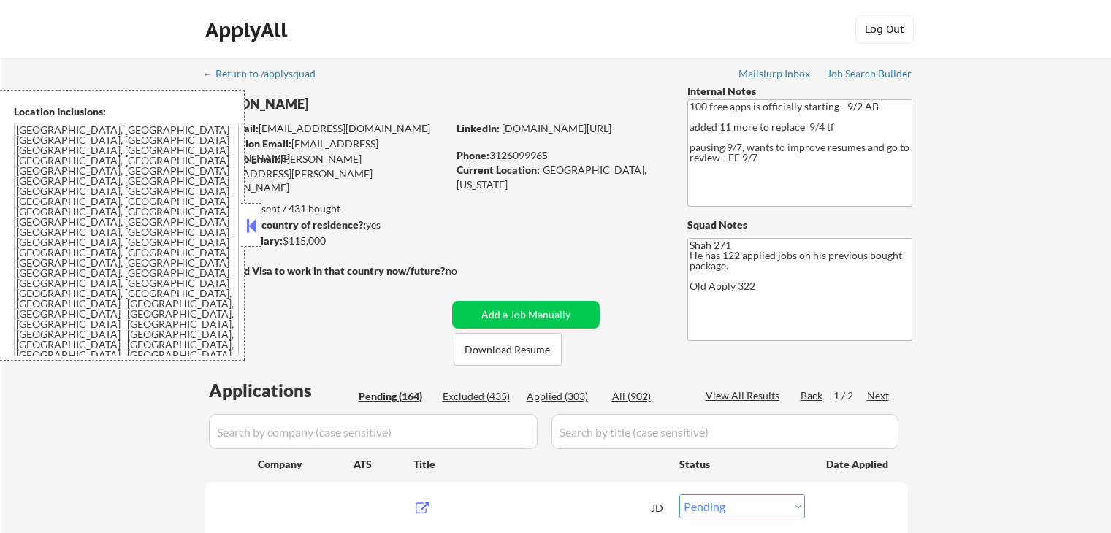
select select ""pending""
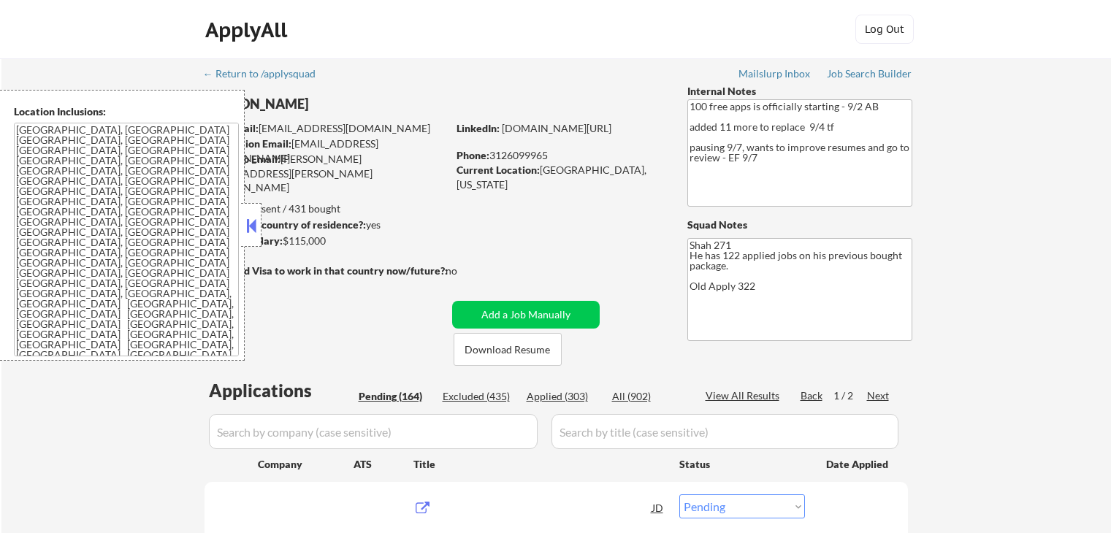
select select ""pending""
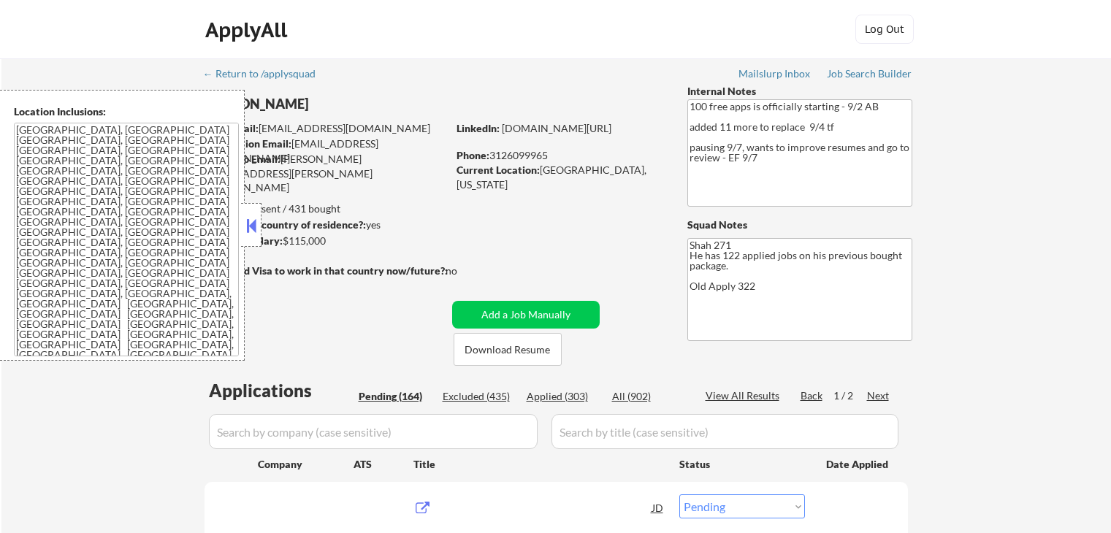
select select ""pending""
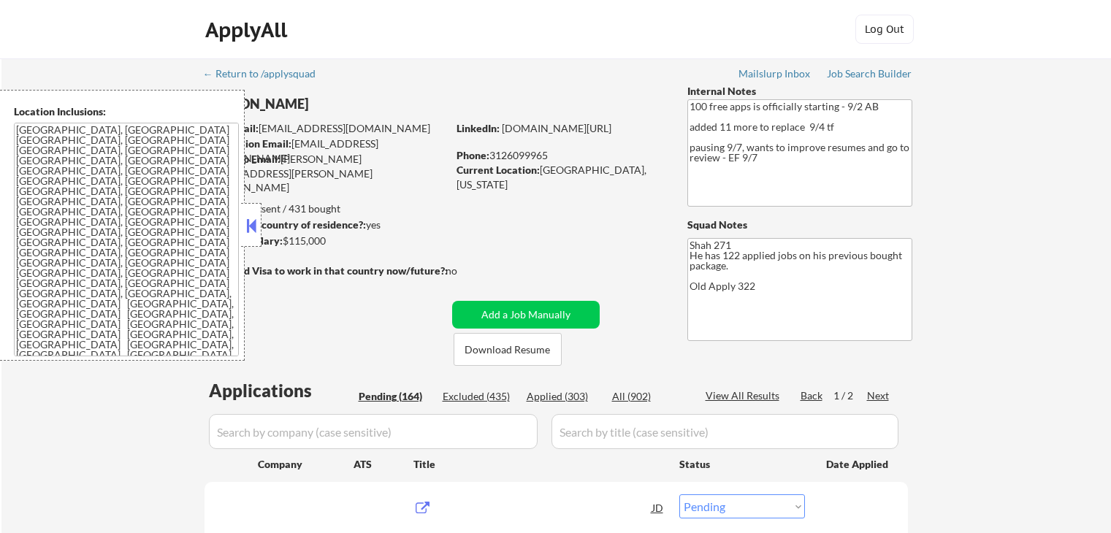
select select ""pending""
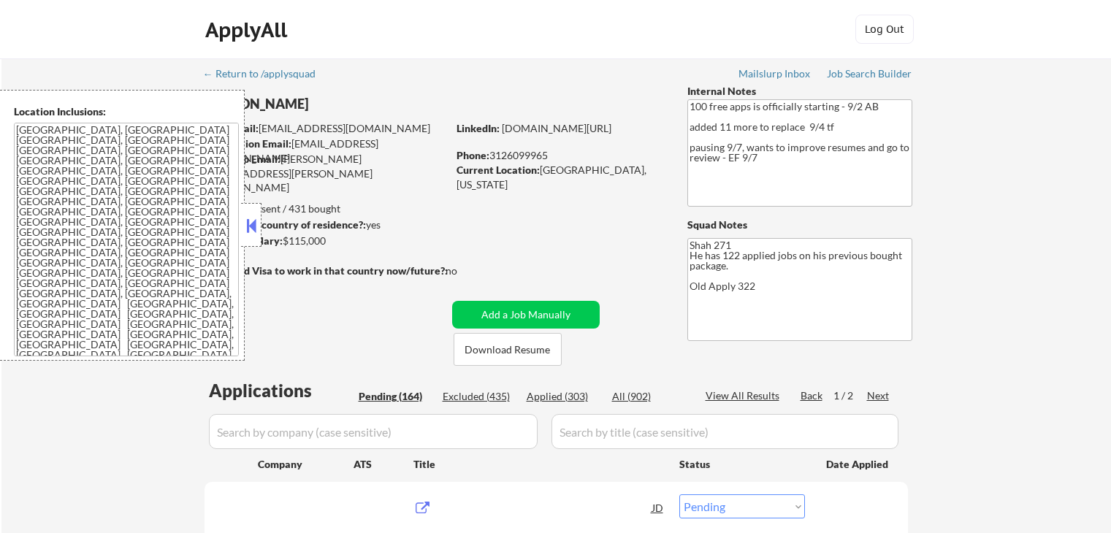
select select ""pending""
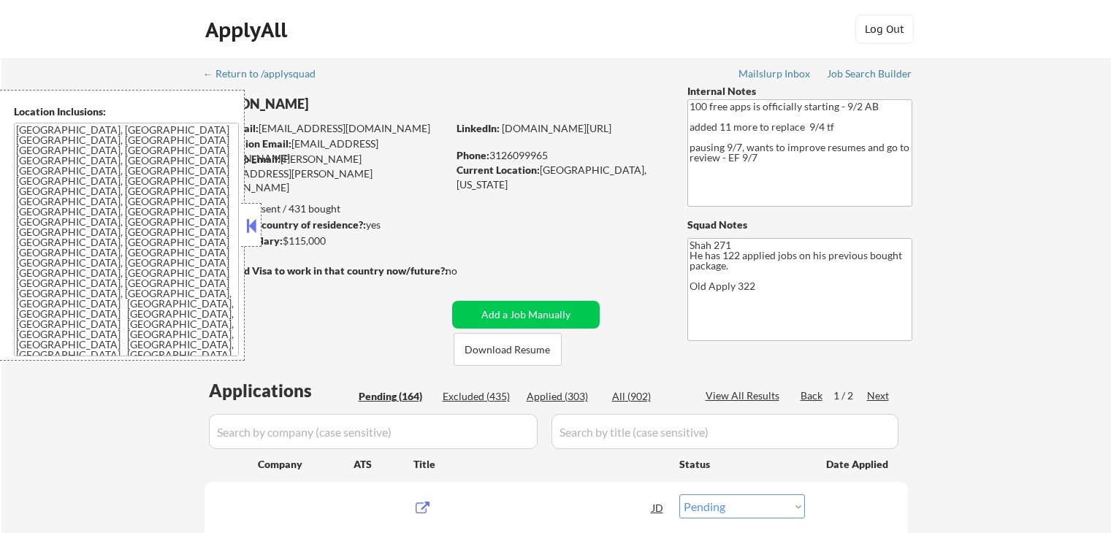
select select ""pending""
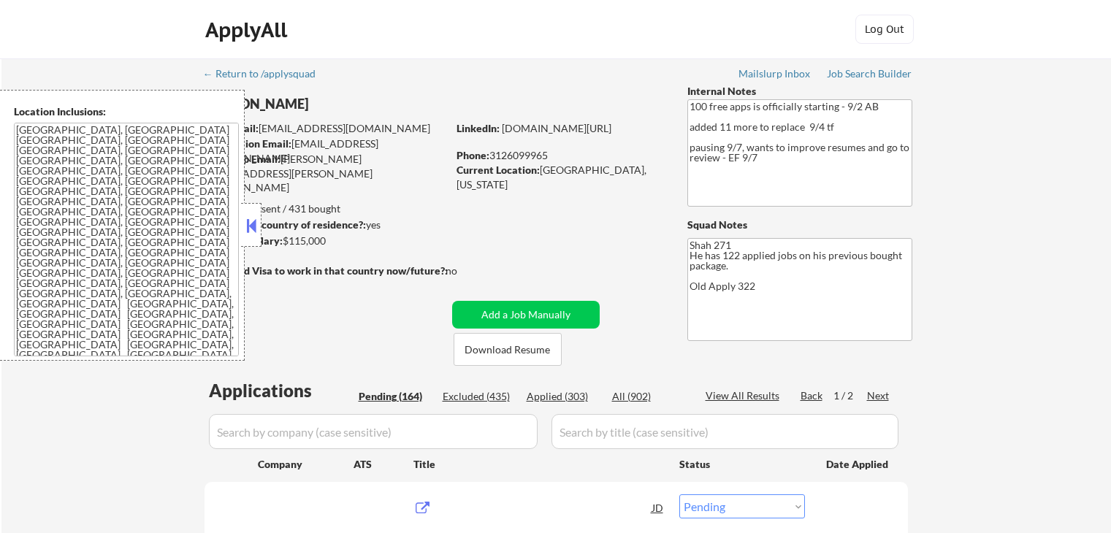
select select ""pending""
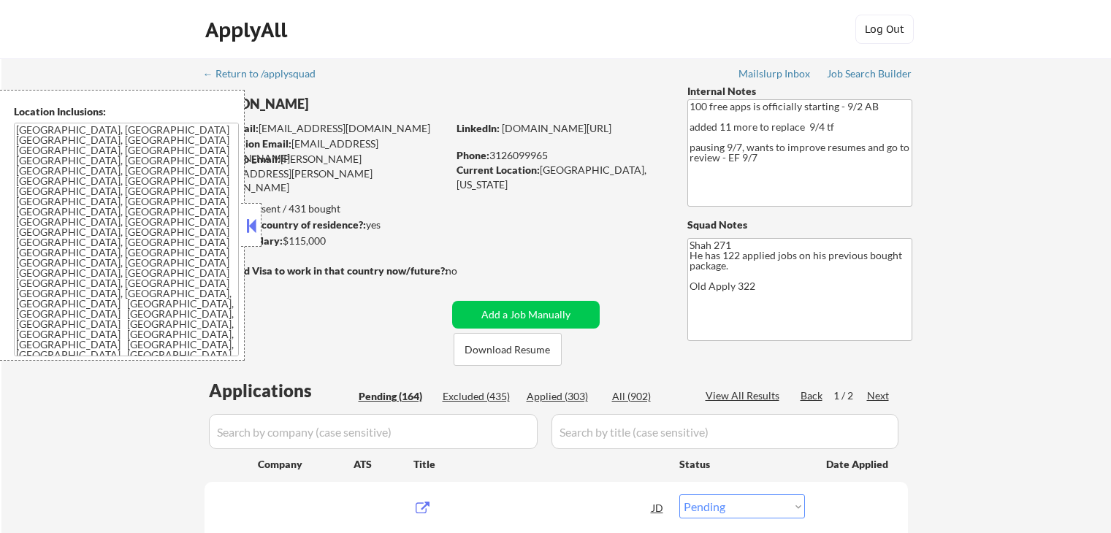
select select ""pending""
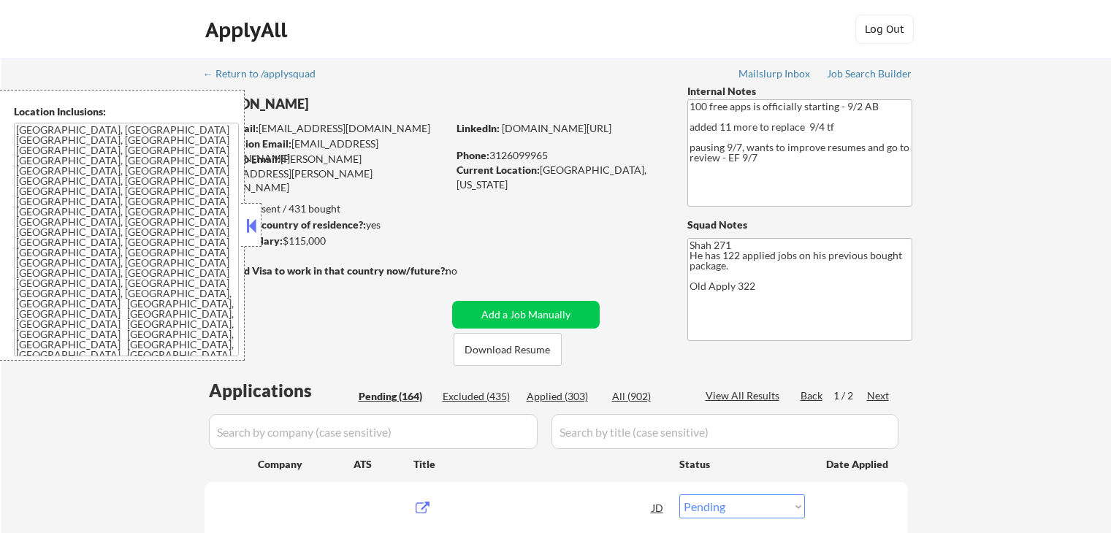
select select ""pending""
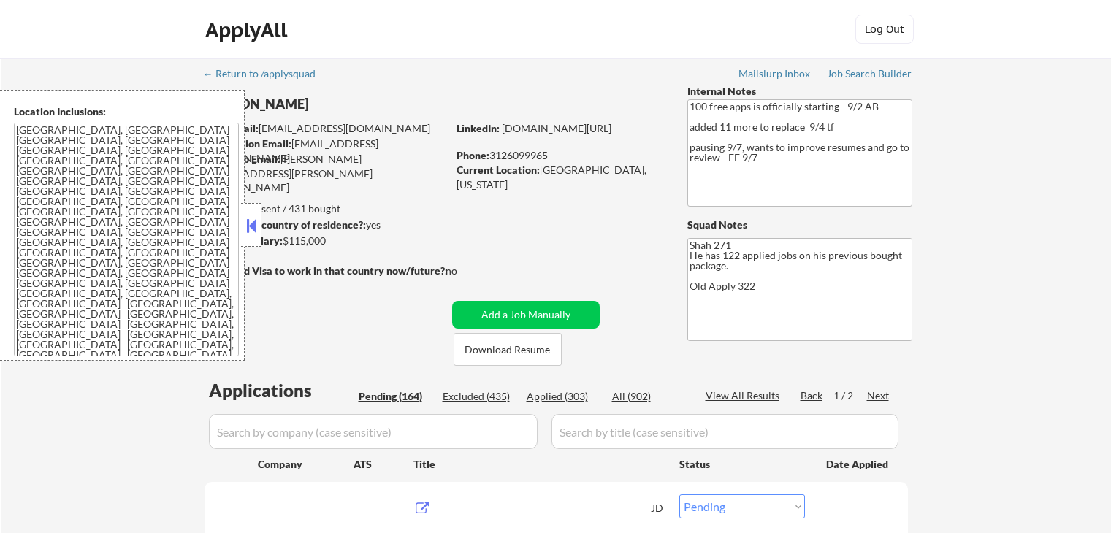
select select ""pending""
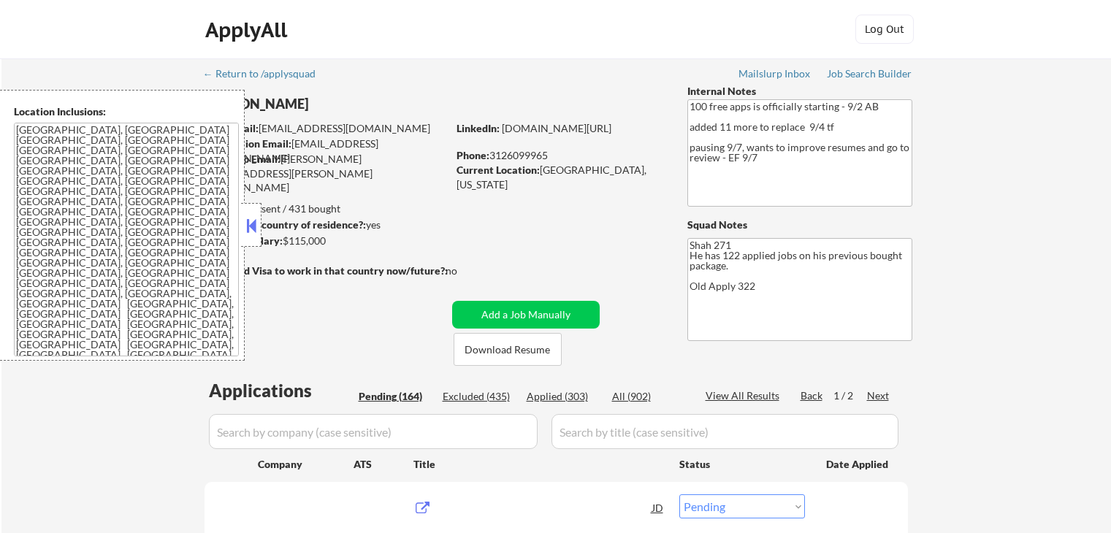
select select ""pending""
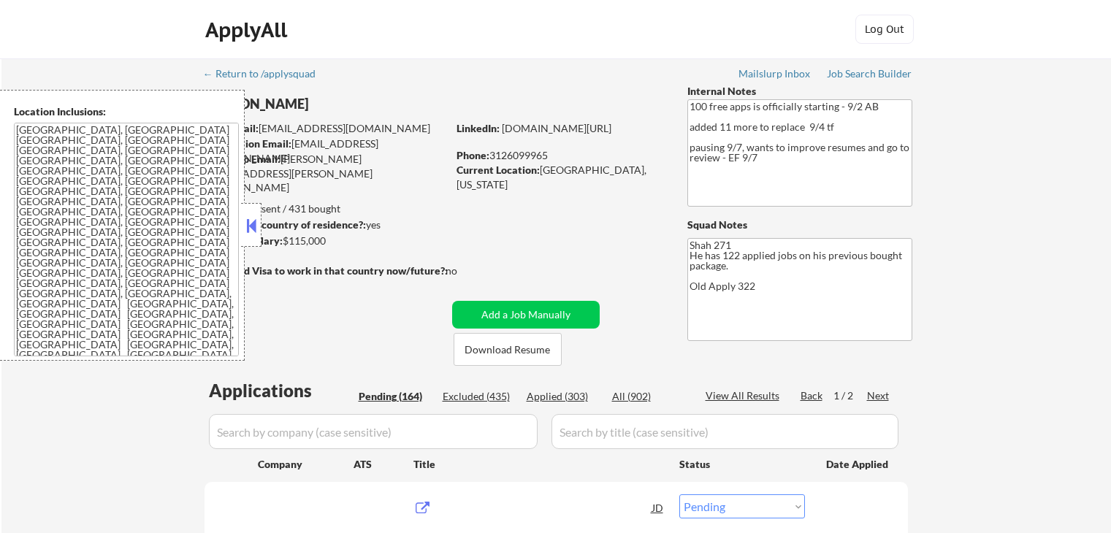
select select ""pending""
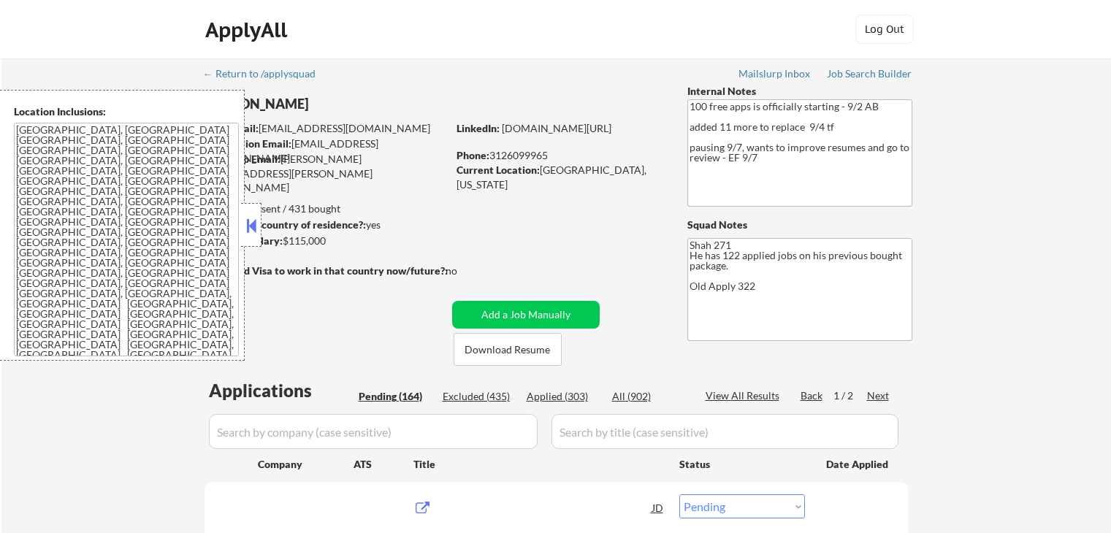
select select ""pending""
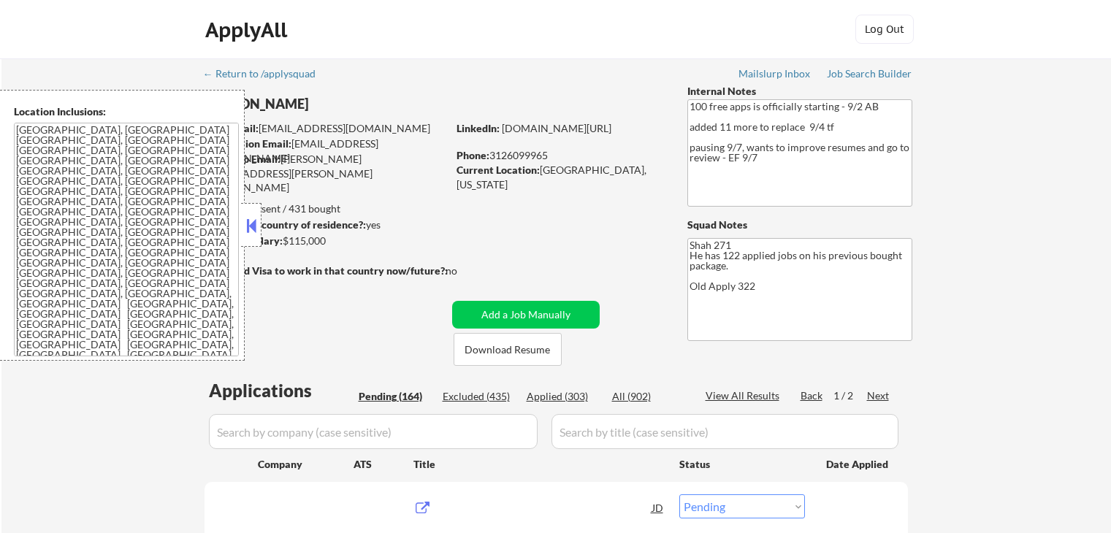
select select ""pending""
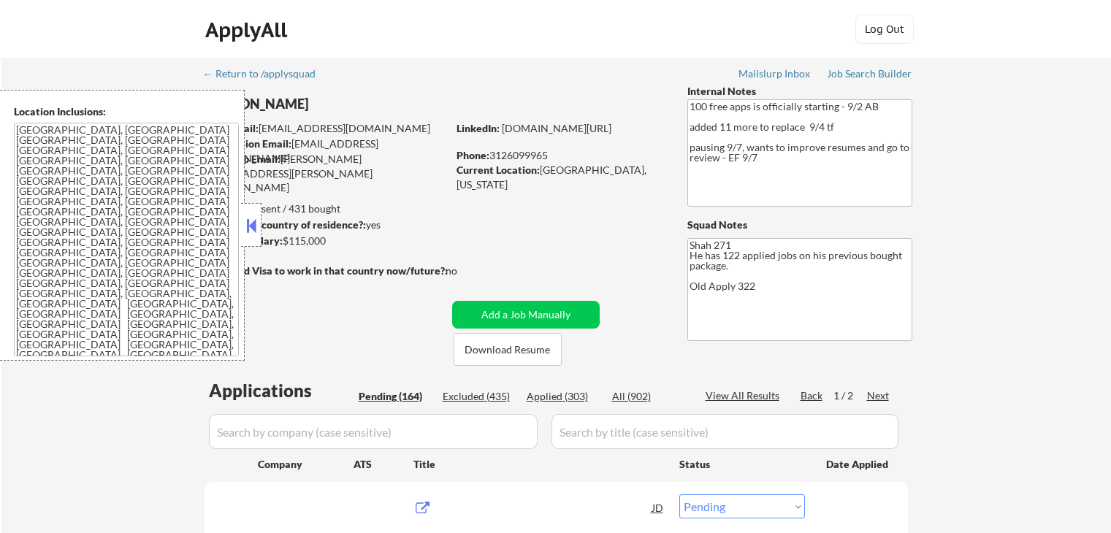
select select ""pending""
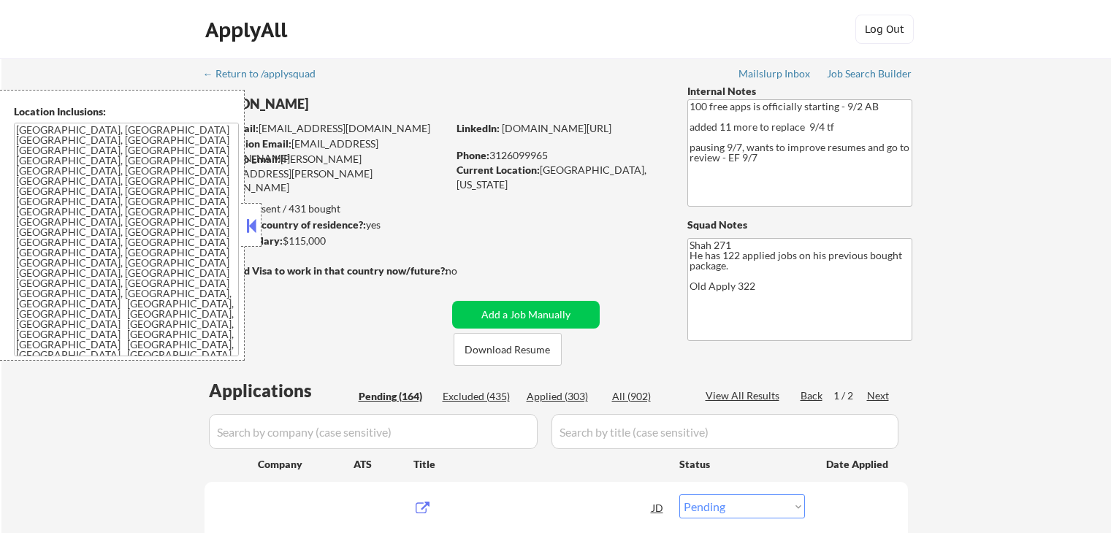
select select ""pending""
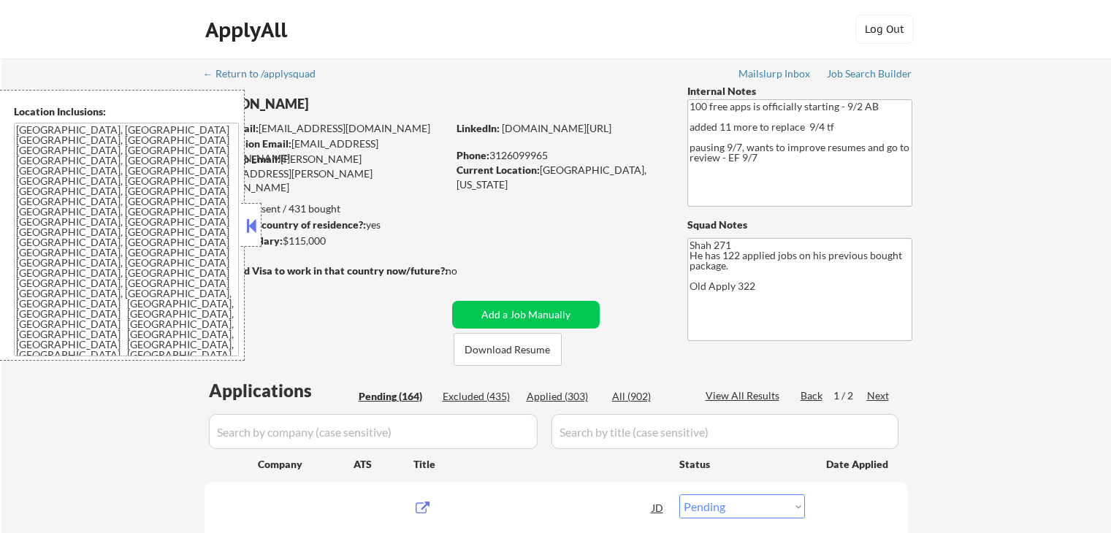
select select ""pending""
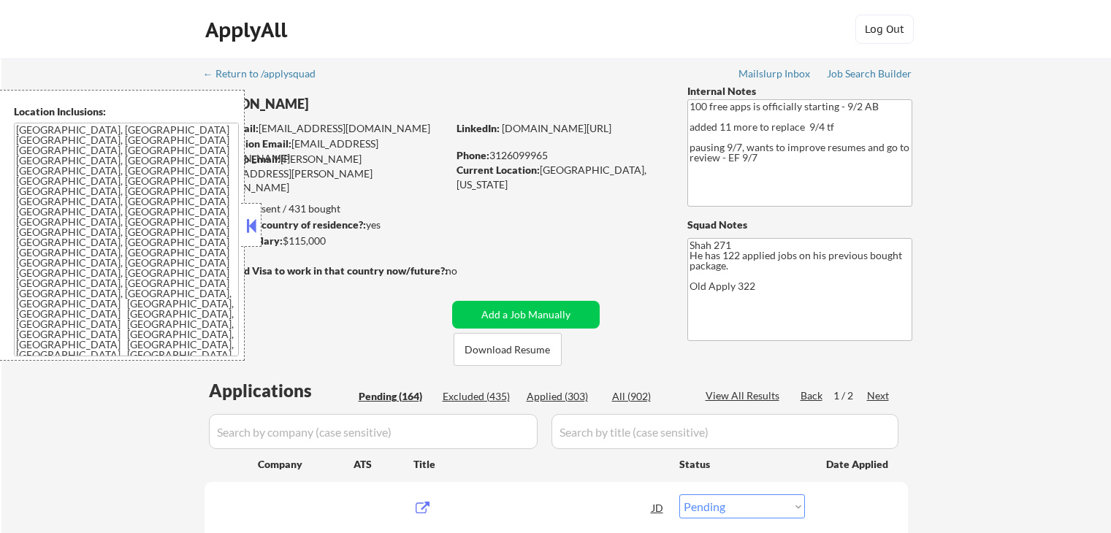
select select ""pending""
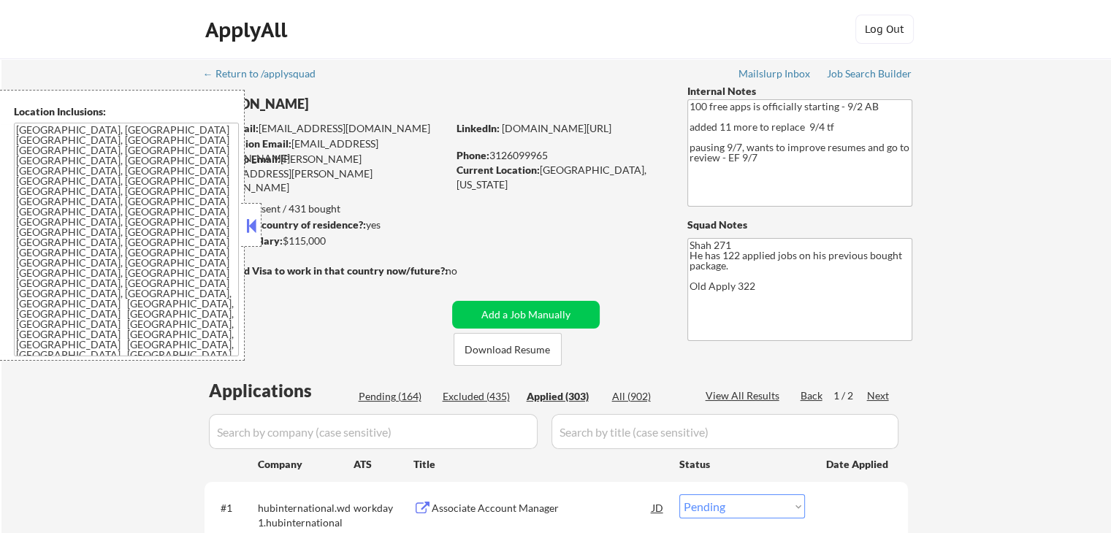
select select ""applied""
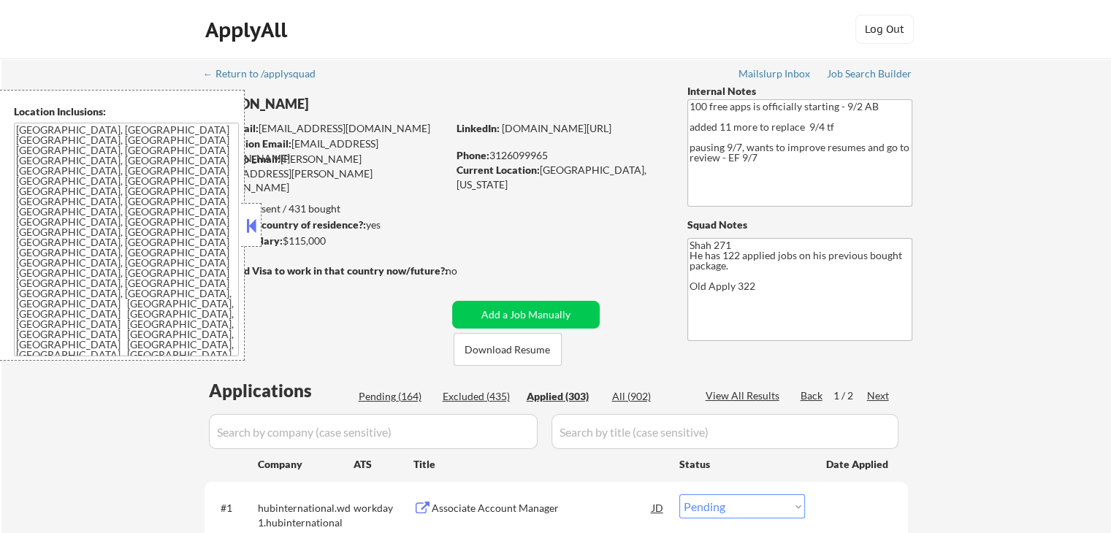
select select ""applied""
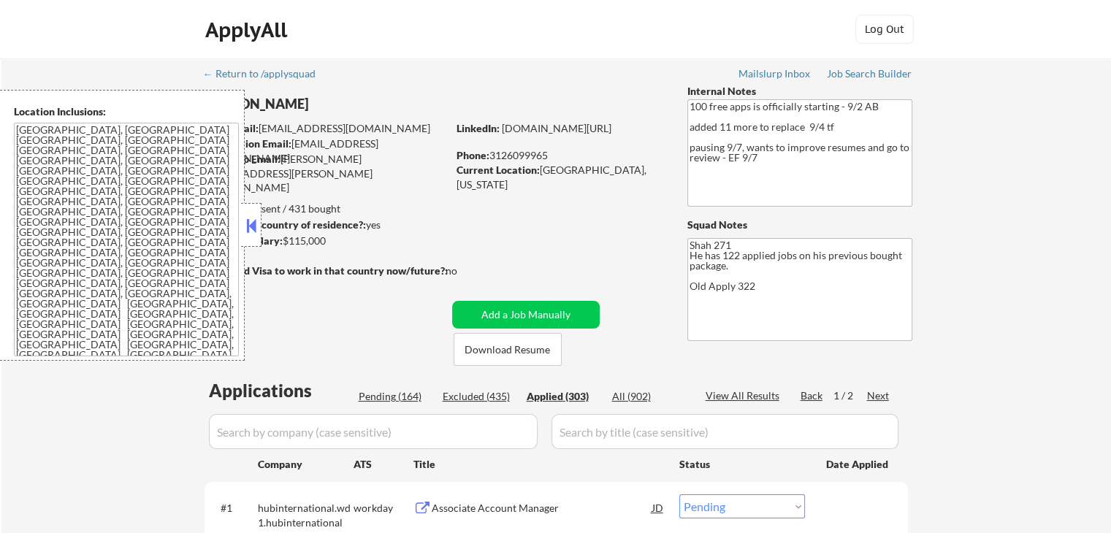
select select ""applied""
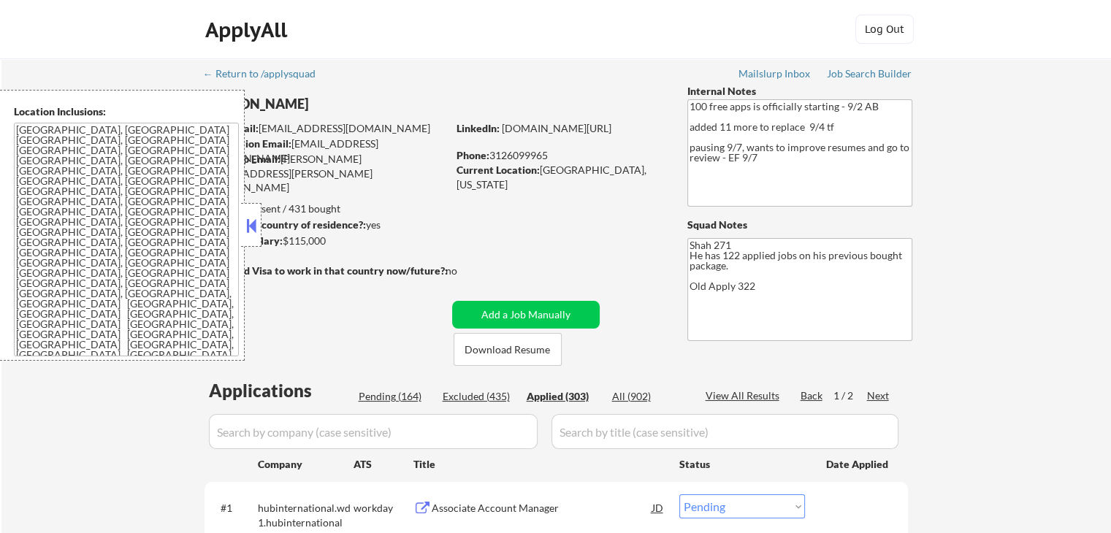
select select ""applied""
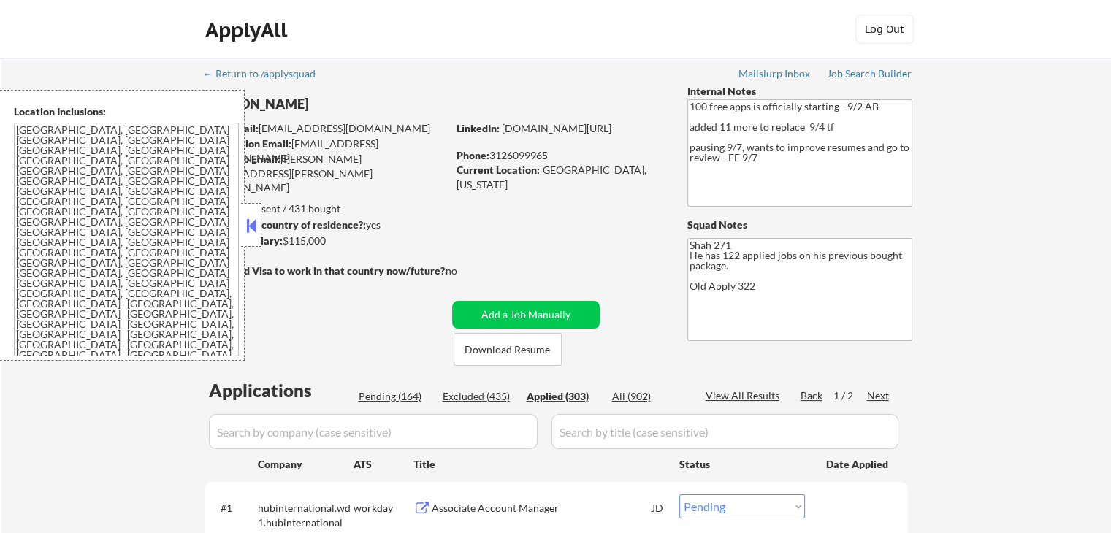
select select ""applied""
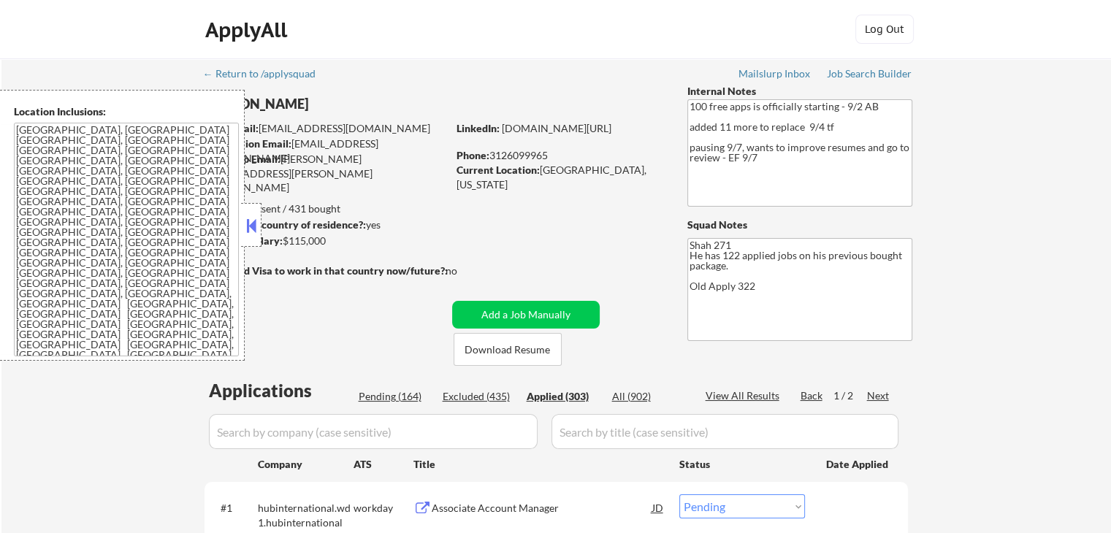
select select ""applied""
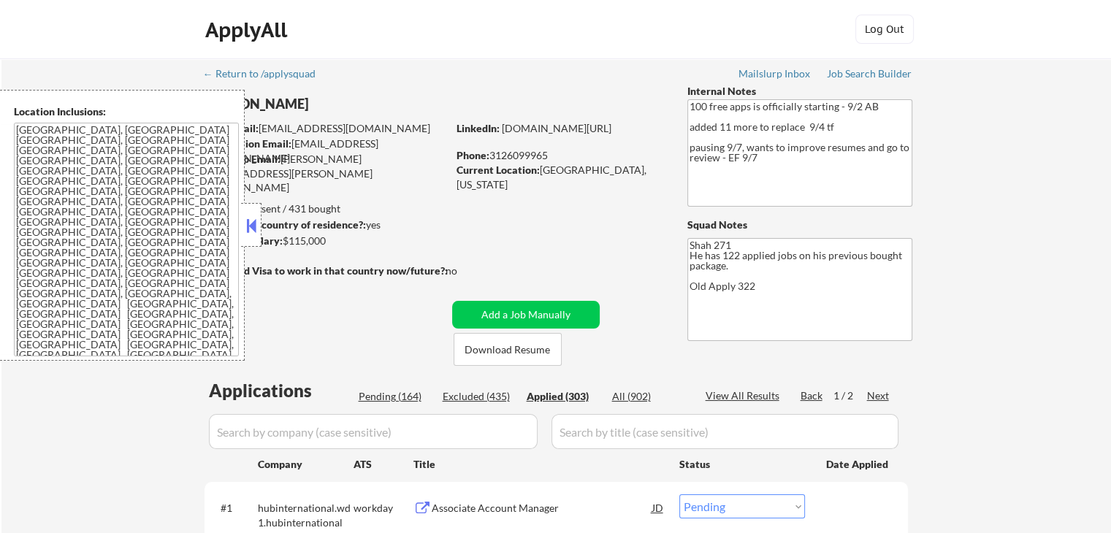
select select ""applied""
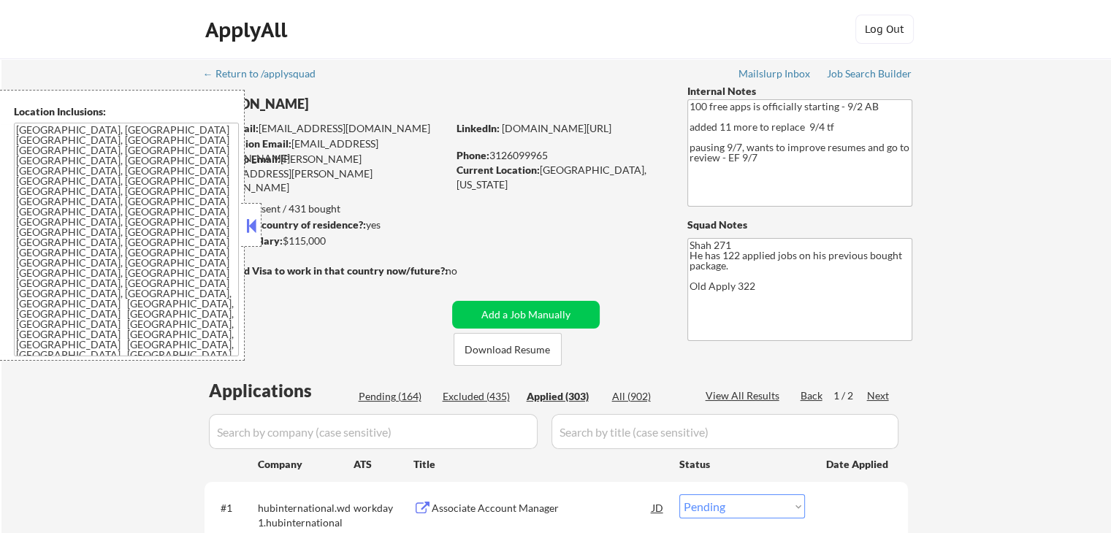
select select ""applied""
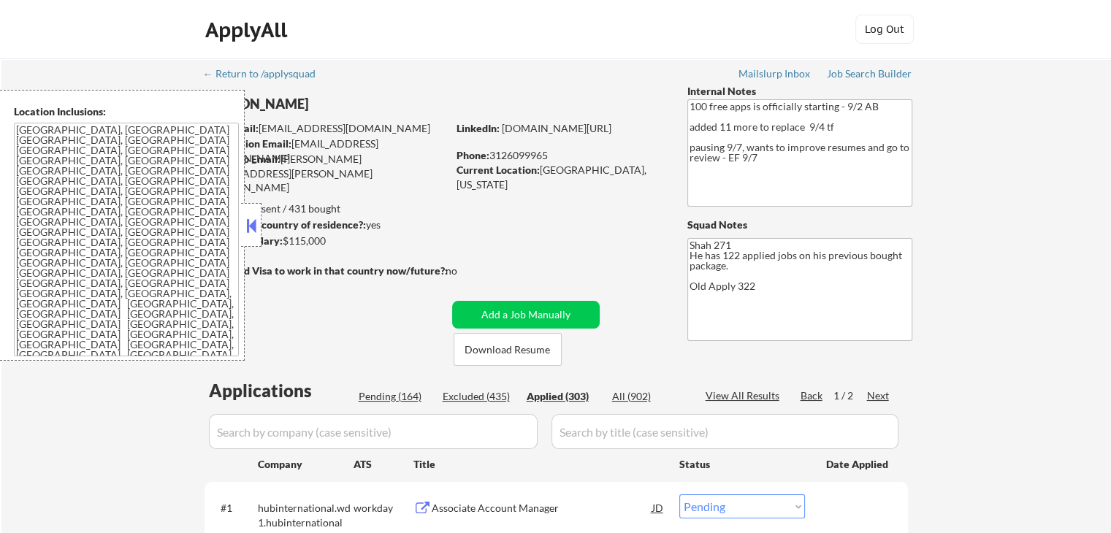
select select ""applied""
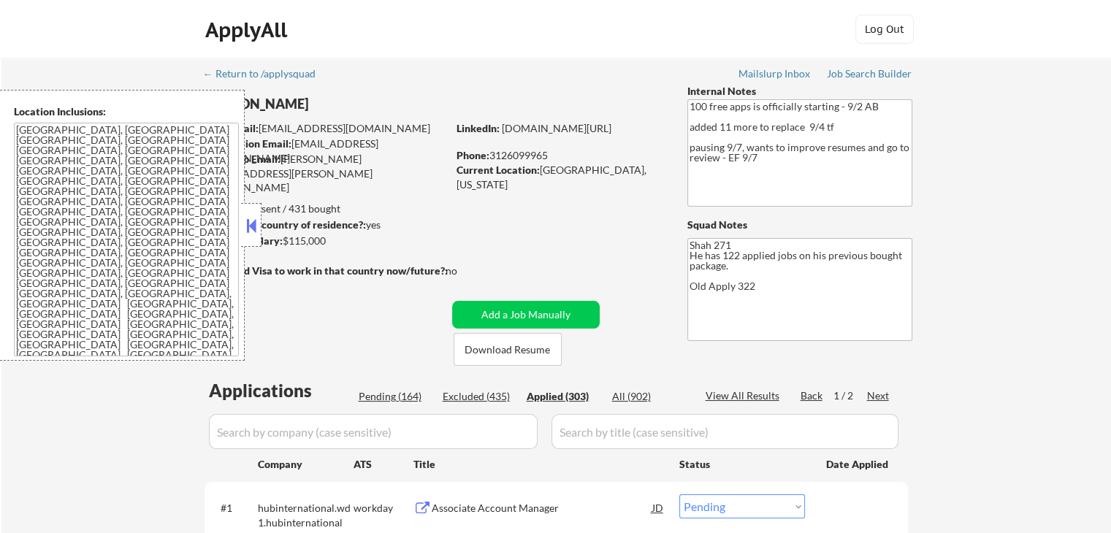
select select ""applied""
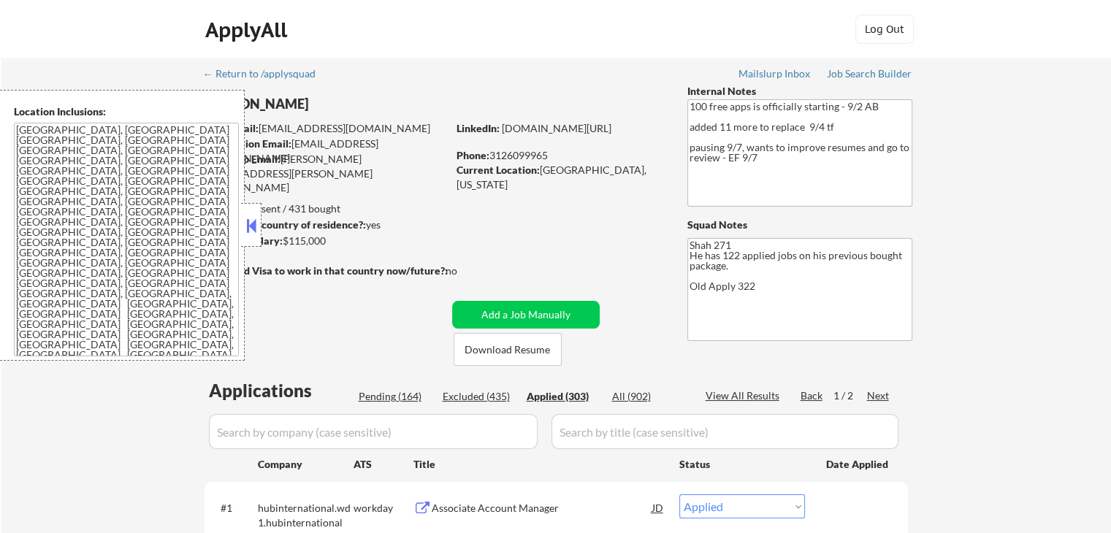
select select ""applied""
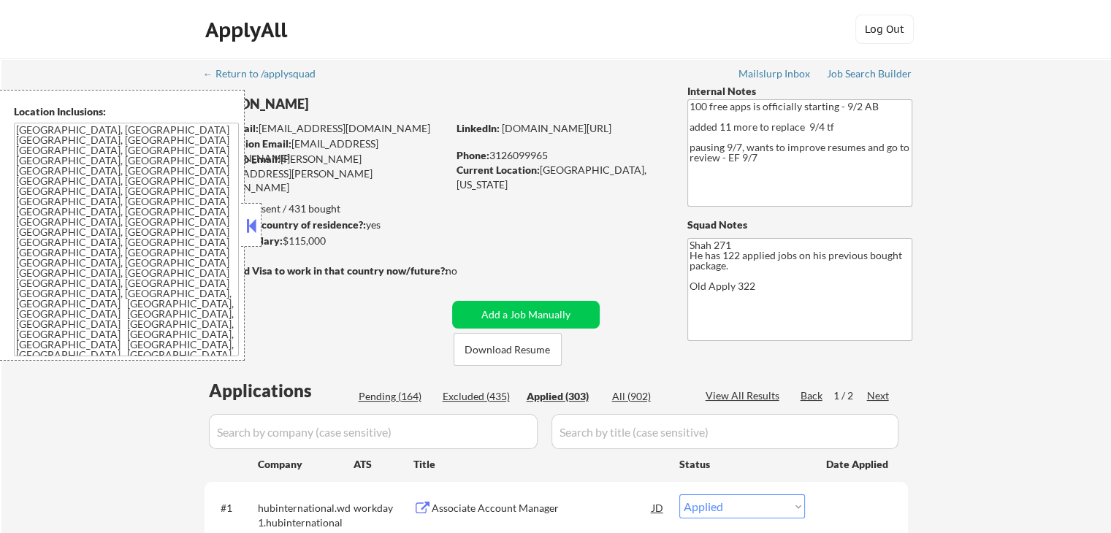
select select ""applied""
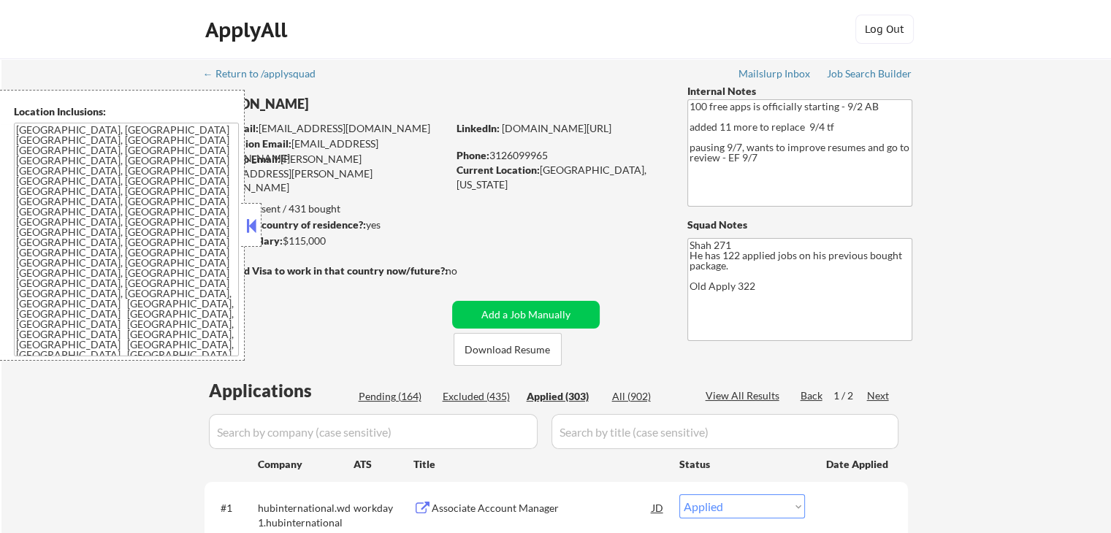
select select ""applied""
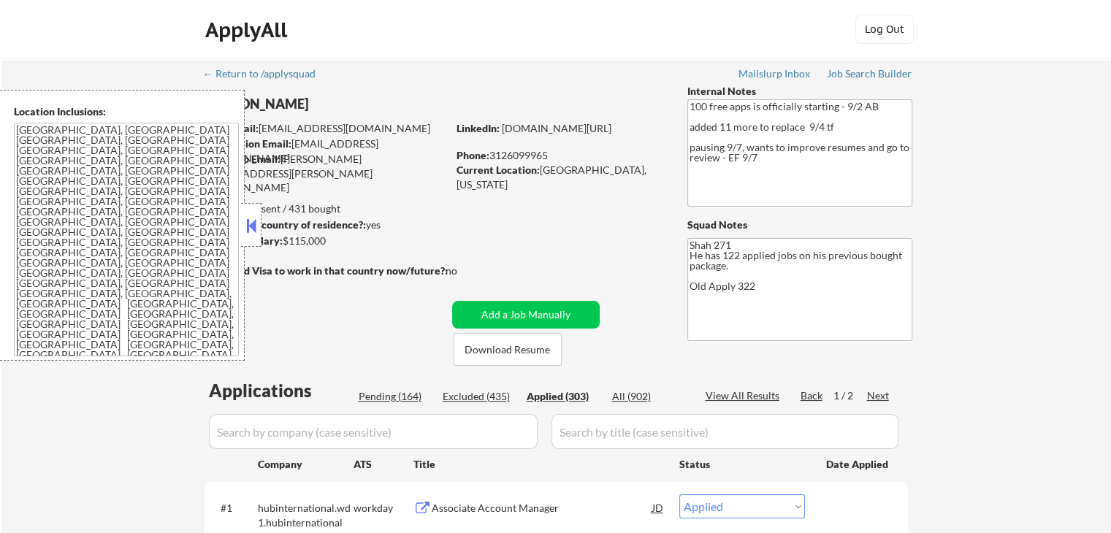
select select ""applied""
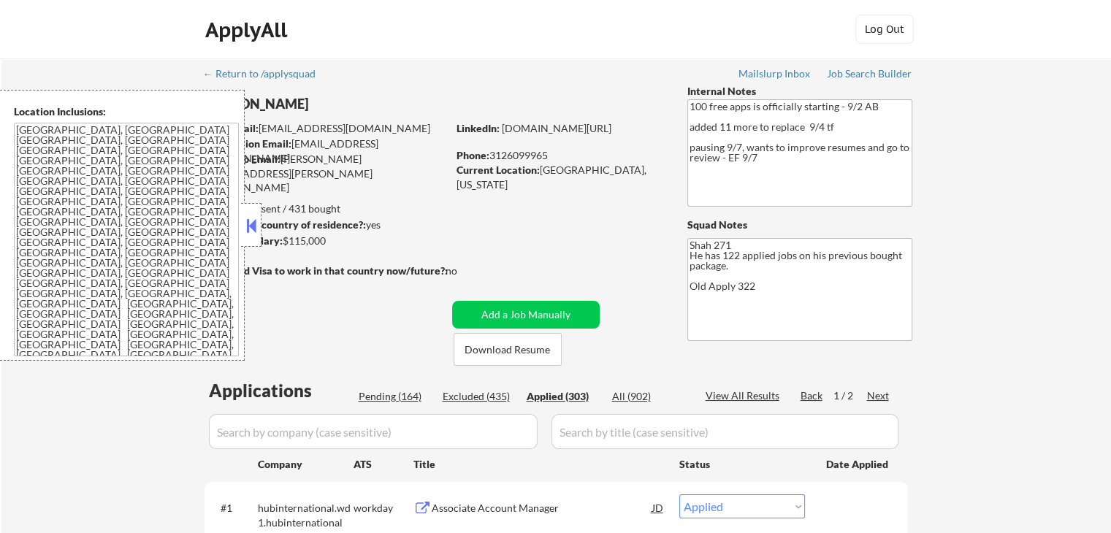
select select ""applied""
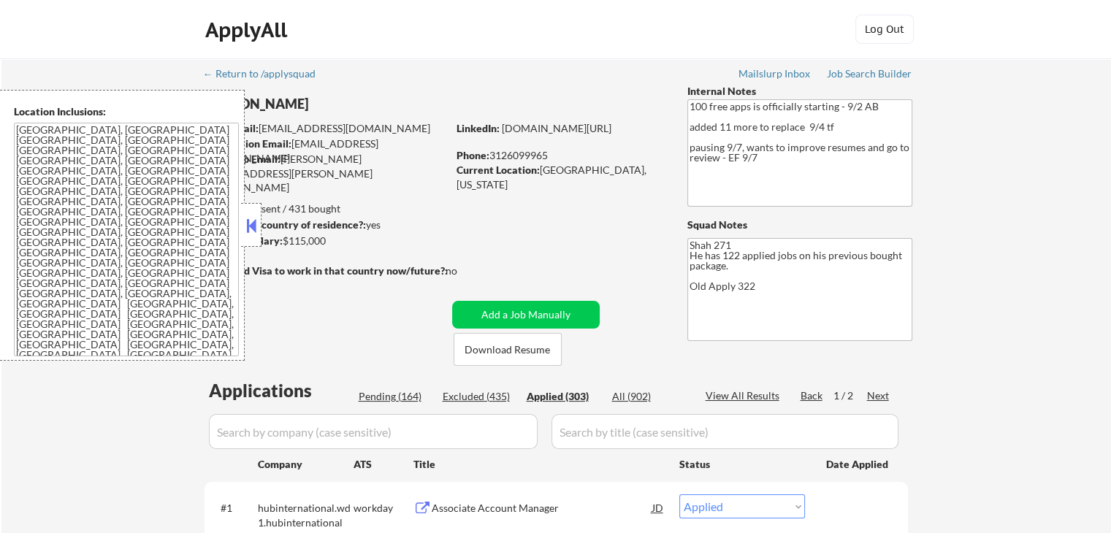
select select ""applied""
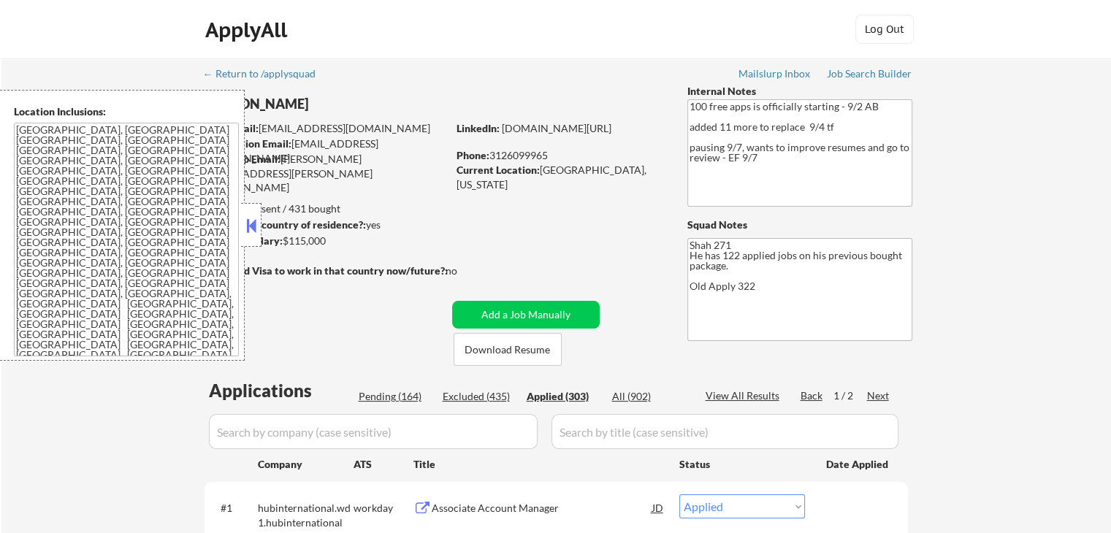
select select ""applied""
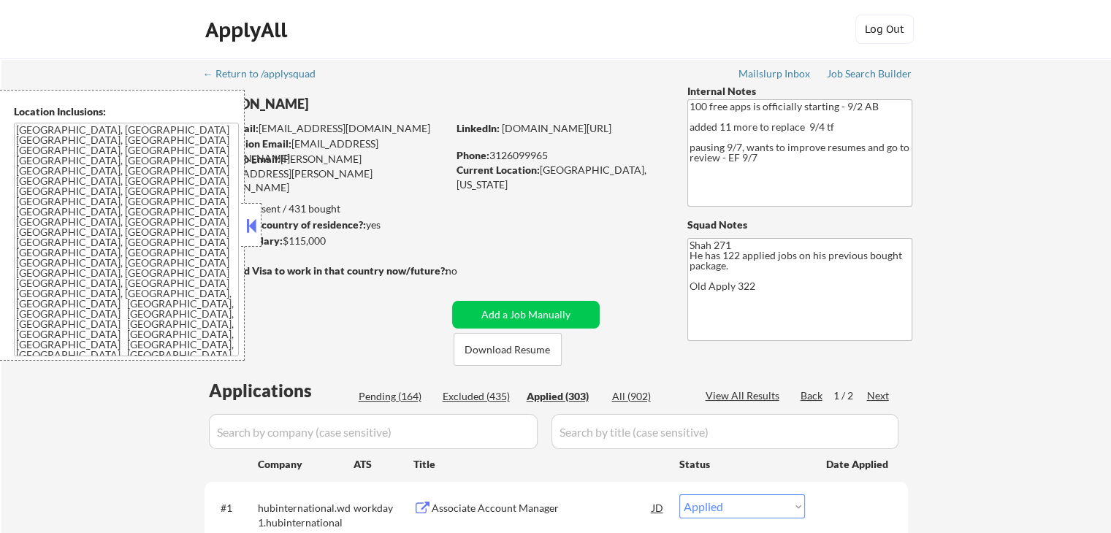
select select ""applied""
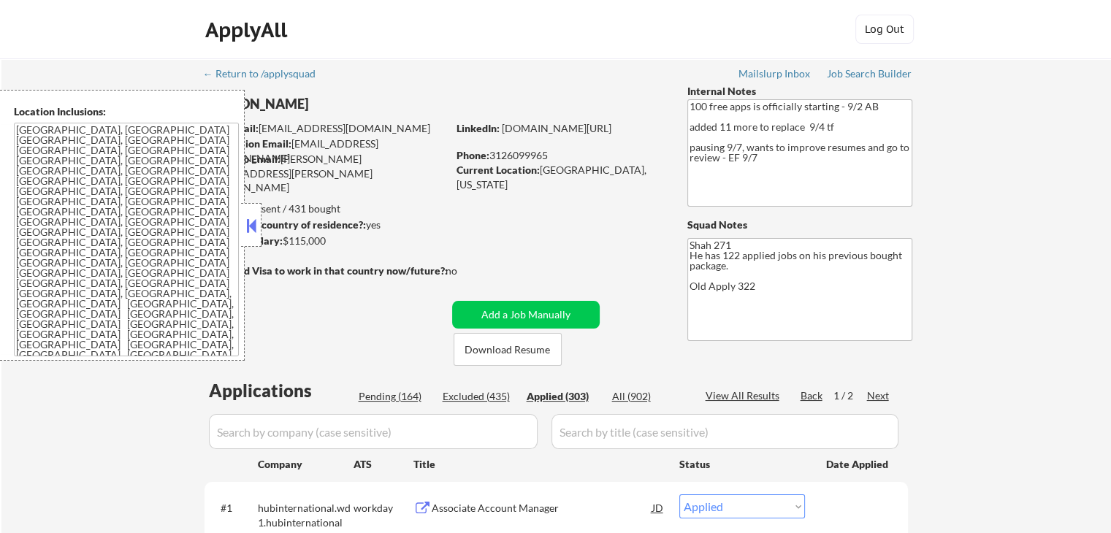
select select ""applied""
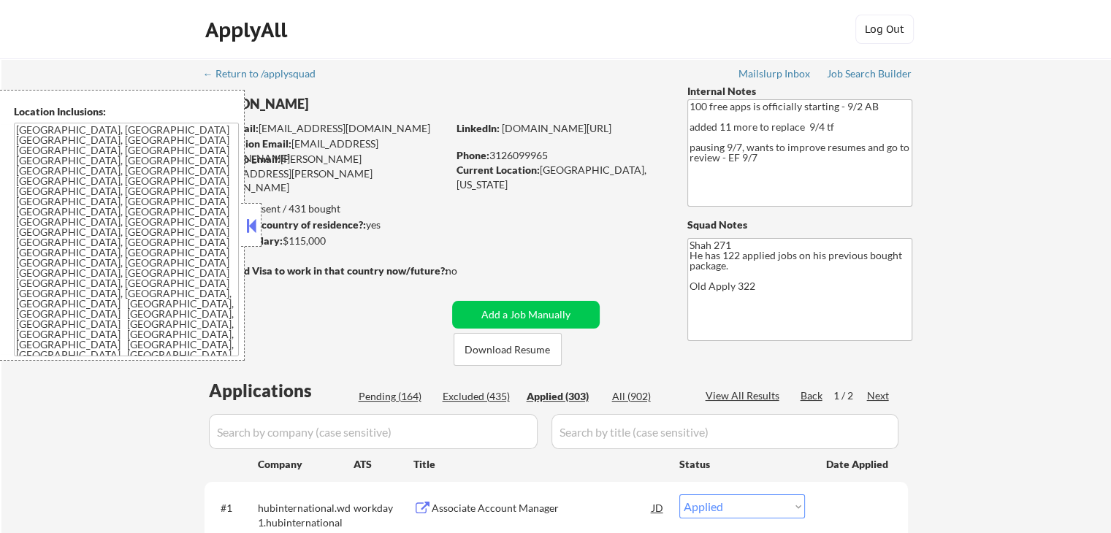
select select ""applied""
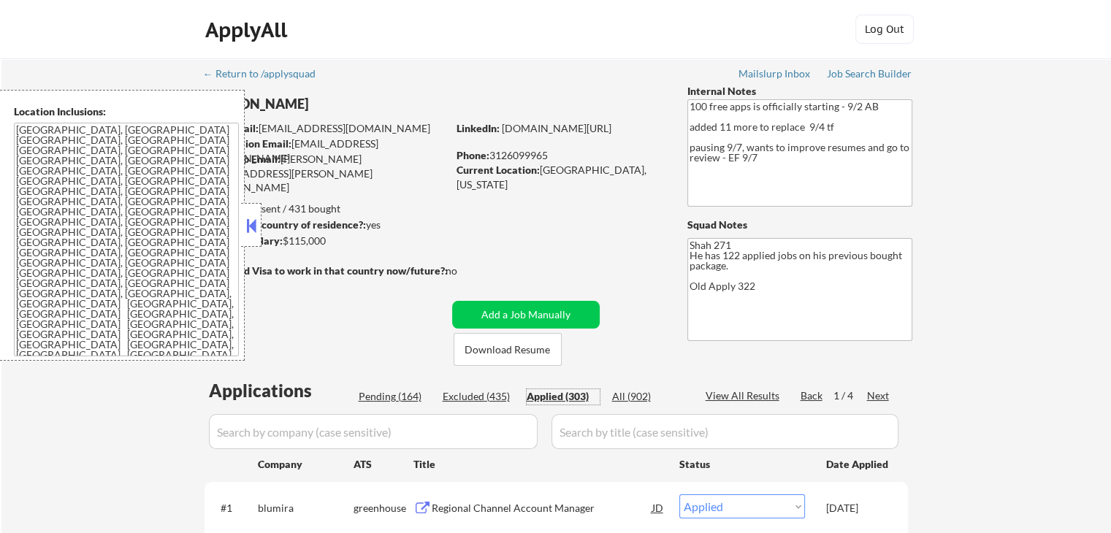
click at [582, 396] on div "Applied (303)" at bounding box center [563, 396] width 73 height 15
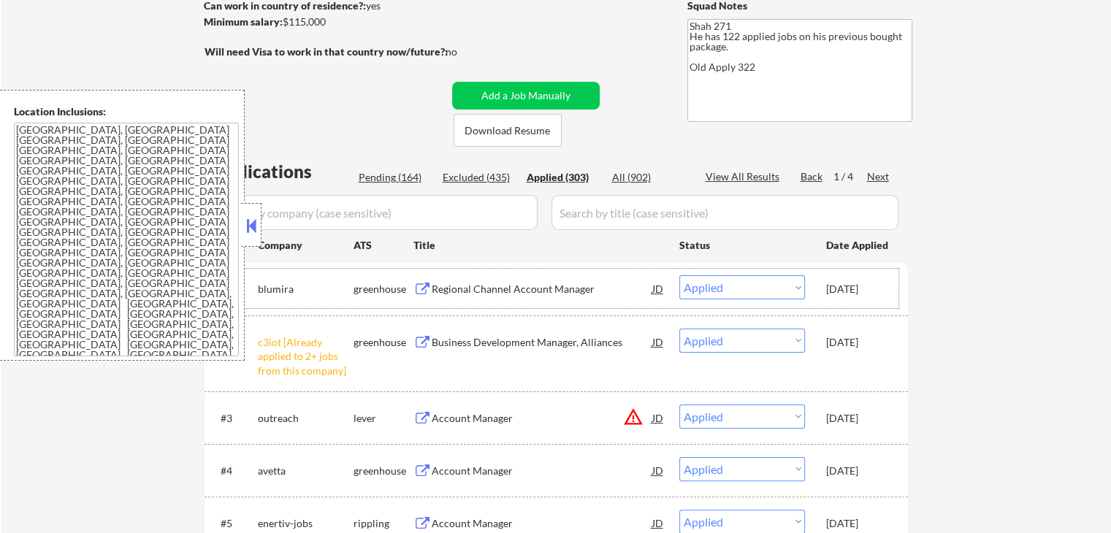
drag, startPoint x: 825, startPoint y: 288, endPoint x: 883, endPoint y: 290, distance: 58.5
click at [883, 290] on div "#1 blumira greenhouse Regional Channel Account Manager JD Choose an option... P…" at bounding box center [554, 288] width 690 height 39
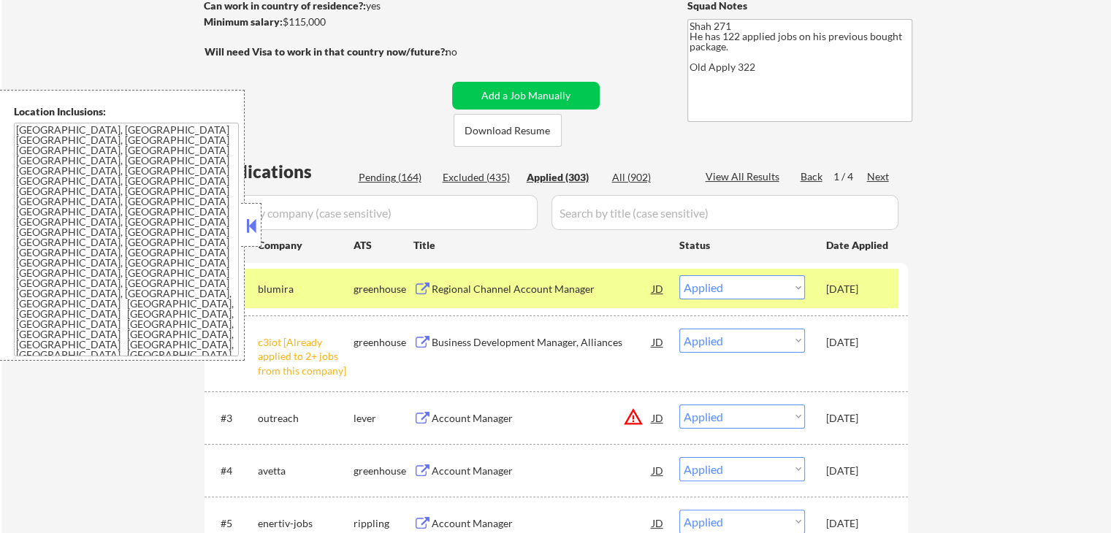
copy div "[DATE]"
